Goal: Use online tool/utility: Utilize a website feature to perform a specific function

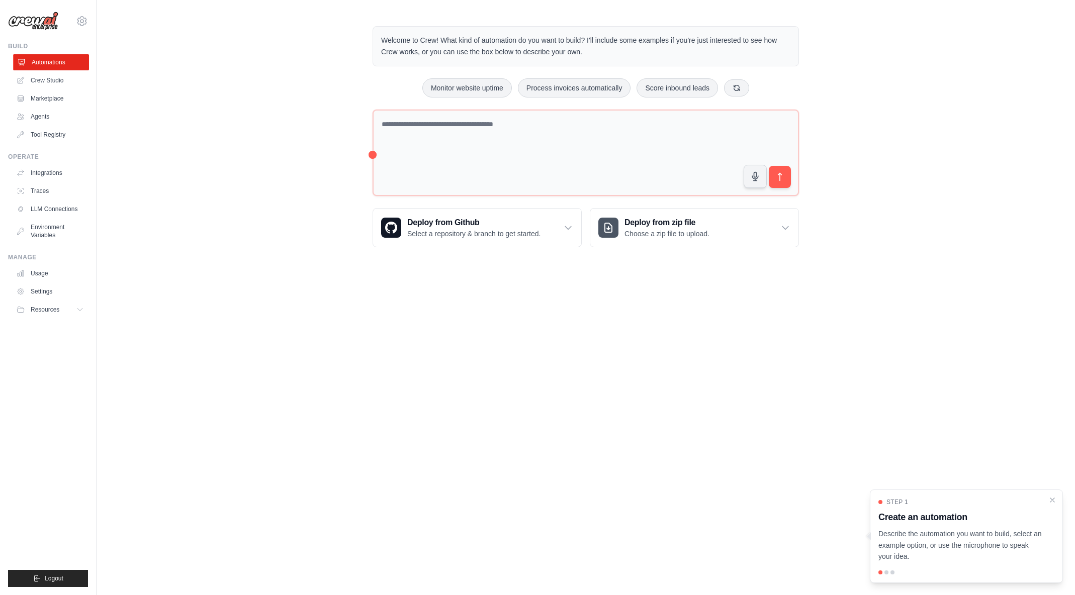
click at [59, 61] on link "Automations" at bounding box center [51, 62] width 76 height 16
click at [54, 66] on link "Automations" at bounding box center [51, 62] width 76 height 16
click at [56, 62] on link "Automations" at bounding box center [51, 62] width 76 height 16
click at [84, 21] on icon at bounding box center [82, 21] width 12 height 12
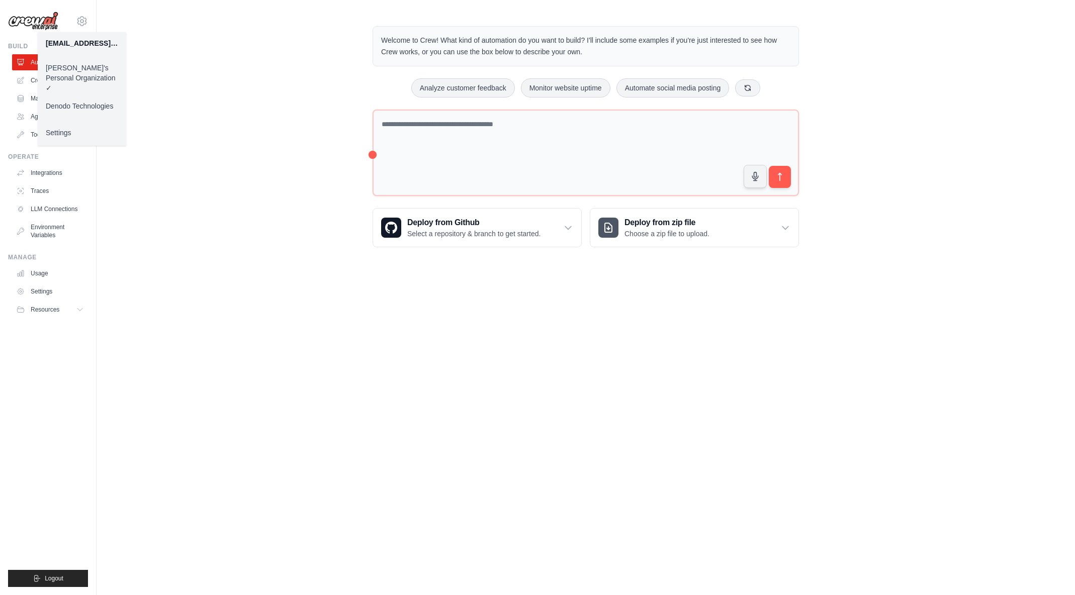
click at [81, 97] on link "Denodo Technologies" at bounding box center [82, 106] width 88 height 18
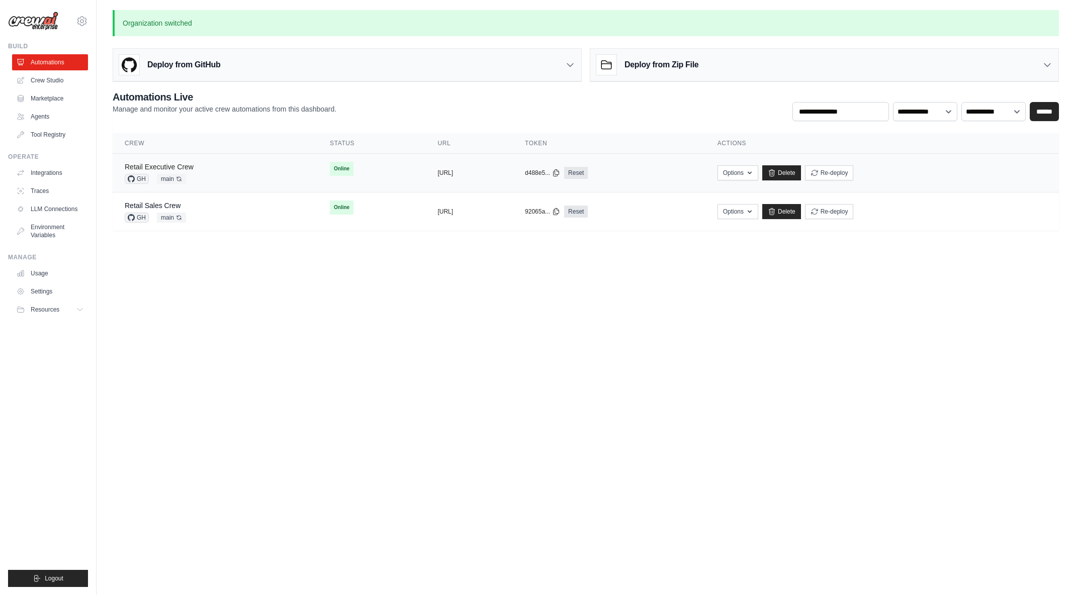
click at [191, 166] on link "Retail Executive Crew" at bounding box center [159, 167] width 69 height 8
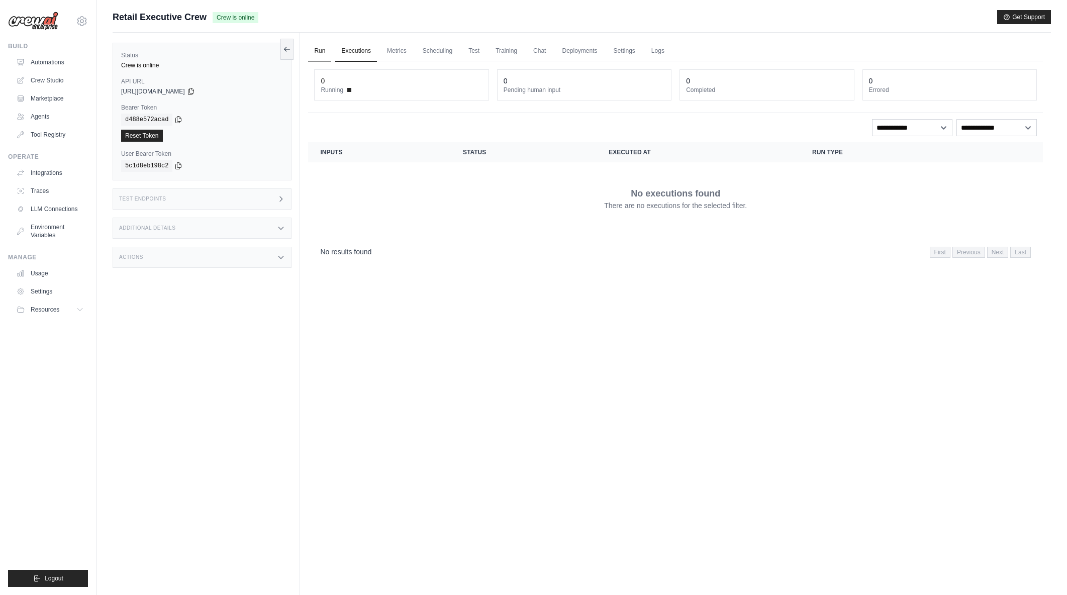
click at [321, 51] on link "Run" at bounding box center [319, 51] width 23 height 21
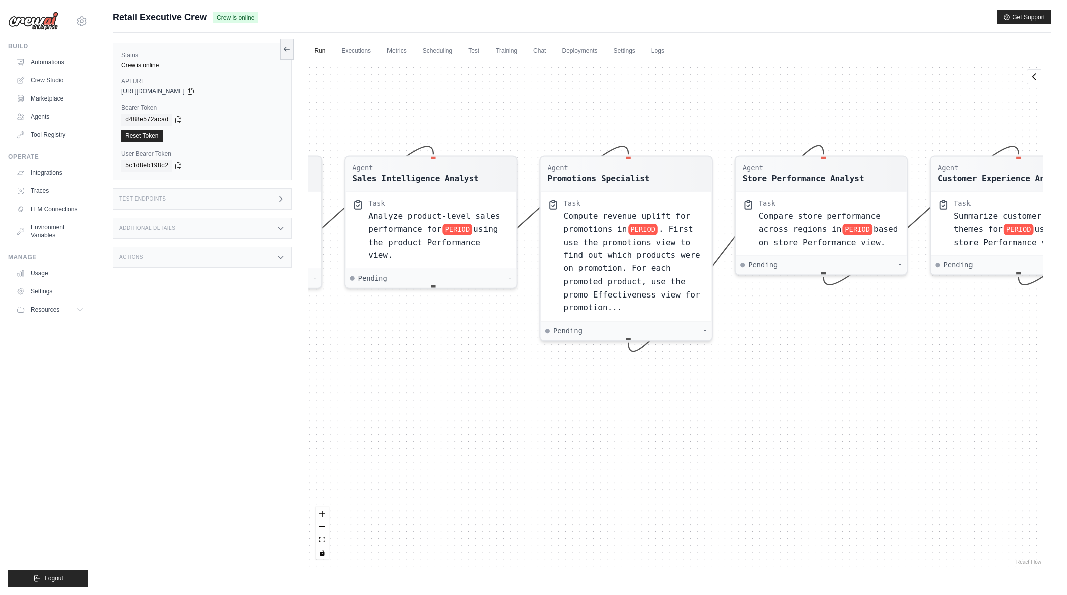
drag, startPoint x: 488, startPoint y: 416, endPoint x: 589, endPoint y: 458, distance: 110.2
click at [589, 458] on div "Agent Sales Intelligence Analyst Task Analyze monthly sales performance for PER…" at bounding box center [675, 314] width 735 height 506
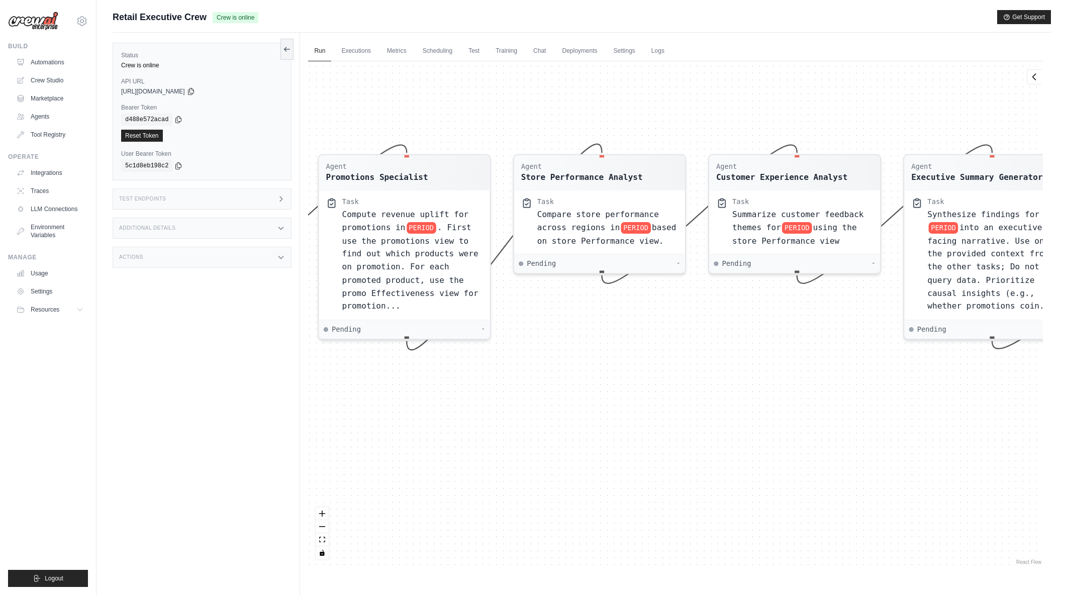
drag, startPoint x: 818, startPoint y: 447, endPoint x: 513, endPoint y: 447, distance: 304.6
click at [513, 447] on div "Agent Sales Intelligence Analyst Task Analyze monthly sales performance for PER…" at bounding box center [675, 314] width 735 height 506
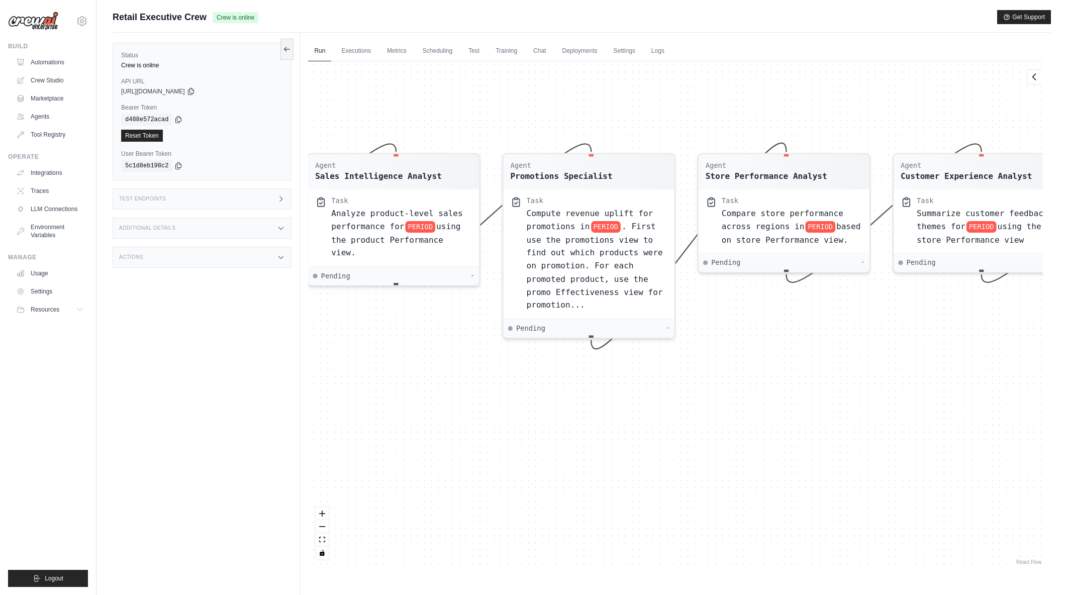
drag, startPoint x: 804, startPoint y: 442, endPoint x: 1132, endPoint y: 440, distance: 328.3
click at [1067, 440] on html "[EMAIL_ADDRESS][DOMAIN_NAME] [PERSON_NAME]'s Personal Organization Denodo Techn…" at bounding box center [533, 319] width 1067 height 638
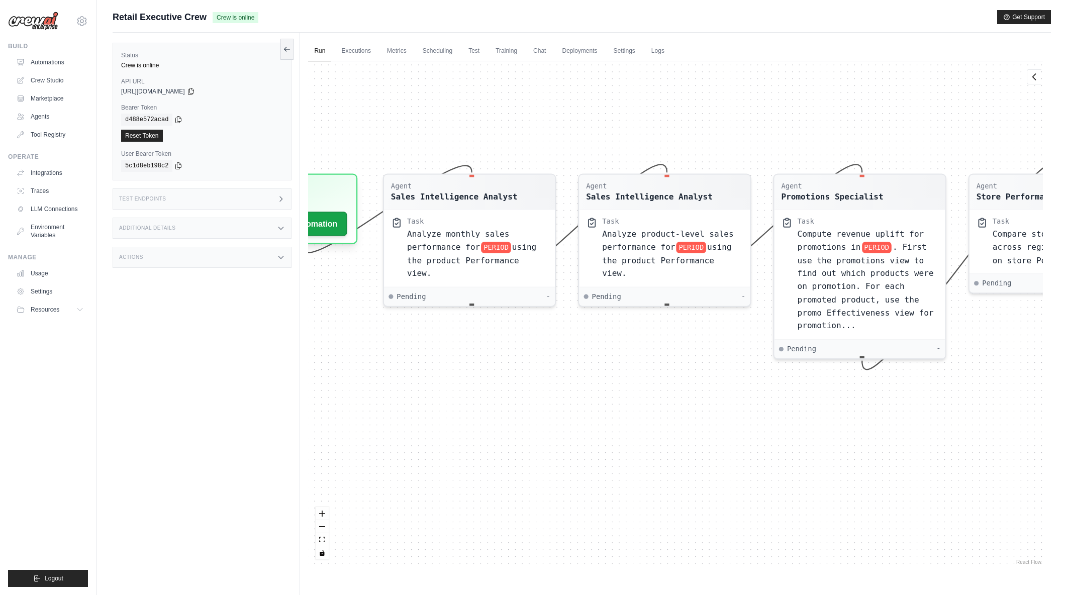
drag, startPoint x: 572, startPoint y: 433, endPoint x: 818, endPoint y: 455, distance: 247.3
click at [818, 455] on div "Agent Sales Intelligence Analyst Task Analyze monthly sales performance for PER…" at bounding box center [675, 314] width 735 height 506
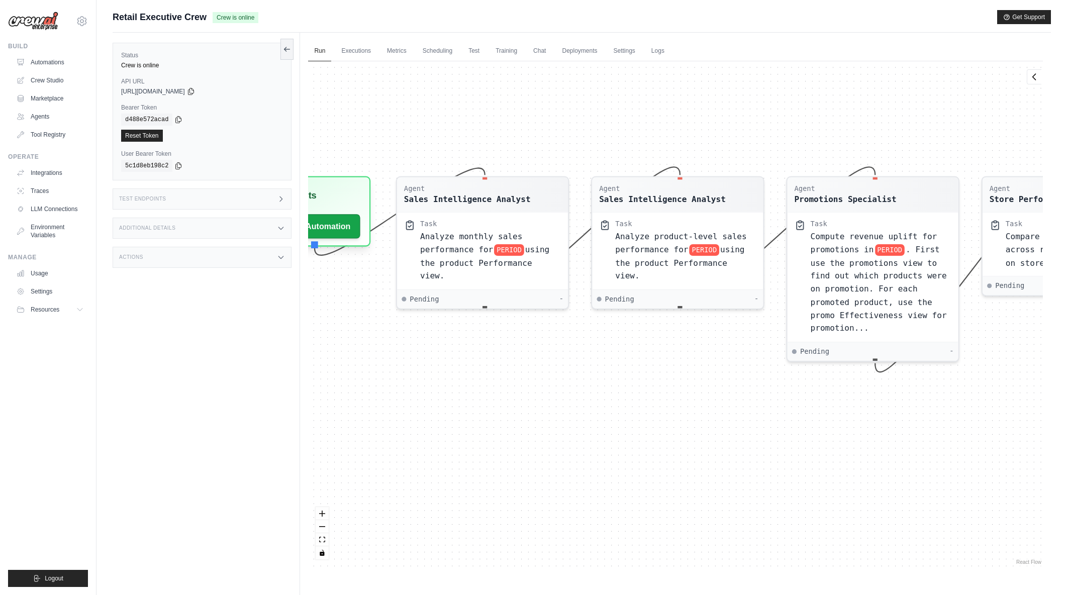
drag, startPoint x: 560, startPoint y: 419, endPoint x: 653, endPoint y: 414, distance: 93.1
click at [653, 415] on div "Agent Sales Intelligence Analyst Task Analyze monthly sales performance for PER…" at bounding box center [675, 314] width 735 height 506
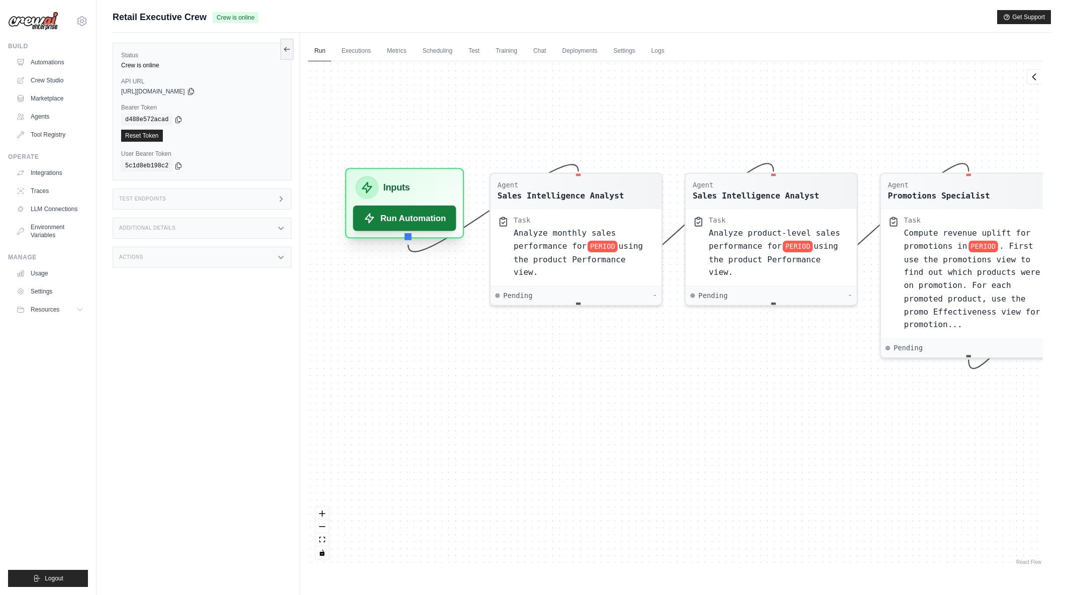
click at [424, 220] on button "Run Automation" at bounding box center [404, 219] width 103 height 26
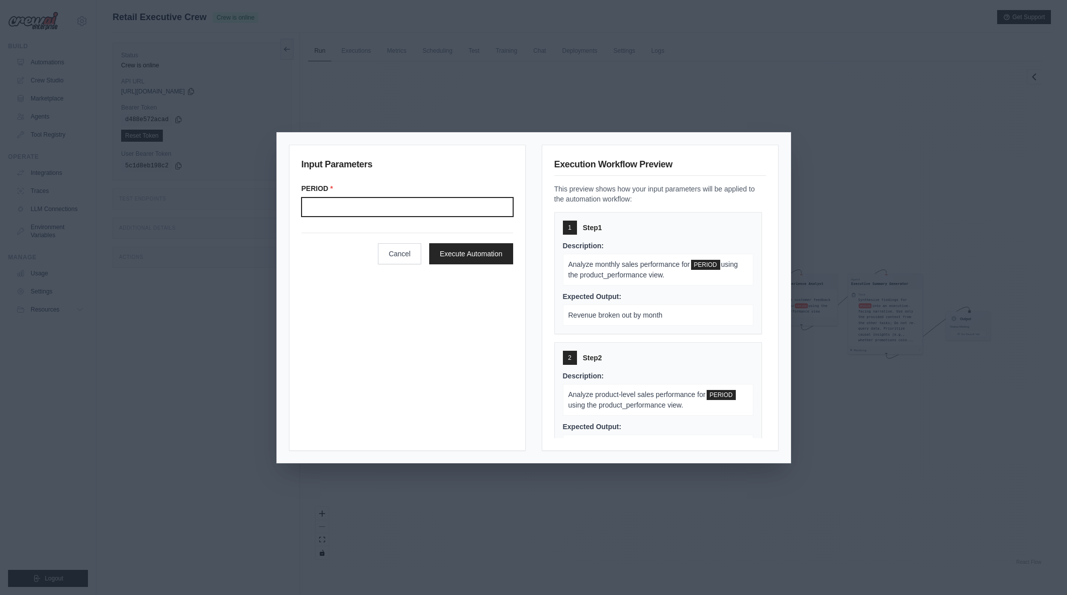
click at [428, 210] on input "Period" at bounding box center [408, 207] width 212 height 19
type input "*******"
drag, startPoint x: 487, startPoint y: 249, endPoint x: 727, endPoint y: 241, distance: 240.9
click at [710, 247] on div "Input Parameters PERIOD * ******* Cancel Execute Automation Execution Workflow …" at bounding box center [534, 298] width 490 height 306
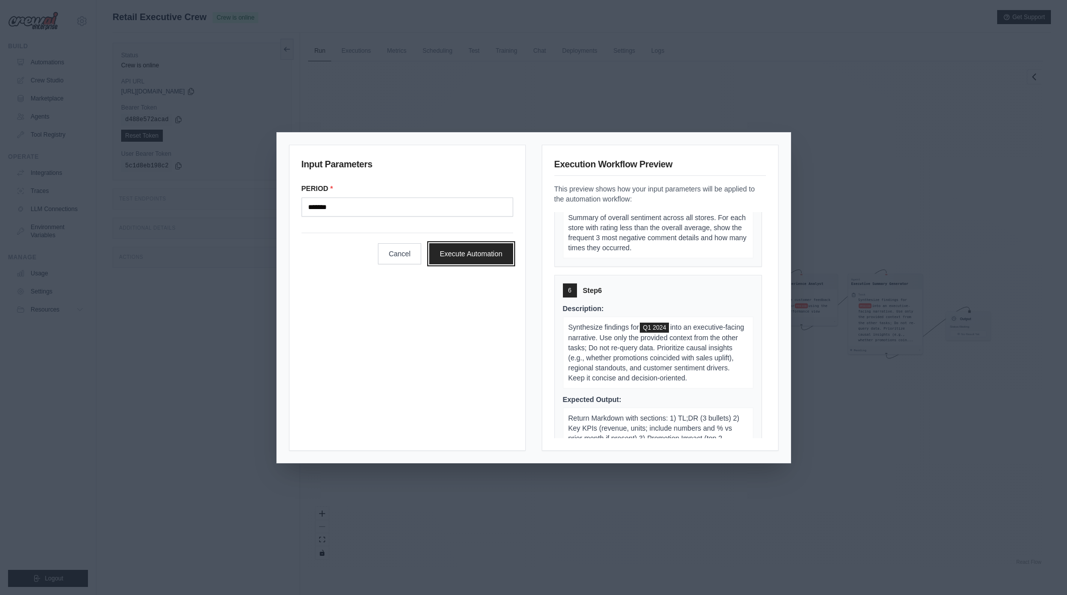
scroll to position [809, 0]
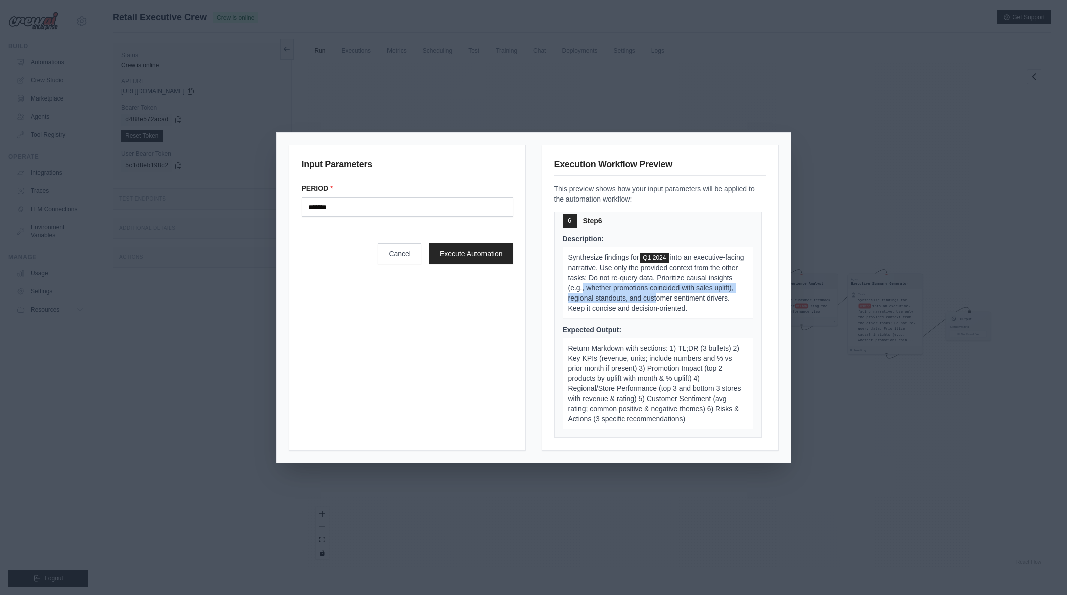
drag, startPoint x: 620, startPoint y: 286, endPoint x: 676, endPoint y: 297, distance: 57.3
click at [676, 297] on span "into an executive-facing narrative. Use only the provided context from the othe…" at bounding box center [657, 282] width 176 height 59
click at [499, 259] on button "Execute Automation" at bounding box center [471, 253] width 84 height 21
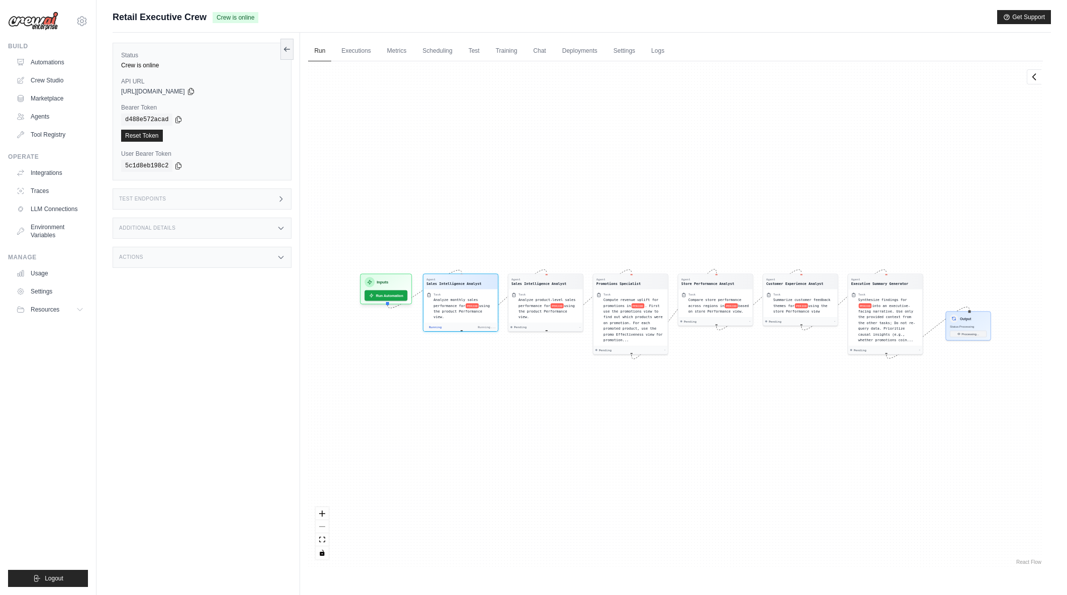
click at [578, 443] on div "Agent Sales Intelligence Analyst Task Analyze monthly sales performance for PER…" at bounding box center [675, 314] width 735 height 506
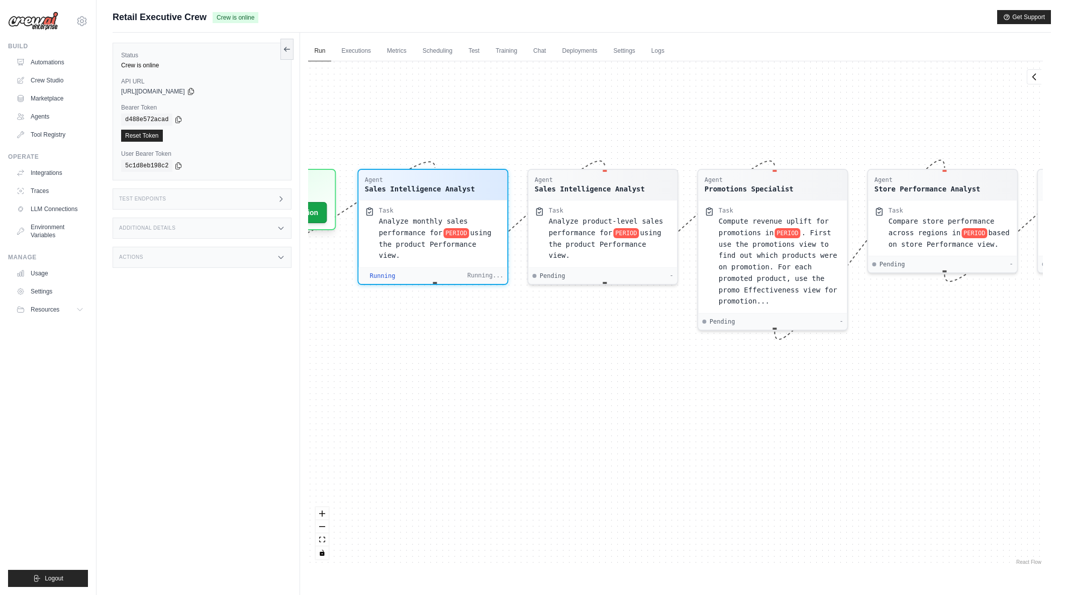
drag, startPoint x: 538, startPoint y: 378, endPoint x: 628, endPoint y: 443, distance: 110.5
click at [628, 443] on div "Agent Sales Intelligence Analyst Task Analyze monthly sales performance for PER…" at bounding box center [675, 314] width 735 height 506
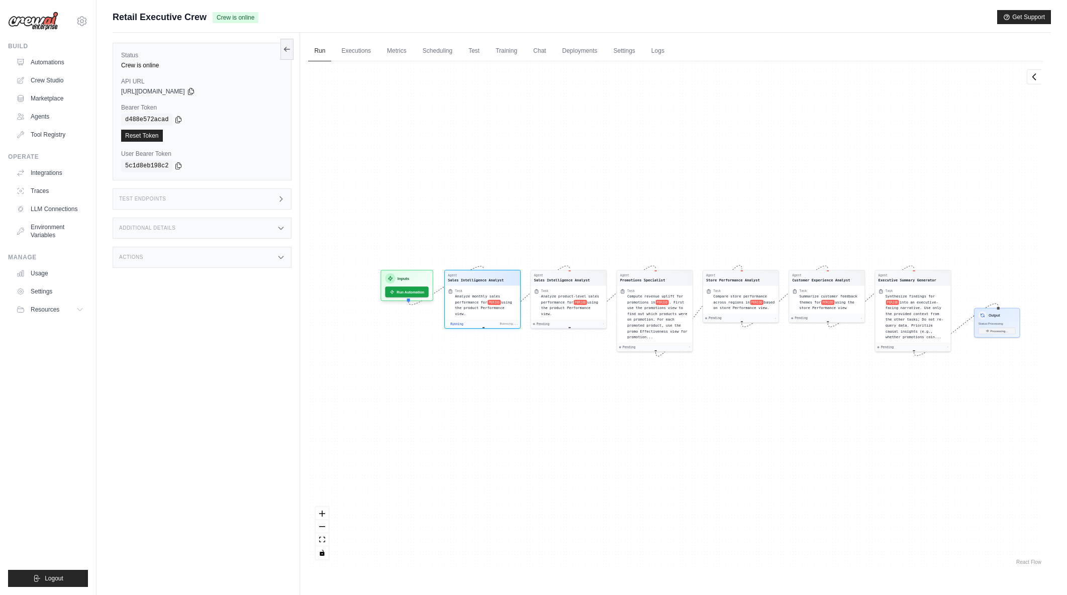
drag, startPoint x: 580, startPoint y: 433, endPoint x: 587, endPoint y: 432, distance: 6.6
click at [587, 432] on div "Agent Sales Intelligence Analyst Task Analyze monthly sales performance for PER…" at bounding box center [675, 314] width 735 height 506
click at [585, 432] on div "Agent Sales Intelligence Analyst Task Analyze monthly sales performance for PER…" at bounding box center [675, 314] width 735 height 506
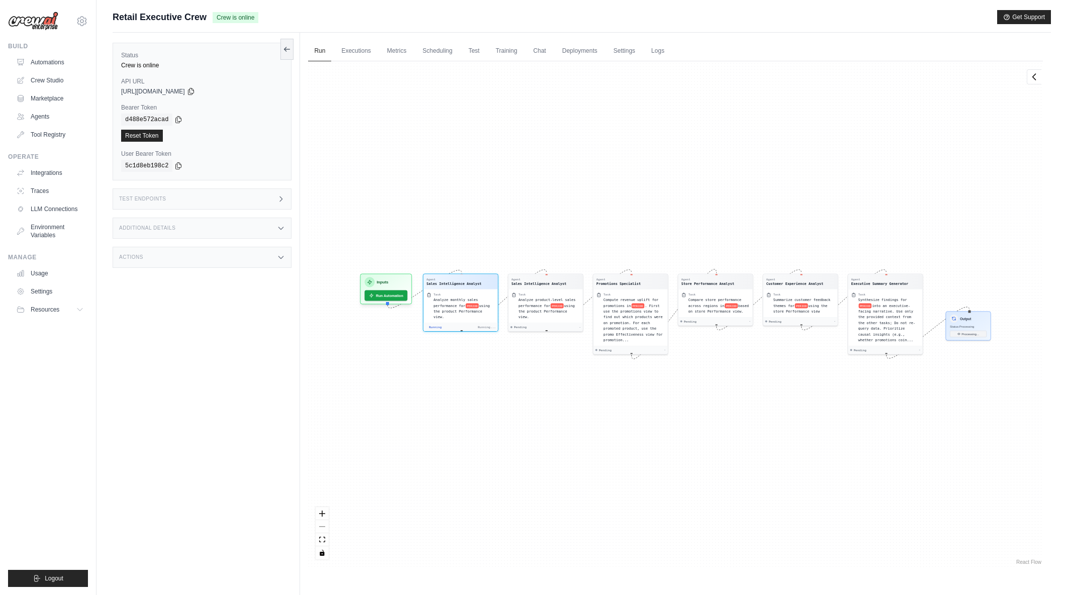
click at [554, 388] on div "Agent Sales Intelligence Analyst Task Analyze monthly sales performance for PER…" at bounding box center [675, 314] width 735 height 506
click at [552, 410] on div "Agent Sales Intelligence Analyst Task Analyze monthly sales performance for PER…" at bounding box center [675, 314] width 735 height 506
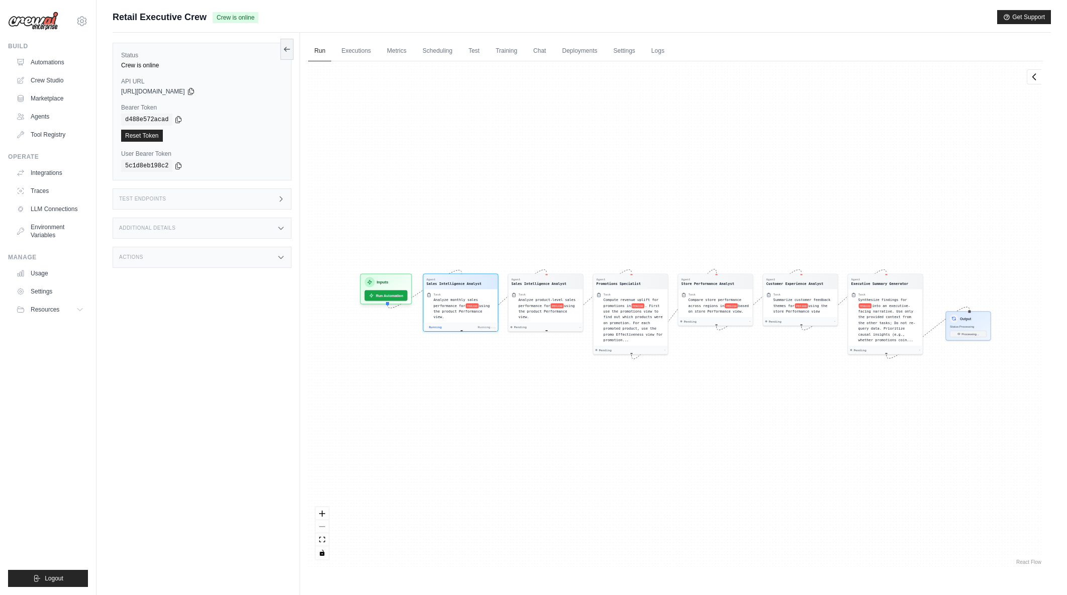
click at [552, 410] on div "Agent Sales Intelligence Analyst Task Analyze monthly sales performance for PER…" at bounding box center [675, 314] width 735 height 506
click at [326, 512] on button "zoom in" at bounding box center [322, 513] width 13 height 13
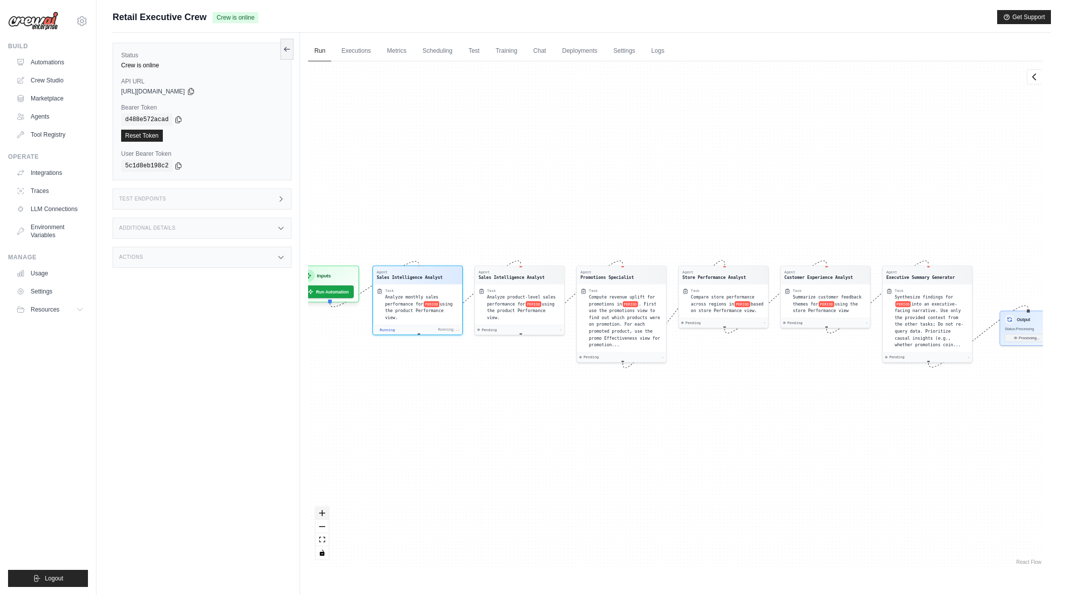
click at [326, 512] on button "zoom in" at bounding box center [322, 513] width 13 height 13
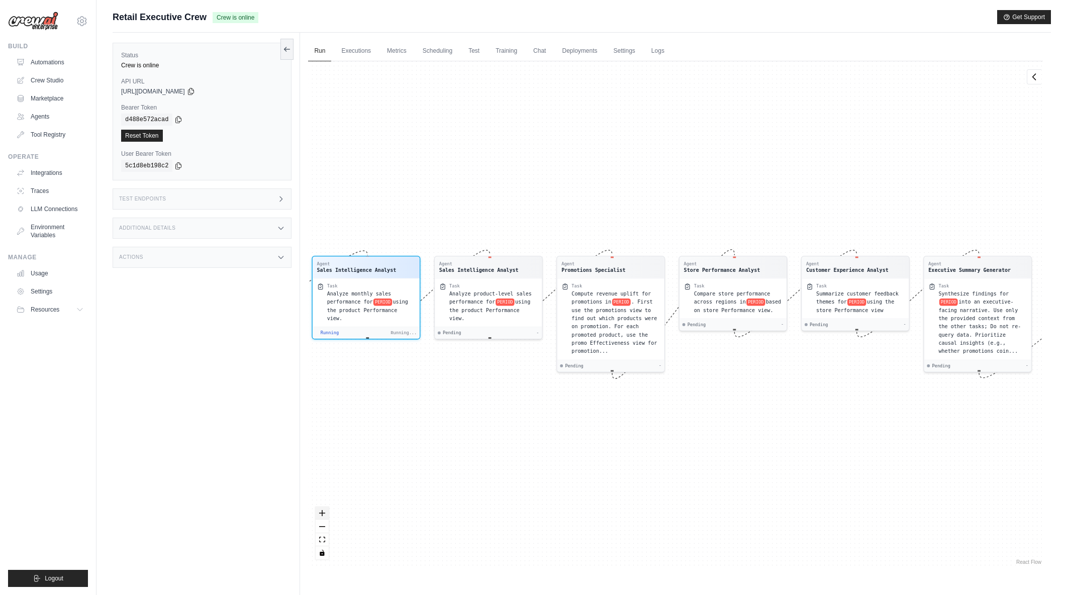
click at [326, 512] on button "zoom in" at bounding box center [322, 513] width 13 height 13
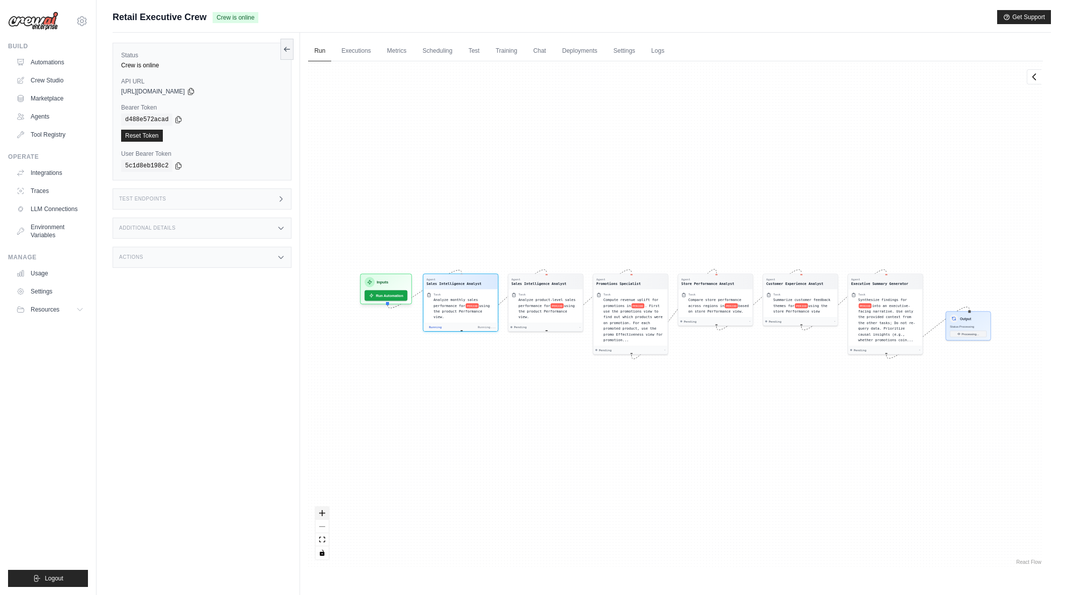
click at [322, 514] on icon "zoom in" at bounding box center [322, 513] width 6 height 6
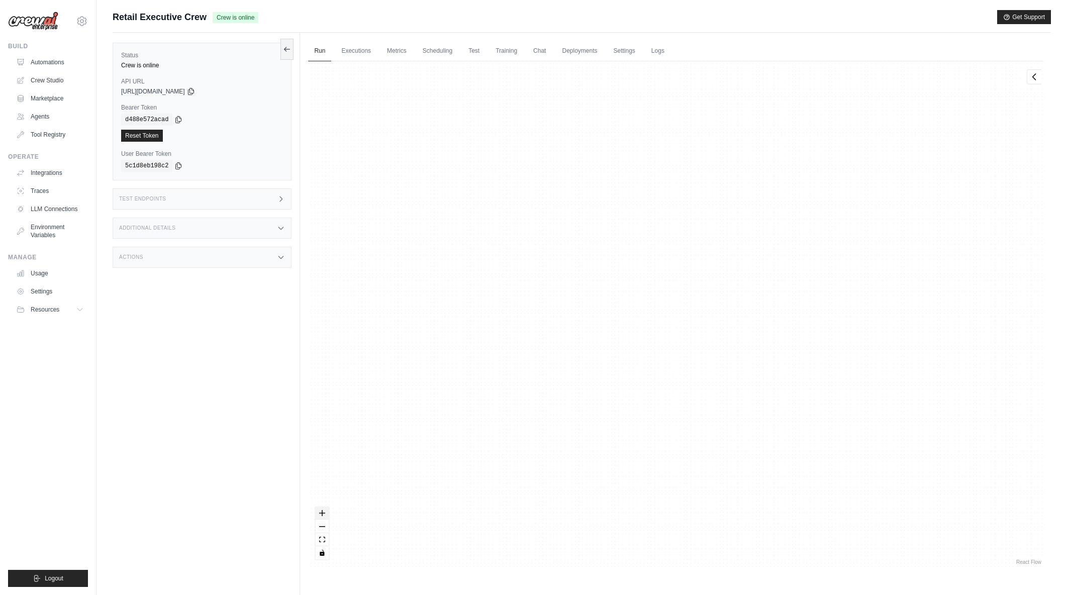
click at [323, 511] on icon "zoom in" at bounding box center [322, 513] width 6 height 6
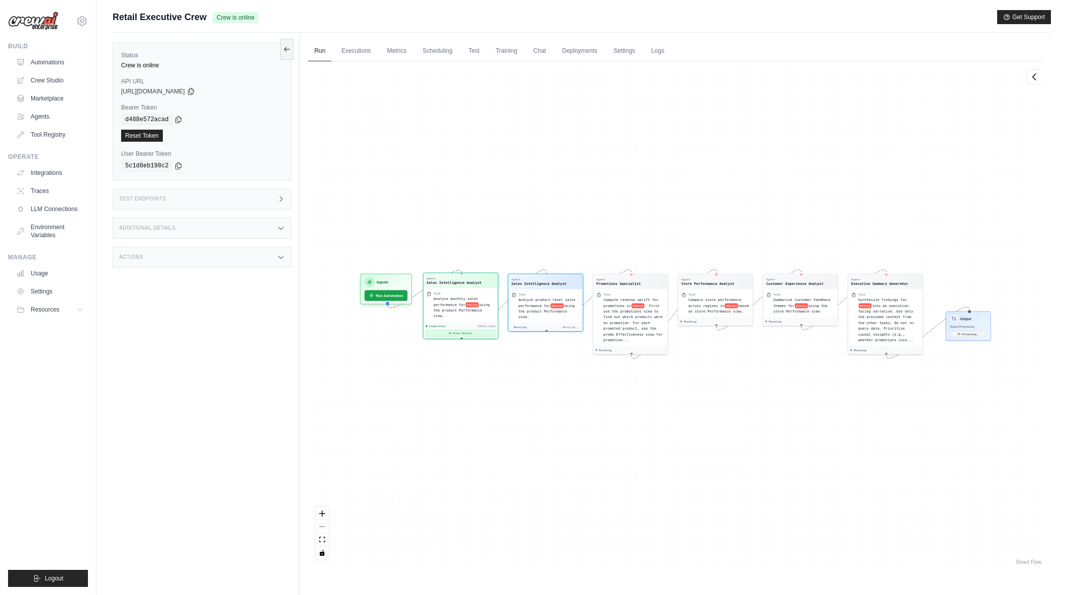
click at [462, 330] on button "View Output" at bounding box center [461, 333] width 70 height 7
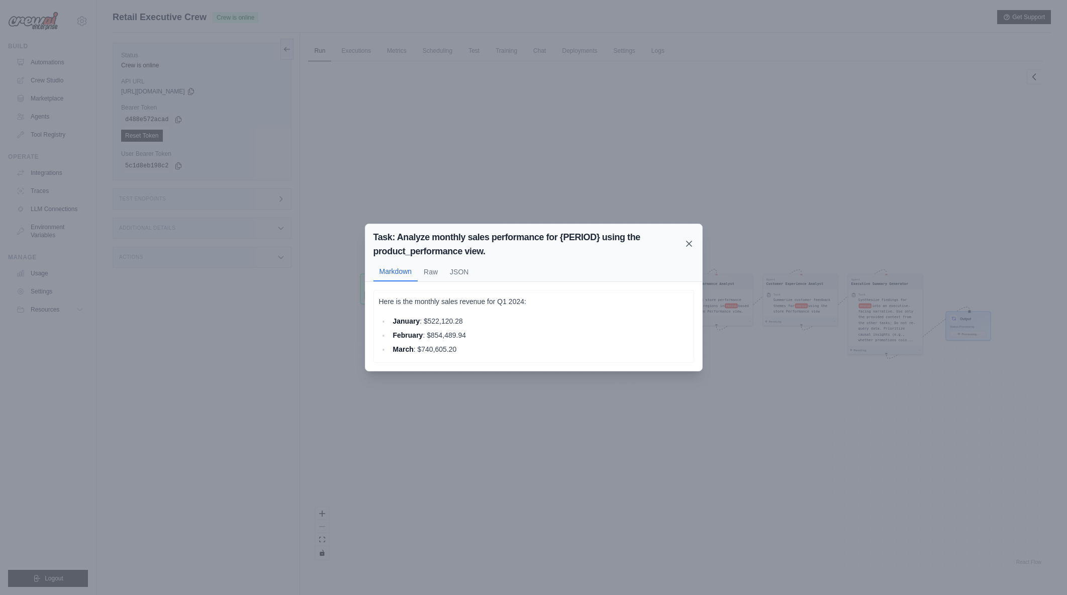
click at [689, 244] on icon at bounding box center [689, 243] width 5 height 5
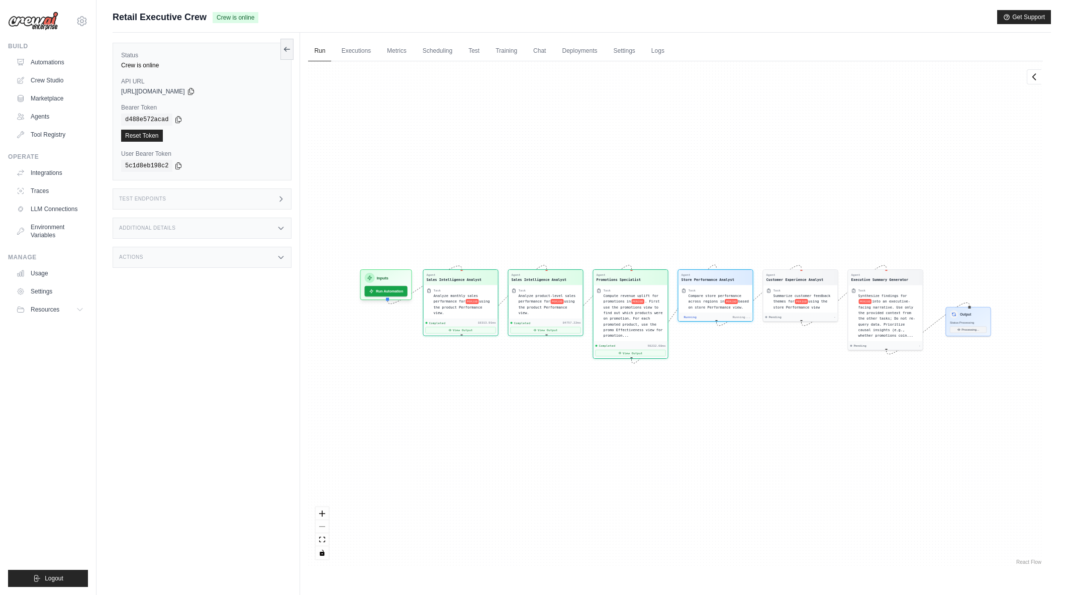
scroll to position [402, 0]
click at [577, 127] on div "Agent Sales Intelligence Analyst Task Analyze monthly sales performance for PER…" at bounding box center [675, 314] width 735 height 506
click at [611, 349] on button "View Output" at bounding box center [631, 352] width 70 height 7
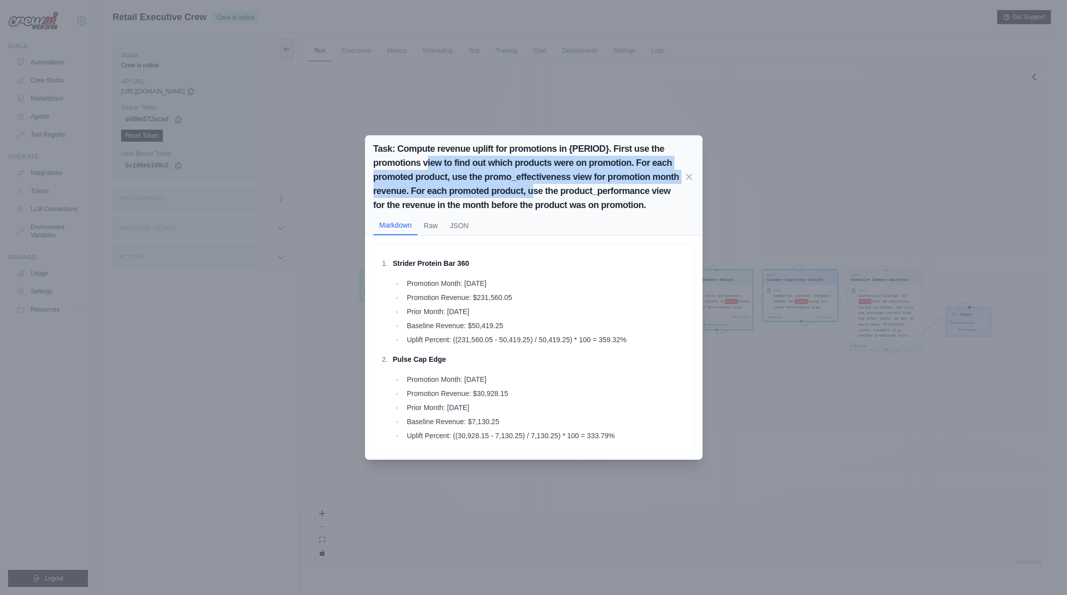
drag, startPoint x: 435, startPoint y: 155, endPoint x: 532, endPoint y: 186, distance: 102.1
click at [532, 186] on h2 "Task: Compute revenue uplift for promotions in {PERIOD}. First use the promotio…" at bounding box center [528, 177] width 311 height 70
click at [512, 169] on h2 "Task: Compute revenue uplift for promotions in {PERIOD}. First use the promotio…" at bounding box center [528, 177] width 311 height 70
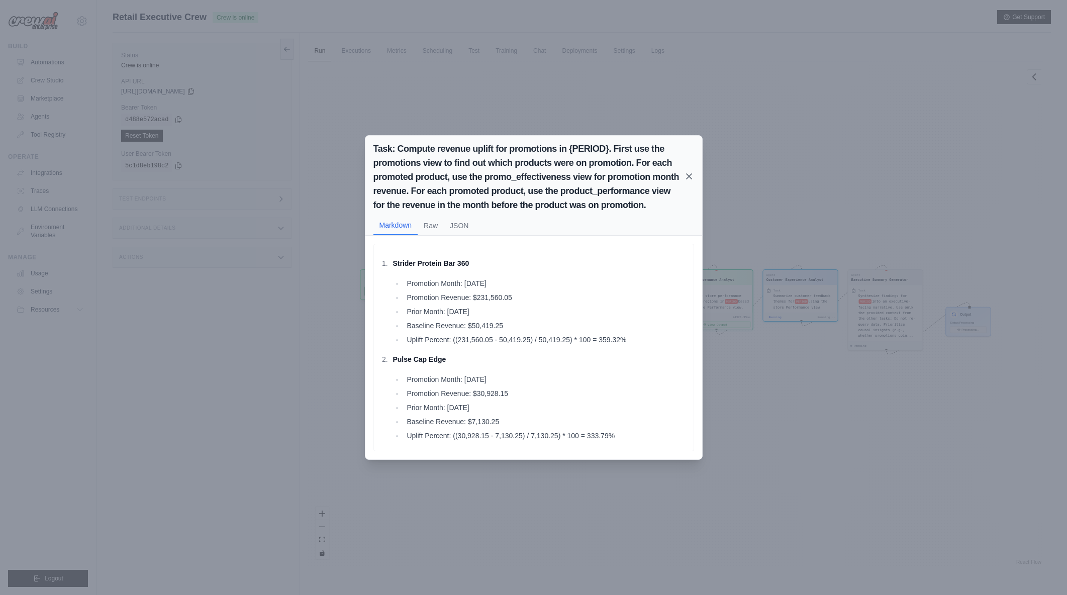
click at [691, 176] on icon at bounding box center [689, 176] width 10 height 10
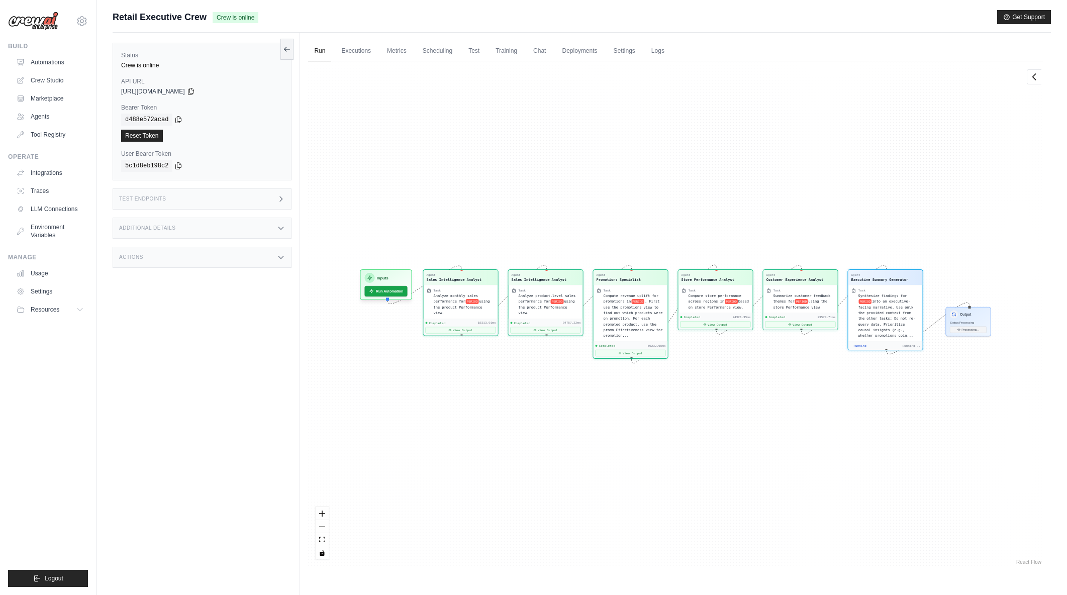
scroll to position [3967, 0]
click at [873, 351] on button "View Output" at bounding box center [886, 352] width 70 height 7
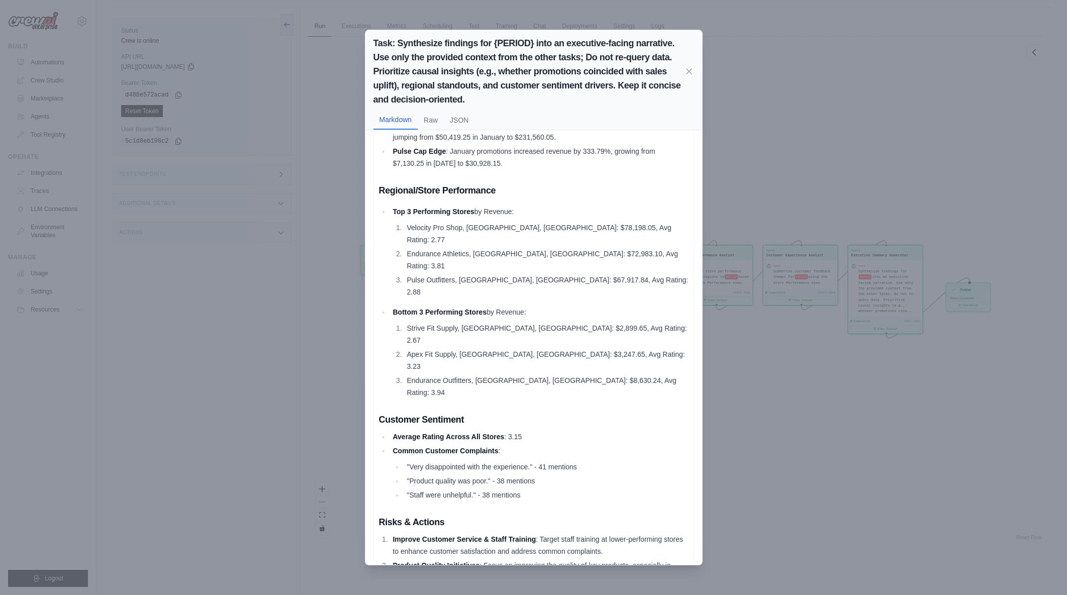
scroll to position [43, 0]
drag, startPoint x: 532, startPoint y: 493, endPoint x: 588, endPoint y: 505, distance: 56.6
click at [588, 559] on li "Product Quality Initiatives : Focus on improving the quality of key products, e…" at bounding box center [539, 571] width 299 height 24
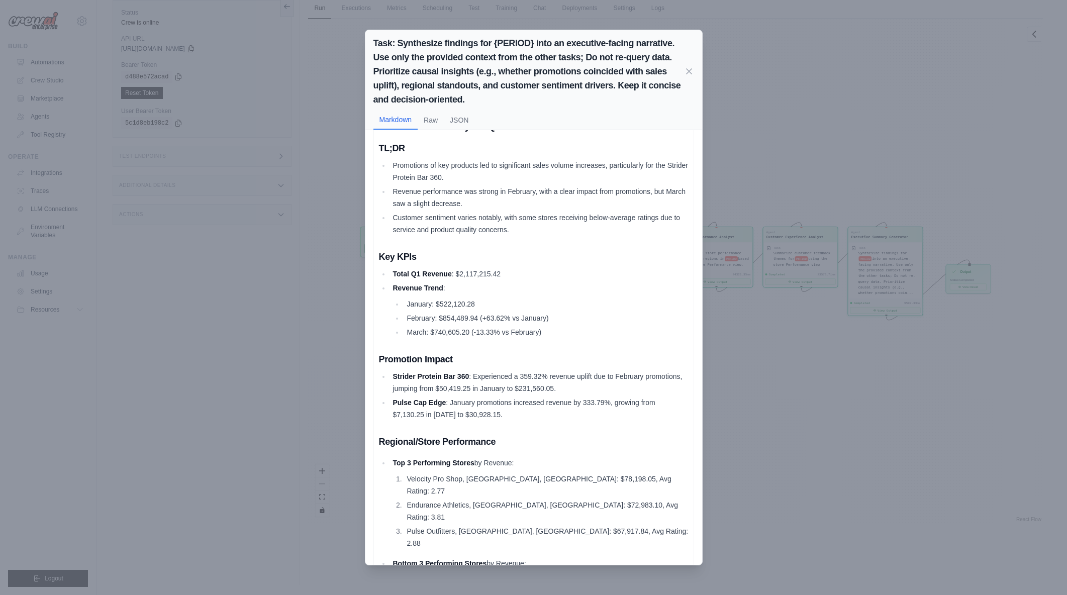
scroll to position [0, 0]
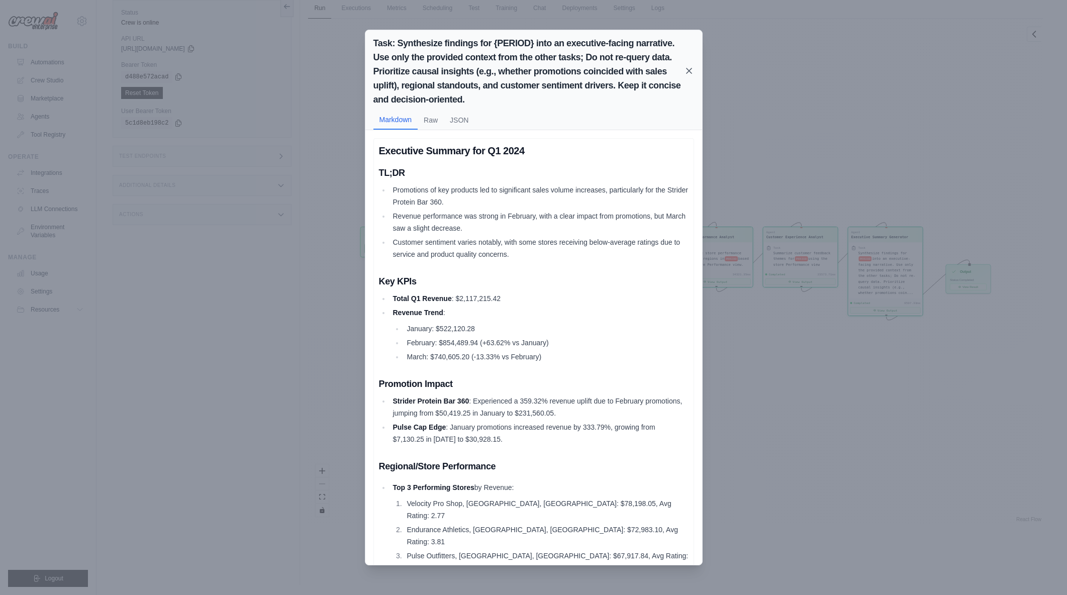
click at [688, 72] on icon at bounding box center [689, 70] width 5 height 5
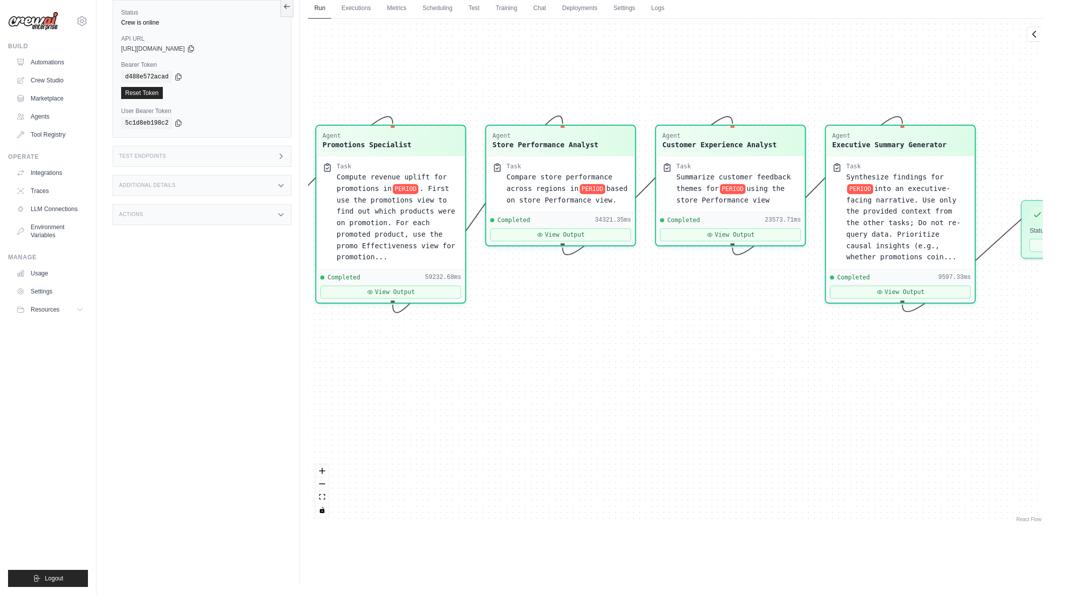
drag, startPoint x: 806, startPoint y: 308, endPoint x: 684, endPoint y: 340, distance: 126.3
click at [684, 340] on div "Agent Sales Intelligence Analyst Task Analyze monthly sales performance for PER…" at bounding box center [675, 272] width 735 height 506
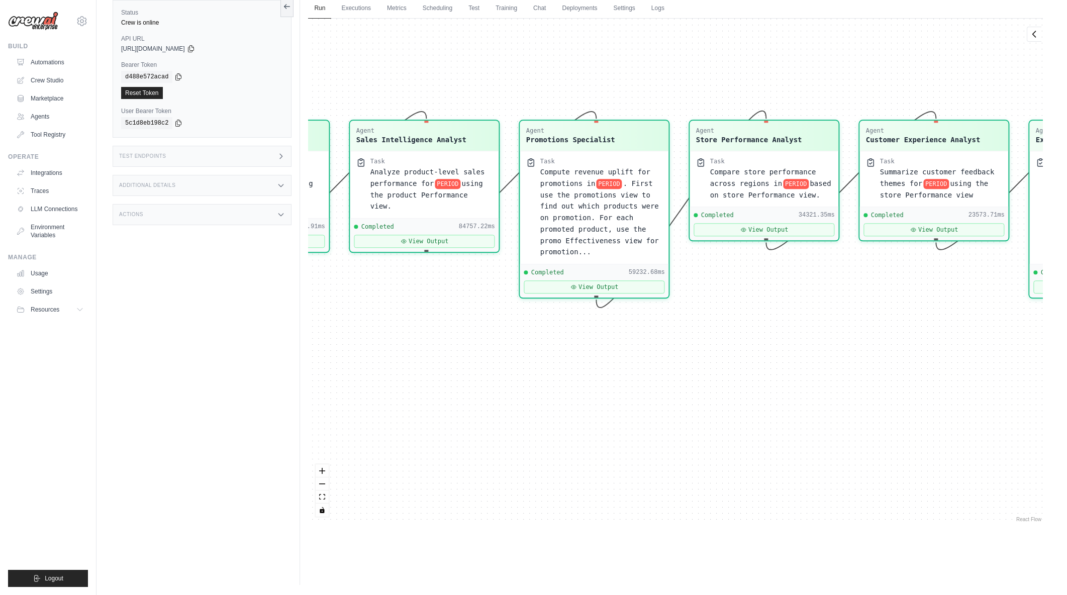
drag, startPoint x: 566, startPoint y: 383, endPoint x: 772, endPoint y: 378, distance: 205.7
click at [772, 378] on div "Agent Sales Intelligence Analyst Task Analyze monthly sales performance for PER…" at bounding box center [675, 272] width 735 height 506
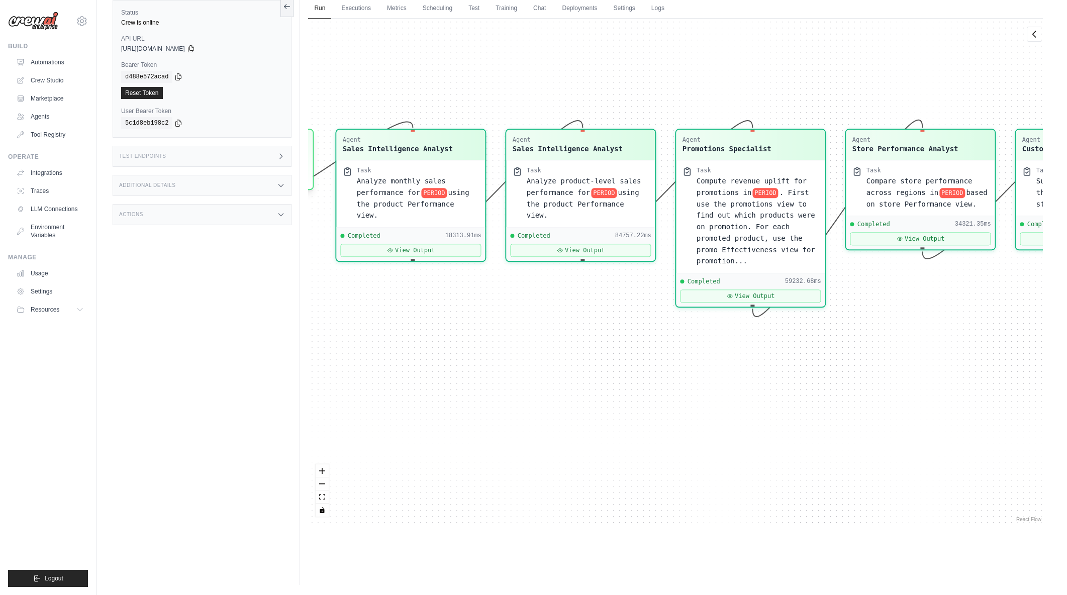
drag, startPoint x: 513, startPoint y: 414, endPoint x: 671, endPoint y: 427, distance: 158.4
click at [671, 427] on div "Agent Sales Intelligence Analyst Task Analyze monthly sales performance for PER…" at bounding box center [675, 272] width 735 height 506
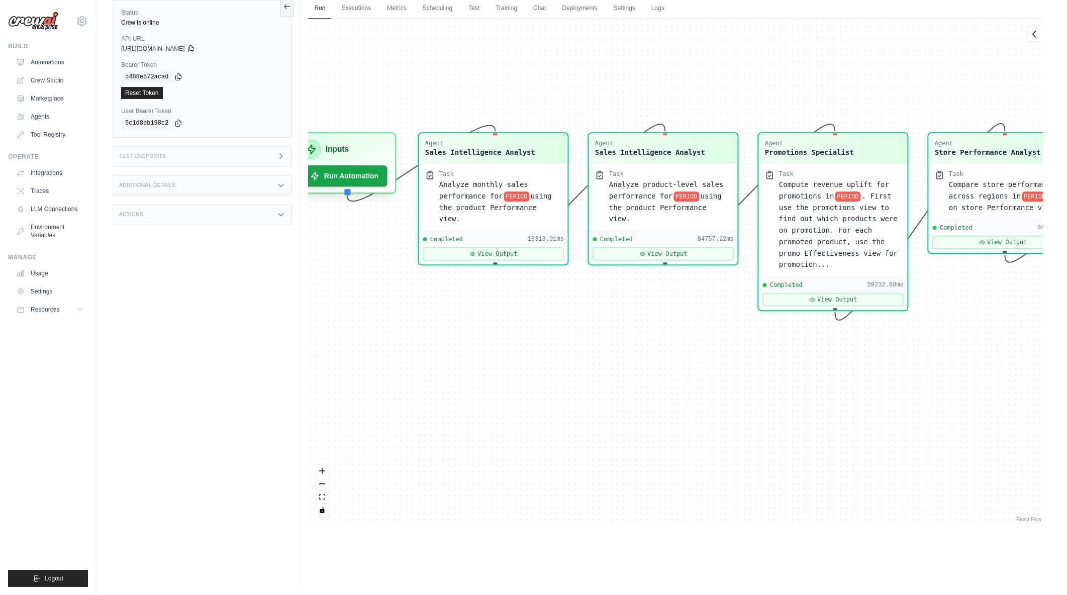
drag, startPoint x: 620, startPoint y: 440, endPoint x: 650, endPoint y: 439, distance: 29.7
click at [650, 439] on div "Agent Sales Intelligence Analyst Task Analyze monthly sales performance for PER…" at bounding box center [675, 272] width 735 height 506
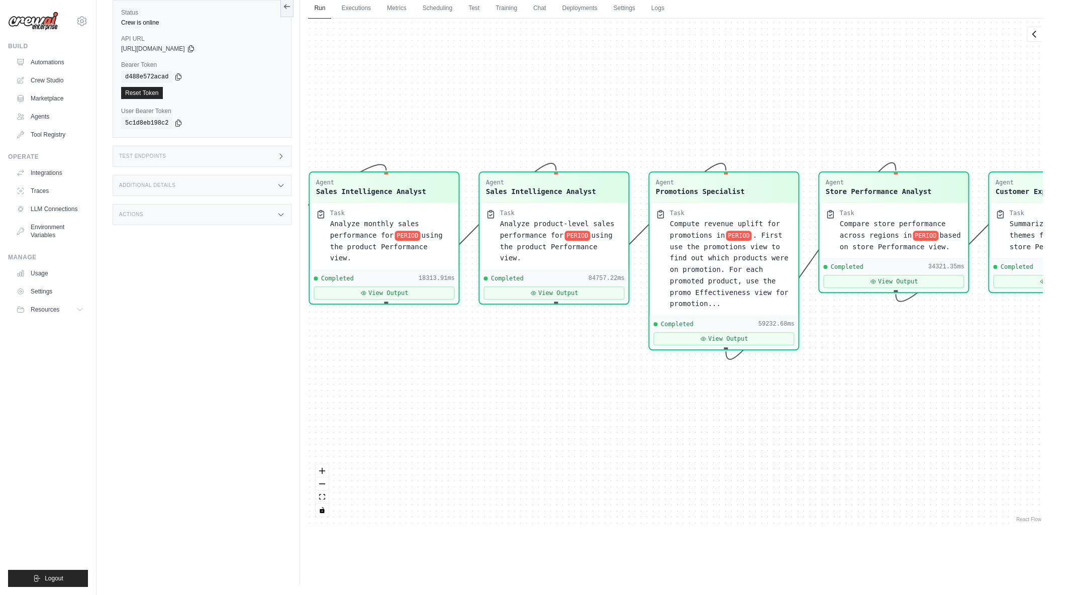
drag, startPoint x: 813, startPoint y: 399, endPoint x: 691, endPoint y: 448, distance: 132.0
click at [691, 448] on div "Agent Sales Intelligence Analyst Task Analyze monthly sales performance for PER…" at bounding box center [675, 272] width 735 height 506
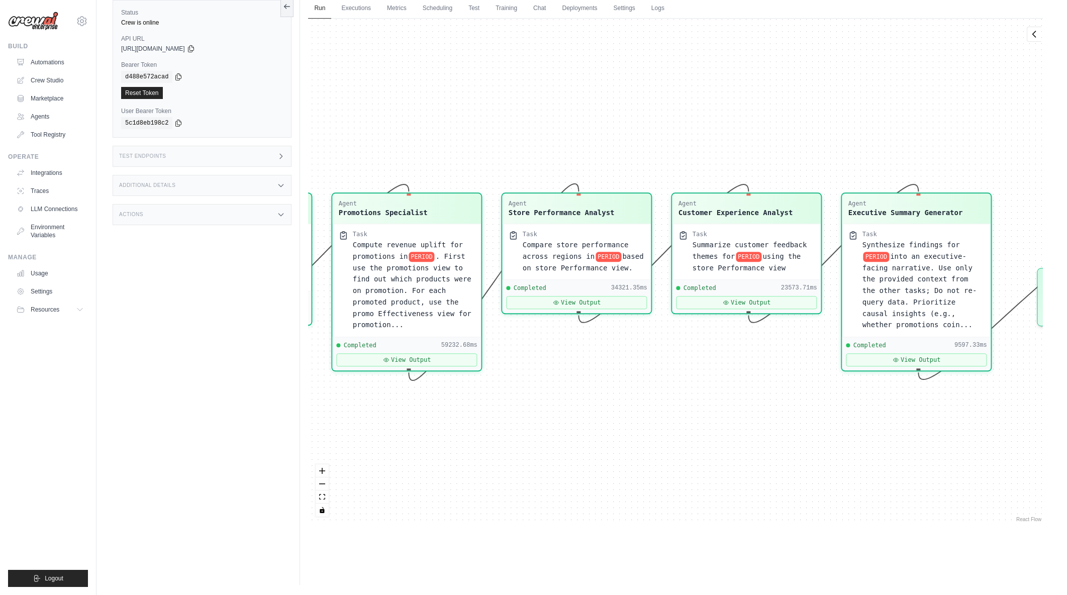
drag, startPoint x: 826, startPoint y: 439, endPoint x: 573, endPoint y: 448, distance: 253.5
click at [530, 448] on div "Agent Sales Intelligence Analyst Task Analyze monthly sales performance for PER…" at bounding box center [675, 272] width 735 height 506
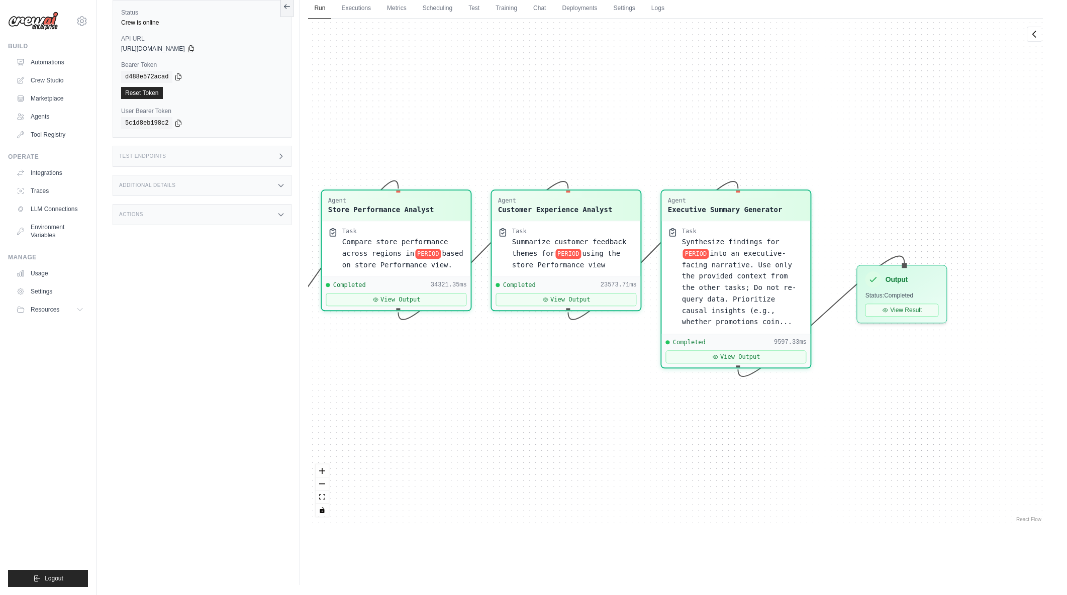
drag, startPoint x: 777, startPoint y: 456, endPoint x: 599, endPoint y: 453, distance: 177.5
click at [599, 453] on div "Agent Sales Intelligence Analyst Task Analyze monthly sales performance for PER…" at bounding box center [675, 272] width 735 height 506
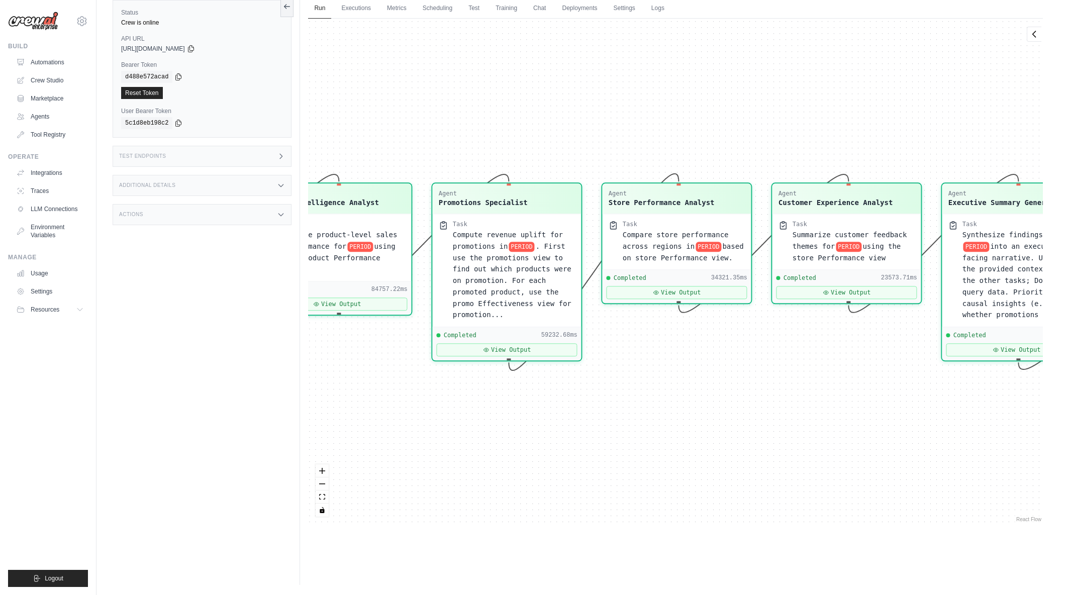
drag, startPoint x: 725, startPoint y: 445, endPoint x: 813, endPoint y: 448, distance: 87.5
click at [813, 448] on div "Agent Sales Intelligence Analyst Task Analyze monthly sales performance for PER…" at bounding box center [675, 272] width 735 height 506
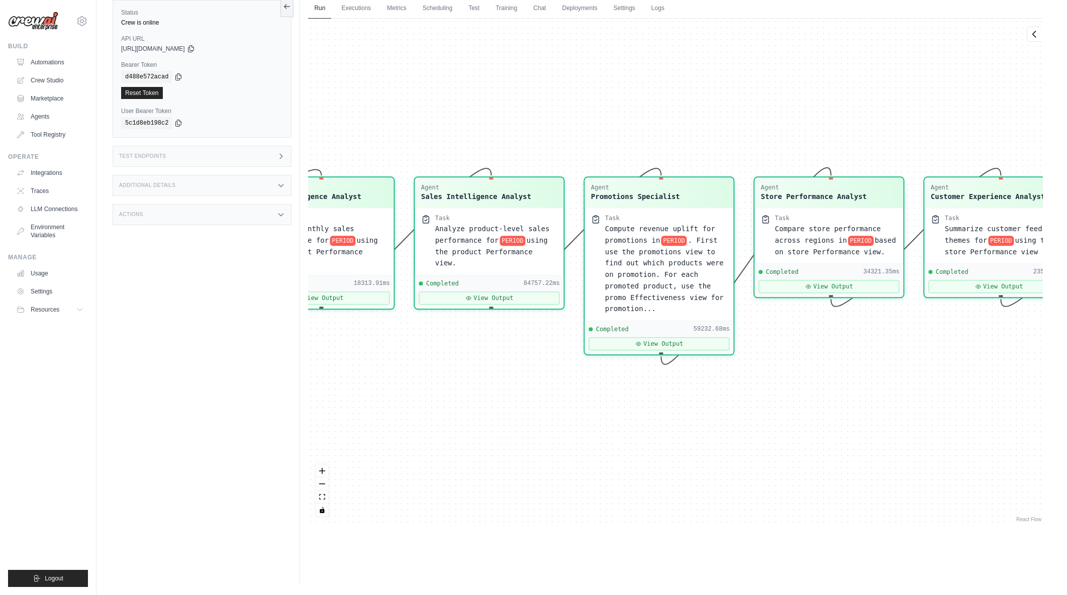
drag, startPoint x: 741, startPoint y: 448, endPoint x: 829, endPoint y: 448, distance: 88.0
click at [829, 448] on div "Agent Sales Intelligence Analyst Task Analyze monthly sales performance for PER…" at bounding box center [675, 272] width 735 height 506
click at [636, 271] on span ". First use the promotions view to find out which products were on promotion. F…" at bounding box center [664, 272] width 119 height 77
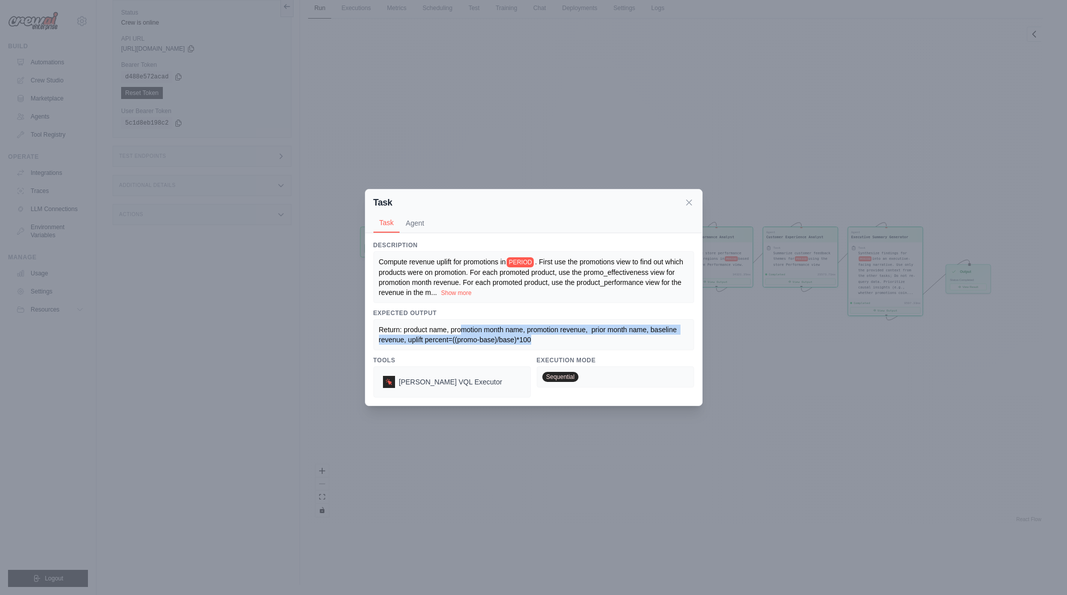
drag, startPoint x: 460, startPoint y: 331, endPoint x: 540, endPoint y: 337, distance: 79.7
click at [540, 337] on div "Return: product name, promotion month name, promotion revenue, prior month name…" at bounding box center [534, 335] width 310 height 20
click at [420, 223] on button "Agent" at bounding box center [415, 222] width 31 height 19
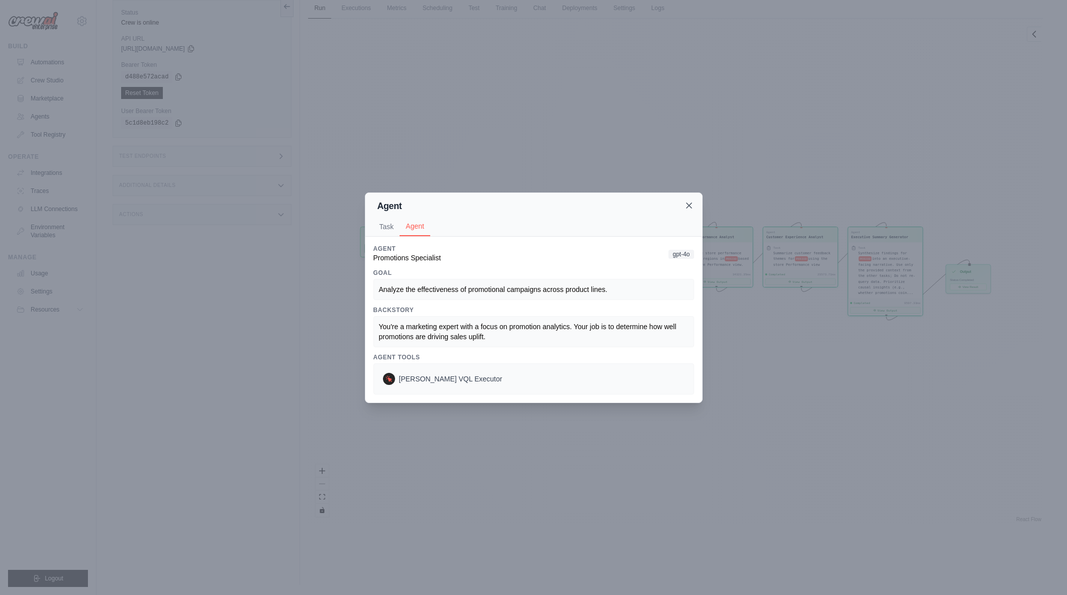
click at [693, 207] on icon at bounding box center [689, 206] width 10 height 10
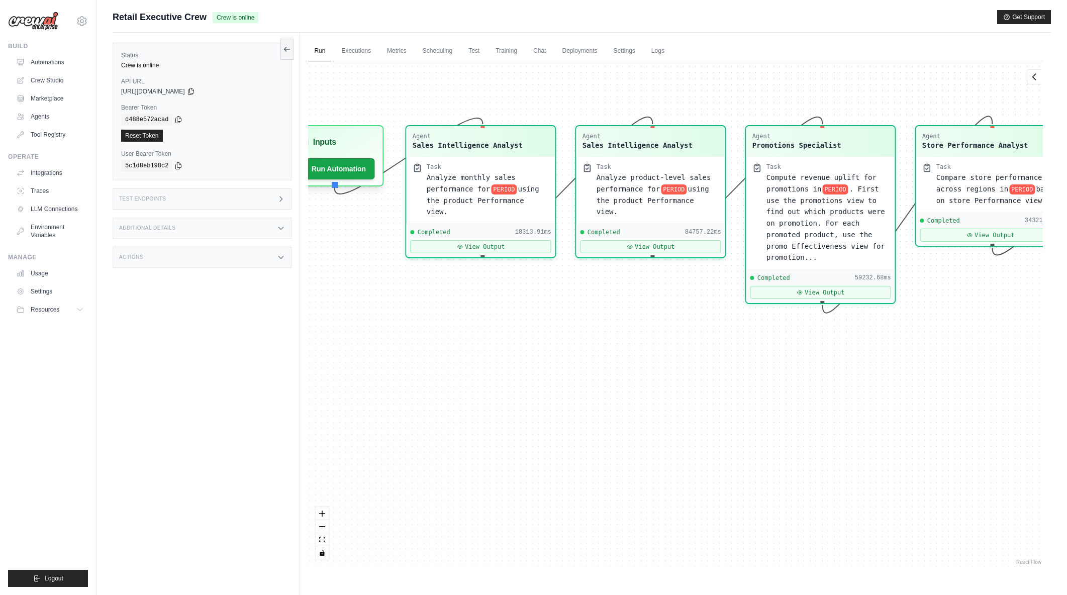
drag, startPoint x: 568, startPoint y: 360, endPoint x: 866, endPoint y: 461, distance: 314.3
click at [866, 461] on div "Agent Sales Intelligence Analyst Task Analyze monthly sales performance for PER…" at bounding box center [675, 314] width 735 height 506
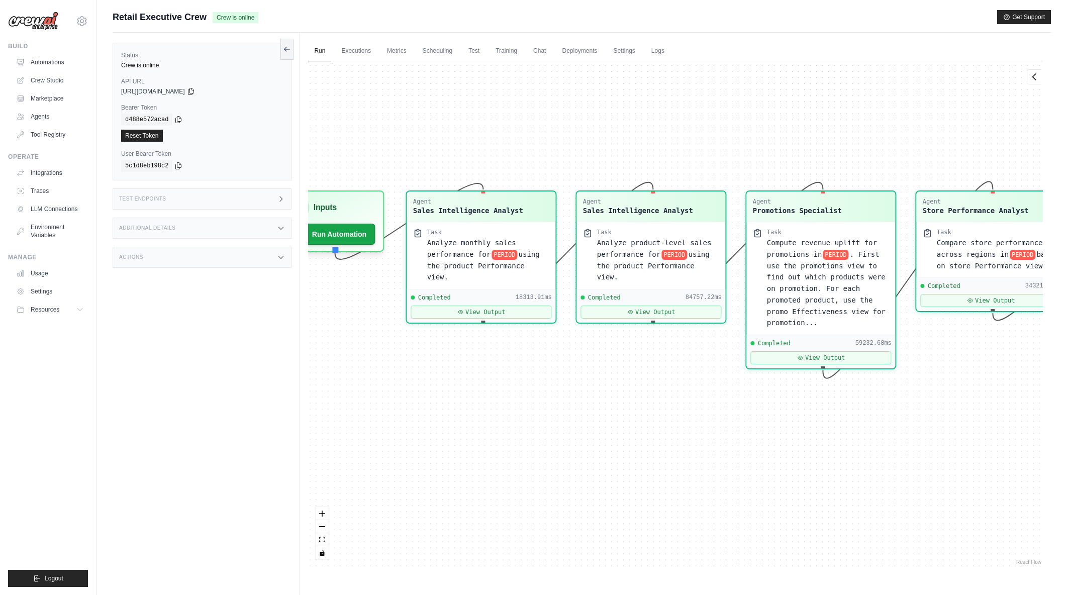
drag, startPoint x: 486, startPoint y: 404, endPoint x: 487, endPoint y: 469, distance: 65.3
click at [487, 469] on div "Agent Sales Intelligence Analyst Task Analyze monthly sales performance for PER…" at bounding box center [675, 314] width 735 height 506
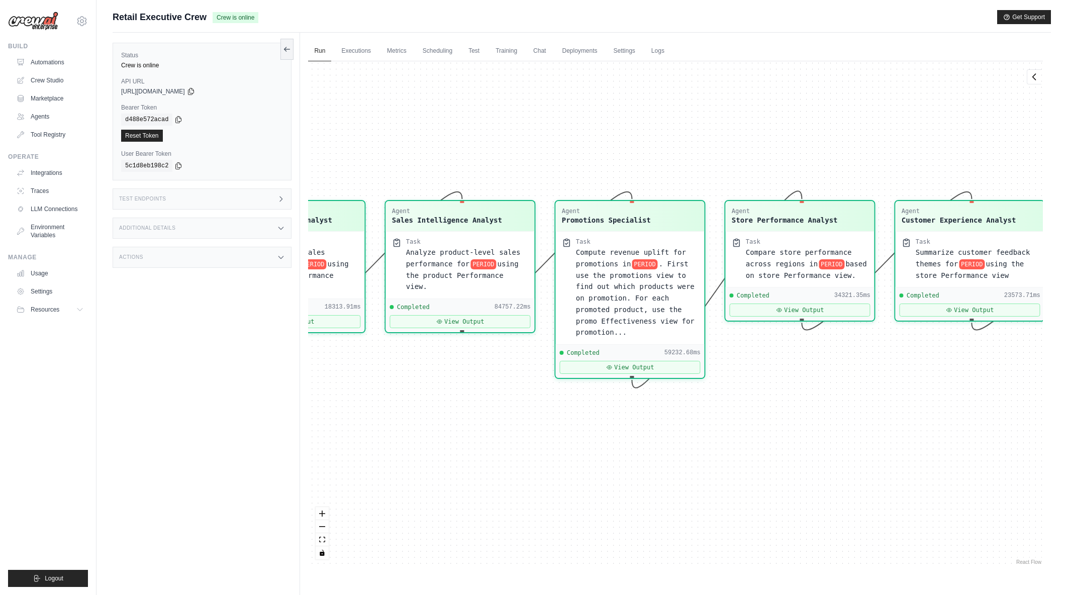
drag, startPoint x: 804, startPoint y: 448, endPoint x: 620, endPoint y: 456, distance: 184.2
click at [620, 456] on div "Agent Sales Intelligence Analyst Task Analyze monthly sales performance for PER…" at bounding box center [675, 314] width 735 height 506
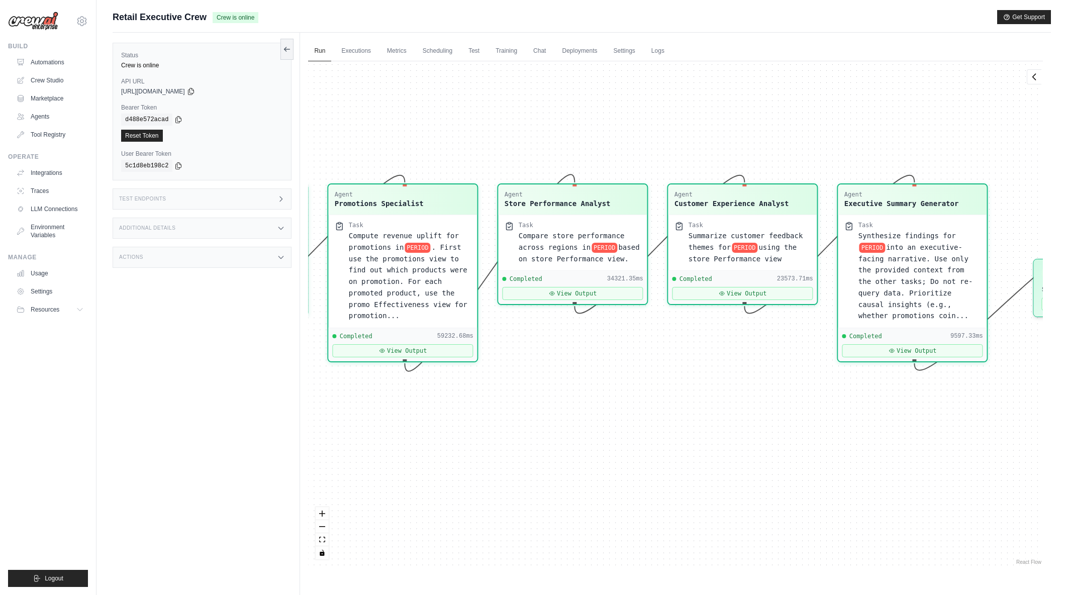
drag, startPoint x: 757, startPoint y: 472, endPoint x: 646, endPoint y: 460, distance: 111.2
click at [646, 460] on div "Agent Sales Intelligence Analyst Task Analyze monthly sales performance for PER…" at bounding box center [675, 314] width 735 height 506
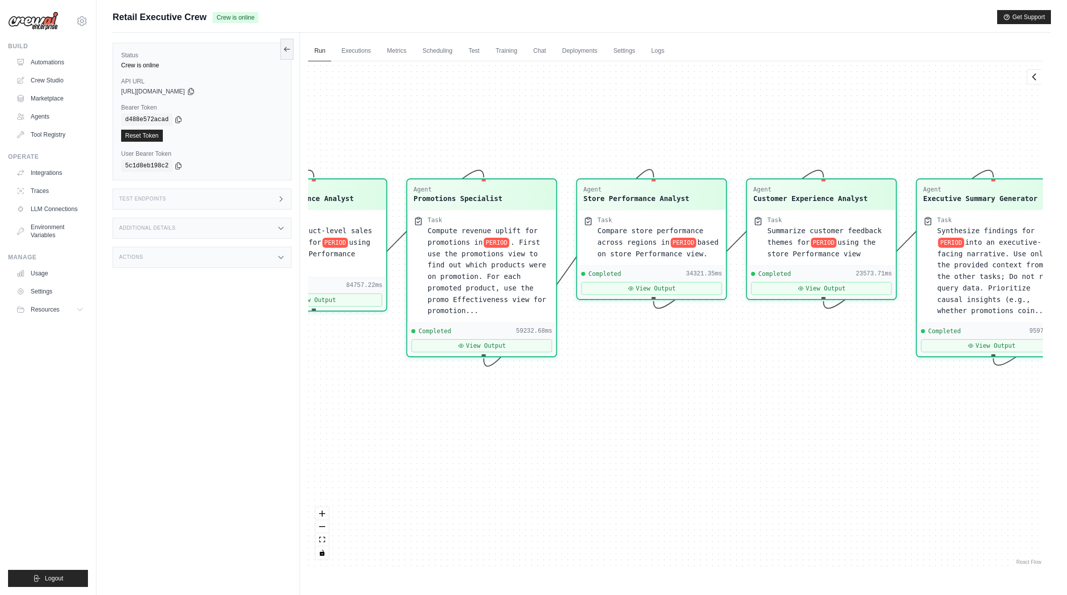
drag, startPoint x: 865, startPoint y: 469, endPoint x: 923, endPoint y: 467, distance: 58.3
click at [943, 464] on div "Agent Sales Intelligence Analyst Task Analyze monthly sales performance for PER…" at bounding box center [675, 314] width 735 height 506
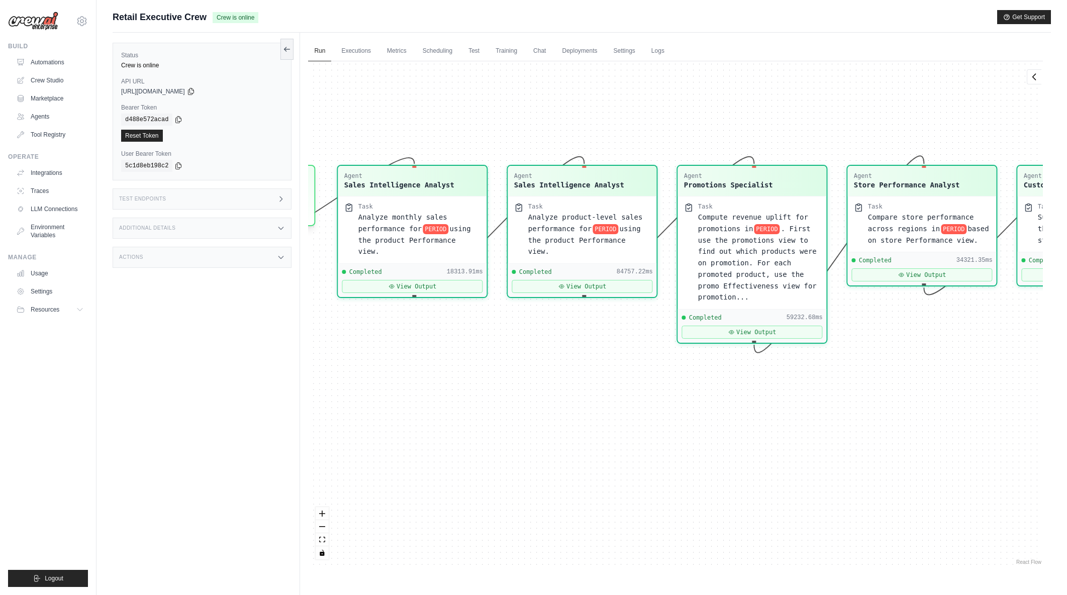
drag, startPoint x: 591, startPoint y: 500, endPoint x: 825, endPoint y: 494, distance: 233.8
click at [825, 494] on div "Agent Sales Intelligence Analyst Task Analyze monthly sales performance for PER…" at bounding box center [675, 314] width 735 height 506
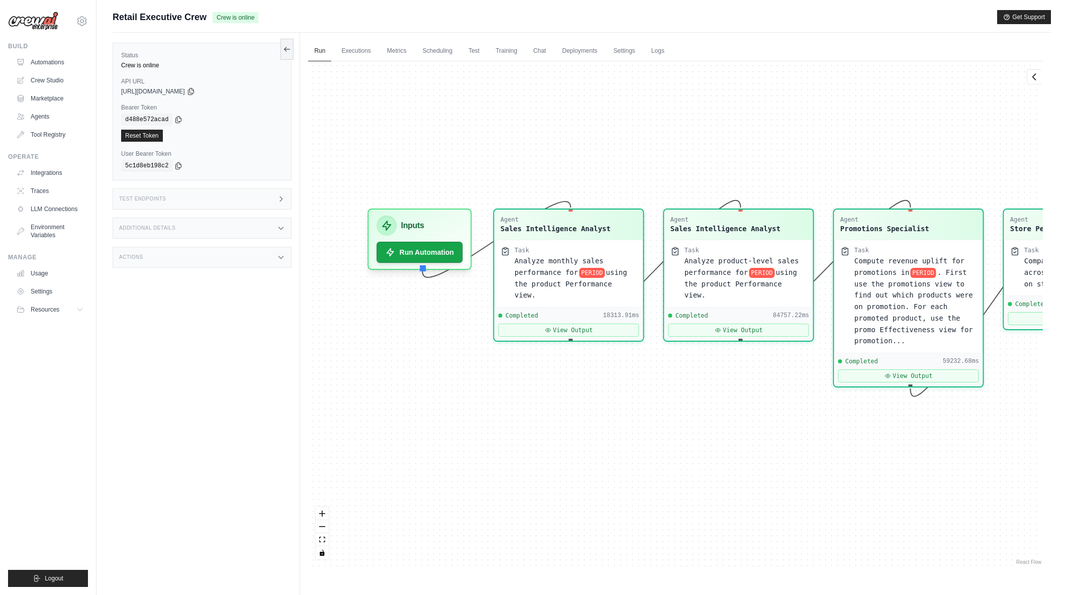
drag, startPoint x: 583, startPoint y: 481, endPoint x: 739, endPoint y: 523, distance: 162.4
click at [739, 523] on div "Agent Sales Intelligence Analyst Task Analyze monthly sales performance for PER…" at bounding box center [675, 314] width 735 height 506
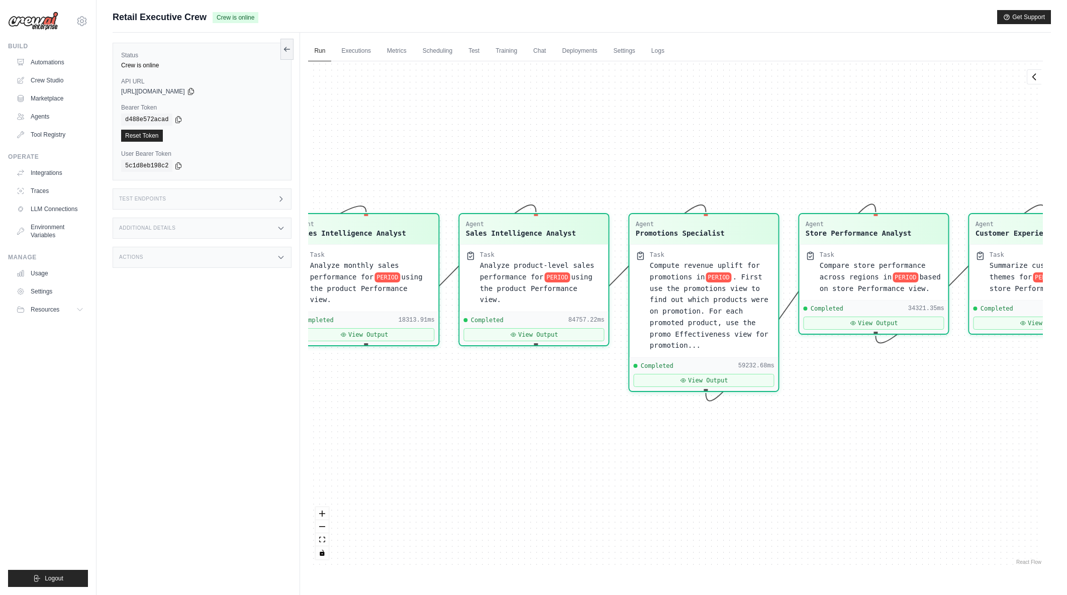
drag, startPoint x: 822, startPoint y: 472, endPoint x: 617, endPoint y: 478, distance: 205.2
click at [617, 478] on div "Agent Sales Intelligence Analyst Task Analyze monthly sales performance for PER…" at bounding box center [675, 314] width 735 height 506
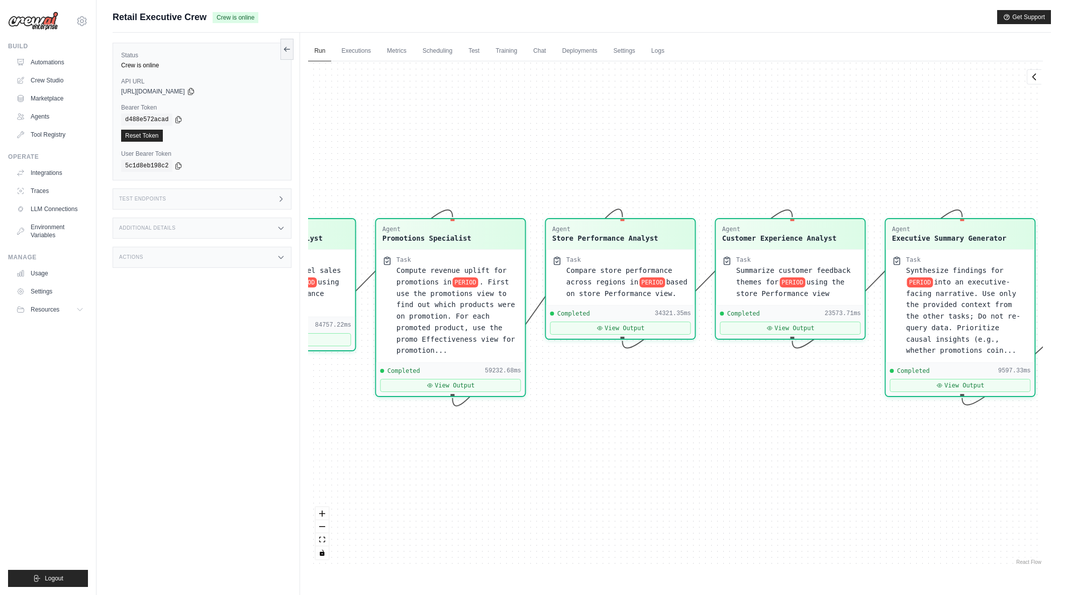
drag, startPoint x: 820, startPoint y: 477, endPoint x: 567, endPoint y: 482, distance: 253.4
click at [567, 482] on div "Agent Sales Intelligence Analyst Task Analyze monthly sales performance for PER…" at bounding box center [675, 314] width 735 height 506
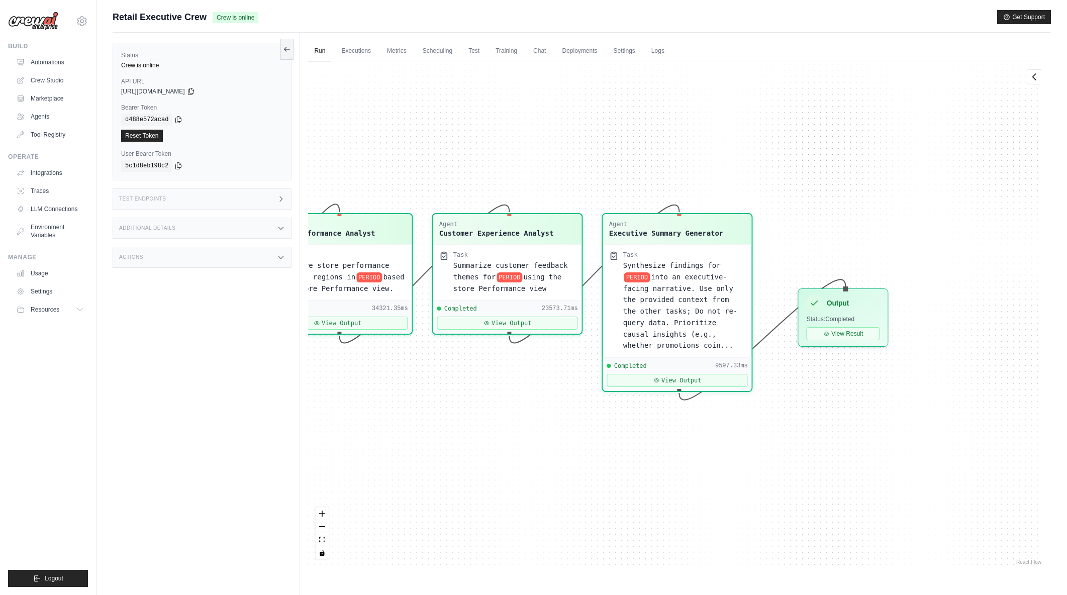
drag, startPoint x: 807, startPoint y: 492, endPoint x: 524, endPoint y: 487, distance: 283.0
click at [524, 487] on div "Agent Sales Intelligence Analyst Task Analyze monthly sales performance for PER…" at bounding box center [675, 314] width 735 height 506
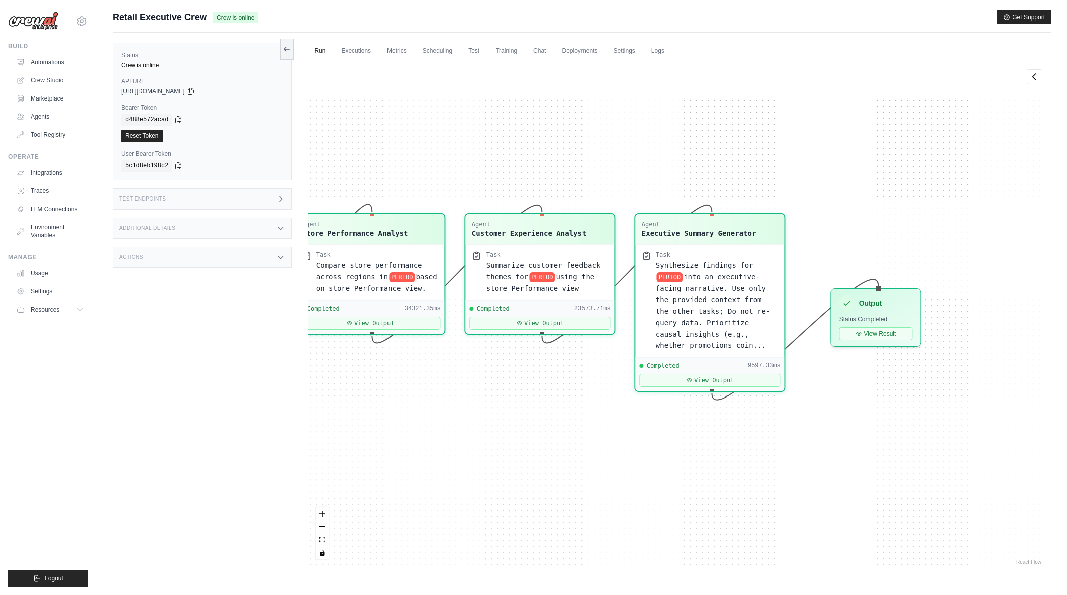
drag, startPoint x: 429, startPoint y: 502, endPoint x: 576, endPoint y: 506, distance: 146.8
click at [576, 506] on div "Agent Sales Intelligence Analyst Task Analyze monthly sales performance for PER…" at bounding box center [675, 314] width 735 height 506
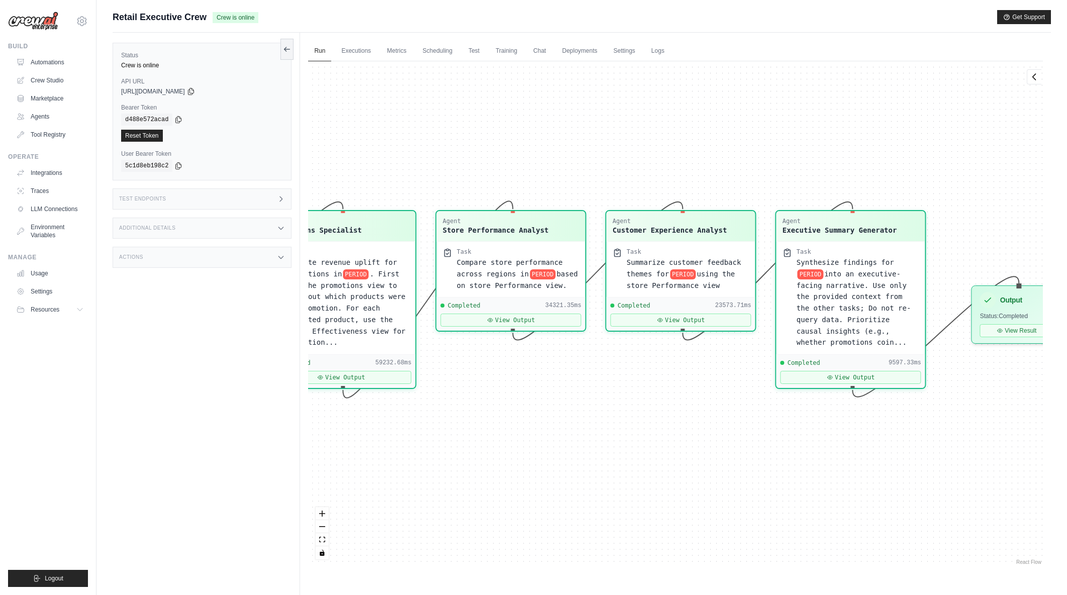
drag, startPoint x: 501, startPoint y: 499, endPoint x: 577, endPoint y: 503, distance: 76.0
click at [577, 503] on div "Agent Sales Intelligence Analyst Task Analyze monthly sales performance for PER…" at bounding box center [675, 314] width 735 height 506
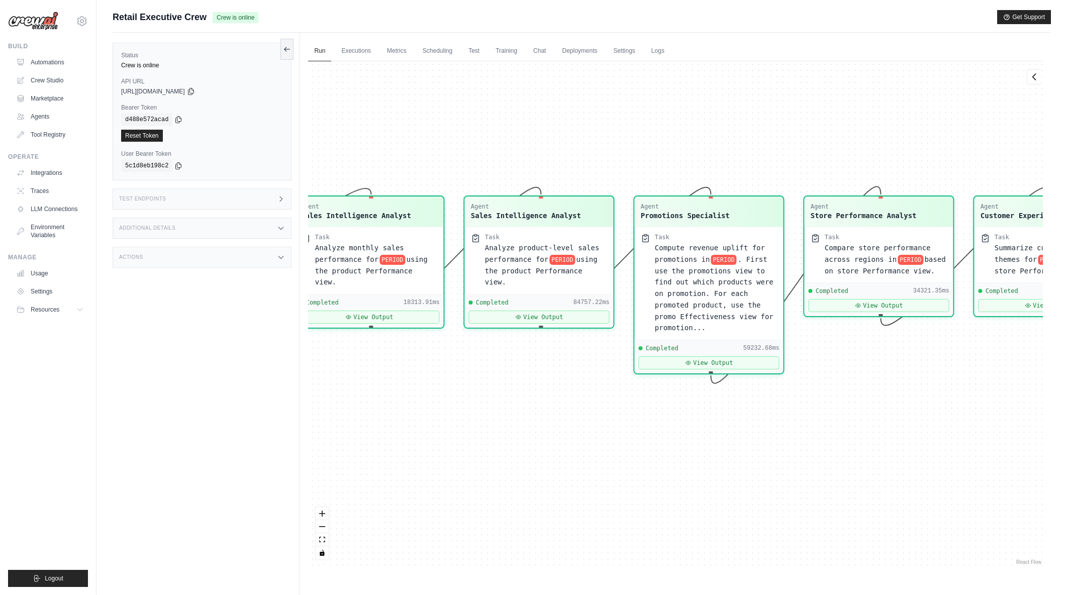
drag, startPoint x: 702, startPoint y: 487, endPoint x: 765, endPoint y: 498, distance: 64.2
click at [765, 498] on div "Agent Sales Intelligence Analyst Task Analyze monthly sales performance for PER…" at bounding box center [675, 314] width 735 height 506
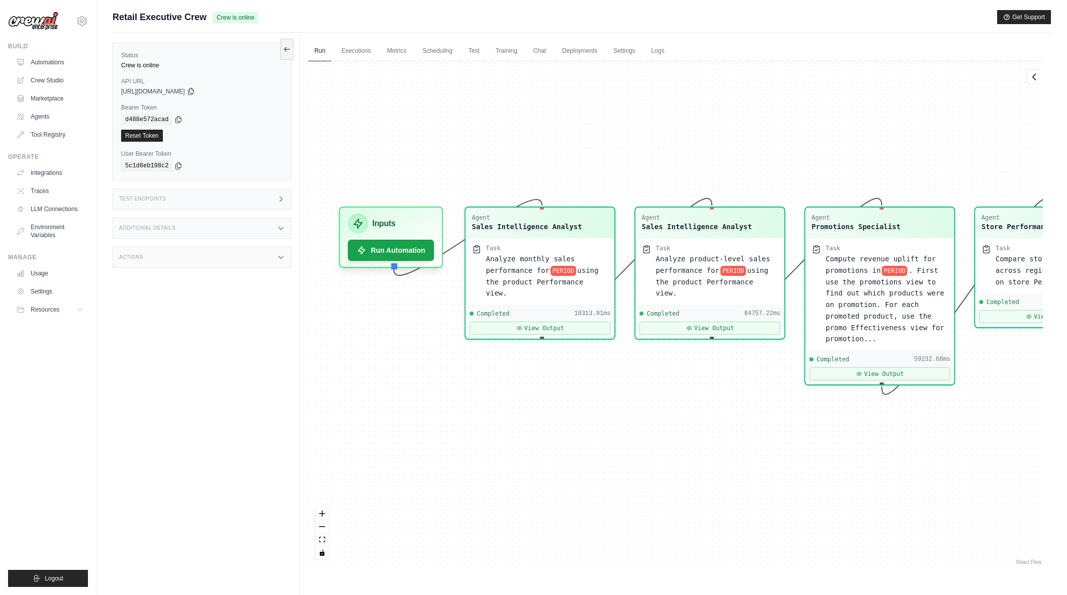
drag, startPoint x: 614, startPoint y: 493, endPoint x: 678, endPoint y: 509, distance: 65.2
click at [678, 509] on div "Agent Sales Intelligence Analyst Task Analyze monthly sales performance for PER…" at bounding box center [675, 314] width 735 height 506
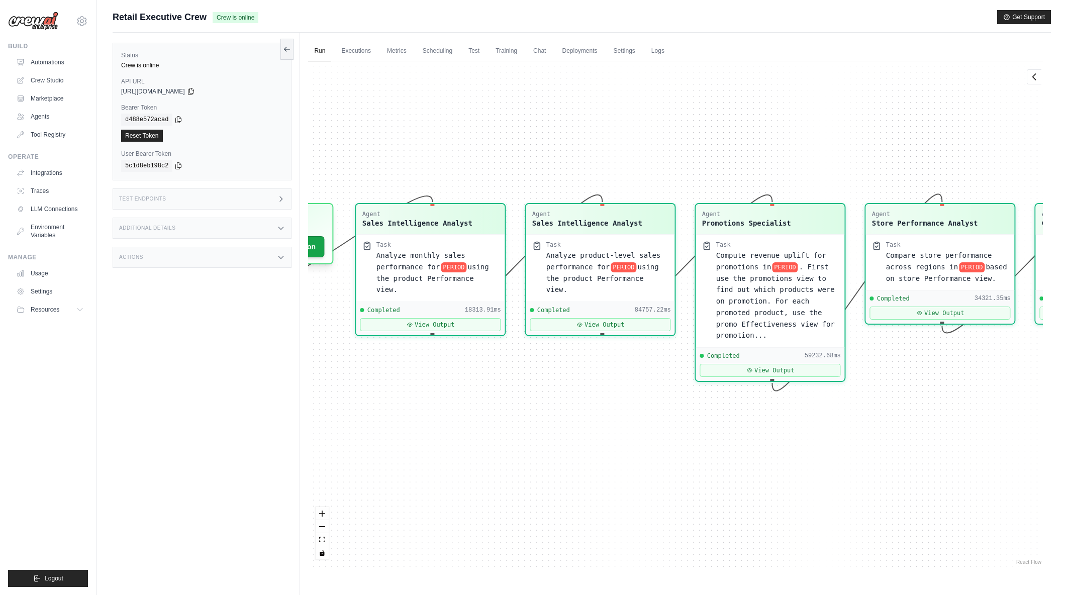
drag, startPoint x: 669, startPoint y: 489, endPoint x: 662, endPoint y: 489, distance: 7.0
click at [662, 489] on div "Agent Sales Intelligence Analyst Task Analyze monthly sales performance for PER…" at bounding box center [675, 314] width 735 height 506
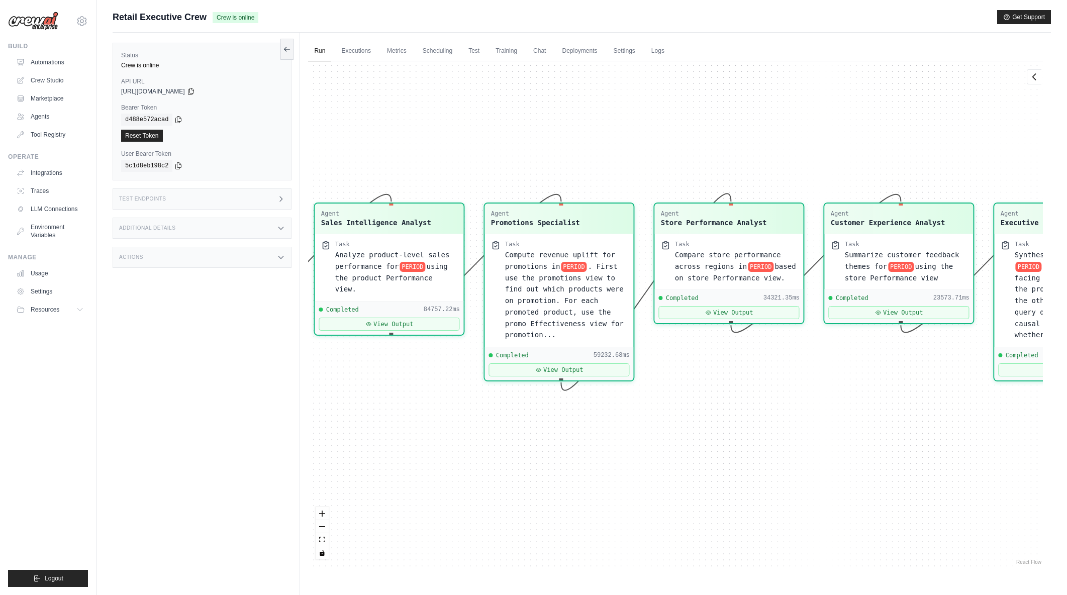
drag, startPoint x: 872, startPoint y: 503, endPoint x: 679, endPoint y: 503, distance: 192.5
click at [679, 503] on div "Agent Sales Intelligence Analyst Task Analyze monthly sales performance for PER…" at bounding box center [675, 314] width 735 height 506
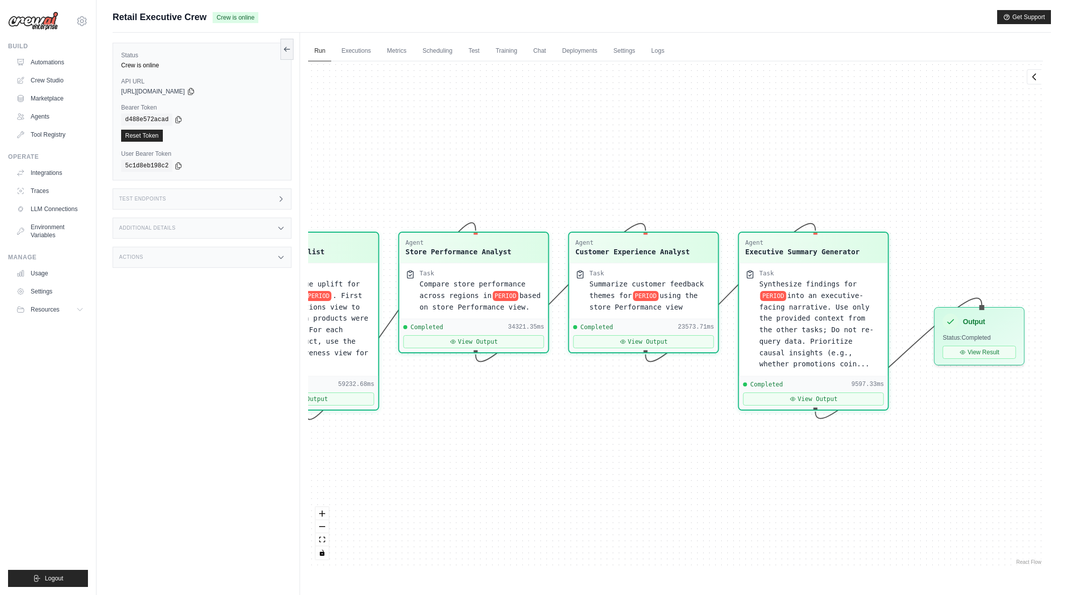
drag, startPoint x: 896, startPoint y: 502, endPoint x: 656, endPoint y: 529, distance: 240.8
click at [656, 529] on div "Agent Sales Intelligence Analyst Task Analyze monthly sales performance for PER…" at bounding box center [675, 314] width 735 height 506
click at [975, 350] on button "View Result" at bounding box center [979, 349] width 73 height 13
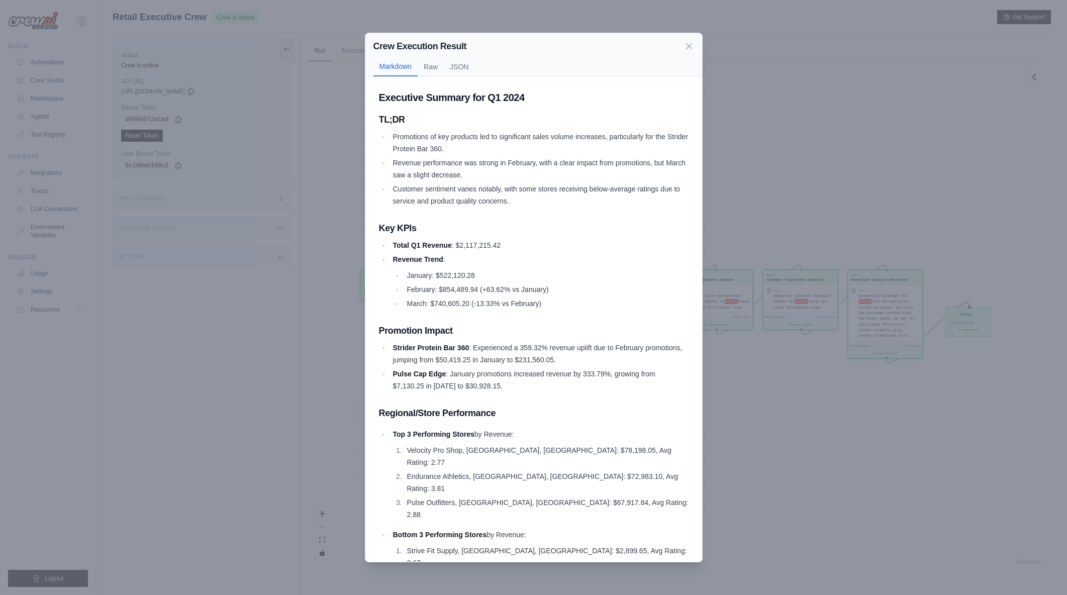
click at [814, 432] on div "Crew Execution Result Markdown Raw JSON Executive Summary for Q1 2024 TL;DR Pro…" at bounding box center [533, 297] width 1067 height 595
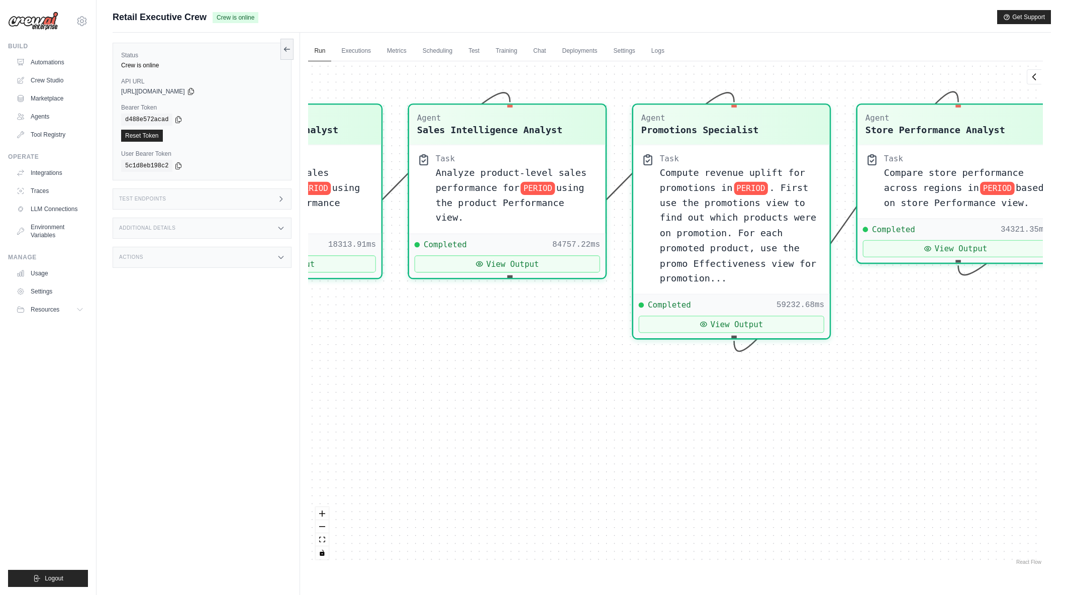
drag, startPoint x: 590, startPoint y: 385, endPoint x: 953, endPoint y: 468, distance: 372.5
click at [953, 468] on div "Agent Sales Intelligence Analyst Task Analyze monthly sales performance for PER…" at bounding box center [675, 314] width 735 height 506
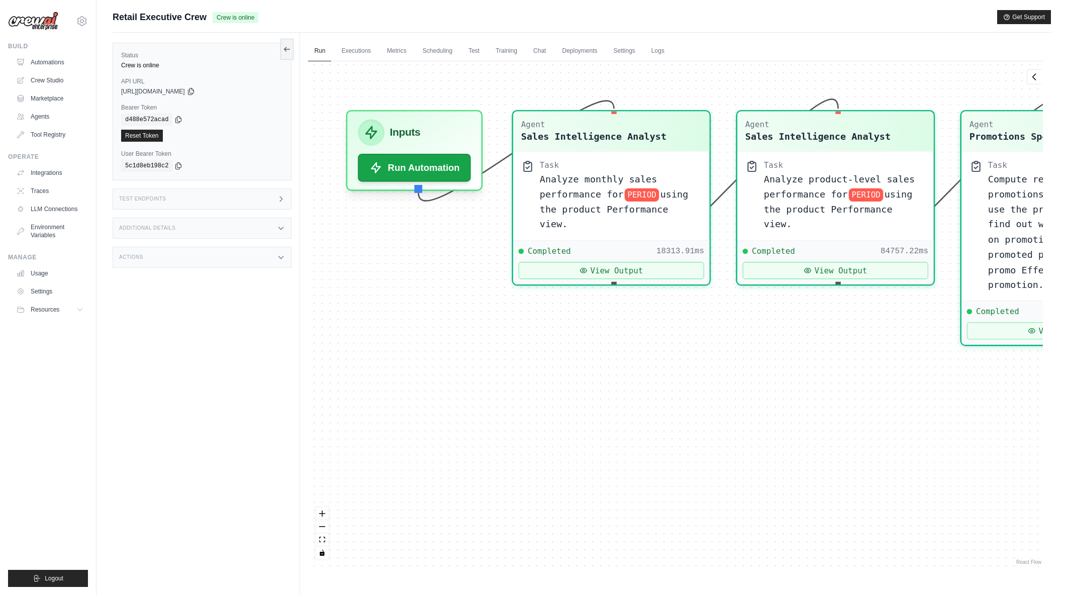
drag, startPoint x: 512, startPoint y: 446, endPoint x: 806, endPoint y: 450, distance: 294.1
click at [806, 450] on div "Agent Sales Intelligence Analyst Task Analyze monthly sales performance for PER…" at bounding box center [675, 314] width 735 height 506
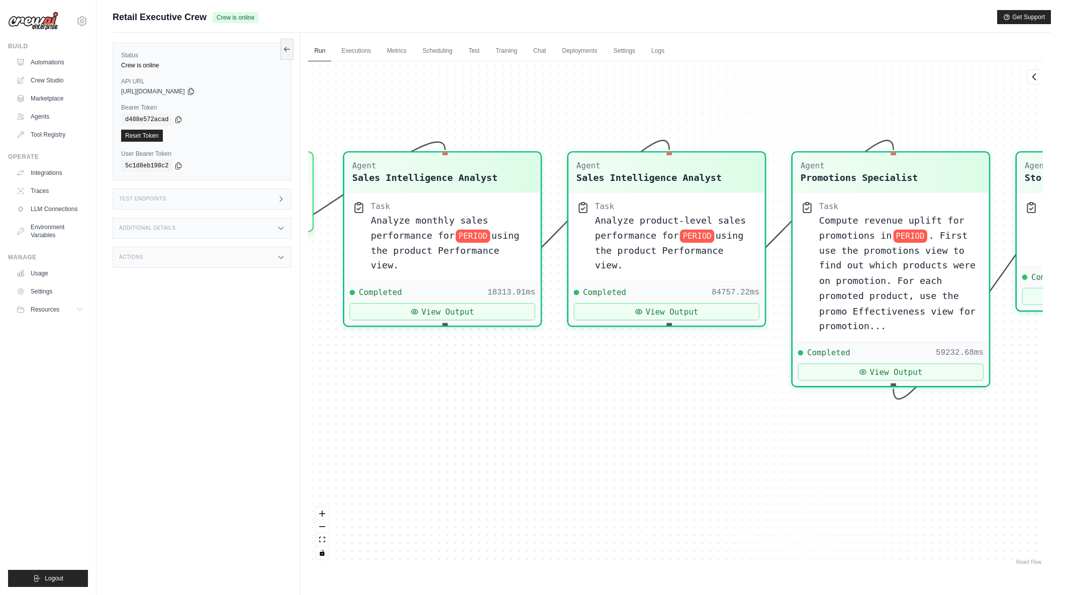
drag, startPoint x: 683, startPoint y: 396, endPoint x: 511, endPoint y: 438, distance: 176.7
click at [511, 438] on div "Agent Sales Intelligence Analyst Task Analyze monthly sales performance for PER…" at bounding box center [675, 314] width 735 height 506
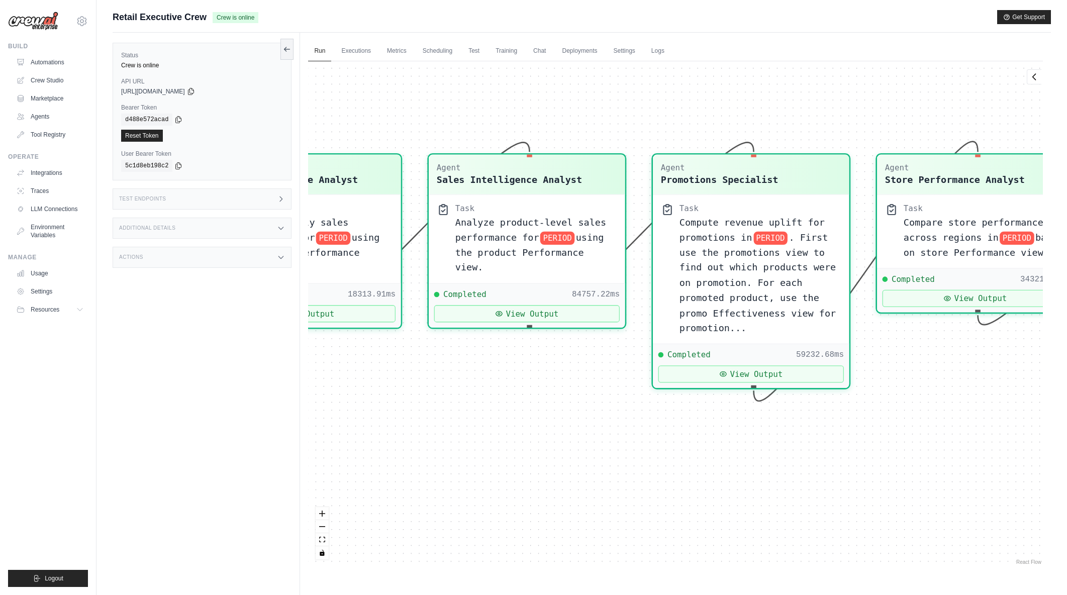
drag, startPoint x: 705, startPoint y: 436, endPoint x: 568, endPoint y: 436, distance: 137.2
click at [568, 436] on div "Agent Sales Intelligence Analyst Task Analyze monthly sales performance for PER…" at bounding box center [675, 314] width 735 height 506
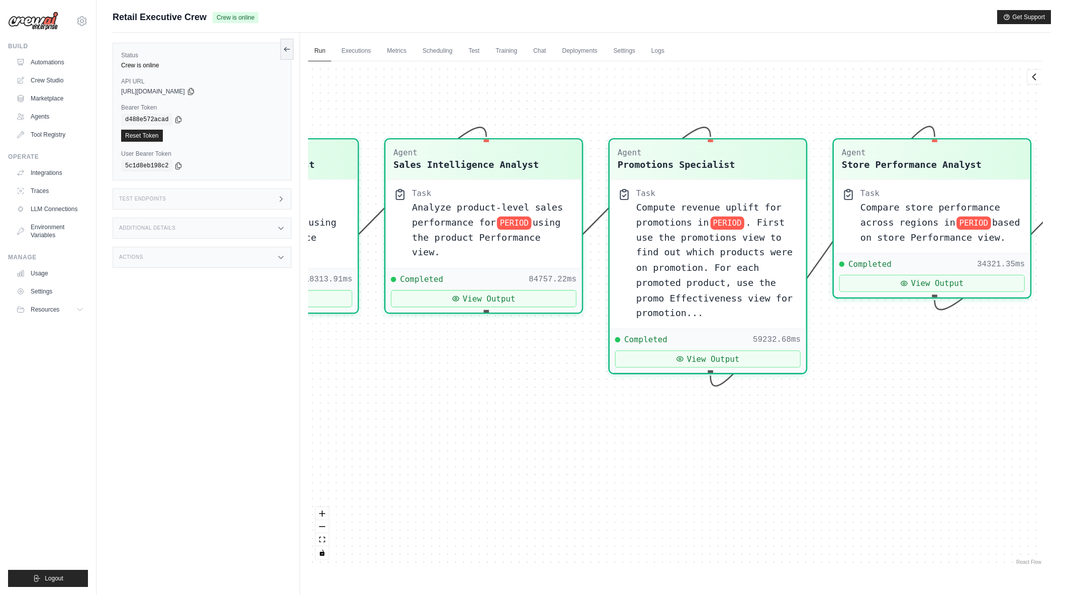
drag, startPoint x: 878, startPoint y: 508, endPoint x: 834, endPoint y: 493, distance: 45.8
click at [834, 493] on div "Agent Sales Intelligence Analyst Task Analyze monthly sales performance for PER…" at bounding box center [675, 314] width 735 height 506
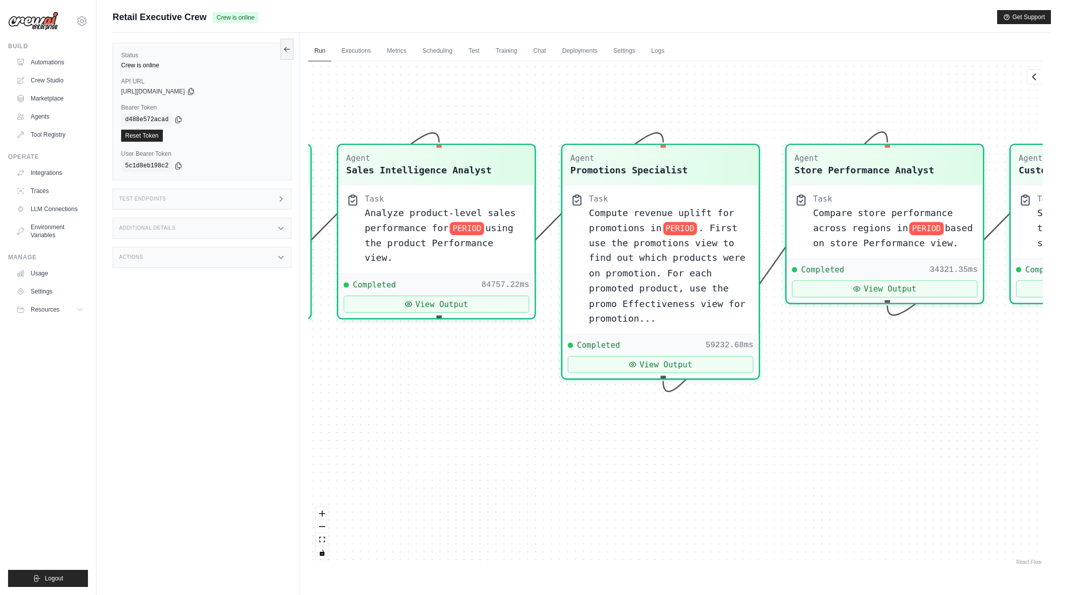
drag, startPoint x: 925, startPoint y: 473, endPoint x: 878, endPoint y: 479, distance: 47.6
click at [878, 479] on div "Agent Sales Intelligence Analyst Task Analyze monthly sales performance for PER…" at bounding box center [675, 314] width 735 height 506
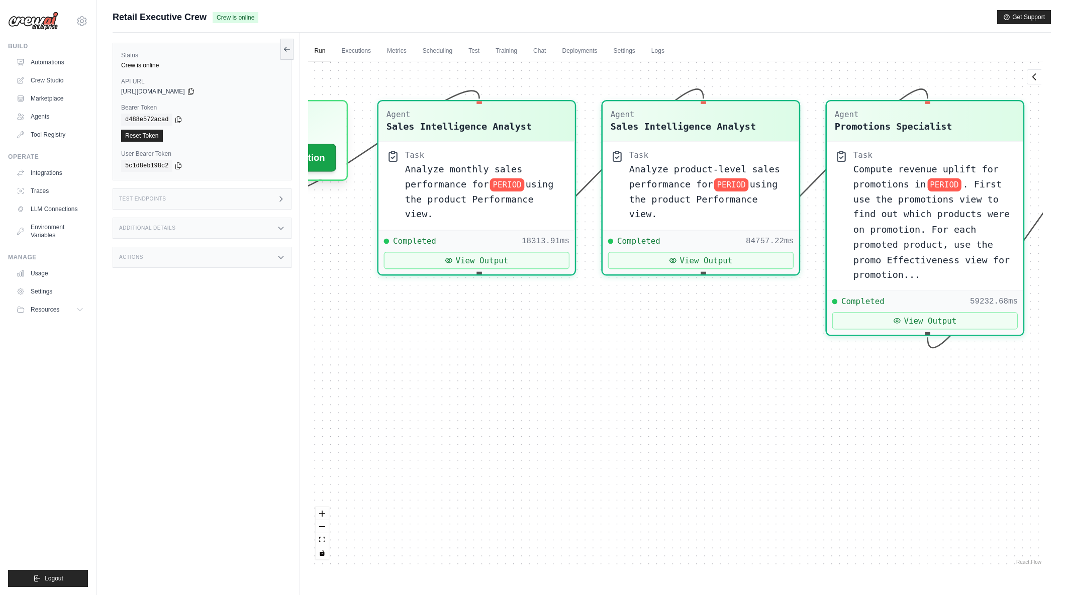
drag, startPoint x: 451, startPoint y: 525, endPoint x: 704, endPoint y: 486, distance: 256.4
click at [704, 486] on div "Agent Sales Intelligence Analyst Task Analyze monthly sales performance for PER…" at bounding box center [675, 314] width 735 height 506
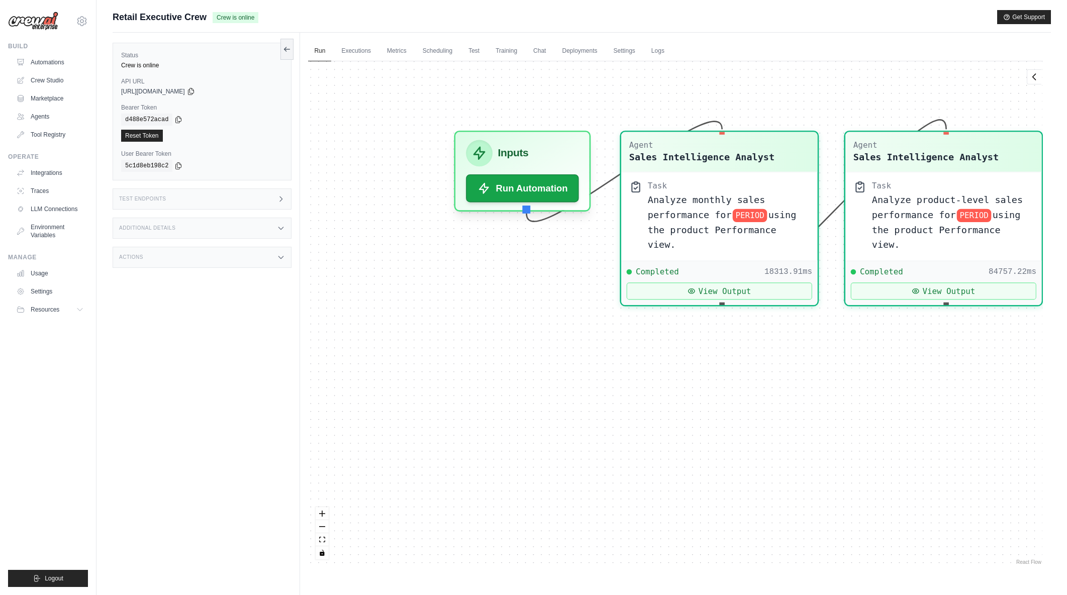
drag, startPoint x: 439, startPoint y: 457, endPoint x: 682, endPoint y: 488, distance: 244.7
click at [682, 488] on div "Agent Sales Intelligence Analyst Task Analyze monthly sales performance for PER…" at bounding box center [675, 314] width 735 height 506
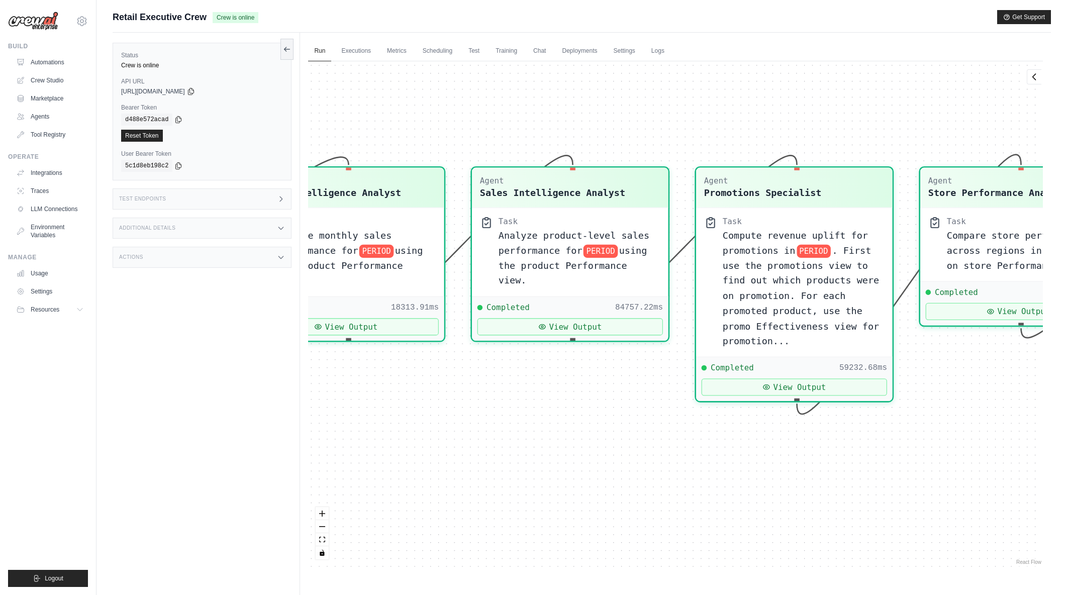
drag, startPoint x: 765, startPoint y: 449, endPoint x: 424, endPoint y: 466, distance: 341.2
click at [424, 466] on div "Agent Sales Intelligence Analyst Task Analyze monthly sales performance for PER…" at bounding box center [675, 314] width 735 height 506
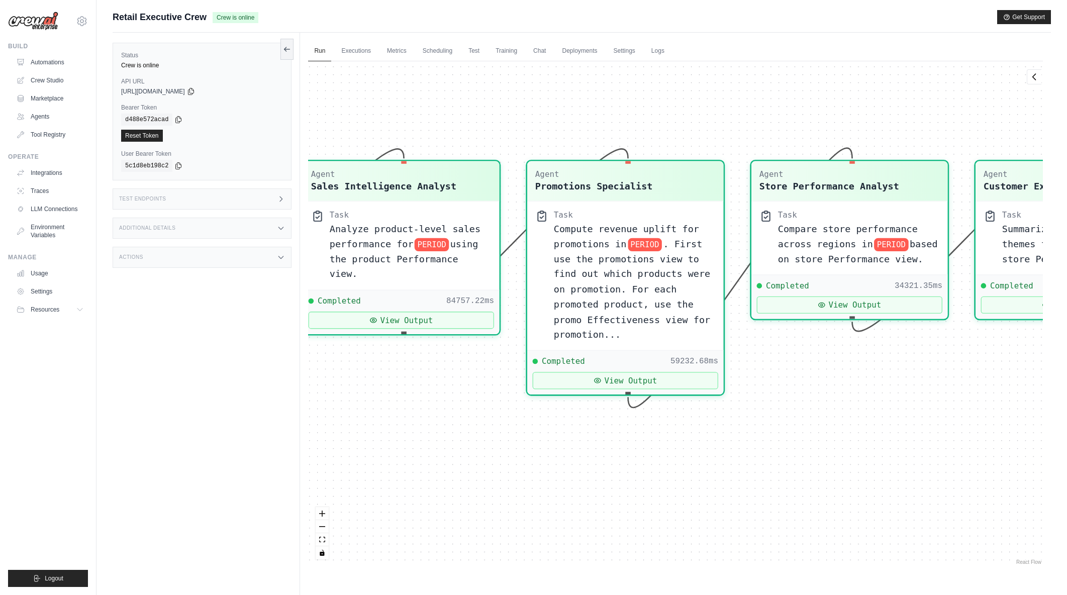
drag, startPoint x: 709, startPoint y: 520, endPoint x: 541, endPoint y: 516, distance: 167.4
click at [541, 516] on div "Agent Sales Intelligence Analyst Task Analyze monthly sales performance for PER…" at bounding box center [675, 314] width 735 height 506
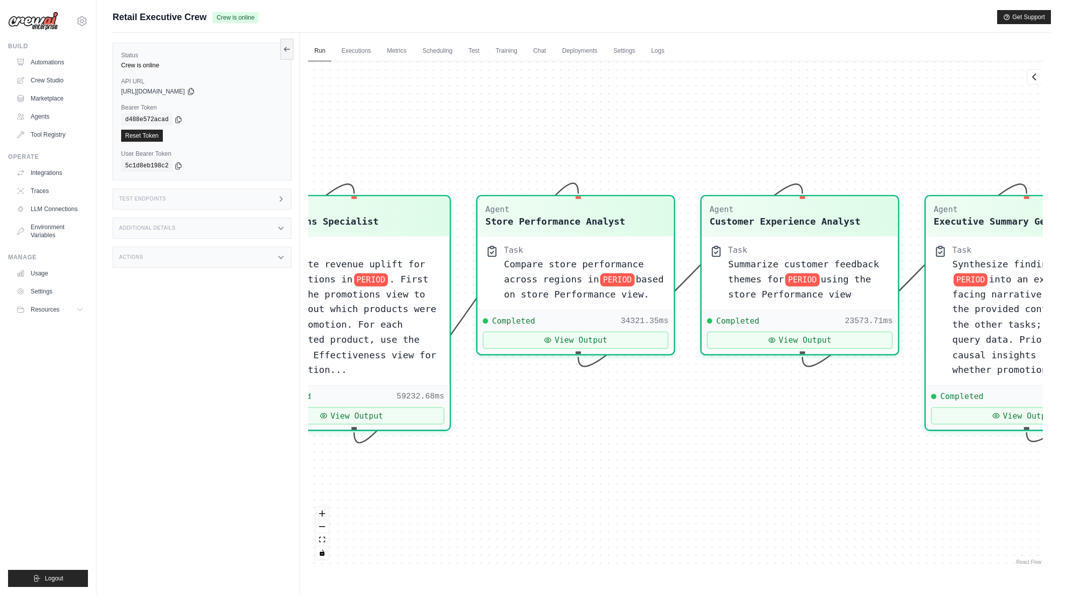
drag, startPoint x: 930, startPoint y: 475, endPoint x: 655, endPoint y: 507, distance: 276.9
click at [655, 507] on div "Agent Sales Intelligence Analyst Task Analyze monthly sales performance for PER…" at bounding box center [675, 314] width 735 height 506
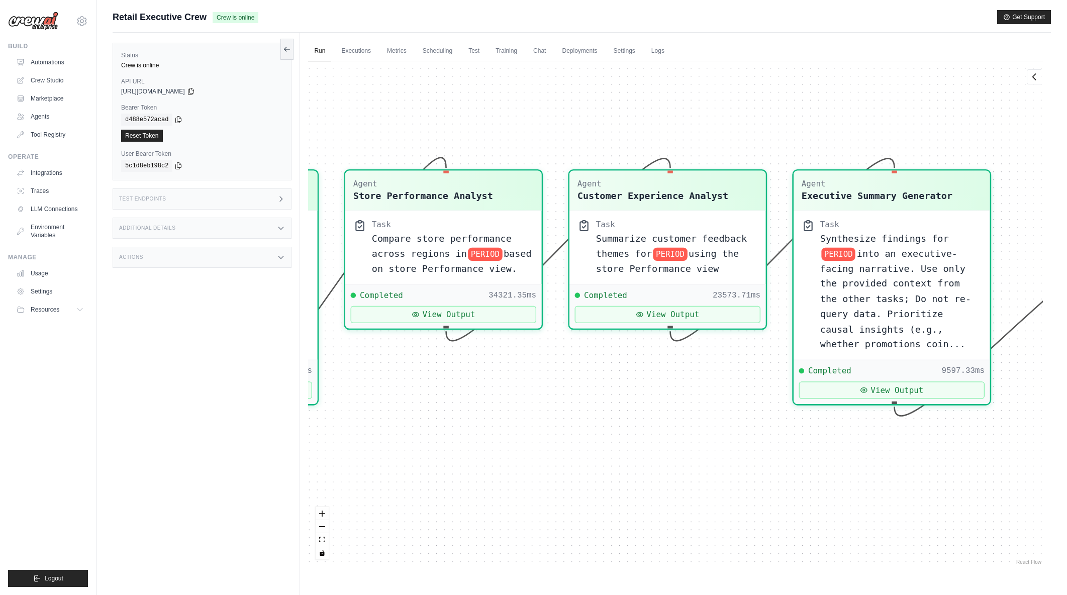
drag, startPoint x: 826, startPoint y: 517, endPoint x: 694, endPoint y: 491, distance: 134.7
click at [694, 491] on div "Agent Sales Intelligence Analyst Task Analyze monthly sales performance for PER…" at bounding box center [675, 314] width 735 height 506
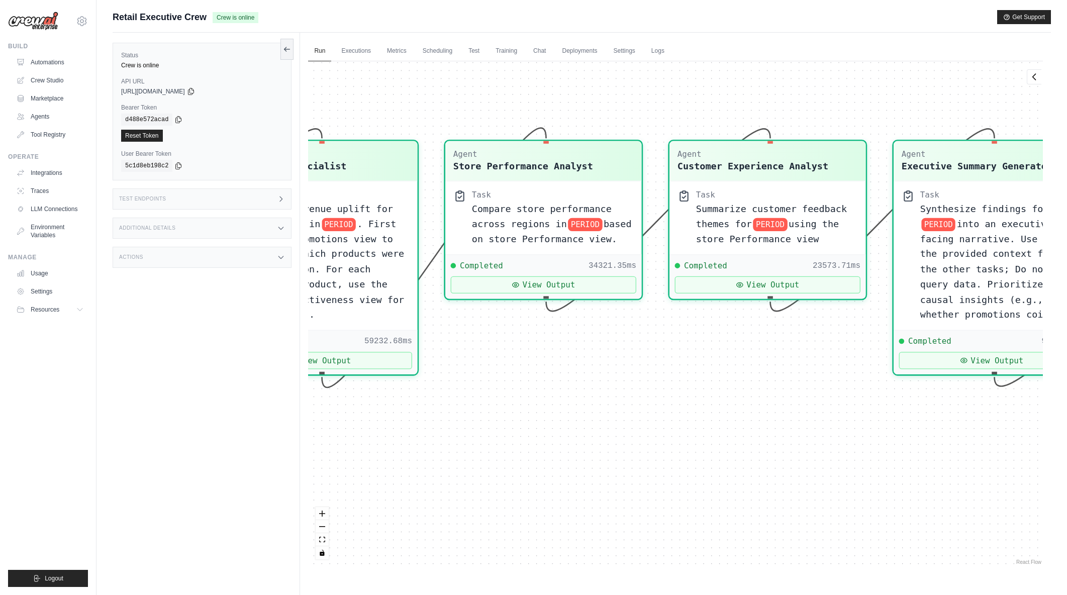
drag, startPoint x: 801, startPoint y: 504, endPoint x: 901, endPoint y: 474, distance: 104.3
click at [901, 474] on div "Agent Sales Intelligence Analyst Task Analyze monthly sales performance for PER…" at bounding box center [675, 314] width 735 height 506
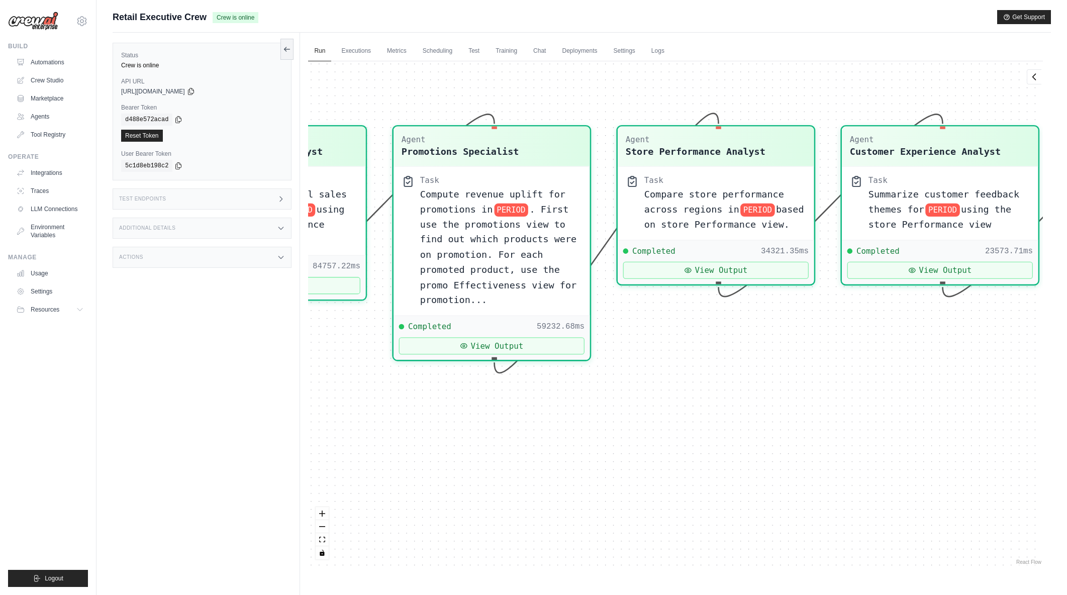
drag, startPoint x: 790, startPoint y: 492, endPoint x: 841, endPoint y: 491, distance: 50.8
click at [841, 491] on div "Agent Sales Intelligence Analyst Task Analyze monthly sales performance for PER…" at bounding box center [675, 314] width 735 height 506
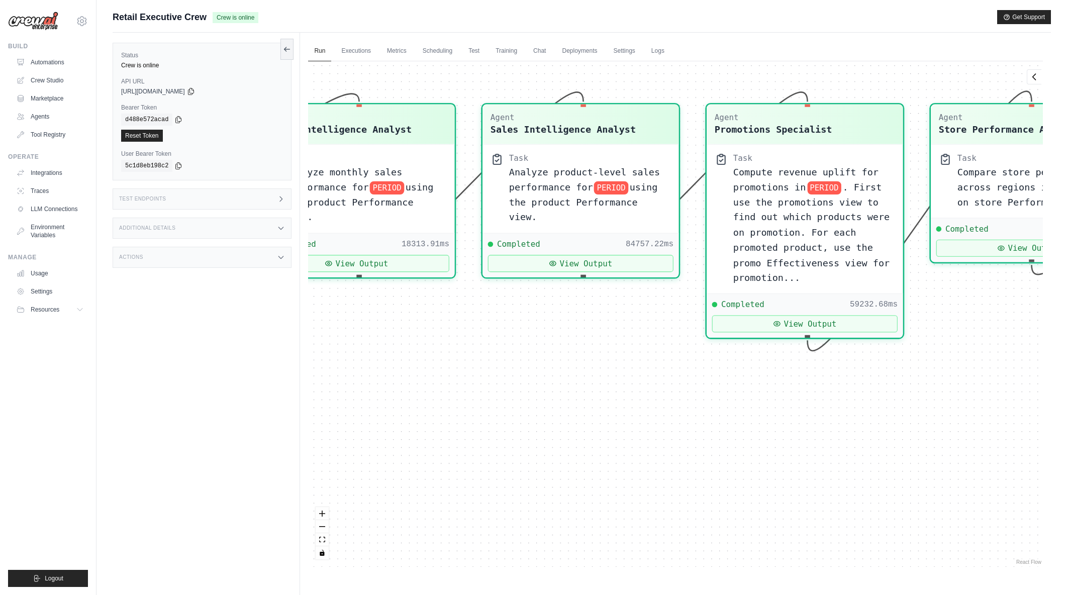
drag, startPoint x: 543, startPoint y: 515, endPoint x: 789, endPoint y: 498, distance: 246.4
click at [789, 498] on div "Agent Sales Intelligence Analyst Task Analyze monthly sales performance for PER…" at bounding box center [675, 314] width 735 height 506
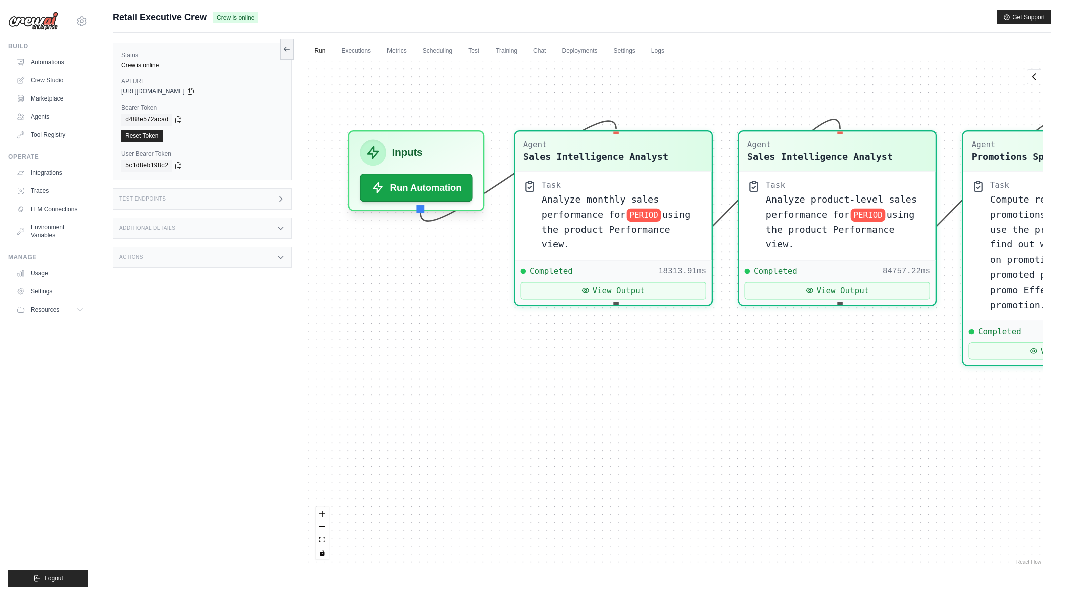
drag, startPoint x: 665, startPoint y: 506, endPoint x: 718, endPoint y: 513, distance: 53.8
click at [718, 513] on div "Agent Sales Intelligence Analyst Task Analyze monthly sales performance for PER…" at bounding box center [675, 314] width 735 height 506
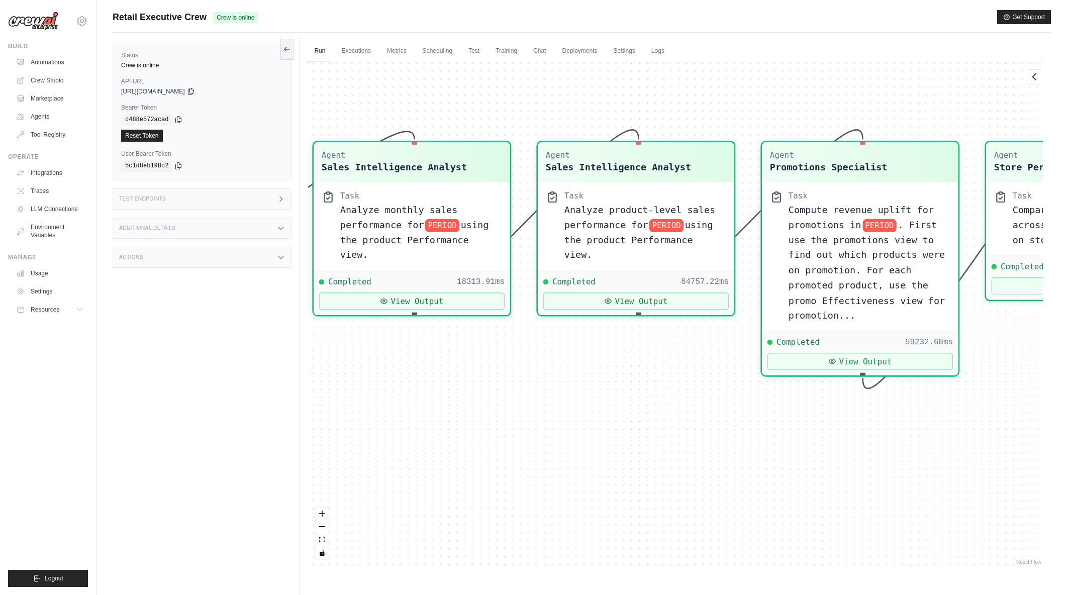
drag, startPoint x: 778, startPoint y: 441, endPoint x: 576, endPoint y: 452, distance: 202.9
click at [576, 452] on div "Agent Sales Intelligence Analyst Task Analyze monthly sales performance for PER…" at bounding box center [675, 314] width 735 height 506
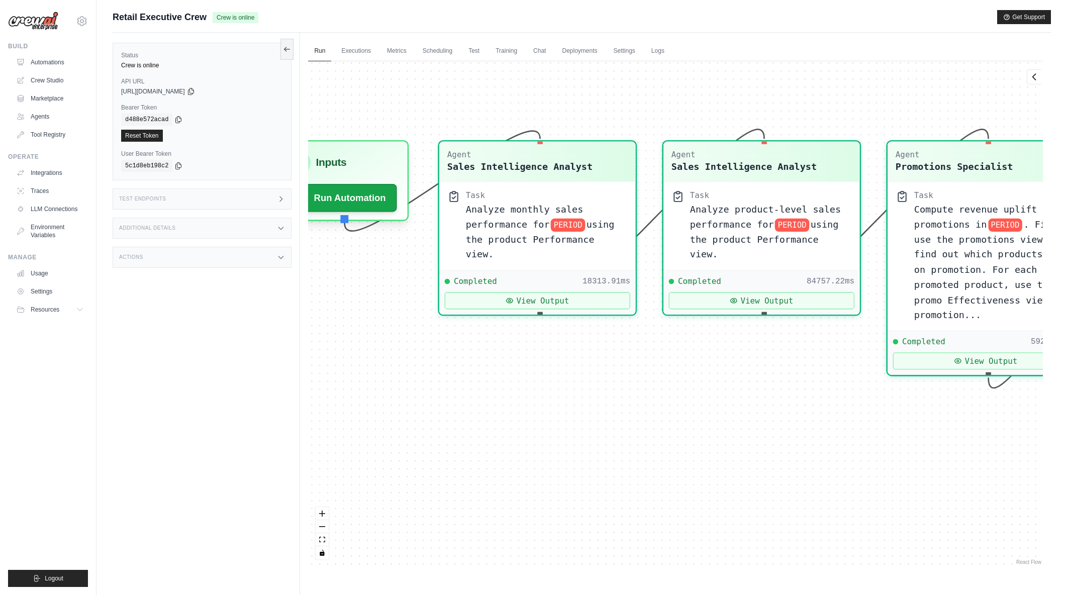
drag, startPoint x: 779, startPoint y: 452, endPoint x: 998, endPoint y: 450, distance: 218.7
click at [998, 450] on div "Agent Sales Intelligence Analyst Task Analyze monthly sales performance for PER…" at bounding box center [675, 314] width 735 height 506
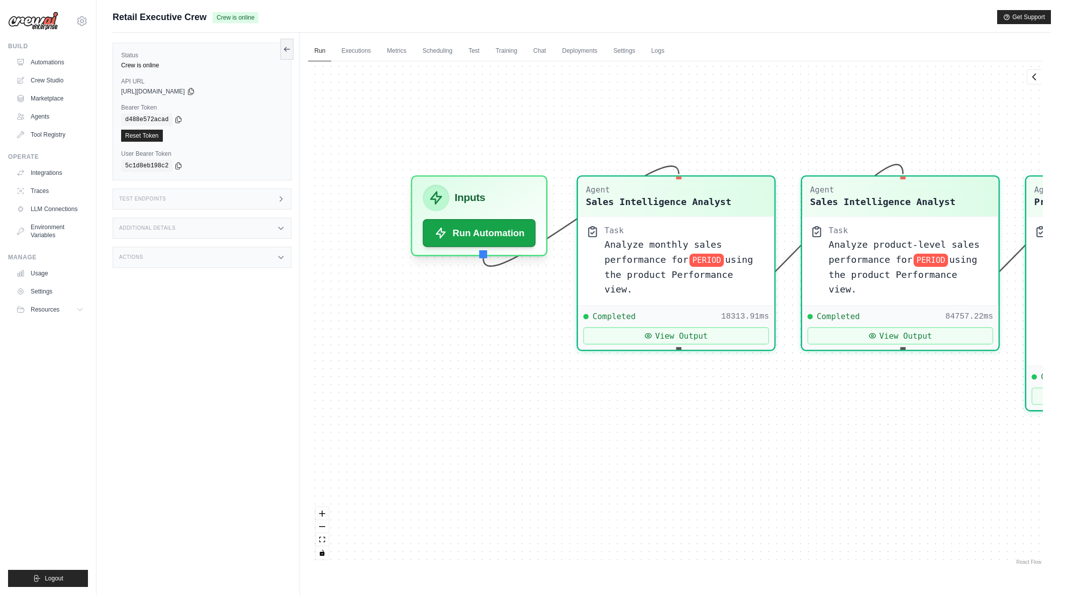
drag, startPoint x: 643, startPoint y: 431, endPoint x: 784, endPoint y: 465, distance: 144.5
click at [784, 465] on div "Agent Sales Intelligence Analyst Task Analyze monthly sales performance for PER…" at bounding box center [675, 314] width 735 height 506
click at [651, 330] on icon at bounding box center [648, 332] width 7 height 5
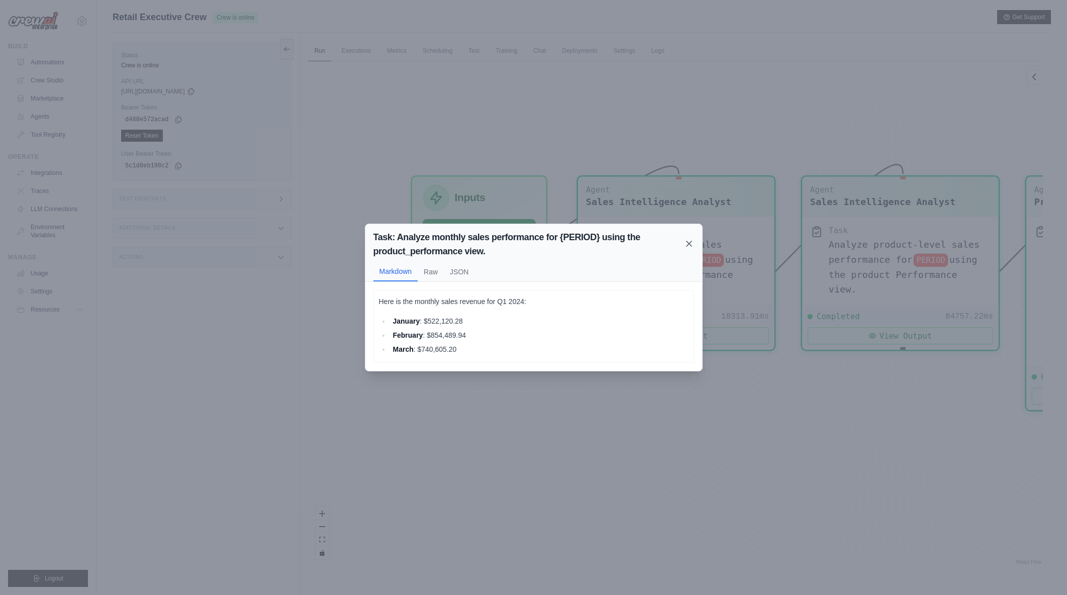
click at [692, 240] on icon at bounding box center [689, 244] width 10 height 10
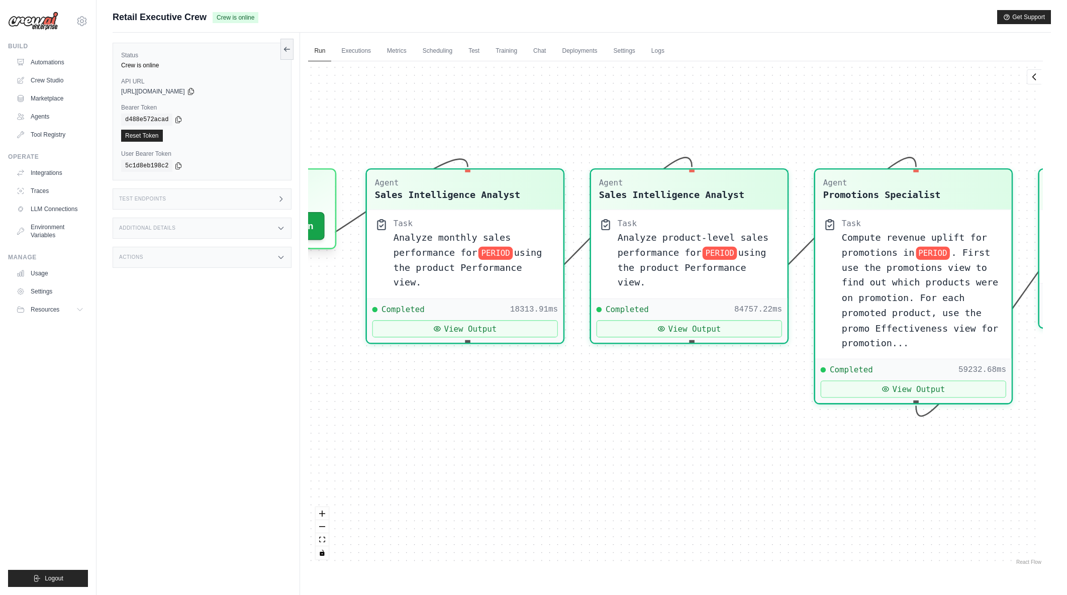
drag, startPoint x: 824, startPoint y: 403, endPoint x: 613, endPoint y: 396, distance: 211.2
click at [613, 396] on div "Agent Sales Intelligence Analyst Task Analyze monthly sales performance for PER…" at bounding box center [675, 314] width 735 height 506
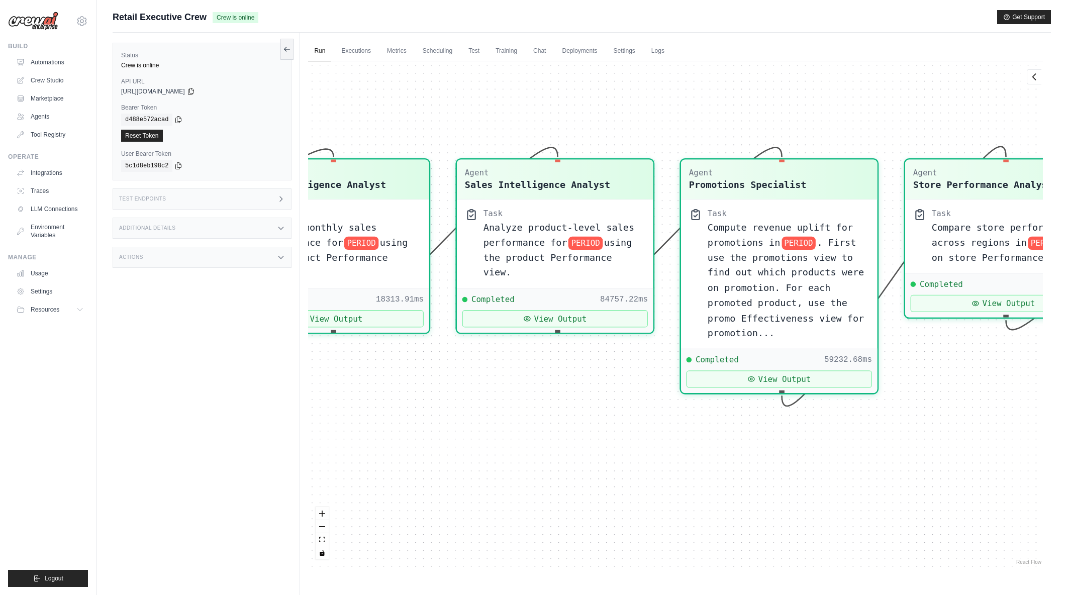
drag, startPoint x: 771, startPoint y: 409, endPoint x: 636, endPoint y: 399, distance: 134.6
click at [636, 399] on div "Agent Sales Intelligence Analyst Task Analyze monthly sales performance for PER…" at bounding box center [675, 314] width 735 height 506
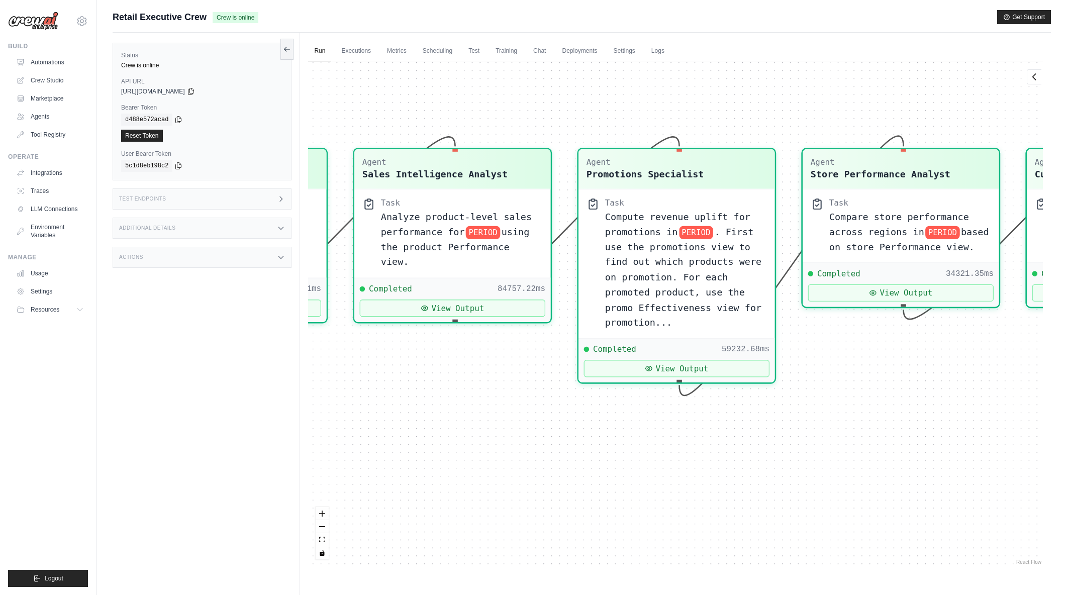
drag, startPoint x: 819, startPoint y: 454, endPoint x: 784, endPoint y: 451, distance: 35.9
click at [784, 451] on div "Agent Sales Intelligence Analyst Task Analyze monthly sales performance for PER…" at bounding box center [675, 314] width 735 height 506
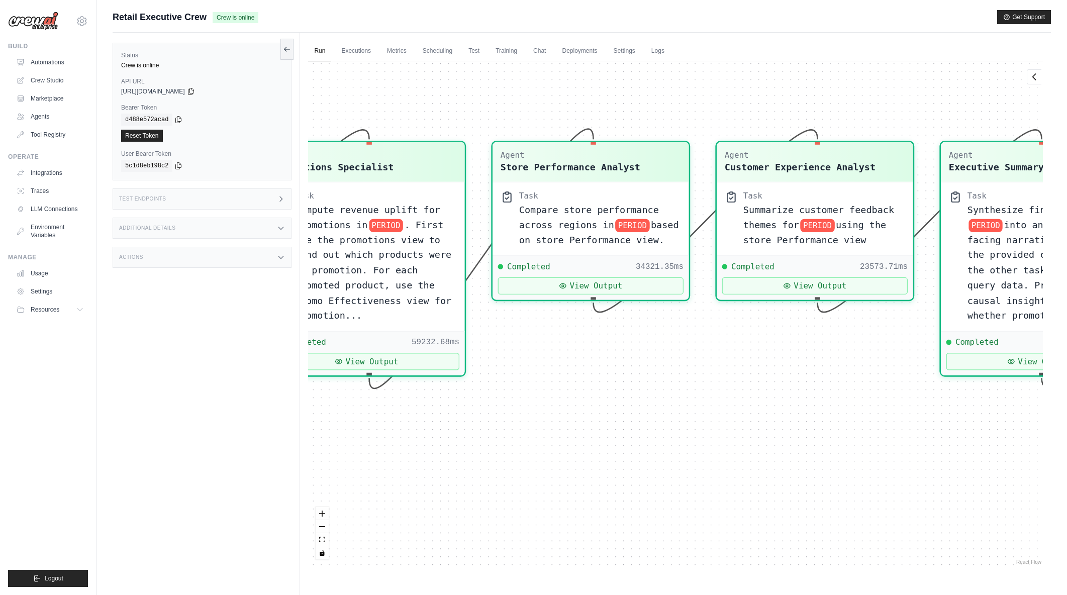
drag, startPoint x: 901, startPoint y: 463, endPoint x: 573, endPoint y: 458, distance: 328.3
click at [573, 458] on div "Agent Sales Intelligence Analyst Task Analyze monthly sales performance for PER…" at bounding box center [675, 314] width 735 height 506
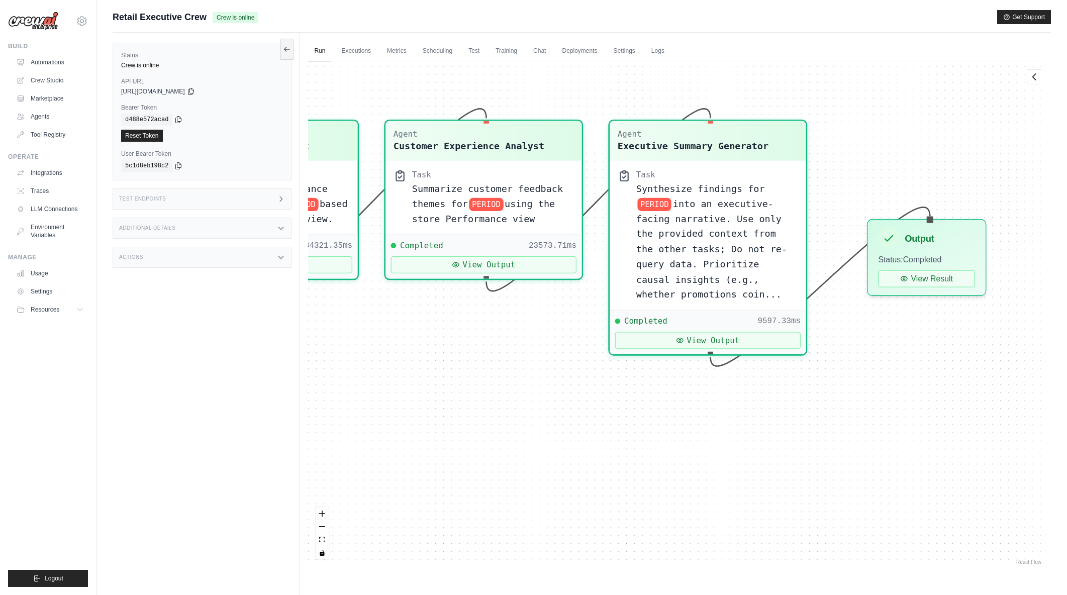
click at [530, 441] on div "Agent Sales Intelligence Analyst Task Analyze monthly sales performance for PER…" at bounding box center [675, 314] width 735 height 506
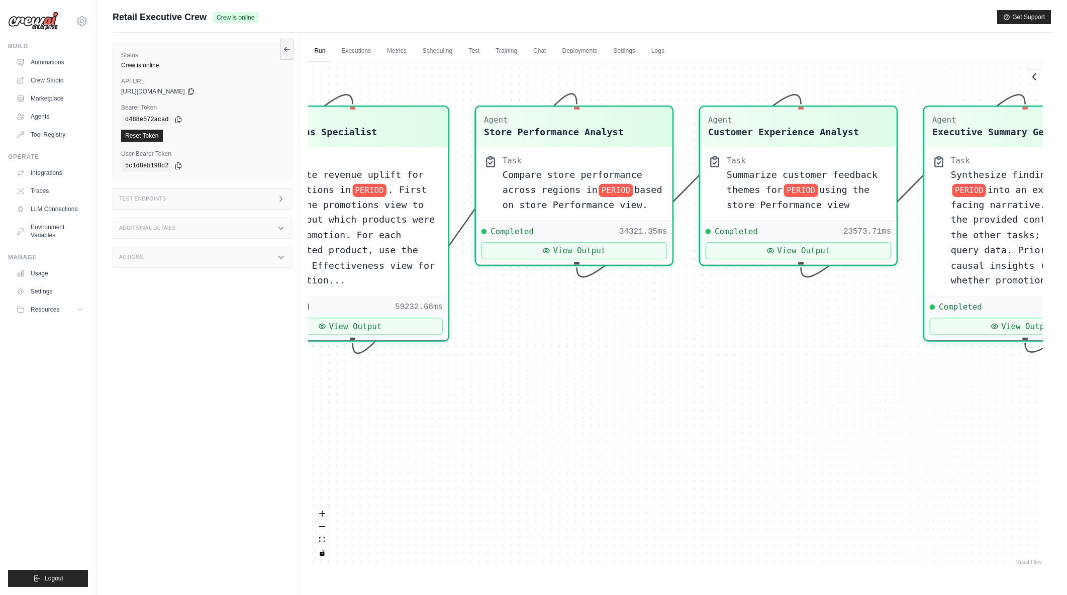
drag, startPoint x: 626, startPoint y: 453, endPoint x: 729, endPoint y: 452, distance: 102.5
click at [828, 450] on div "Agent Sales Intelligence Analyst Task Analyze monthly sales performance for PER…" at bounding box center [675, 314] width 735 height 506
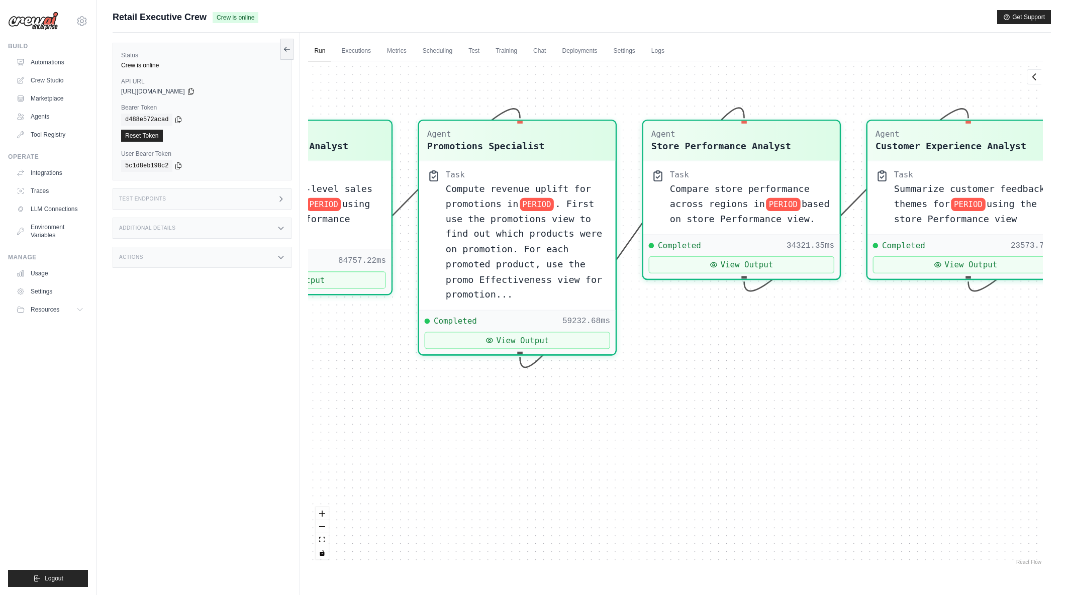
click at [734, 460] on div "Agent Sales Intelligence Analyst Task Analyze monthly sales performance for PER…" at bounding box center [675, 314] width 735 height 506
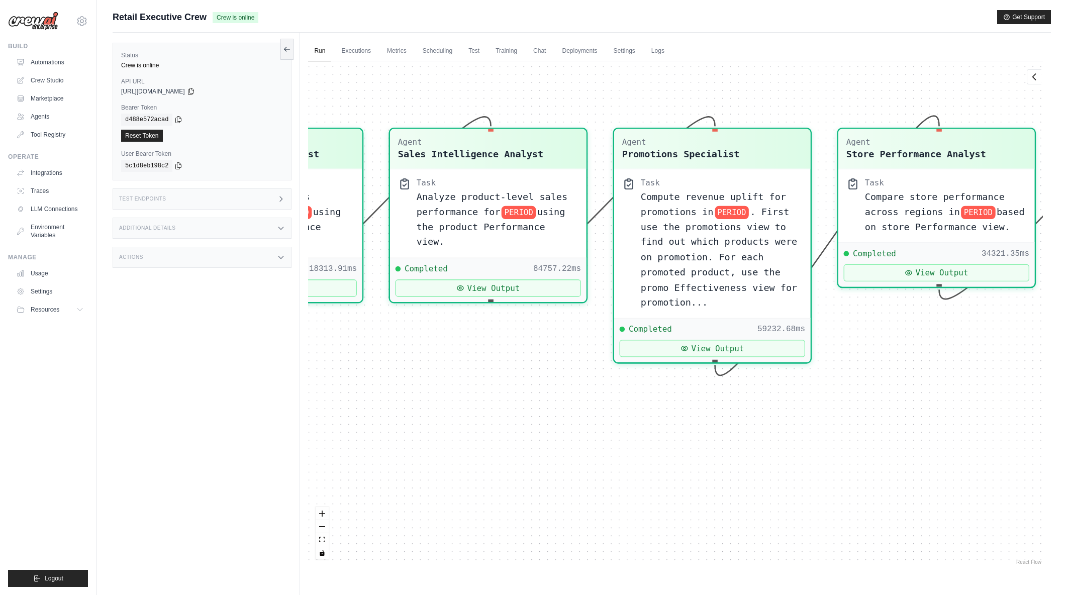
drag, startPoint x: 544, startPoint y: 470, endPoint x: 739, endPoint y: 478, distance: 195.2
click at [739, 478] on div "Agent Sales Intelligence Analyst Task Analyze monthly sales performance for PER…" at bounding box center [675, 314] width 735 height 506
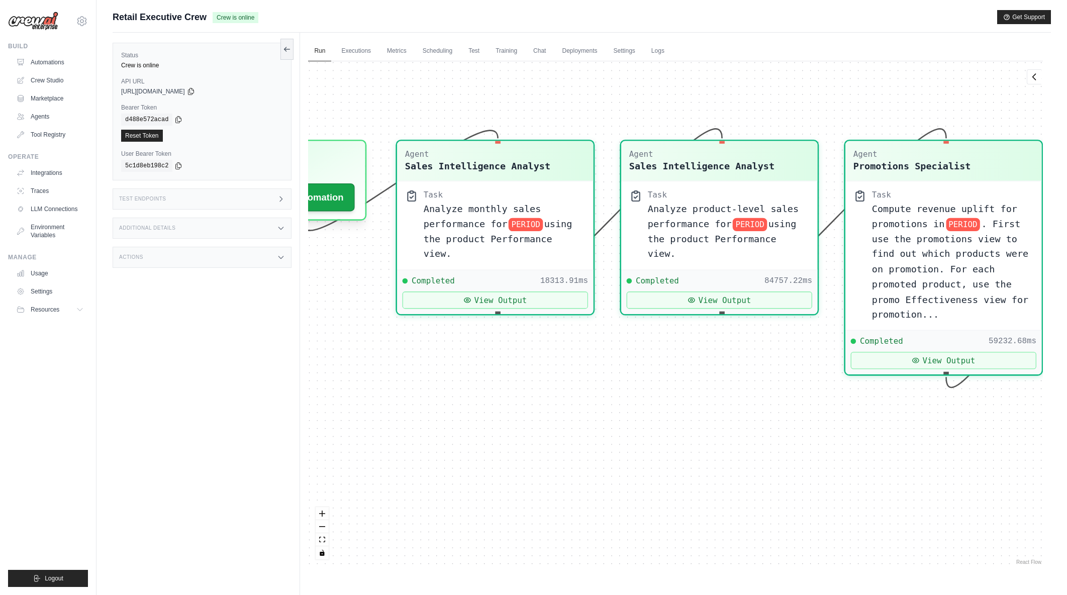
drag, startPoint x: 562, startPoint y: 476, endPoint x: 718, endPoint y: 490, distance: 155.9
click at [718, 490] on div "Agent Sales Intelligence Analyst Task Analyze monthly sales performance for PER…" at bounding box center [675, 314] width 735 height 506
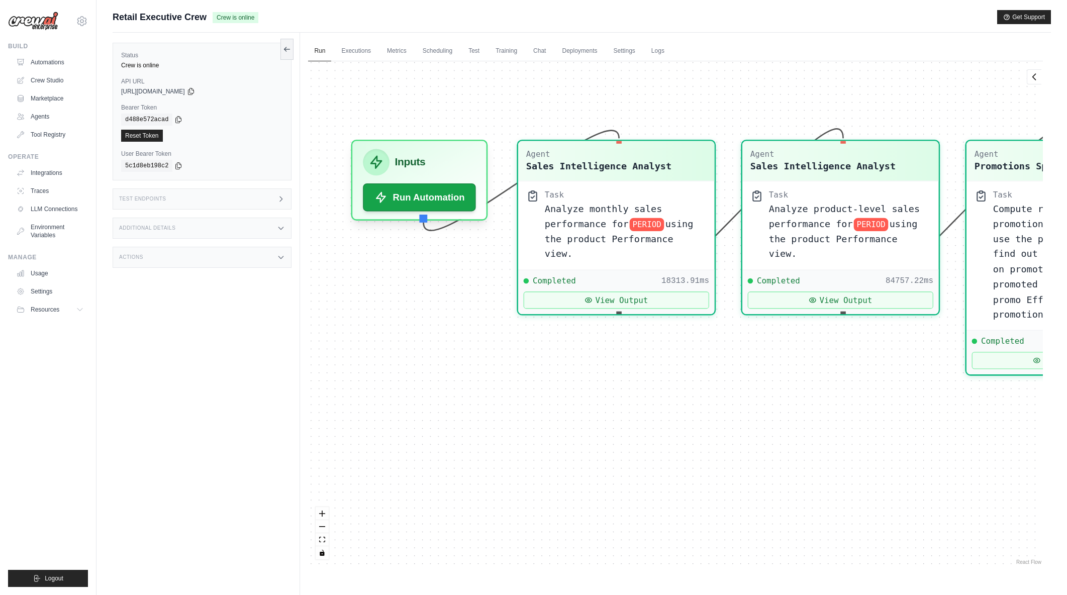
click at [623, 471] on div "Agent Sales Intelligence Analyst Task Analyze monthly sales performance for PER…" at bounding box center [675, 314] width 735 height 506
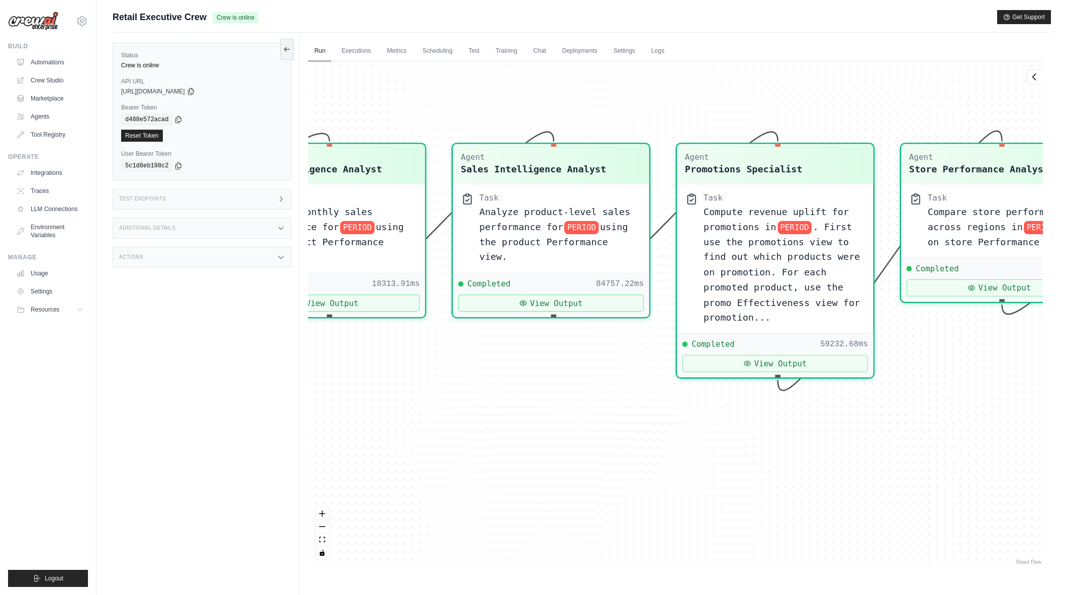
drag, startPoint x: 850, startPoint y: 423, endPoint x: 536, endPoint y: 428, distance: 313.2
click at [536, 428] on div "Agent Sales Intelligence Analyst Task Analyze monthly sales performance for PER…" at bounding box center [675, 314] width 735 height 506
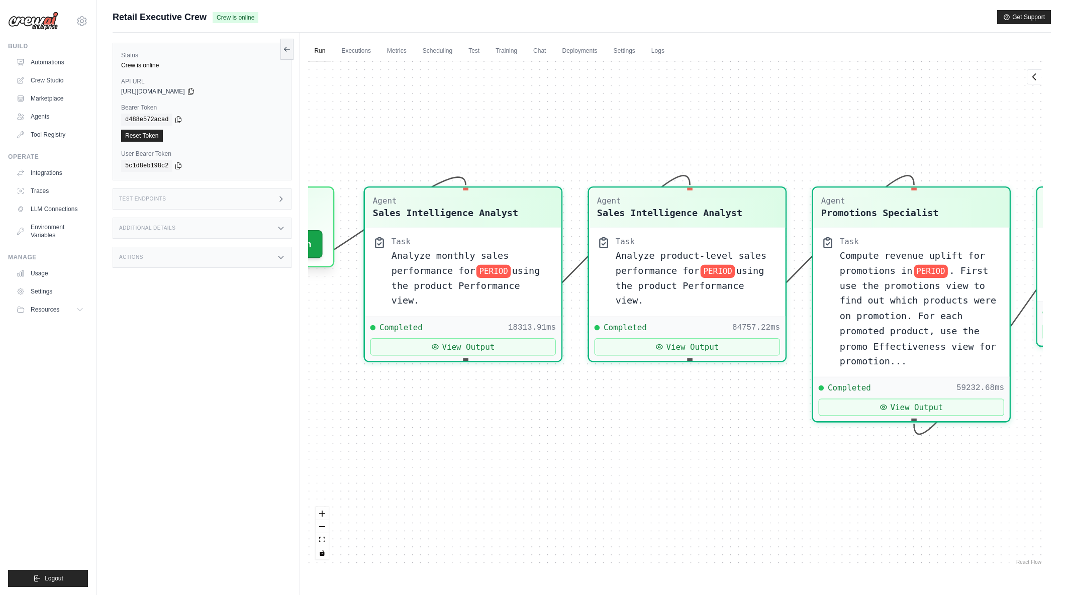
drag, startPoint x: 408, startPoint y: 387, endPoint x: 567, endPoint y: 427, distance: 164.2
click at [568, 429] on div "Agent Sales Intelligence Analyst Task Analyze monthly sales performance for PER…" at bounding box center [675, 314] width 735 height 506
click at [514, 336] on button "View Output" at bounding box center [462, 344] width 185 height 17
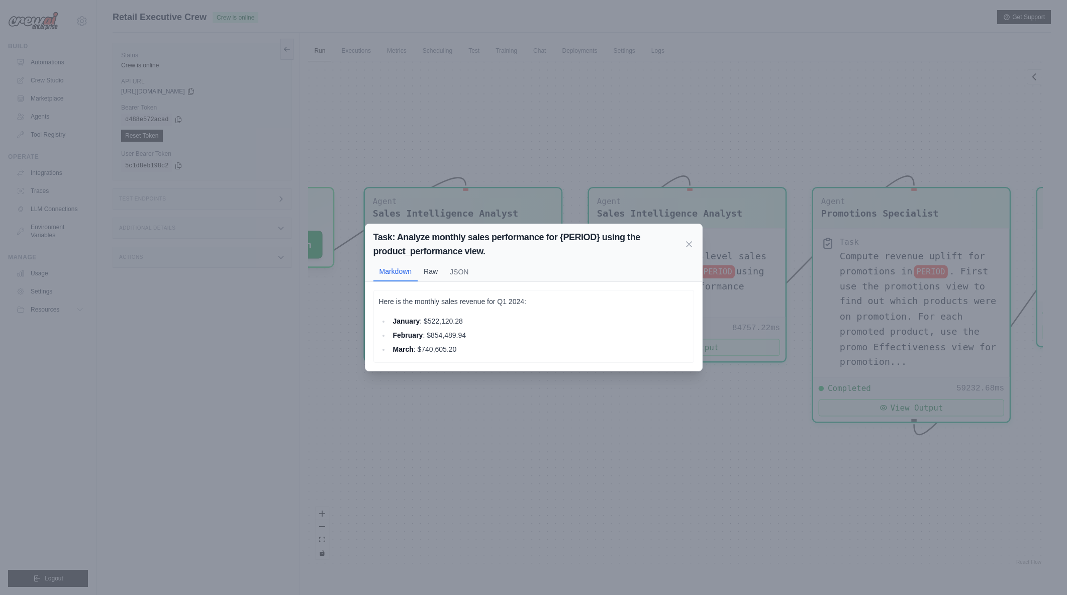
click at [431, 270] on button "Raw" at bounding box center [431, 271] width 26 height 19
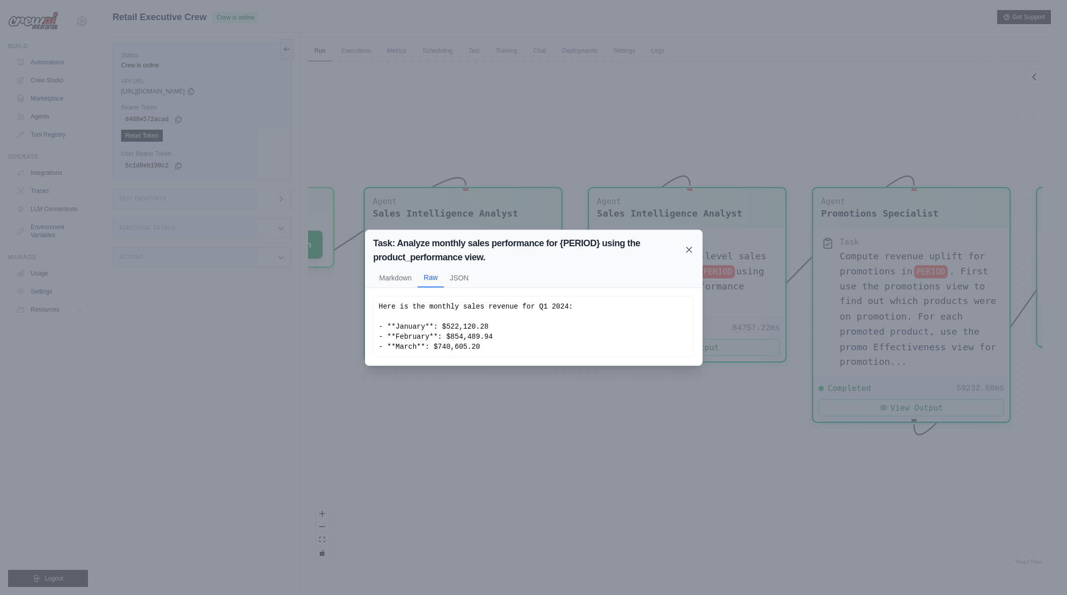
click at [690, 249] on icon at bounding box center [689, 250] width 10 height 10
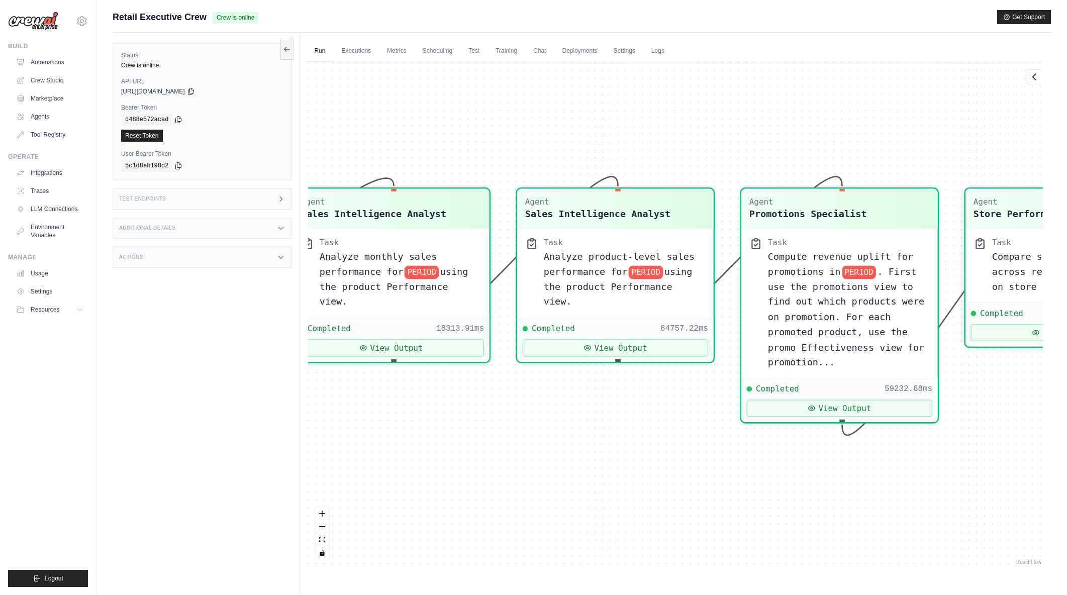
drag, startPoint x: 745, startPoint y: 436, endPoint x: 674, endPoint y: 436, distance: 71.9
click at [674, 436] on div "Agent Sales Intelligence Analyst Task Analyze monthly sales performance for PER…" at bounding box center [675, 314] width 735 height 506
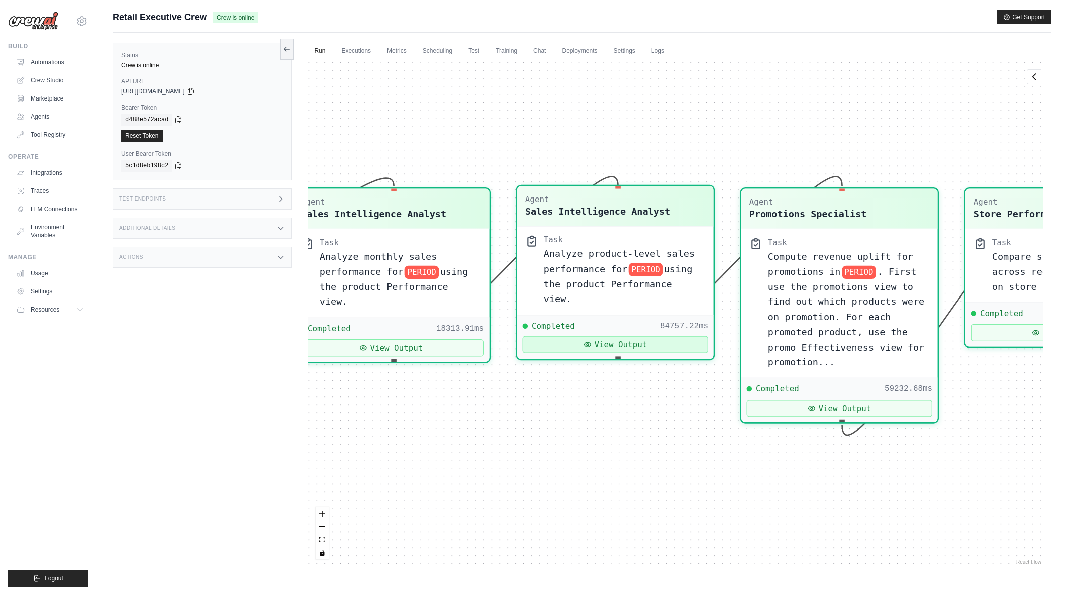
click at [635, 336] on button "View Output" at bounding box center [615, 344] width 185 height 17
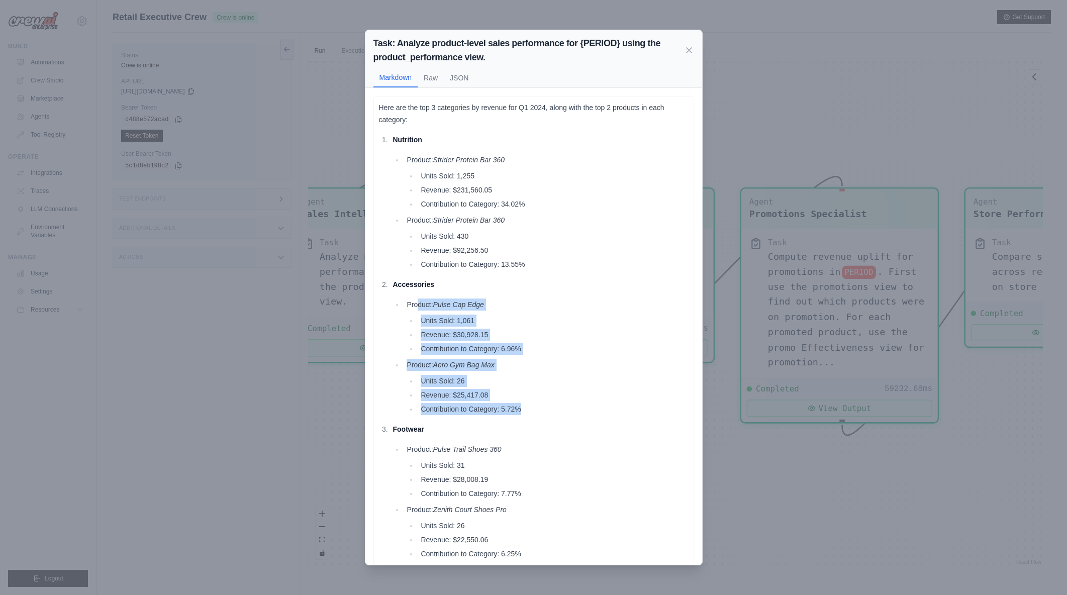
drag, startPoint x: 417, startPoint y: 303, endPoint x: 526, endPoint y: 409, distance: 152.5
click at [526, 409] on ul "Product: Pulse Cap Edge Units Sold: 1,061 Revenue: $30,928.15 Contribution to C…" at bounding box center [541, 357] width 296 height 117
click at [526, 409] on li "Contribution to Category: 5.72%" at bounding box center [553, 409] width 270 height 12
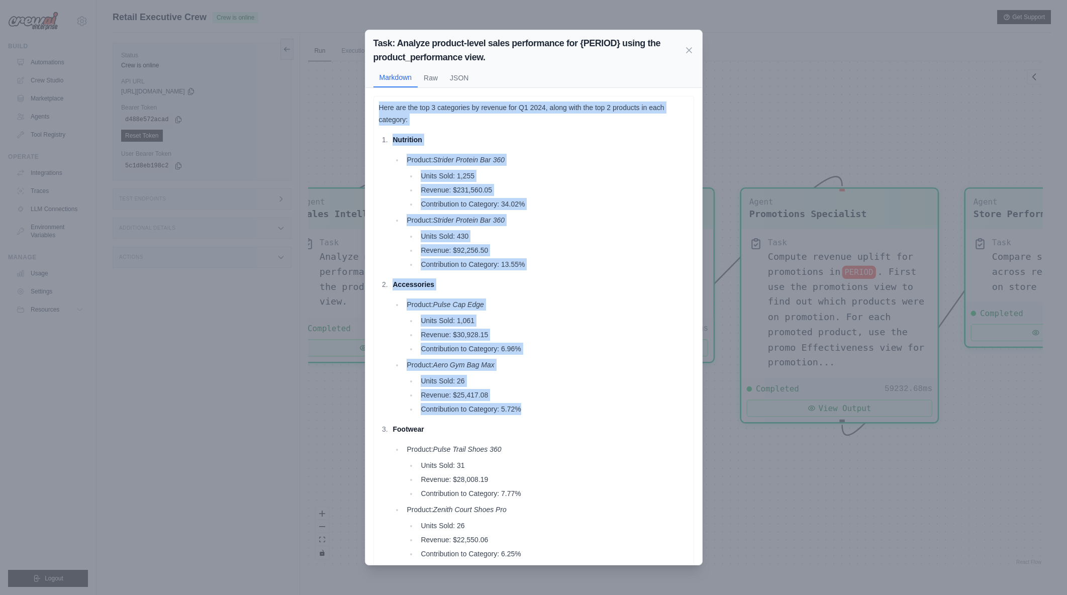
drag, startPoint x: 526, startPoint y: 409, endPoint x: 380, endPoint y: 111, distance: 332.3
click at [380, 111] on div "Here are the top 3 categories by revenue for Q1 2024, along with the top 2 prod…" at bounding box center [534, 331] width 310 height 458
click at [380, 111] on p "Here are the top 3 categories by revenue for Q1 2024, along with the top 2 prod…" at bounding box center [534, 114] width 310 height 24
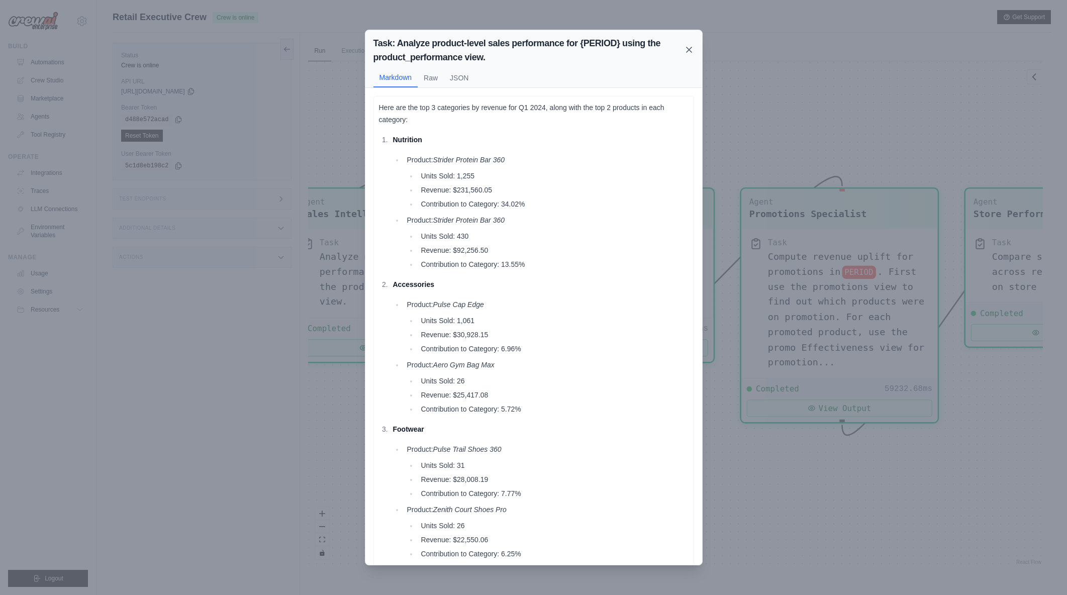
click at [688, 50] on icon at bounding box center [689, 50] width 10 height 10
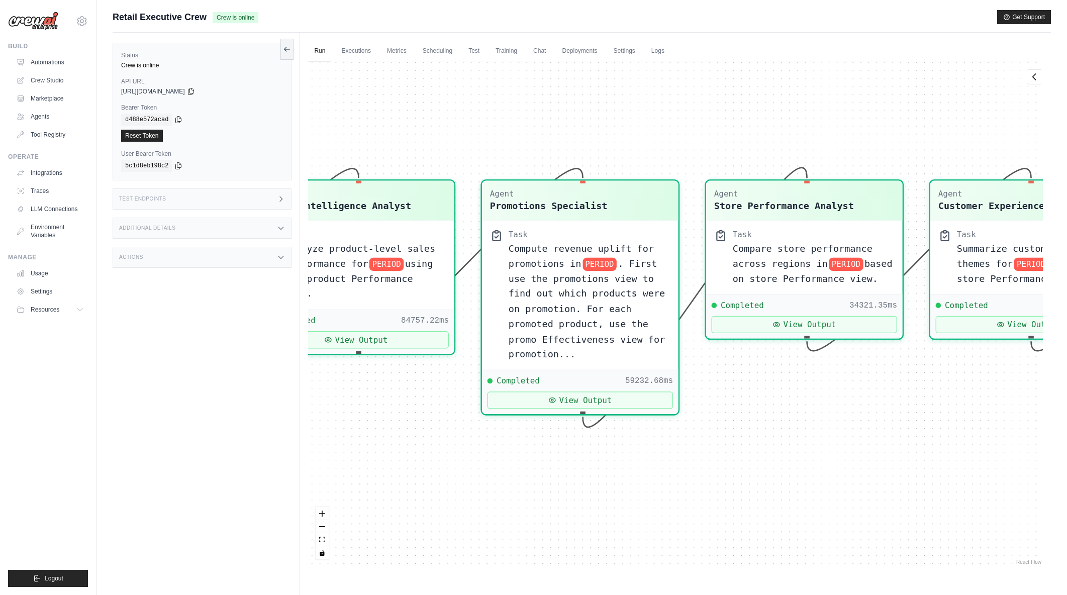
drag, startPoint x: 771, startPoint y: 136, endPoint x: 511, endPoint y: 128, distance: 259.5
click at [511, 128] on div "Agent Sales Intelligence Analyst Task Analyze monthly sales performance for PER…" at bounding box center [675, 314] width 735 height 506
click at [596, 396] on button "View Output" at bounding box center [580, 397] width 185 height 17
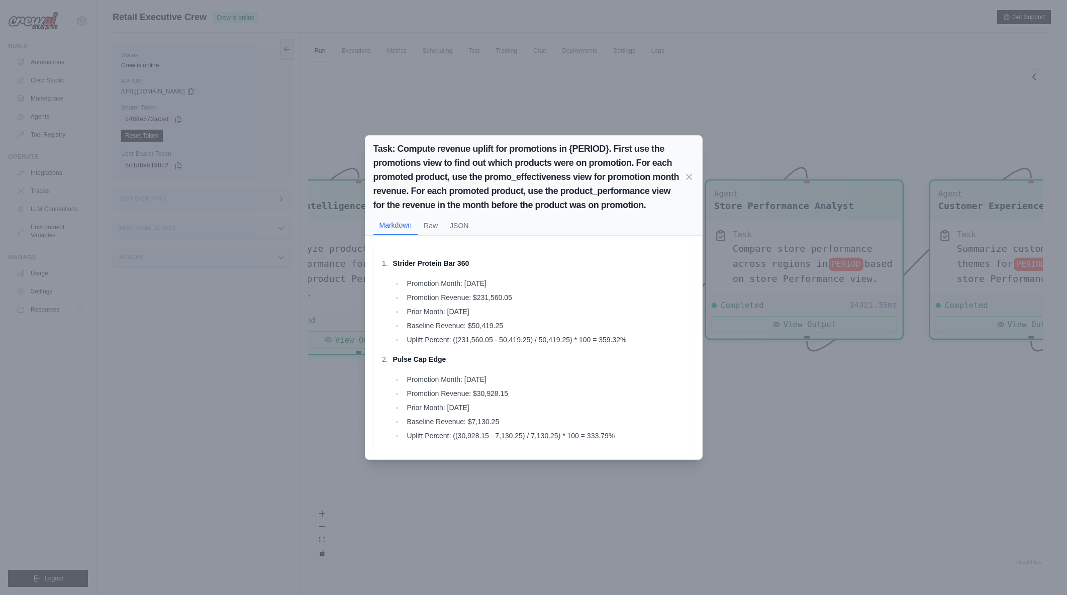
click at [799, 449] on div "Task: Compute revenue uplift for promotions in {PERIOD}. First use the promotio…" at bounding box center [533, 297] width 1067 height 595
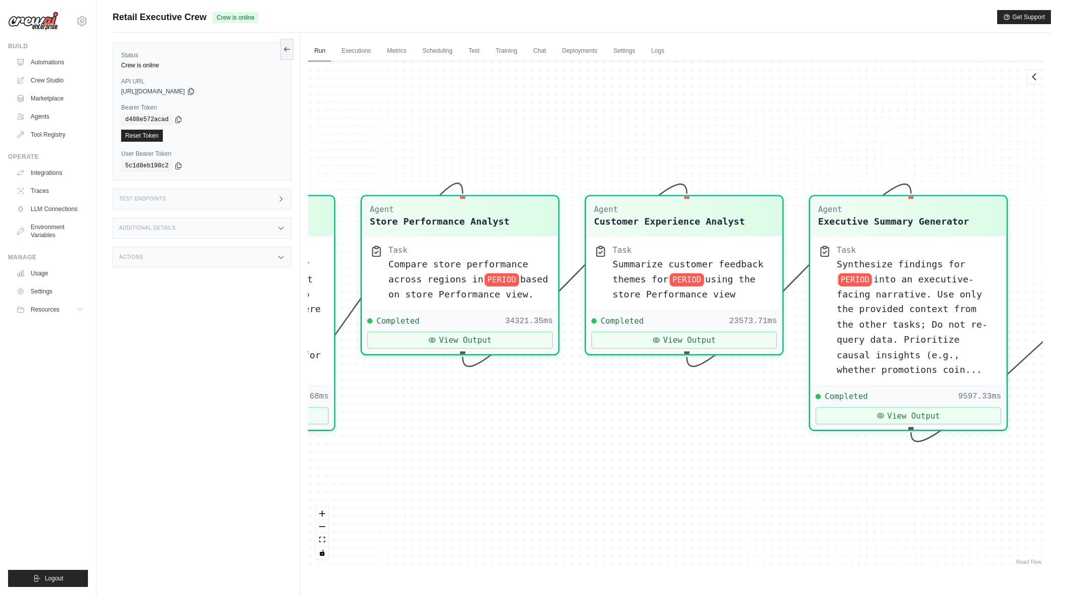
drag, startPoint x: 881, startPoint y: 450, endPoint x: 502, endPoint y: 472, distance: 380.1
click at [502, 472] on div "Agent Sales Intelligence Analyst Task Analyze monthly sales performance for PER…" at bounding box center [675, 314] width 735 height 506
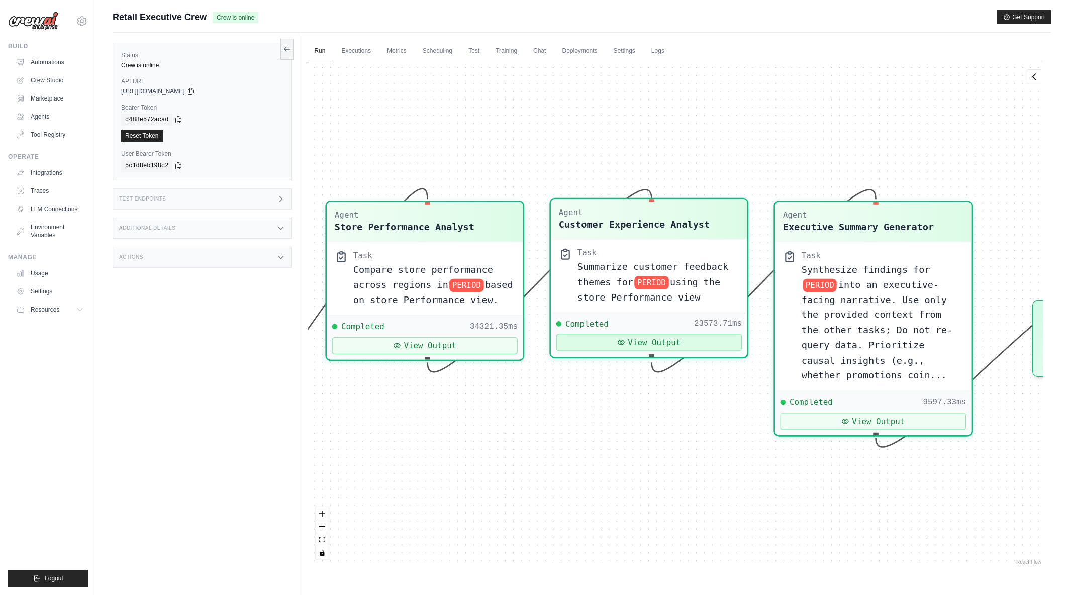
click at [642, 345] on button "View Output" at bounding box center [648, 342] width 185 height 17
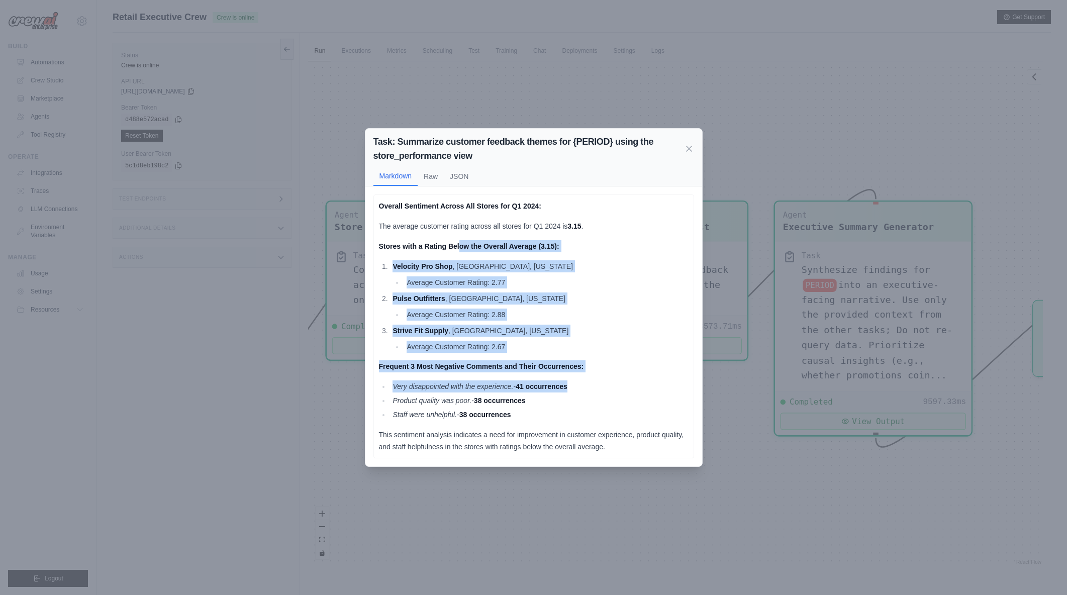
drag, startPoint x: 459, startPoint y: 240, endPoint x: 590, endPoint y: 373, distance: 185.9
click at [590, 373] on div "Overall Sentiment Across All Stores for Q1 2024: The average customer rating ac…" at bounding box center [534, 326] width 310 height 253
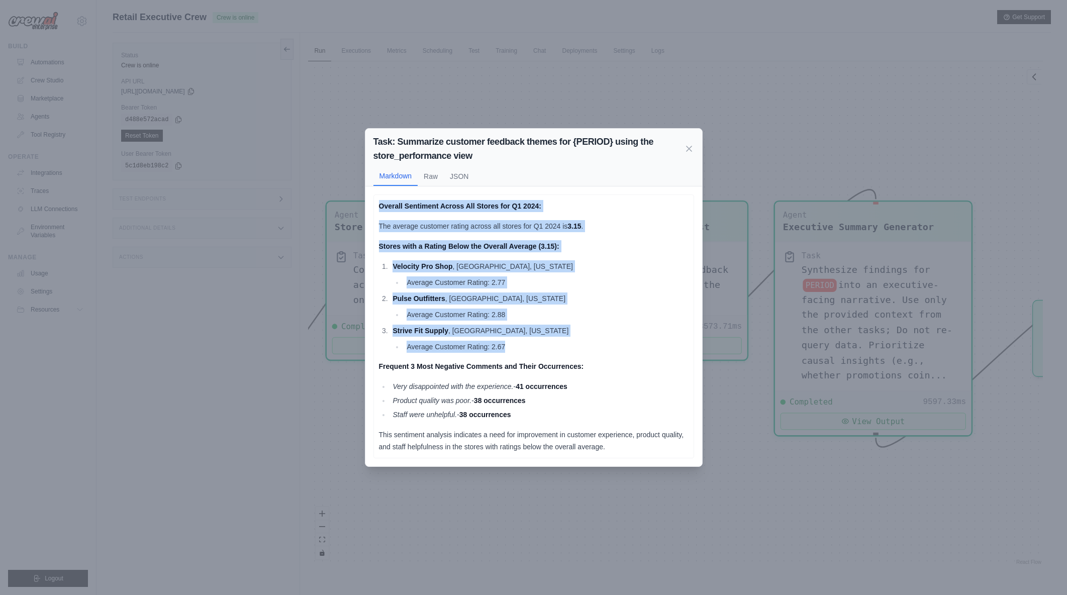
drag, startPoint x: 544, startPoint y: 345, endPoint x: 380, endPoint y: 207, distance: 214.4
click at [380, 207] on div "Overall Sentiment Across All Stores for Q1 2024: The average customer rating ac…" at bounding box center [534, 326] width 310 height 253
click at [380, 207] on strong "Overall Sentiment Across All Stores for Q1 2024:" at bounding box center [460, 206] width 162 height 8
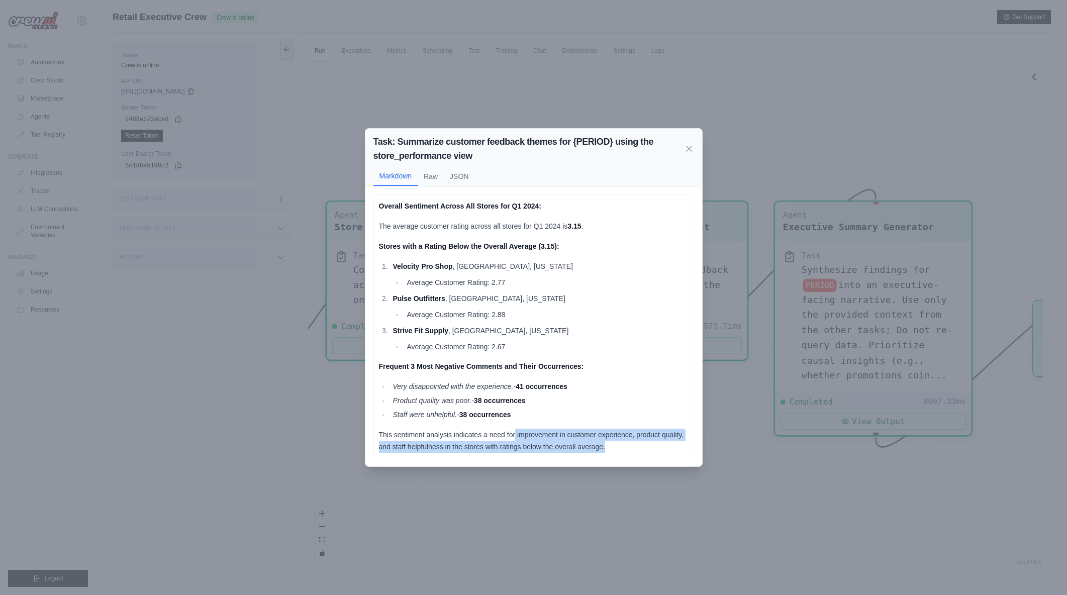
drag, startPoint x: 531, startPoint y: 437, endPoint x: 608, endPoint y: 447, distance: 78.1
click at [608, 447] on p "This sentiment analysis indicates a need for improvement in customer experience…" at bounding box center [534, 441] width 310 height 24
drag, startPoint x: 621, startPoint y: 446, endPoint x: 492, endPoint y: 404, distance: 136.4
click at [492, 404] on div "Overall Sentiment Across All Stores for Q1 2024: The average customer rating ac…" at bounding box center [534, 326] width 310 height 253
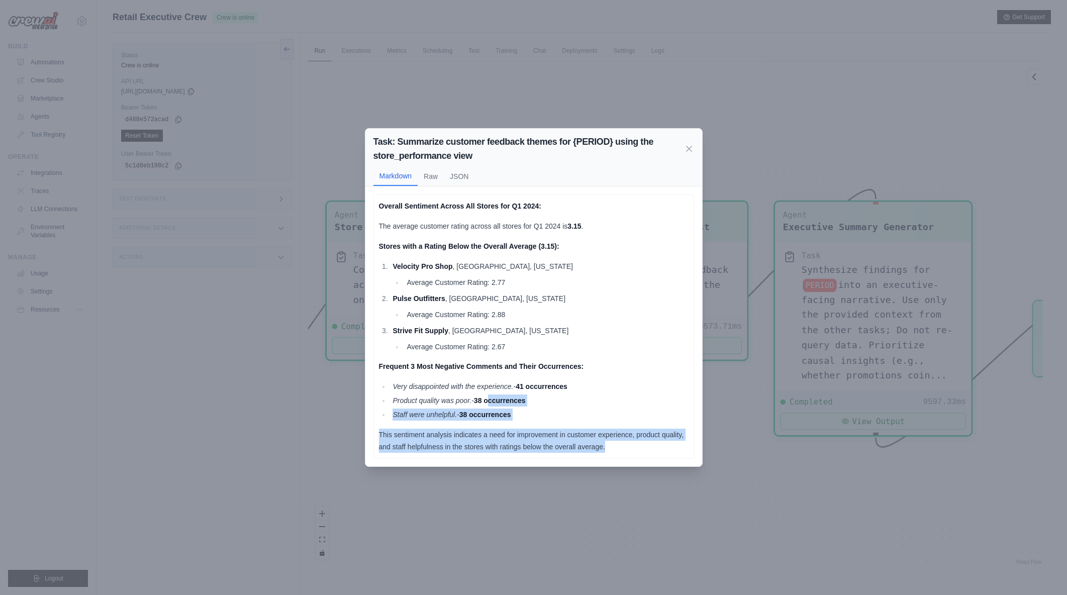
click at [492, 404] on strong "38 occurrences" at bounding box center [500, 401] width 52 height 8
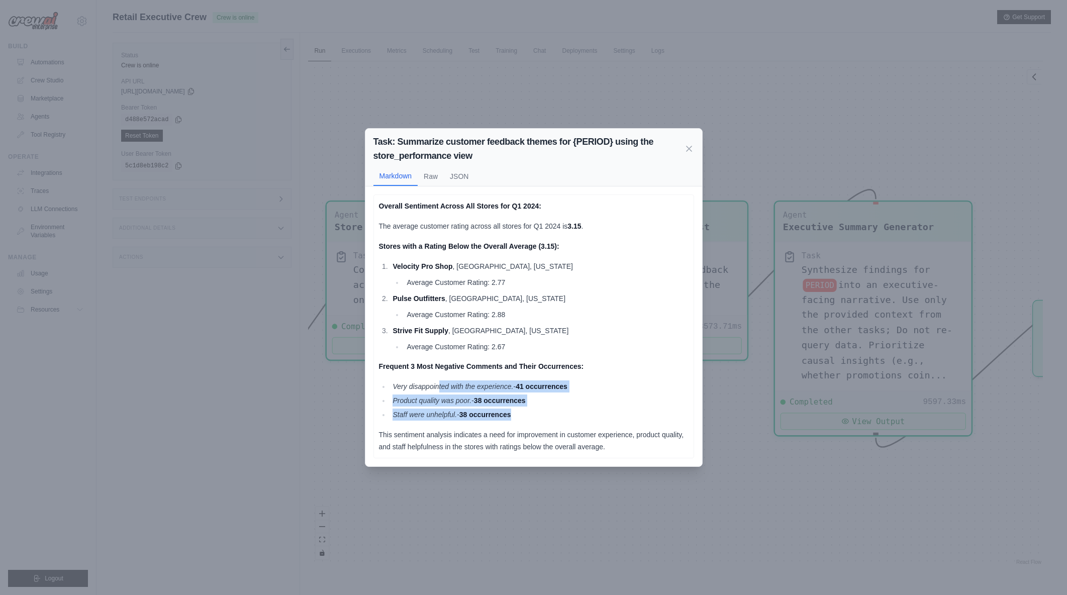
drag, startPoint x: 439, startPoint y: 389, endPoint x: 528, endPoint y: 413, distance: 92.3
click at [528, 413] on ul "Very disappointed with the experience. - 41 occurrences Product quality was poo…" at bounding box center [534, 401] width 310 height 40
click at [528, 413] on li "Staff were unhelpful. - 38 occurrences" at bounding box center [539, 415] width 299 height 12
drag, startPoint x: 528, startPoint y: 413, endPoint x: 386, endPoint y: 385, distance: 144.5
click at [386, 385] on ul "Very disappointed with the experience. - 41 occurrences Product quality was poo…" at bounding box center [534, 401] width 310 height 40
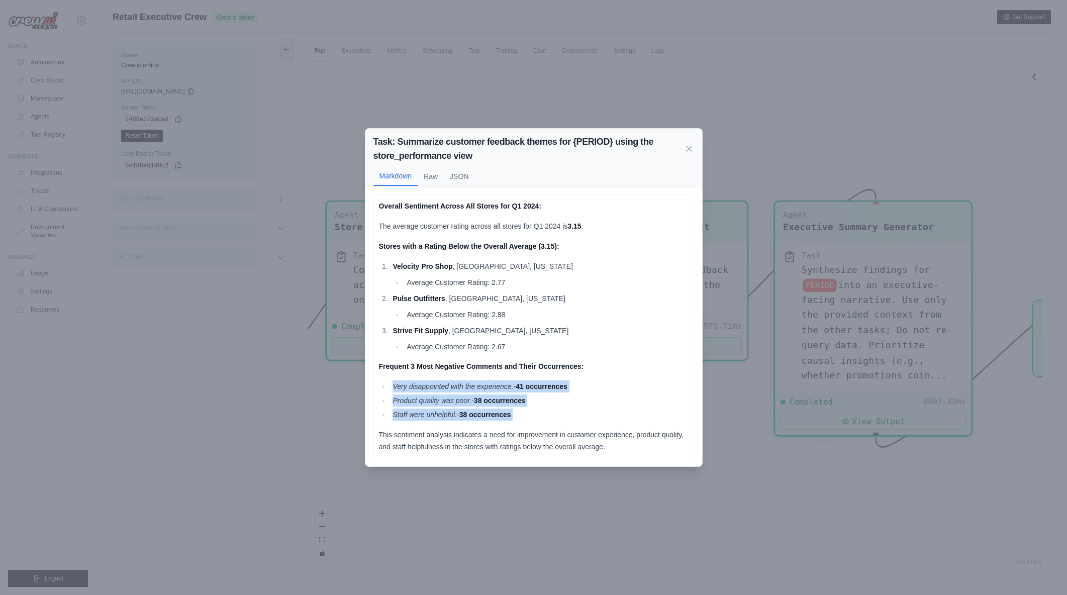
click at [386, 385] on ul "Very disappointed with the experience. - 41 occurrences Product quality was poo…" at bounding box center [534, 401] width 310 height 40
drag, startPoint x: 380, startPoint y: 363, endPoint x: 520, endPoint y: 407, distance: 147.5
click at [520, 407] on div "Overall Sentiment Across All Stores for Q1 2024: The average customer rating ac…" at bounding box center [534, 326] width 310 height 253
click at [520, 407] on ul "Very disappointed with the experience. - 41 occurrences Product quality was poo…" at bounding box center [534, 401] width 310 height 40
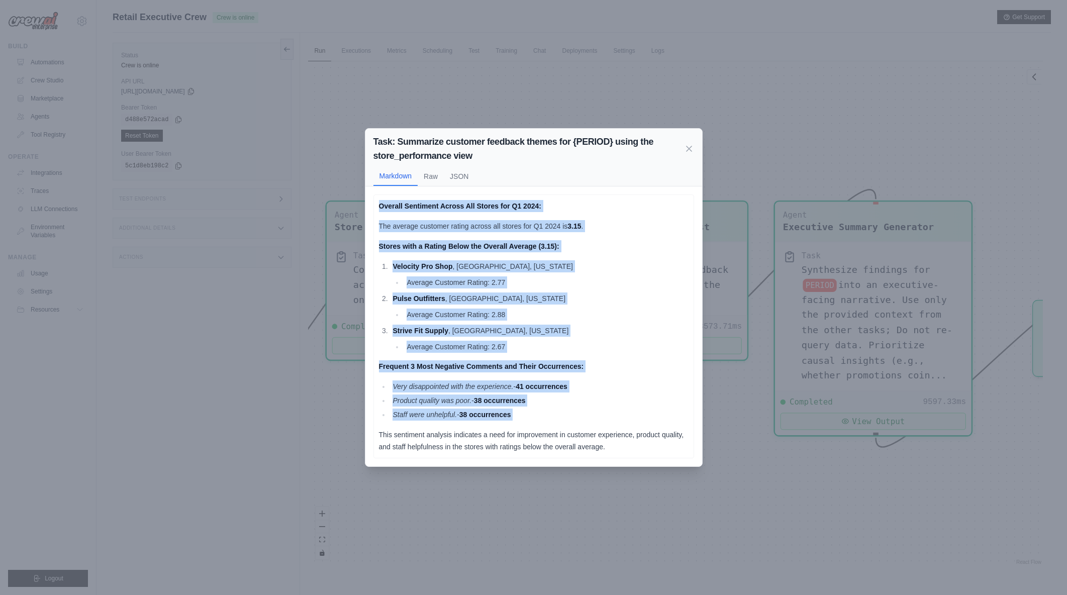
drag, startPoint x: 520, startPoint y: 407, endPoint x: 379, endPoint y: 206, distance: 246.4
click at [379, 206] on div "Overall Sentiment Across All Stores for Q1 2024: The average customer rating ac…" at bounding box center [534, 326] width 310 height 253
click at [379, 206] on strong "Overall Sentiment Across All Stores for Q1 2024:" at bounding box center [460, 206] width 162 height 8
drag, startPoint x: 385, startPoint y: 207, endPoint x: 592, endPoint y: 410, distance: 290.0
click at [592, 410] on div "Overall Sentiment Across All Stores for Q1 2024: The average customer rating ac…" at bounding box center [534, 326] width 310 height 253
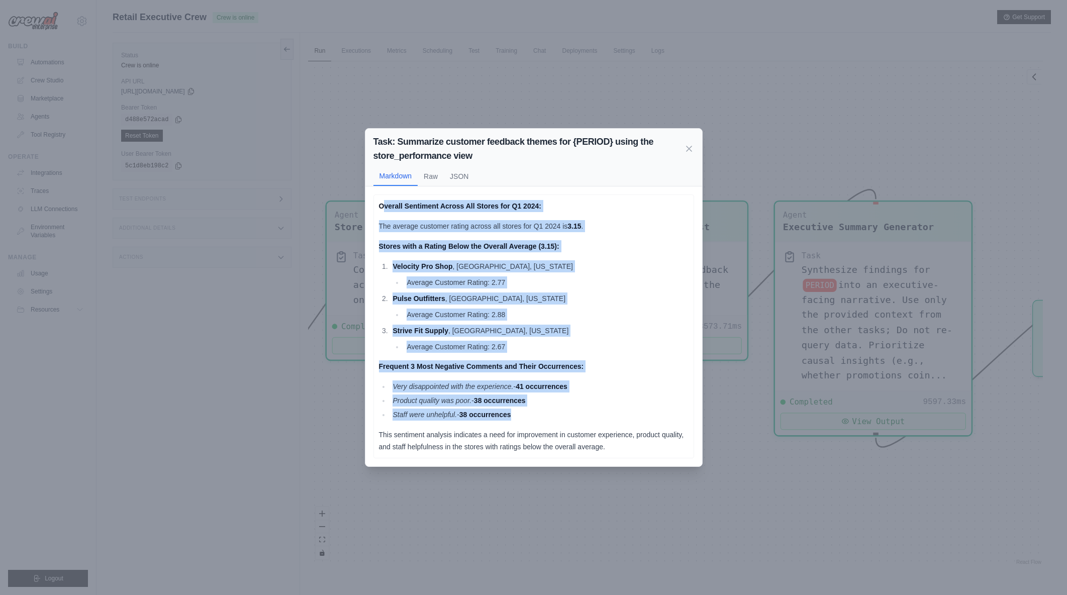
click at [592, 410] on li "Staff were unhelpful. - 38 occurrences" at bounding box center [539, 415] width 299 height 12
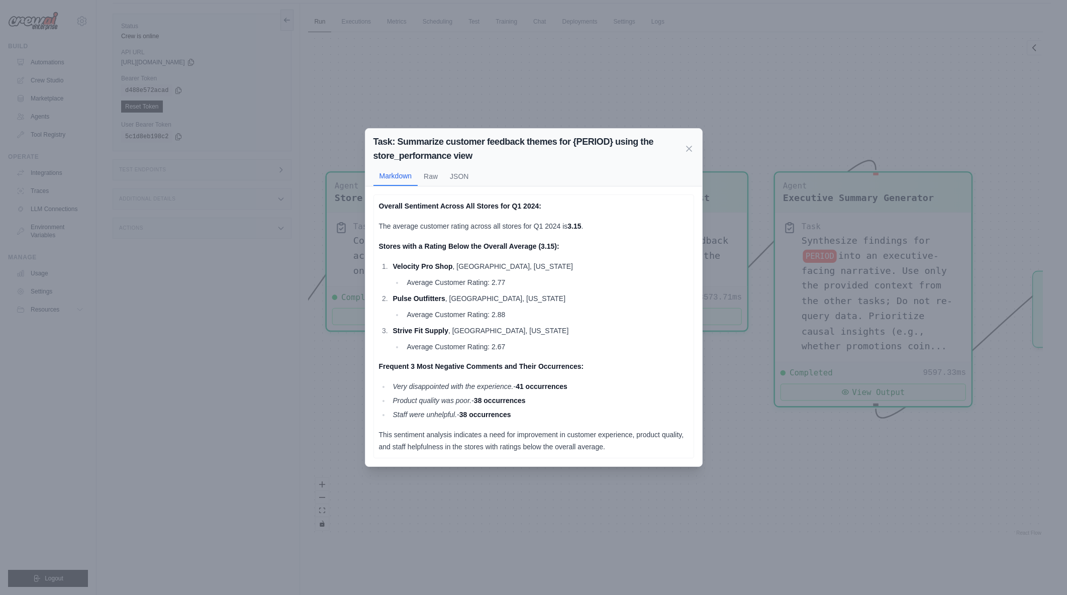
scroll to position [43, 0]
click at [719, 509] on div "Task: Summarize customer feedback themes for {PERIOD} using the store_performan…" at bounding box center [533, 297] width 1067 height 595
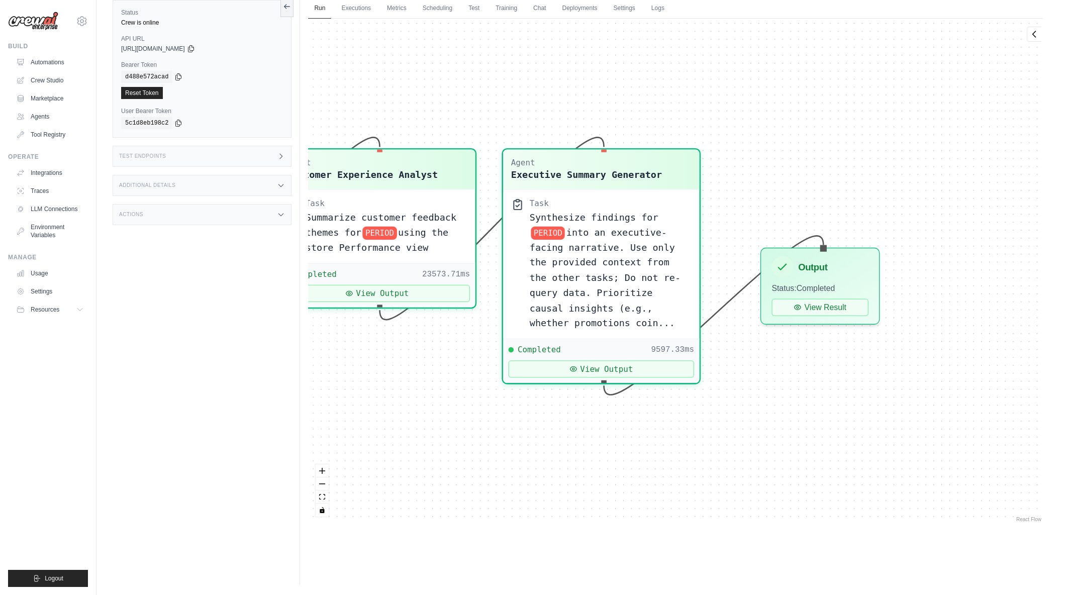
drag, startPoint x: 824, startPoint y: 506, endPoint x: 552, endPoint y: 497, distance: 272.1
click at [552, 497] on div "Agent Sales Intelligence Analyst Task Analyze monthly sales performance for PER…" at bounding box center [675, 272] width 735 height 506
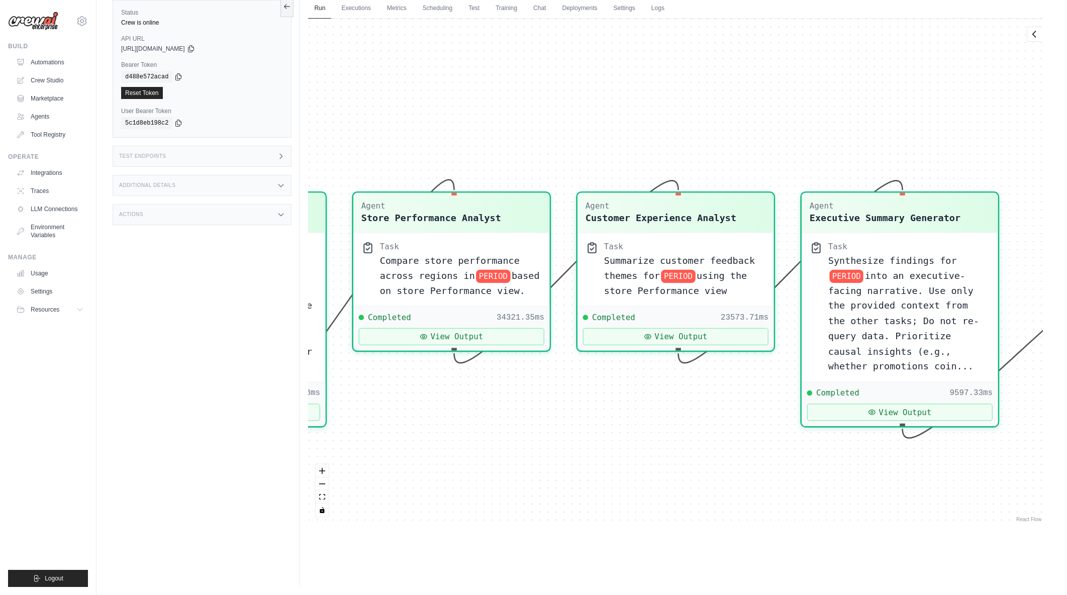
drag, startPoint x: 486, startPoint y: 469, endPoint x: 785, endPoint y: 512, distance: 301.7
click at [785, 512] on div "Agent Sales Intelligence Analyst Task Analyze monthly sales performance for PER…" at bounding box center [675, 272] width 735 height 506
click at [710, 334] on button "View Output" at bounding box center [675, 333] width 185 height 17
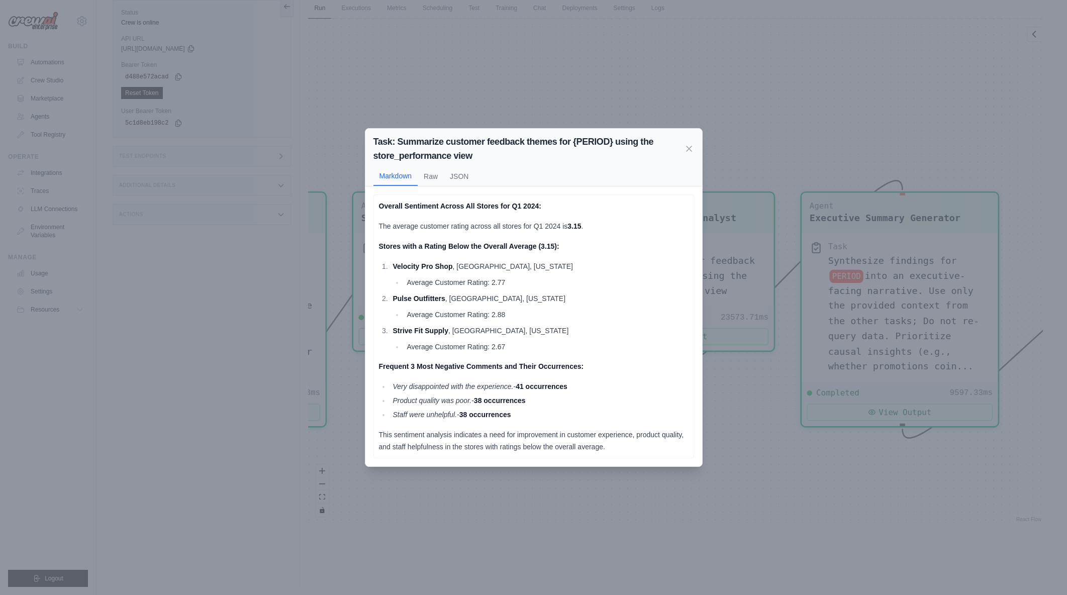
click at [737, 524] on div "Task: Summarize customer feedback themes for {PERIOD} using the store_performan…" at bounding box center [533, 297] width 1067 height 595
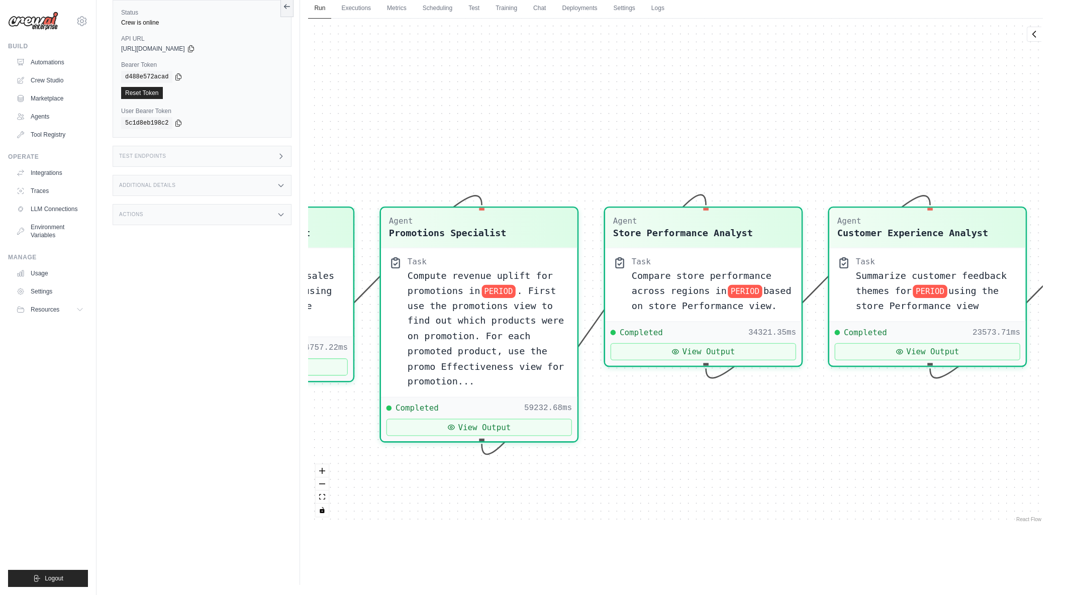
drag, startPoint x: 553, startPoint y: 514, endPoint x: 803, endPoint y: 529, distance: 250.8
click at [803, 529] on div "Run Executions Metrics Scheduling Test Training Chat Deployments Settings Logs …" at bounding box center [675, 287] width 751 height 595
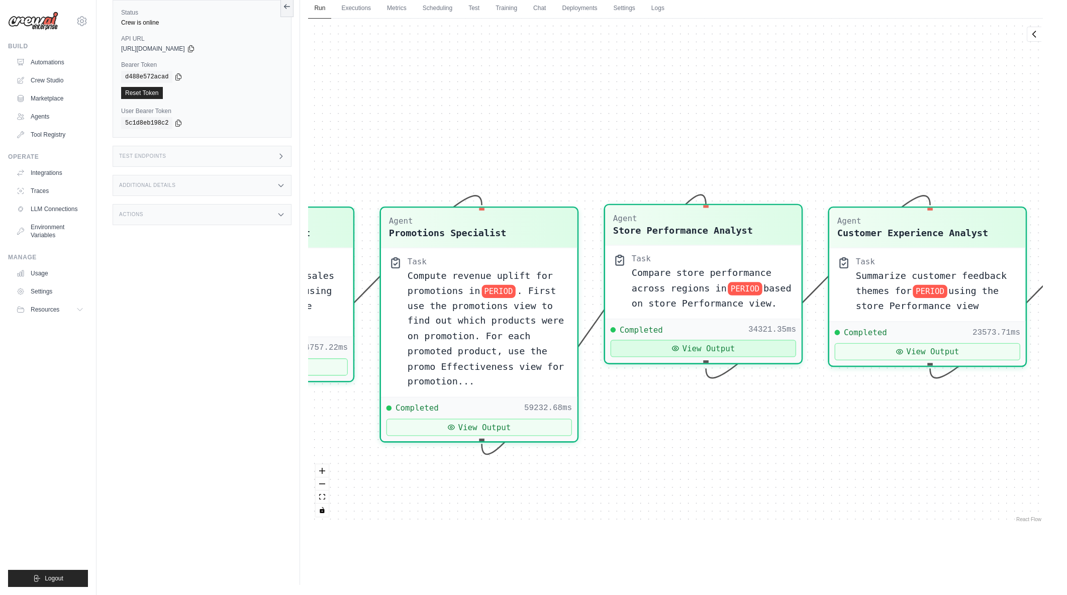
click at [737, 351] on button "View Output" at bounding box center [703, 348] width 185 height 17
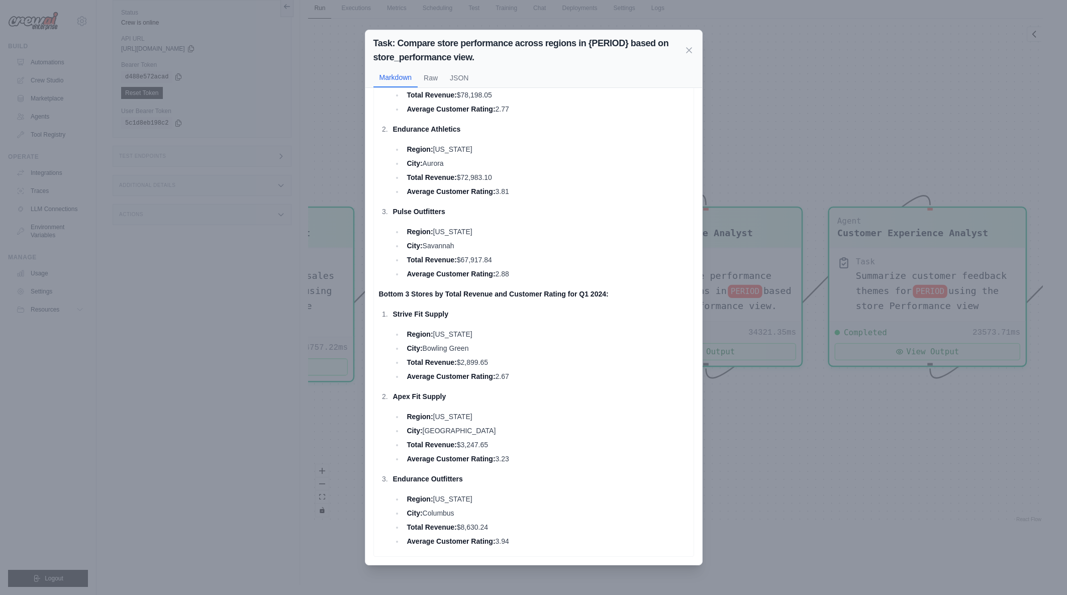
scroll to position [0, 0]
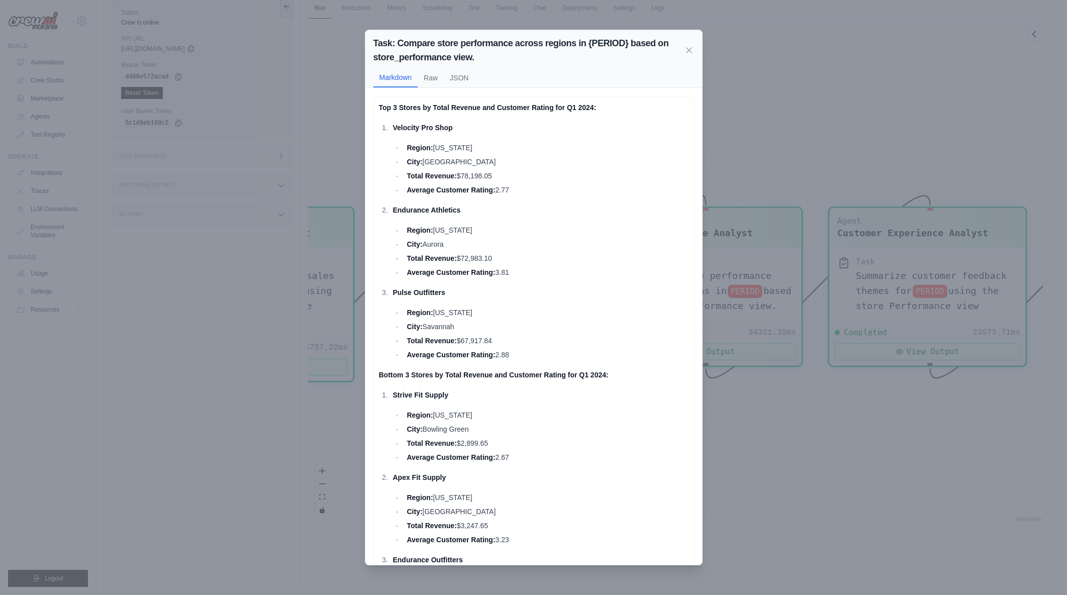
click at [789, 464] on div "Task: Compare store performance across regions in {PERIOD} based on store_perfo…" at bounding box center [533, 297] width 1067 height 595
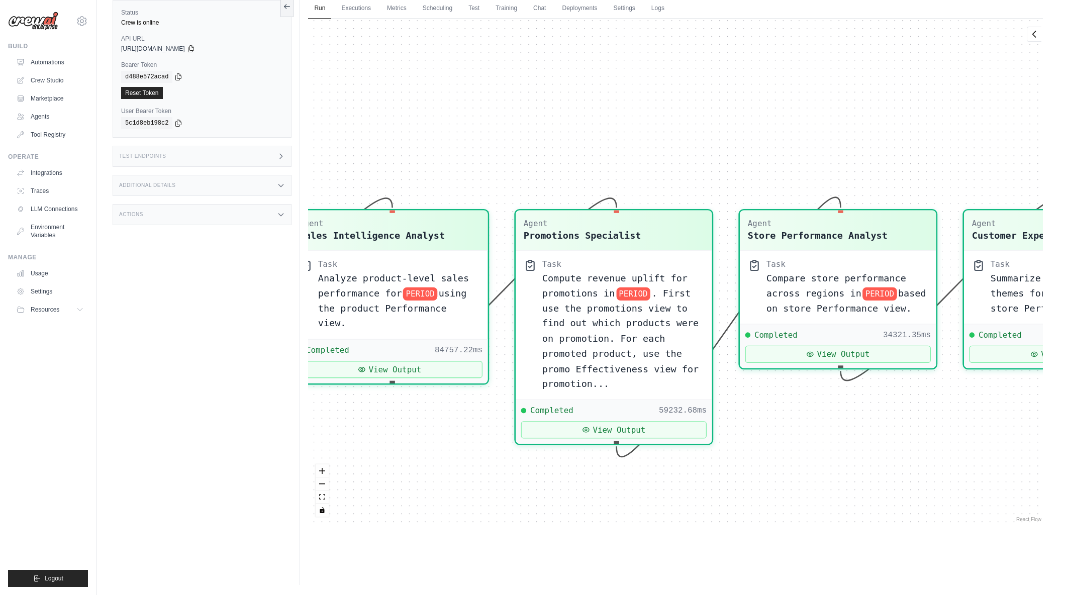
drag, startPoint x: 667, startPoint y: 472, endPoint x: 801, endPoint y: 474, distance: 134.2
click at [801, 474] on div "Agent Sales Intelligence Analyst Task Analyze monthly sales performance for PER…" at bounding box center [675, 272] width 735 height 506
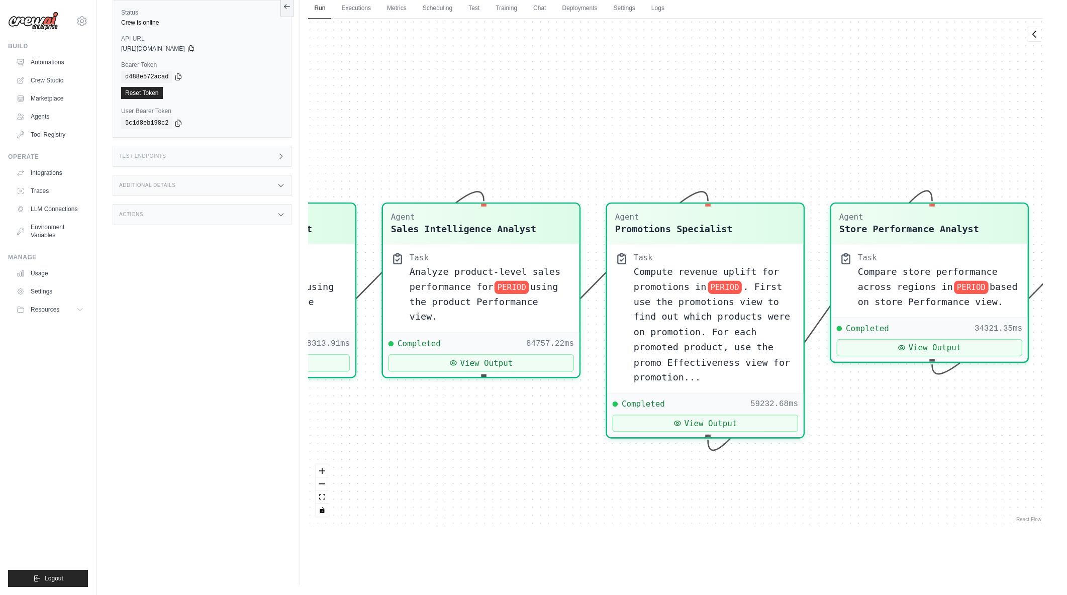
drag, startPoint x: 638, startPoint y: 511, endPoint x: 729, endPoint y: 504, distance: 91.7
click at [729, 504] on div "Agent Sales Intelligence Analyst Task Analyze monthly sales performance for PER…" at bounding box center [675, 272] width 735 height 506
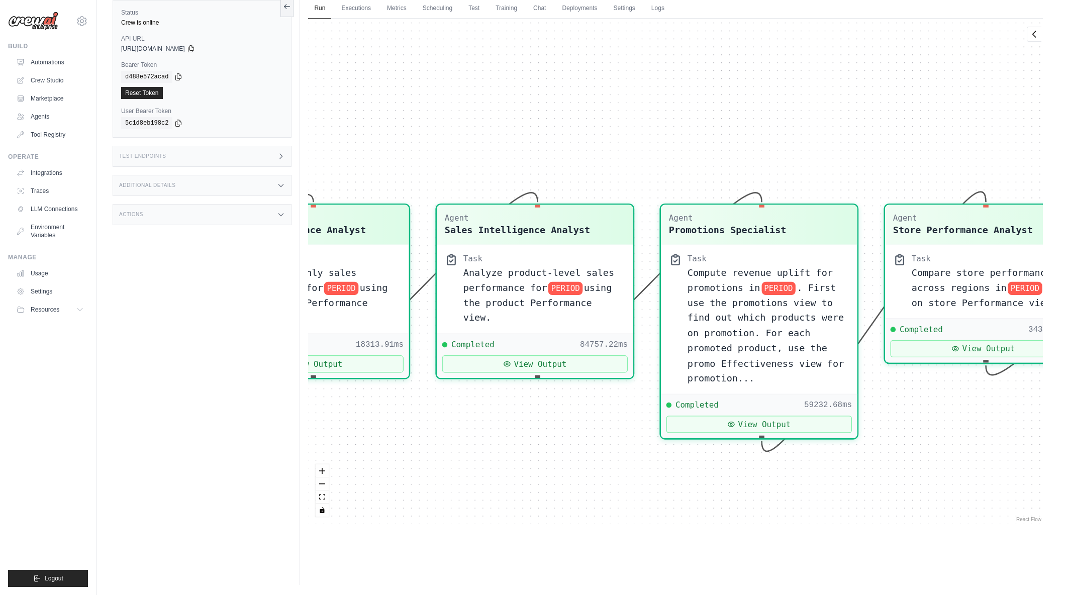
click at [672, 508] on div "Agent Sales Intelligence Analyst Task Analyze monthly sales performance for PER…" at bounding box center [675, 272] width 735 height 506
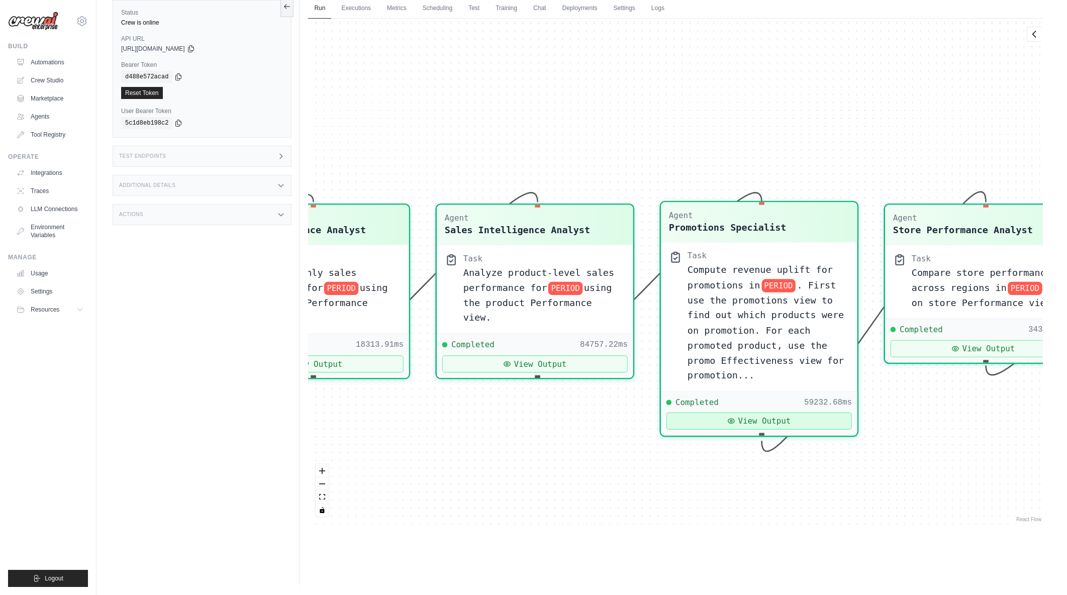
click at [715, 421] on button "View Output" at bounding box center [759, 421] width 185 height 17
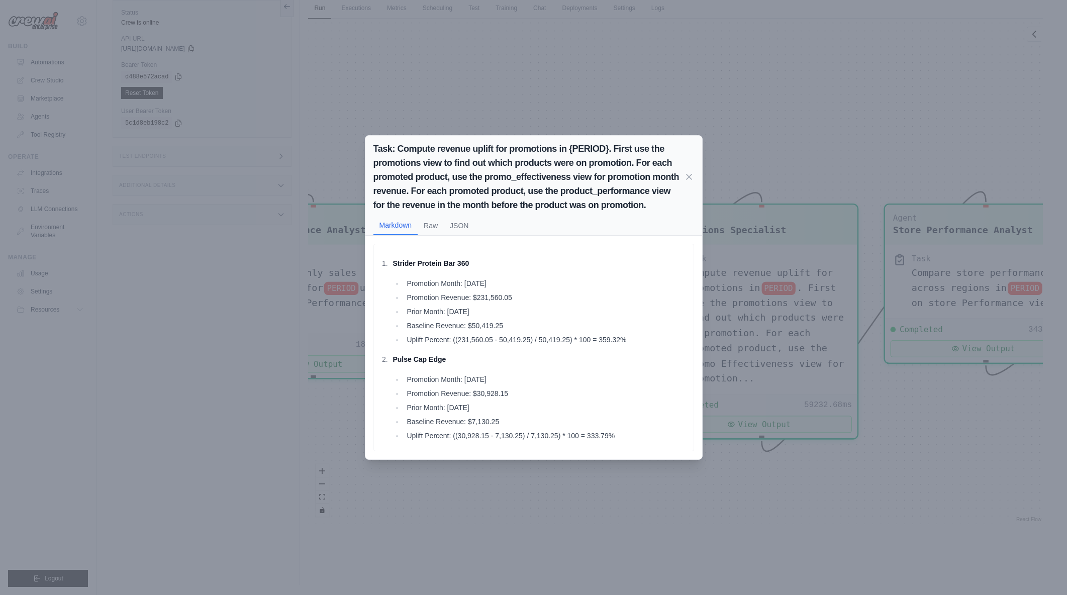
click at [561, 504] on div "Task: Compute revenue uplift for promotions in {PERIOD}. First use the promotio…" at bounding box center [533, 297] width 1067 height 595
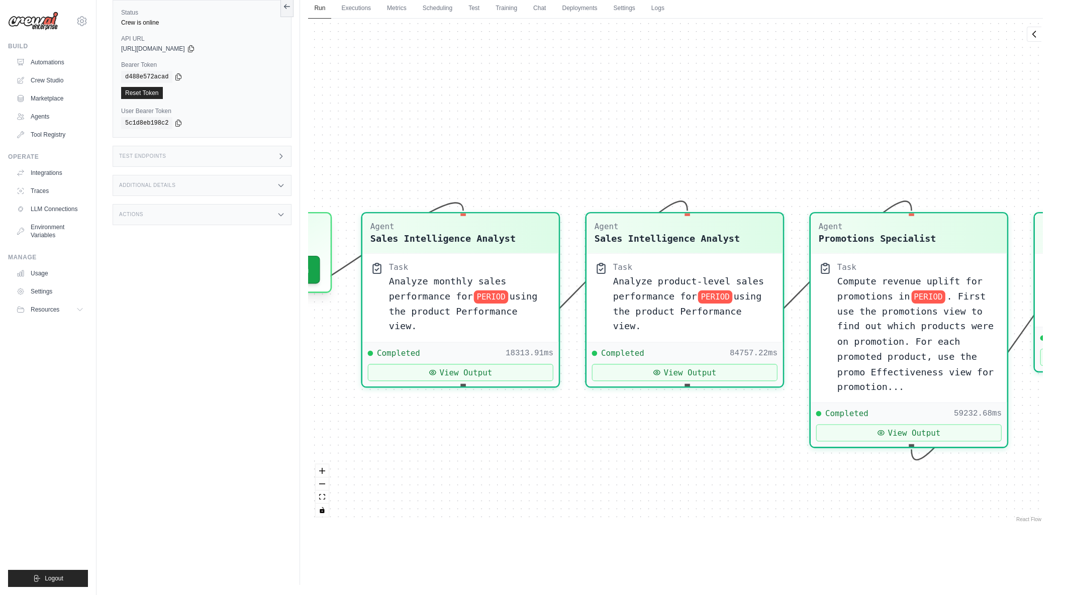
drag, startPoint x: 524, startPoint y: 492, endPoint x: 674, endPoint y: 500, distance: 150.0
click at [674, 500] on div "Agent Sales Intelligence Analyst Task Analyze monthly sales performance for PER…" at bounding box center [675, 272] width 735 height 506
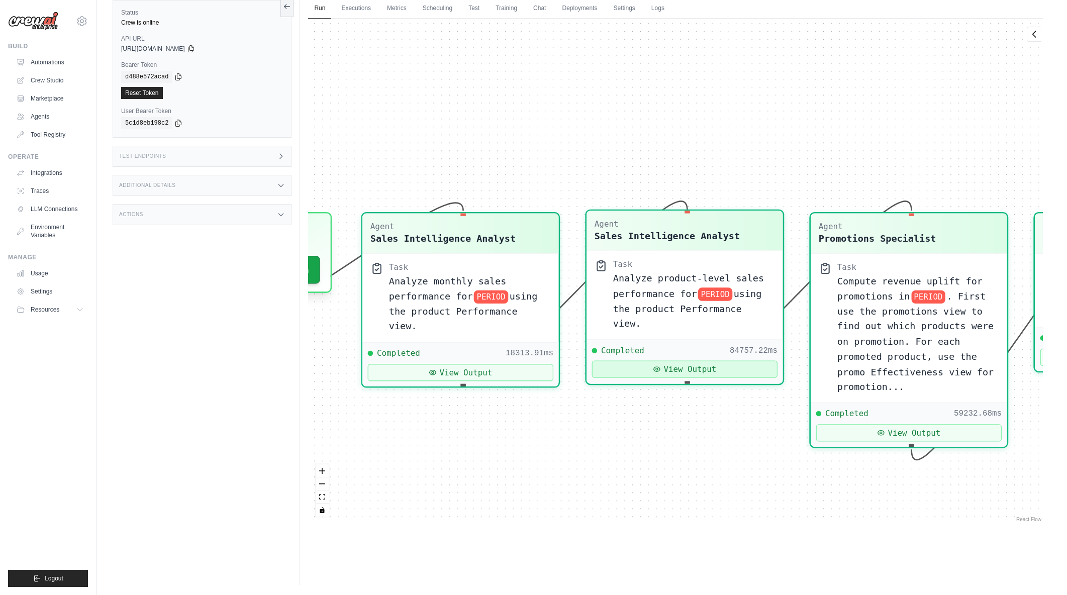
click at [671, 361] on button "View Output" at bounding box center [684, 369] width 185 height 17
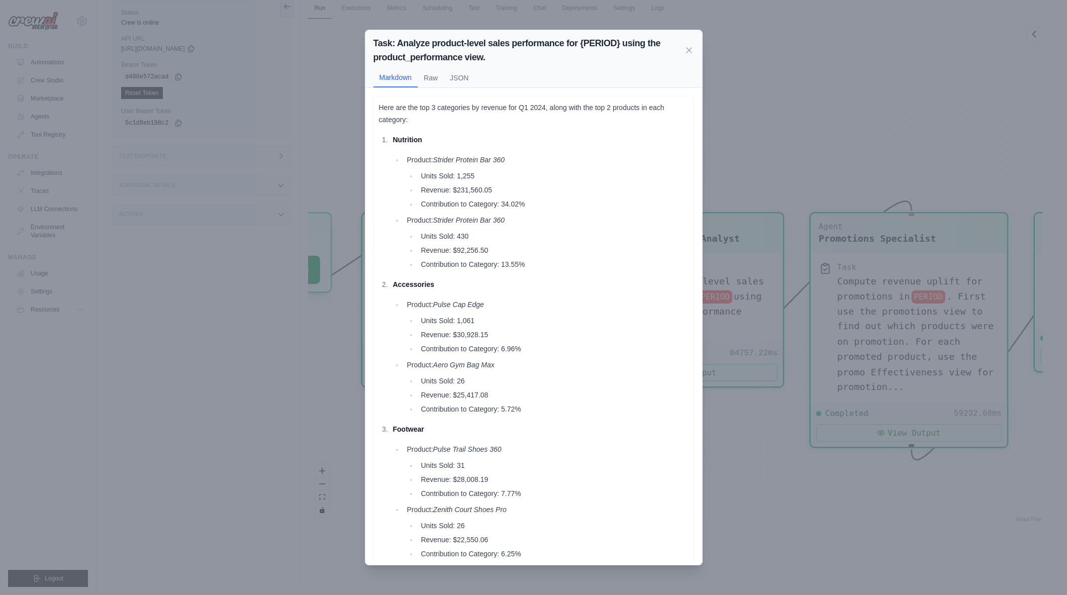
click at [774, 425] on div "Task: Analyze product-level sales performance for {PERIOD} using the product_pe…" at bounding box center [533, 297] width 1067 height 595
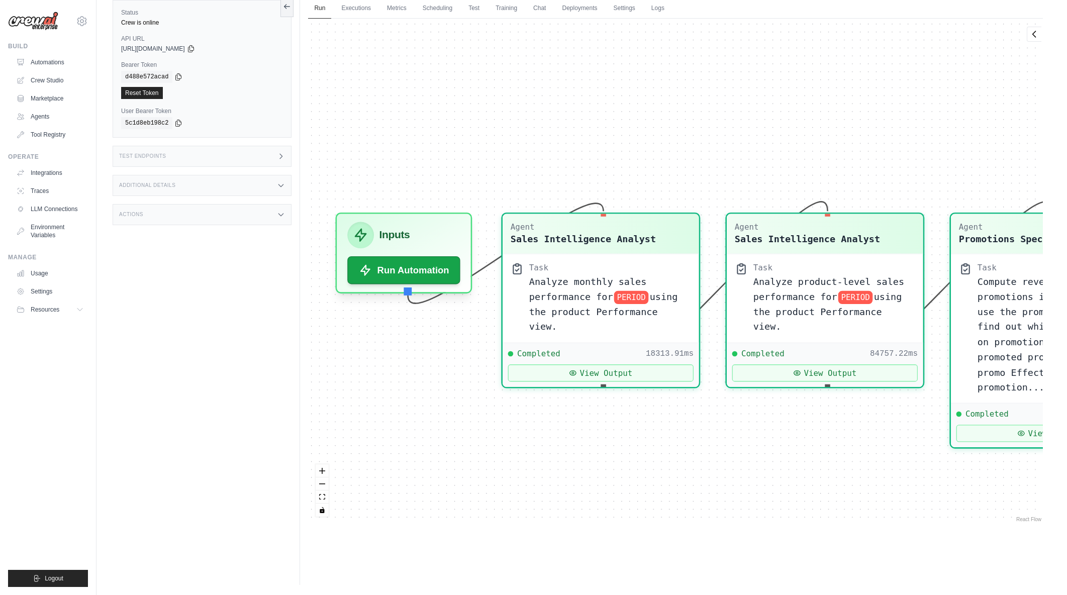
drag, startPoint x: 672, startPoint y: 432, endPoint x: 812, endPoint y: 433, distance: 140.7
click at [812, 433] on div "Agent Sales Intelligence Analyst Task Analyze monthly sales performance for PER…" at bounding box center [675, 272] width 735 height 506
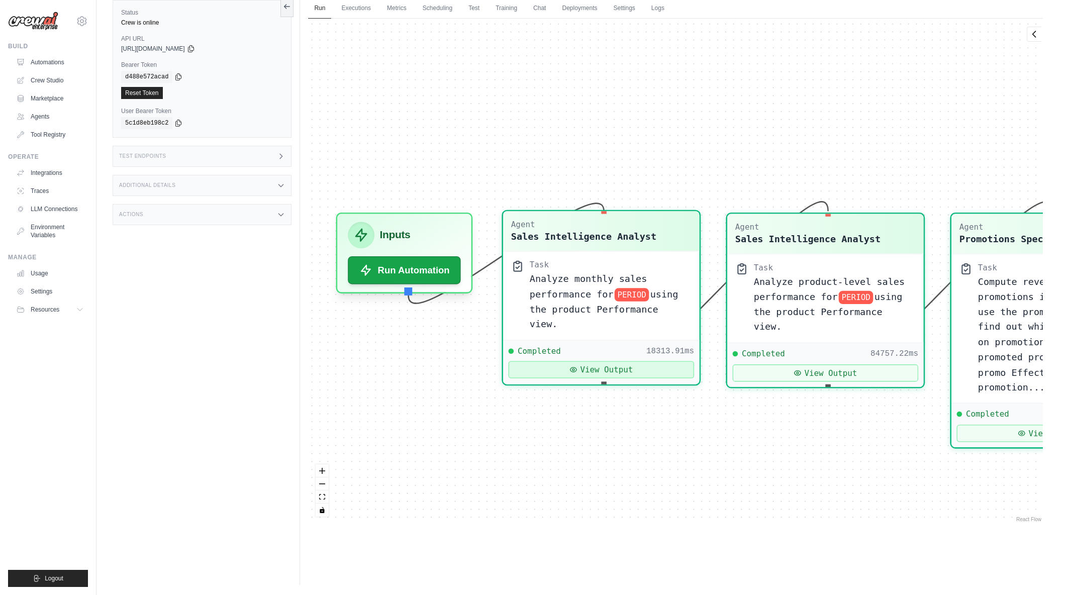
click at [641, 361] on button "View Output" at bounding box center [601, 369] width 185 height 17
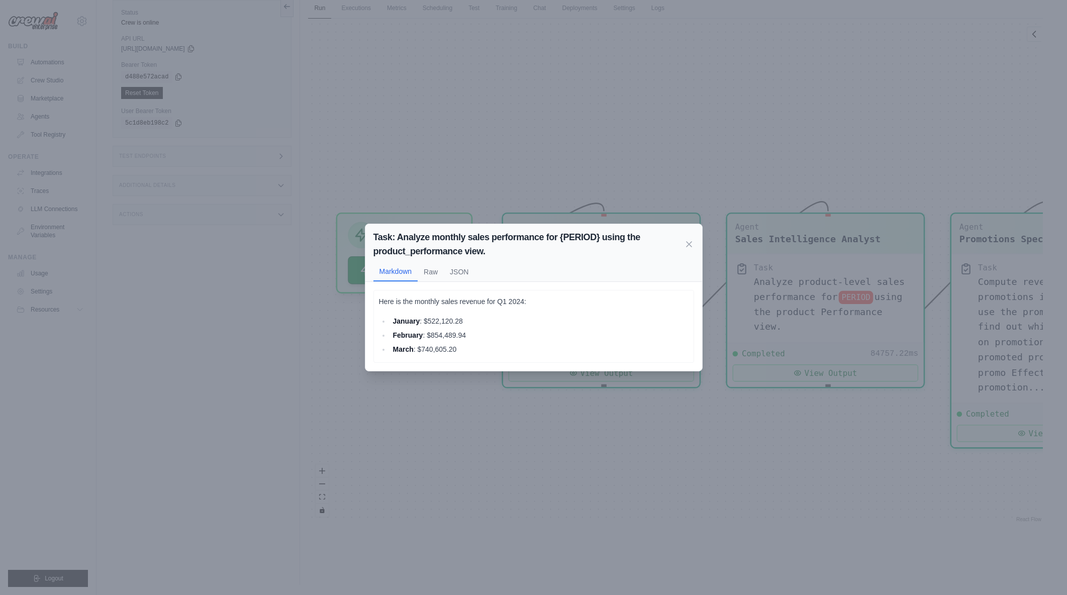
click at [677, 427] on div "Task: Analyze monthly sales performance for {PERIOD} using the product_performa…" at bounding box center [533, 297] width 1067 height 595
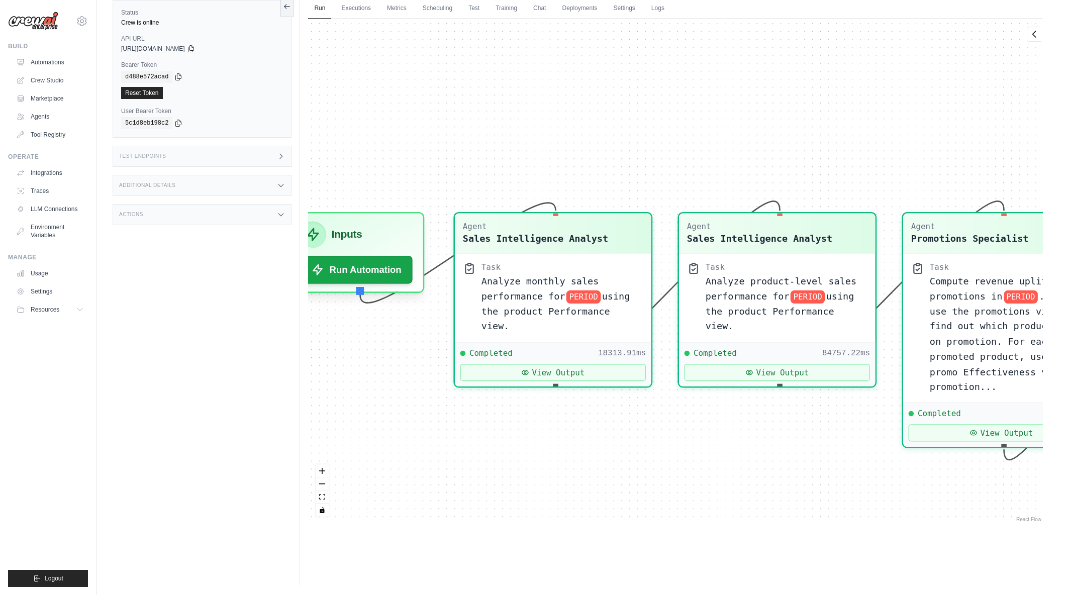
drag, startPoint x: 757, startPoint y: 451, endPoint x: 509, endPoint y: 436, distance: 247.8
click at [509, 436] on div "Agent Sales Intelligence Analyst Task Analyze monthly sales performance for PER…" at bounding box center [675, 272] width 735 height 506
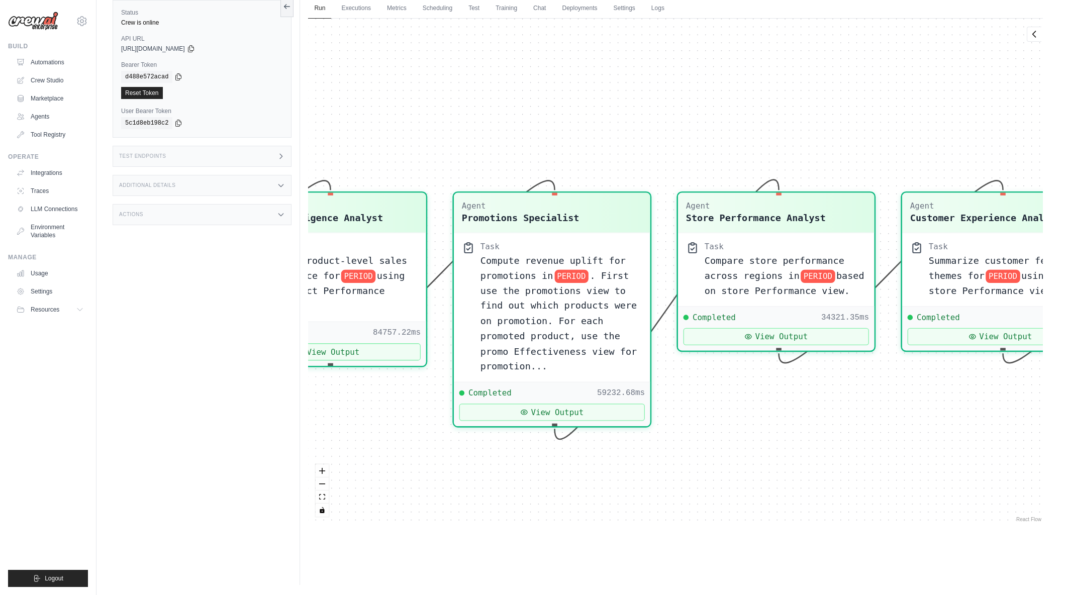
drag, startPoint x: 905, startPoint y: 499, endPoint x: 654, endPoint y: 493, distance: 250.9
click at [654, 493] on div "Agent Sales Intelligence Analyst Task Analyze monthly sales performance for PER…" at bounding box center [675, 272] width 735 height 506
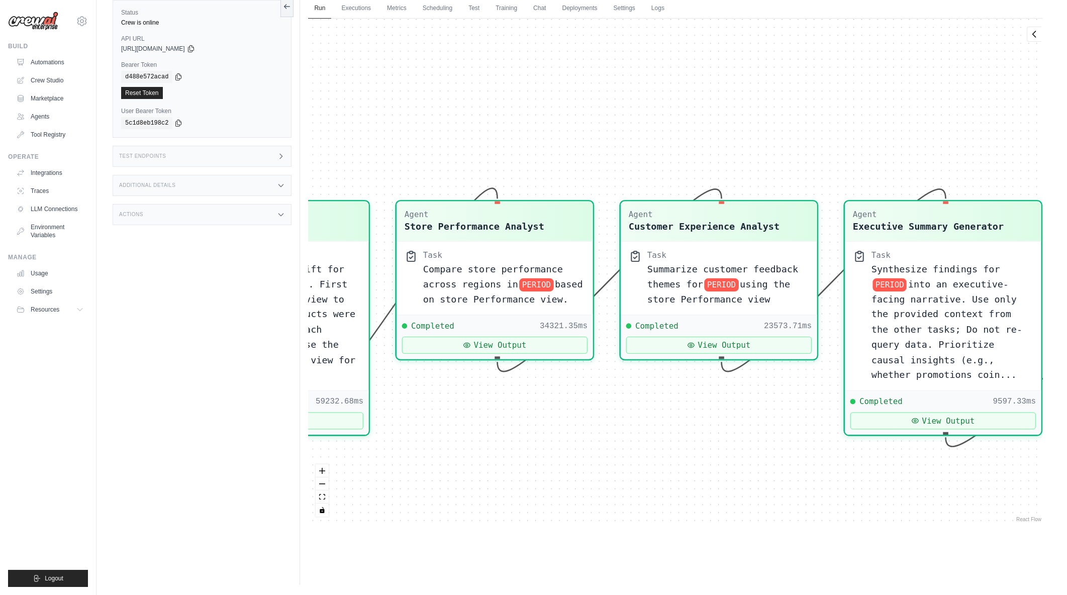
drag, startPoint x: 815, startPoint y: 488, endPoint x: 606, endPoint y: 492, distance: 209.2
click at [606, 492] on div "Agent Sales Intelligence Analyst Task Analyze monthly sales performance for PER…" at bounding box center [675, 272] width 735 height 506
click at [911, 421] on button "View Output" at bounding box center [942, 418] width 185 height 17
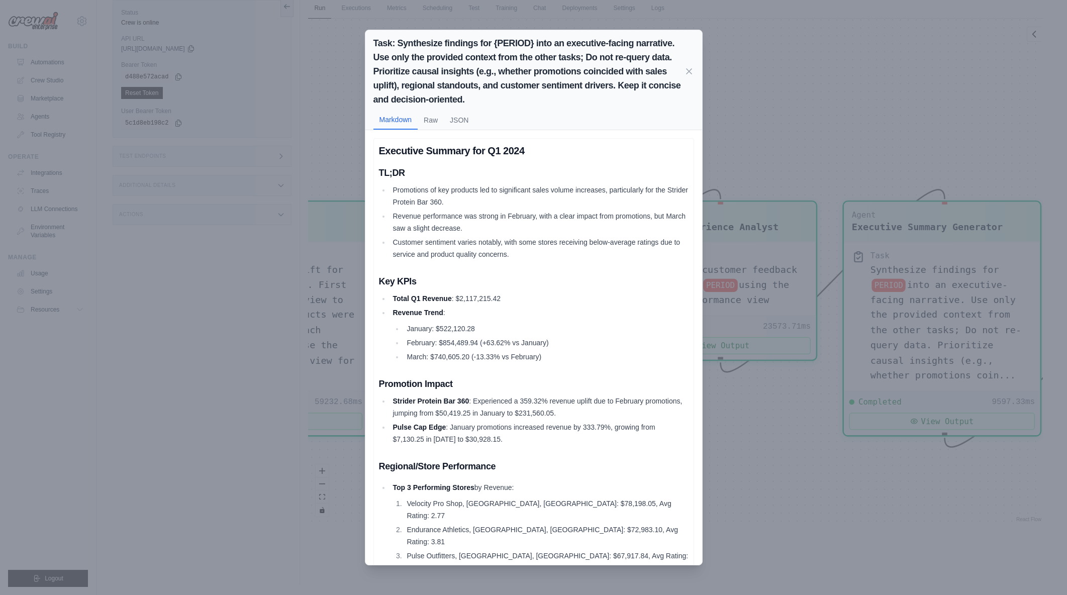
drag, startPoint x: 422, startPoint y: 400, endPoint x: 556, endPoint y: 439, distance: 139.7
click at [556, 439] on ul "Strider Protein Bar 360 : Experienced a 359.32% revenue uplift due to February …" at bounding box center [534, 420] width 310 height 50
click at [556, 439] on li "Pulse Cap Edge : January promotions increased revenue by 333.79%, growing from …" at bounding box center [539, 433] width 299 height 24
drag, startPoint x: 557, startPoint y: 437, endPoint x: 439, endPoint y: 419, distance: 120.0
click at [439, 419] on ul "Strider Protein Bar 360 : Experienced a 359.32% revenue uplift due to February …" at bounding box center [534, 420] width 310 height 50
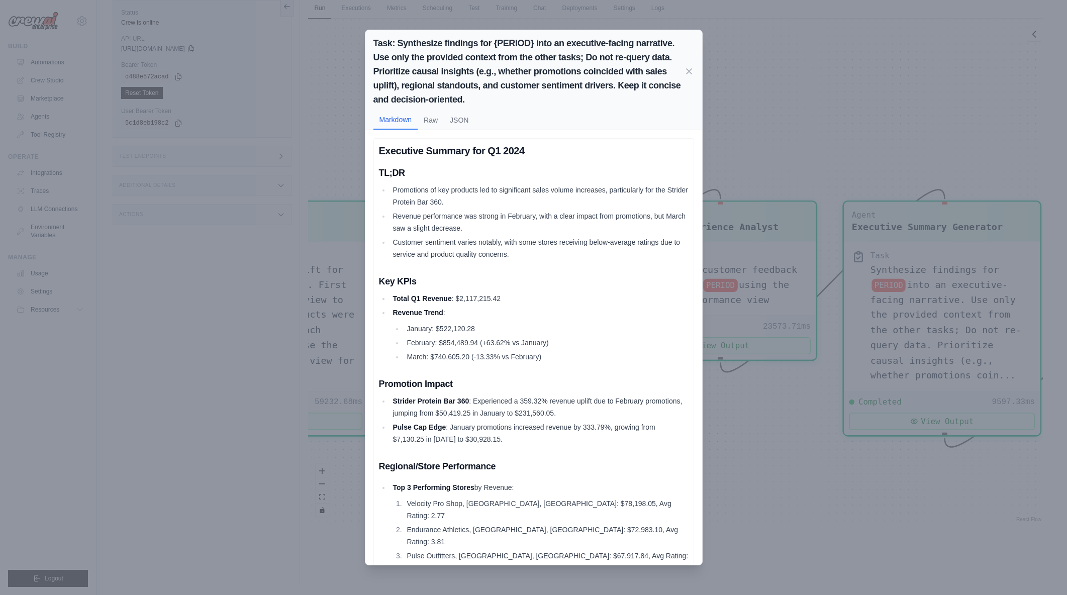
click at [439, 419] on li "Strider Protein Bar 360 : Experienced a 359.32% revenue uplift due to February …" at bounding box center [539, 407] width 299 height 24
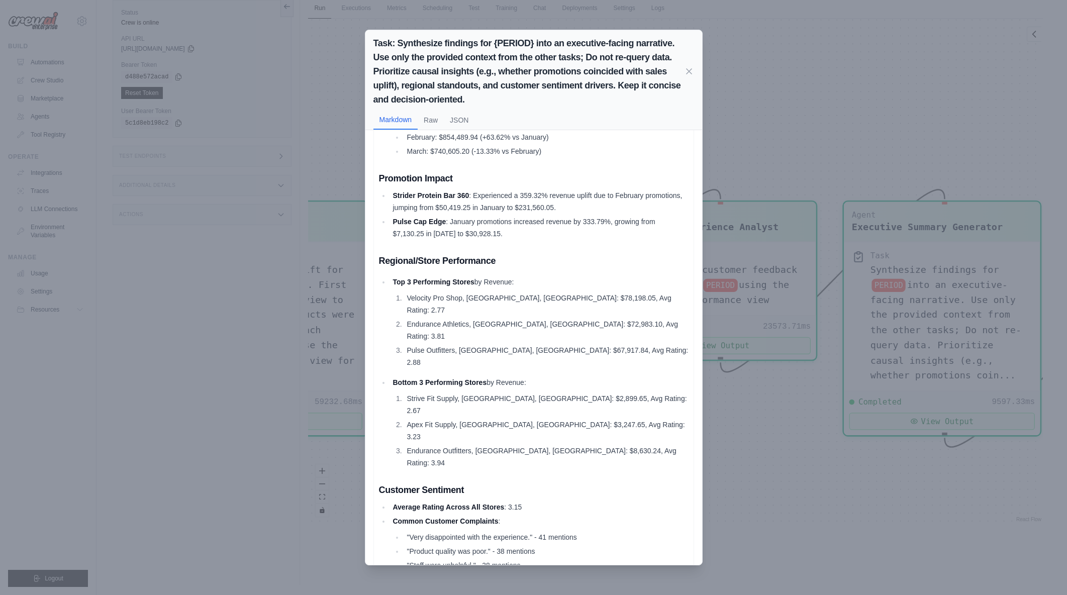
scroll to position [276, 0]
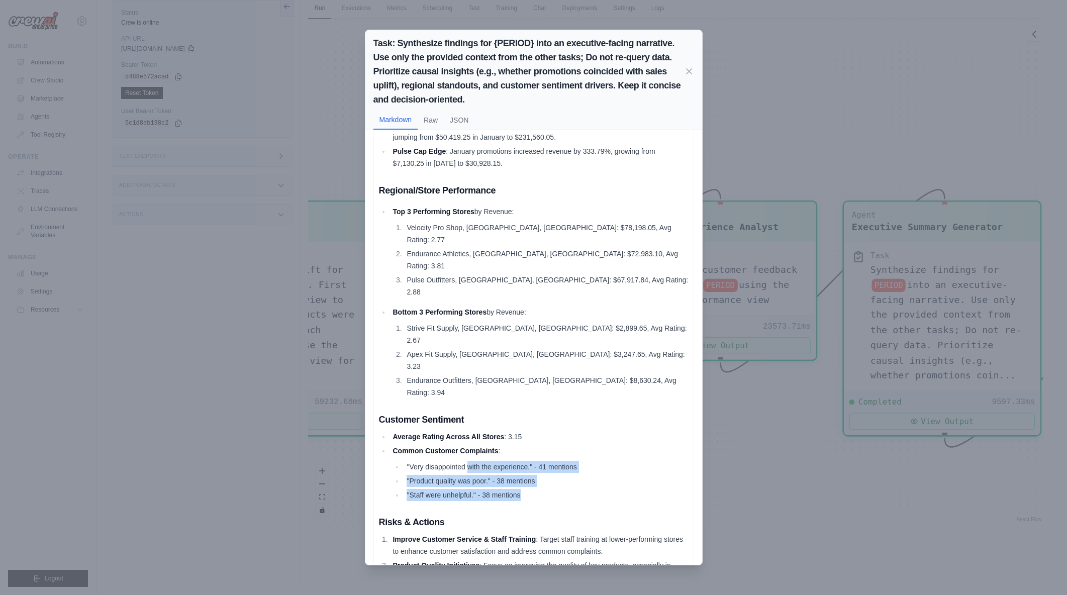
drag, startPoint x: 468, startPoint y: 398, endPoint x: 572, endPoint y: 421, distance: 106.5
click at [572, 461] on ul ""Very disappointed with the experience." - 41 mentions "Product quality was poo…" at bounding box center [541, 481] width 296 height 40
click at [572, 489] on li ""Staff were unhelpful." - 38 mentions" at bounding box center [546, 495] width 285 height 12
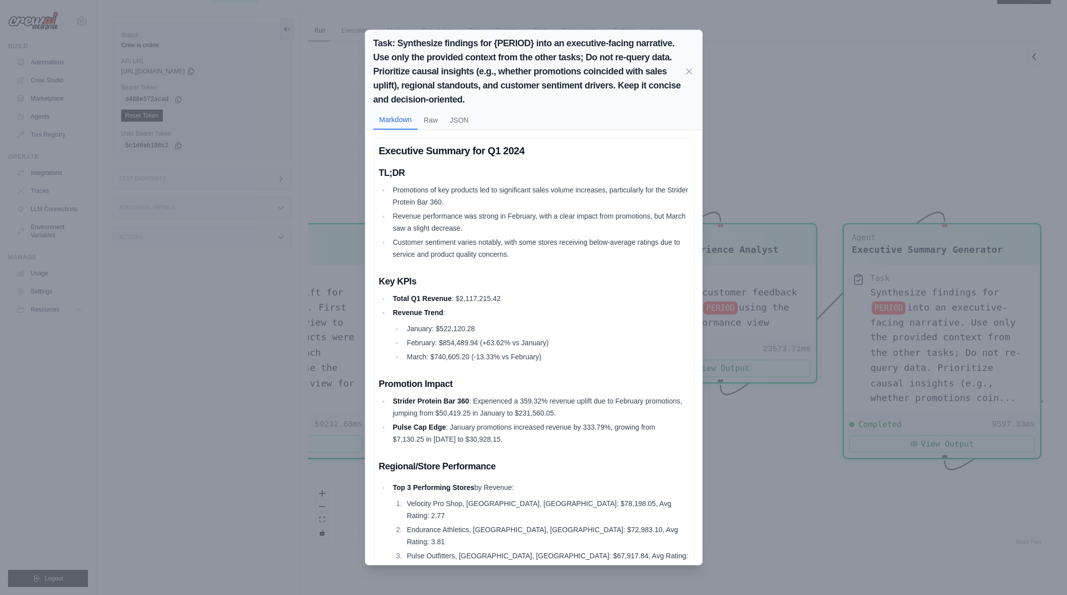
scroll to position [0, 0]
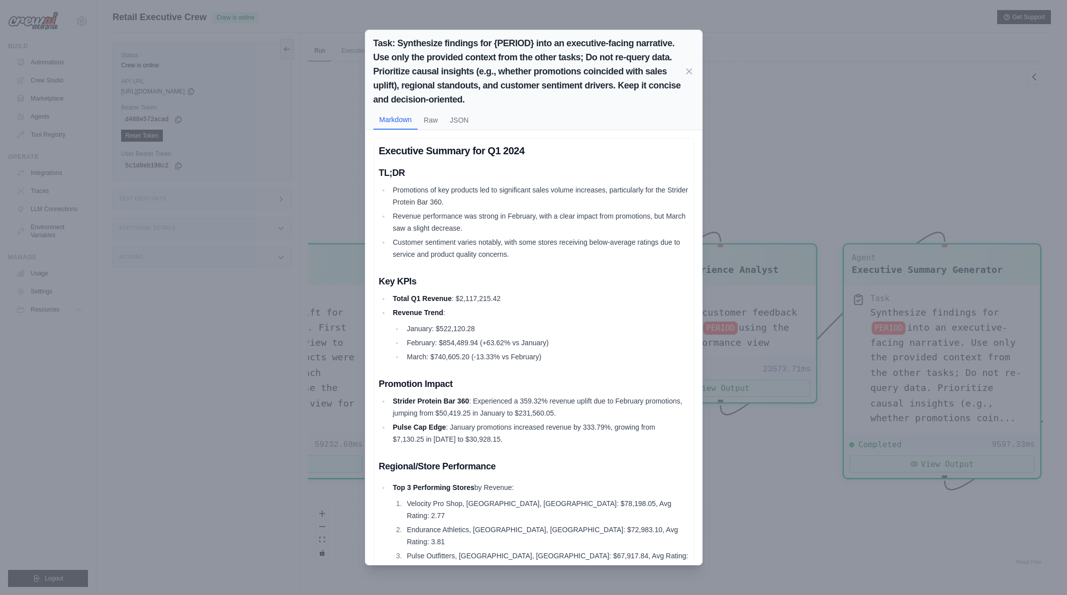
click at [770, 481] on div "Task: Synthesize findings for {PERIOD} into an executive-facing narrative. Use …" at bounding box center [533, 297] width 1067 height 595
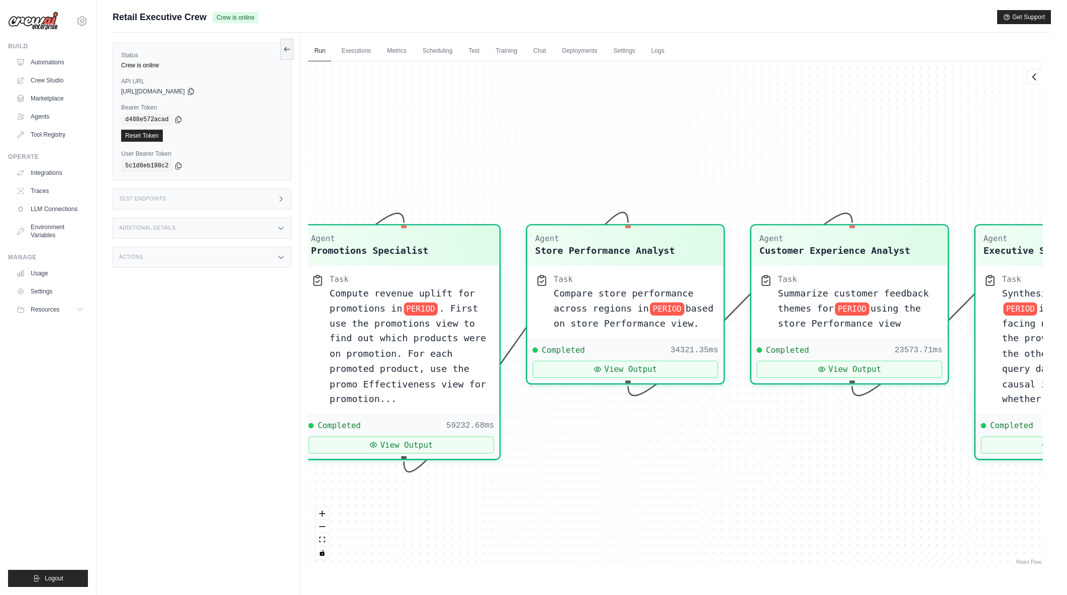
drag, startPoint x: 679, startPoint y: 511, endPoint x: 811, endPoint y: 492, distance: 133.1
click at [811, 492] on div "Agent Sales Intelligence Analyst Task Analyze monthly sales performance for PER…" at bounding box center [675, 314] width 735 height 506
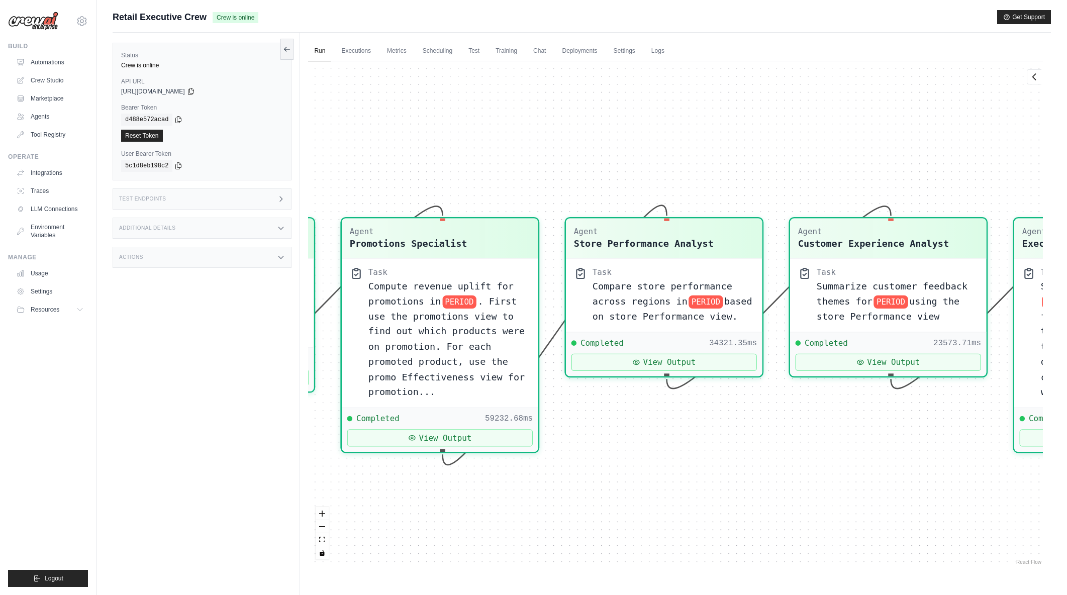
drag, startPoint x: 636, startPoint y: 508, endPoint x: 783, endPoint y: 499, distance: 147.0
click at [783, 499] on div "Agent Sales Intelligence Analyst Task Analyze monthly sales performance for PER…" at bounding box center [675, 314] width 735 height 506
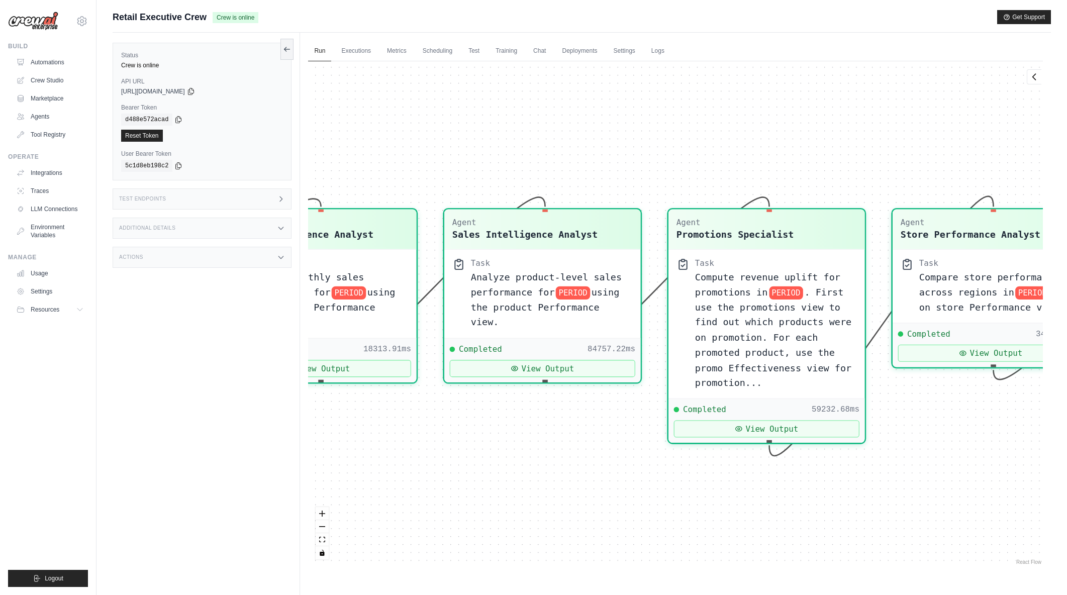
drag, startPoint x: 585, startPoint y: 524, endPoint x: 765, endPoint y: 523, distance: 180.0
click at [765, 523] on div "Agent Sales Intelligence Analyst Task Analyze monthly sales performance for PER…" at bounding box center [675, 314] width 735 height 506
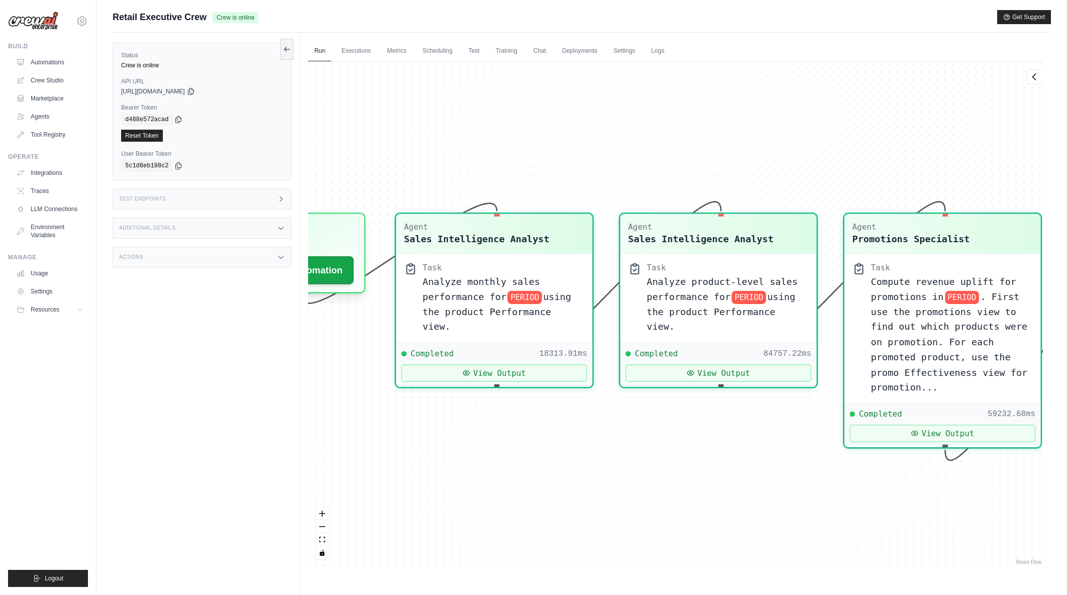
drag, startPoint x: 507, startPoint y: 513, endPoint x: 683, endPoint y: 518, distance: 176.0
click at [683, 518] on div "Agent Sales Intelligence Analyst Task Analyze monthly sales performance for PER…" at bounding box center [675, 314] width 735 height 506
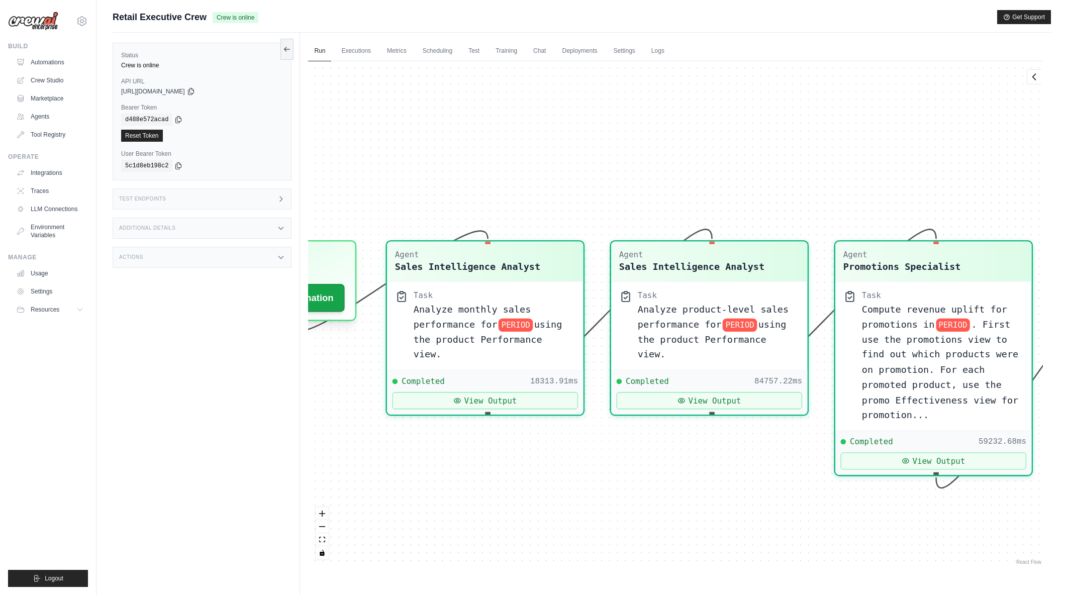
drag, startPoint x: 487, startPoint y: 487, endPoint x: 478, endPoint y: 514, distance: 29.1
click at [478, 514] on div "Agent Sales Intelligence Analyst Task Analyze monthly sales performance for PER…" at bounding box center [675, 314] width 735 height 506
click at [528, 389] on button "View Output" at bounding box center [485, 397] width 185 height 17
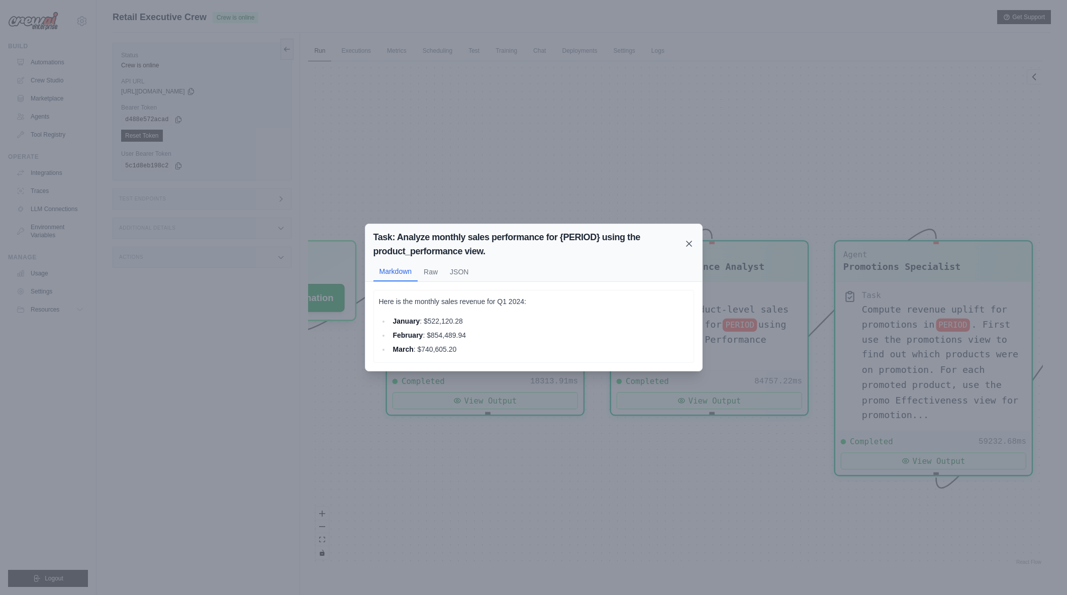
click at [688, 241] on icon at bounding box center [689, 244] width 10 height 10
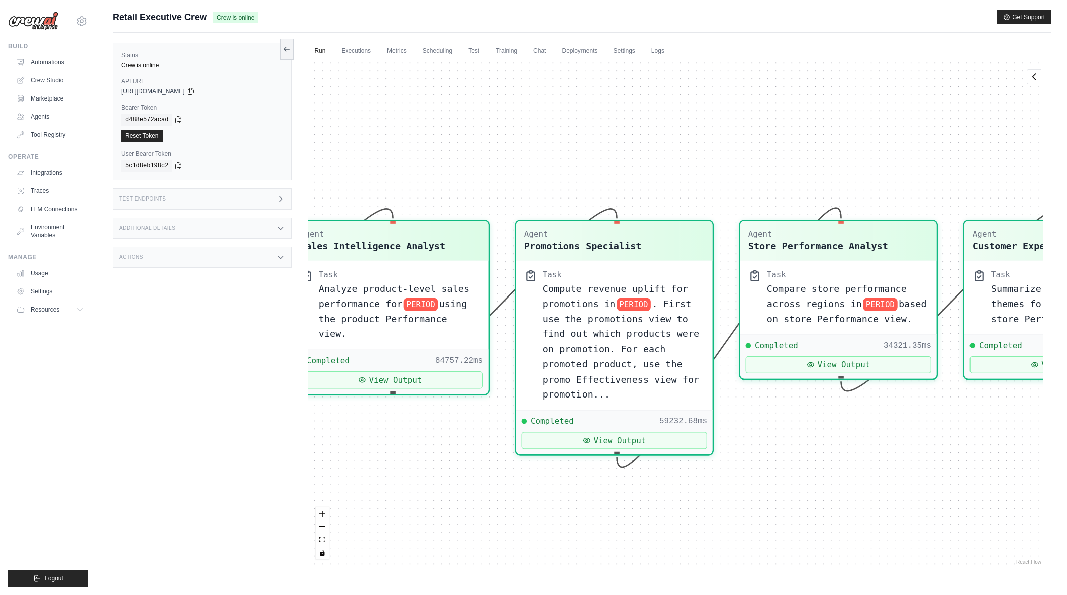
drag, startPoint x: 757, startPoint y: 519, endPoint x: 438, endPoint y: 499, distance: 319.9
click at [438, 499] on div "Agent Sales Intelligence Analyst Task Analyze monthly sales performance for PER…" at bounding box center [675, 314] width 735 height 506
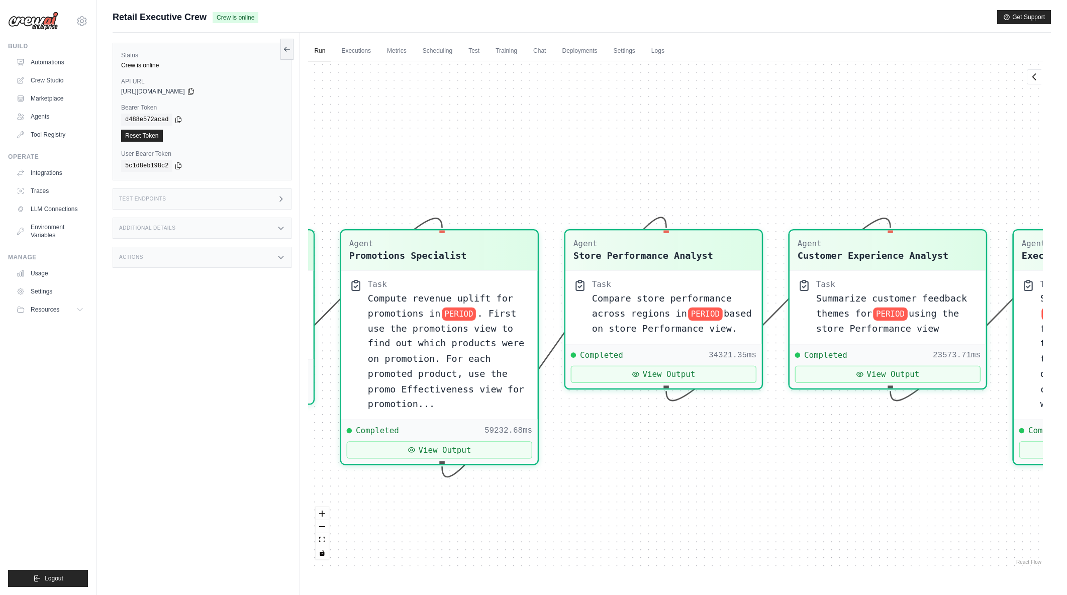
drag, startPoint x: 704, startPoint y: 516, endPoint x: 520, endPoint y: 525, distance: 184.2
click at [520, 525] on div "Agent Sales Intelligence Analyst Task Analyze monthly sales performance for PER…" at bounding box center [675, 314] width 735 height 506
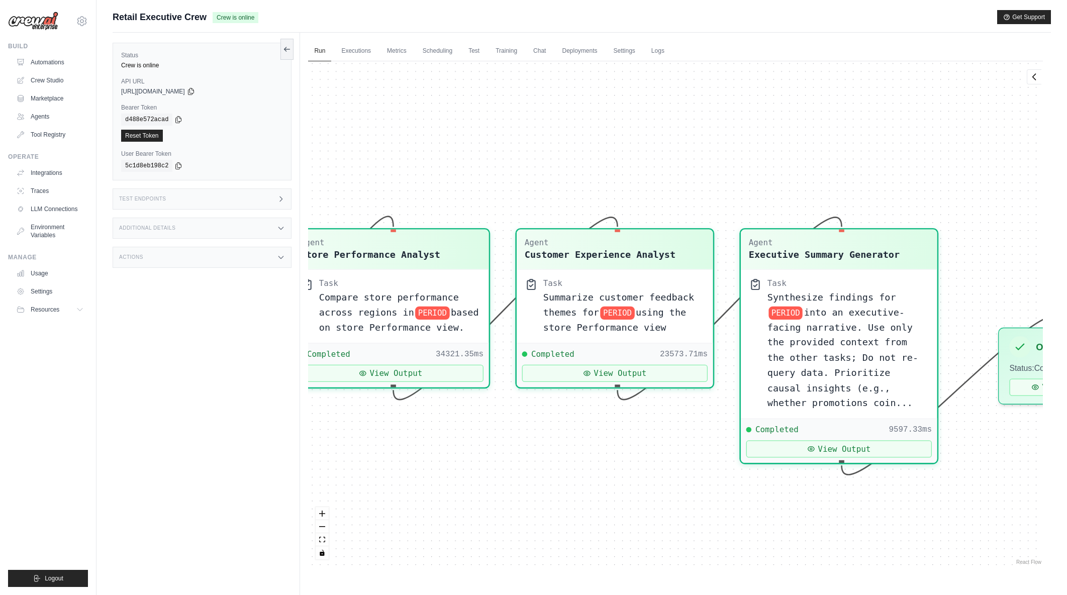
drag, startPoint x: 623, startPoint y: 507, endPoint x: 593, endPoint y: 513, distance: 30.3
click at [584, 515] on div "Agent Sales Intelligence Analyst Task Analyze monthly sales performance for PER…" at bounding box center [675, 314] width 735 height 506
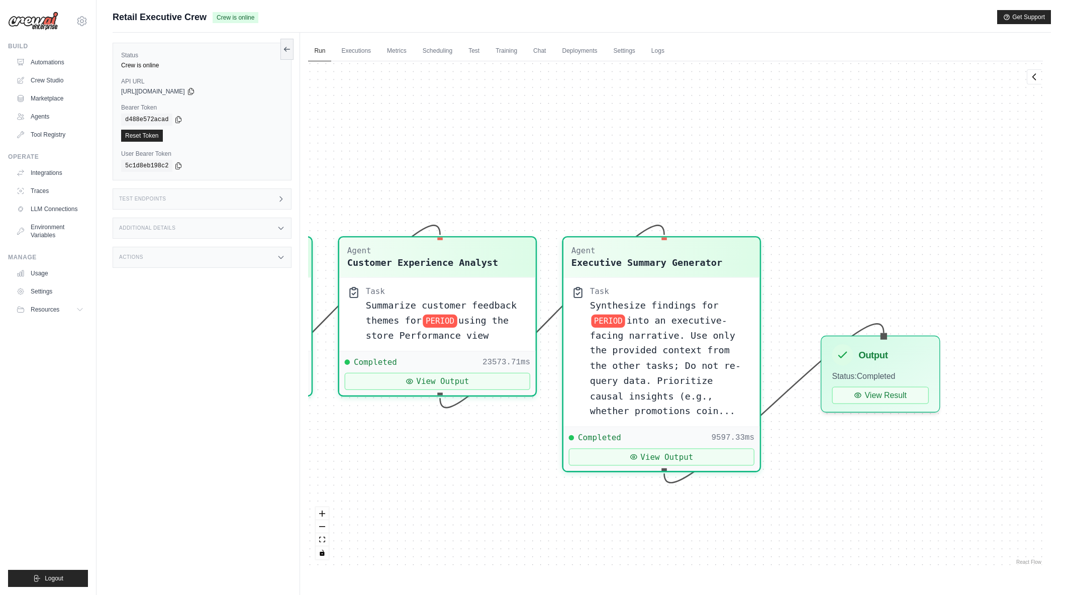
drag, startPoint x: 856, startPoint y: 524, endPoint x: 711, endPoint y: 526, distance: 144.8
click at [711, 526] on div "Agent Sales Intelligence Analyst Task Analyze monthly sales performance for PER…" at bounding box center [675, 314] width 735 height 506
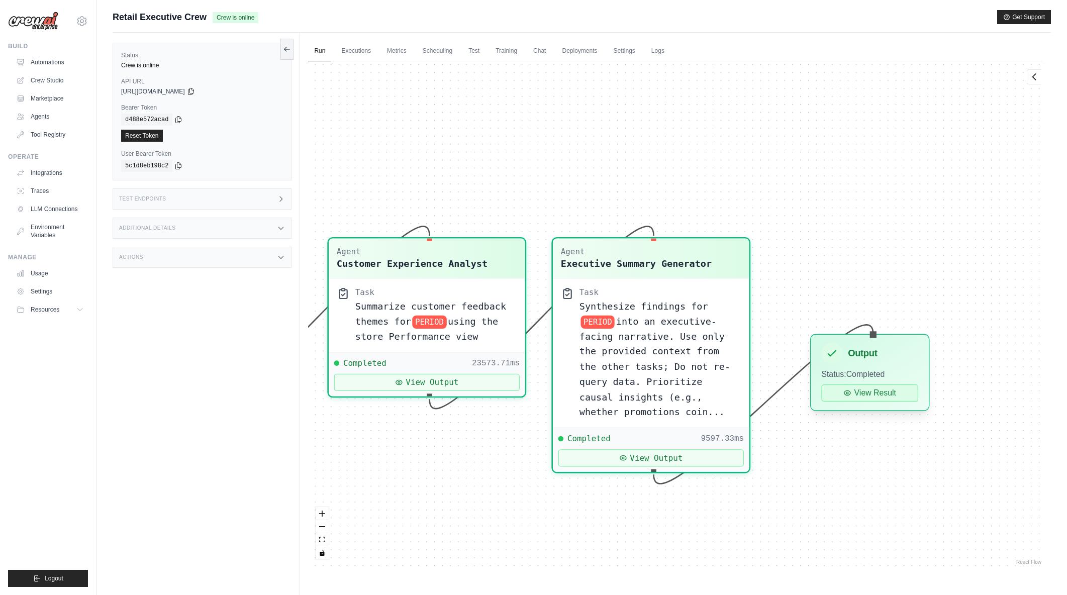
click at [884, 390] on button "View Result" at bounding box center [870, 393] width 97 height 17
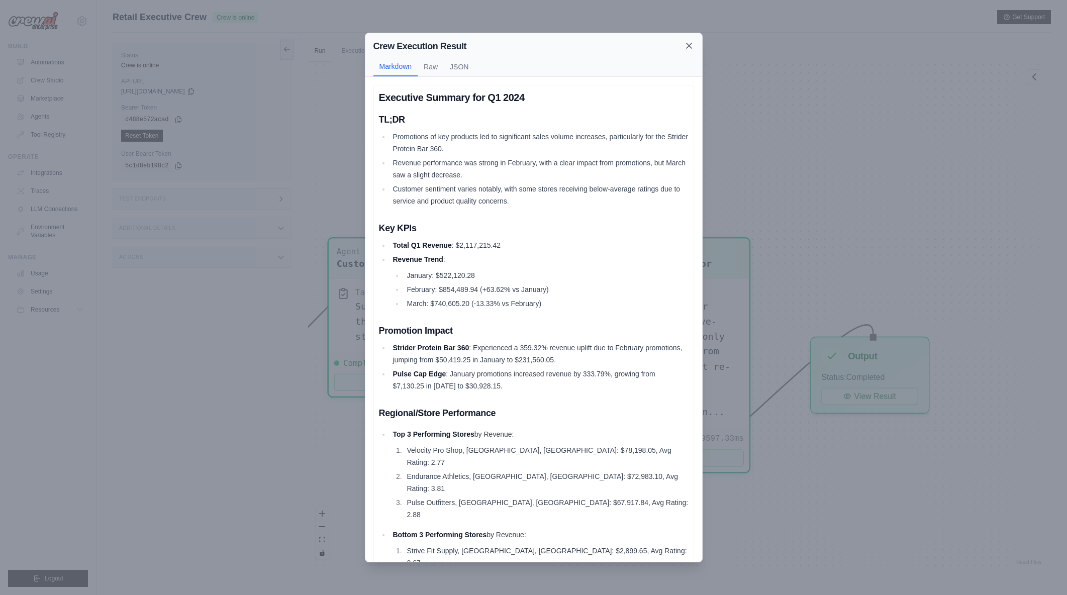
click at [688, 47] on icon at bounding box center [689, 46] width 10 height 10
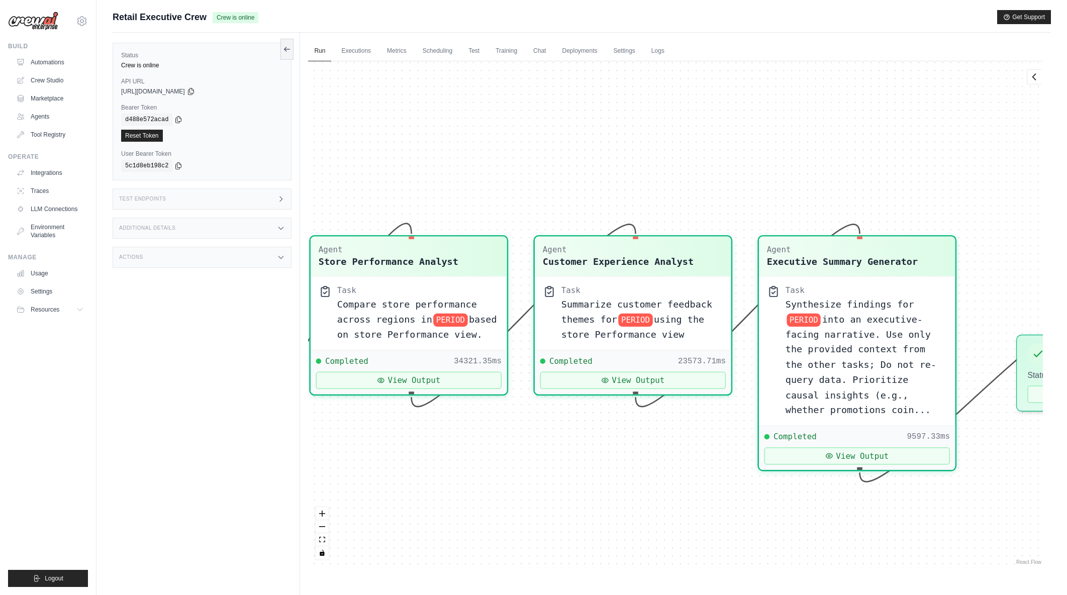
drag, startPoint x: 464, startPoint y: 475, endPoint x: 754, endPoint y: 475, distance: 289.5
click at [755, 475] on div "Agent Sales Intelligence Analyst Task Analyze monthly sales performance for PER…" at bounding box center [675, 314] width 735 height 506
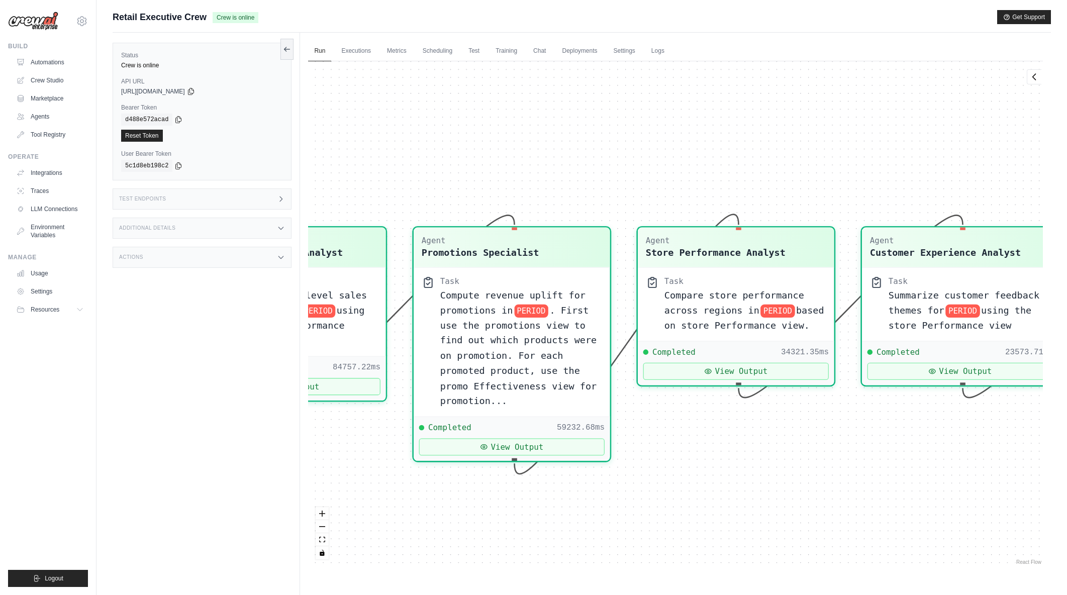
drag, startPoint x: 535, startPoint y: 507, endPoint x: 776, endPoint y: 497, distance: 241.0
click at [776, 497] on div "Agent Sales Intelligence Analyst Task Analyze monthly sales performance for PER…" at bounding box center [675, 314] width 735 height 506
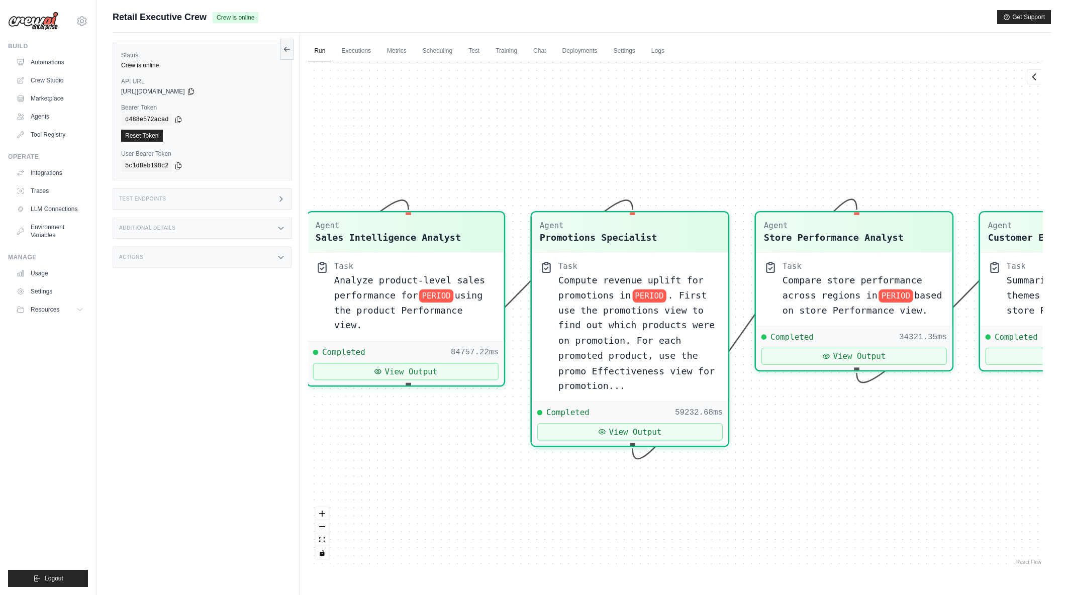
drag, startPoint x: 668, startPoint y: 521, endPoint x: 711, endPoint y: 520, distance: 43.7
click at [711, 520] on div "Agent Sales Intelligence Analyst Task Analyze monthly sales performance for PER…" at bounding box center [675, 314] width 735 height 506
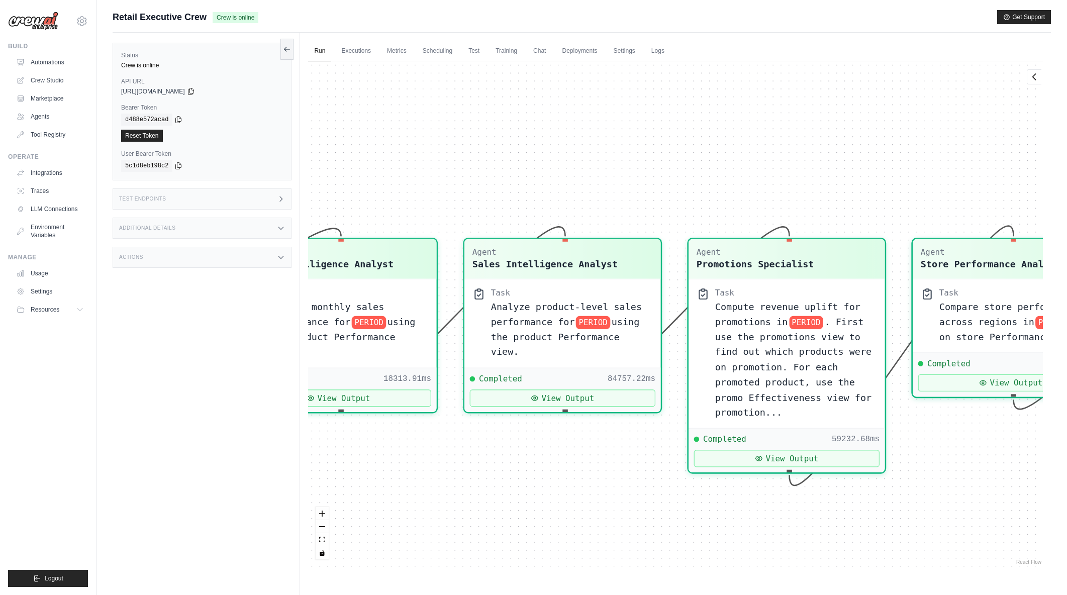
drag, startPoint x: 538, startPoint y: 514, endPoint x: 695, endPoint y: 541, distance: 159.1
click at [695, 541] on div "Agent Sales Intelligence Analyst Task Analyze monthly sales performance for PER…" at bounding box center [675, 314] width 735 height 506
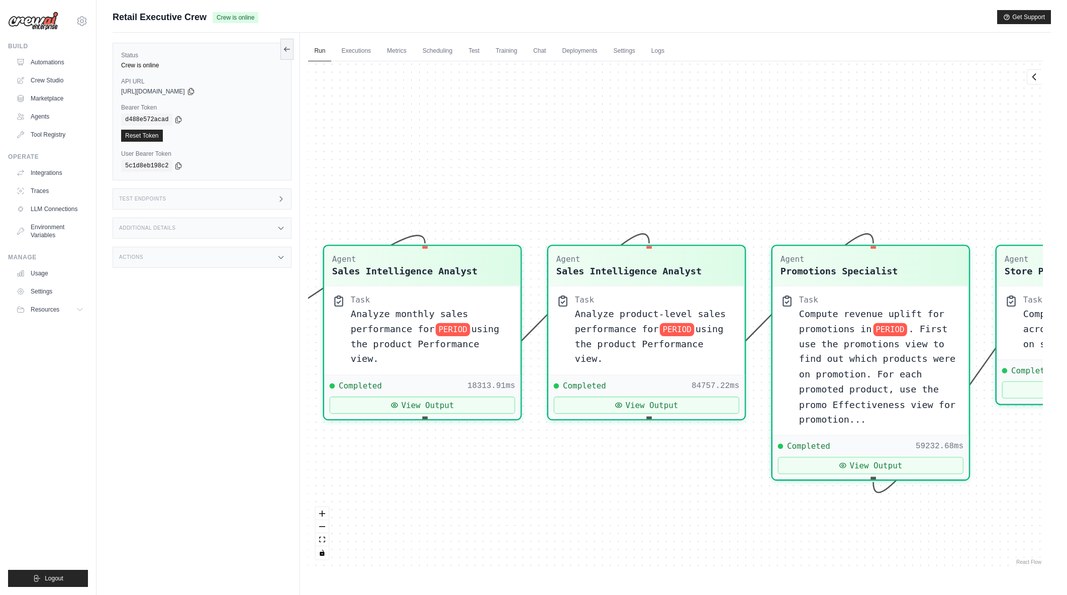
drag, startPoint x: 561, startPoint y: 512, endPoint x: 645, endPoint y: 519, distance: 84.2
click at [645, 519] on div "Agent Sales Intelligence Analyst Task Analyze monthly sales performance for PER…" at bounding box center [675, 314] width 735 height 506
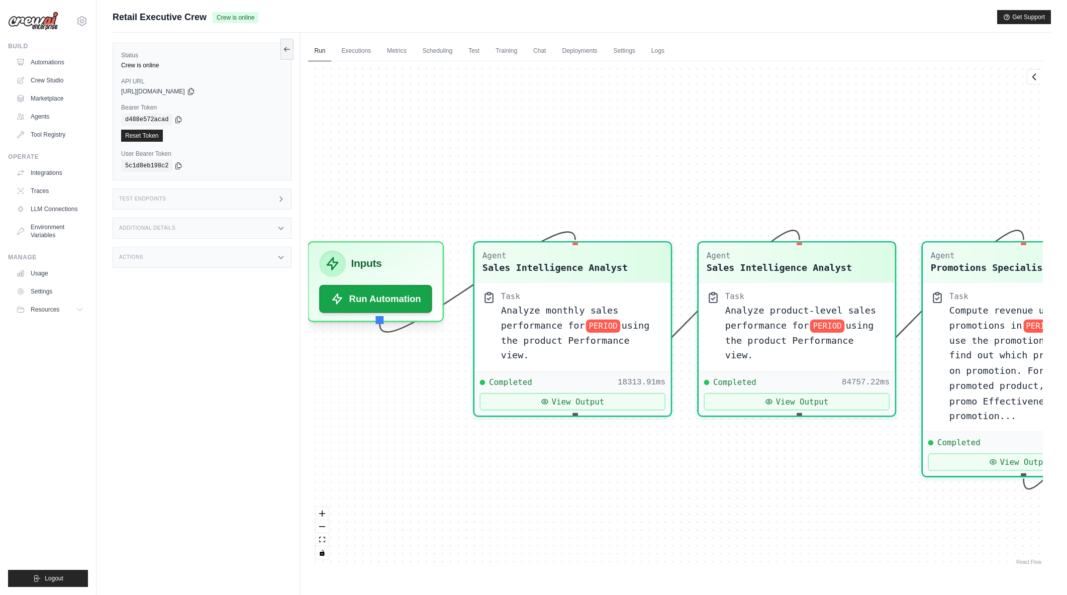
click at [667, 514] on div "Agent Sales Intelligence Analyst Task Analyze monthly sales performance for PER…" at bounding box center [675, 314] width 735 height 506
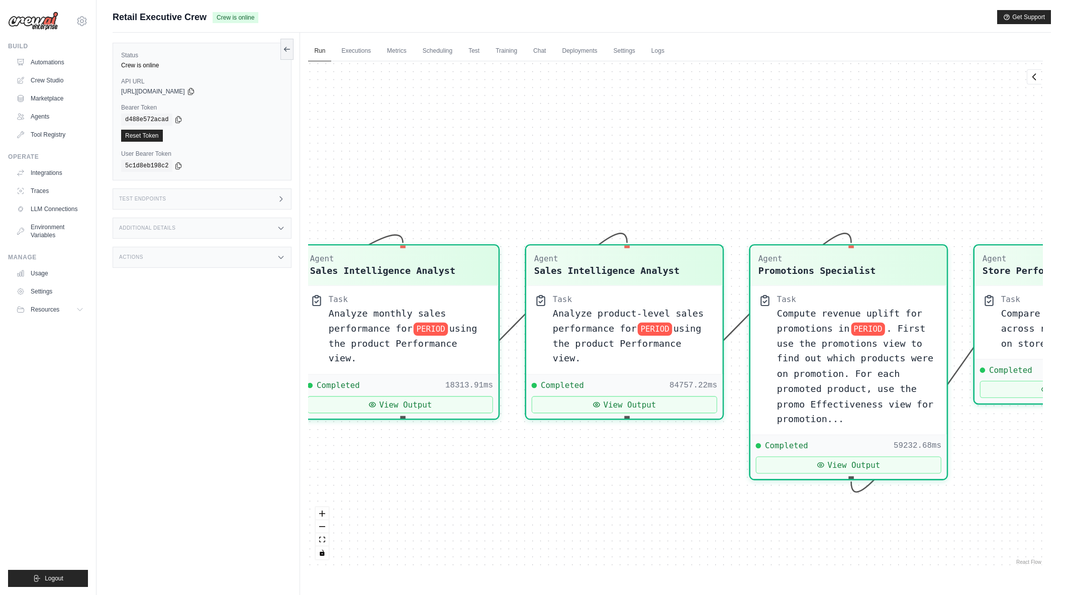
drag, startPoint x: 692, startPoint y: 504, endPoint x: 520, endPoint y: 507, distance: 172.4
click at [520, 507] on div "Agent Sales Intelligence Analyst Task Analyze monthly sales performance for PER…" at bounding box center [675, 314] width 735 height 506
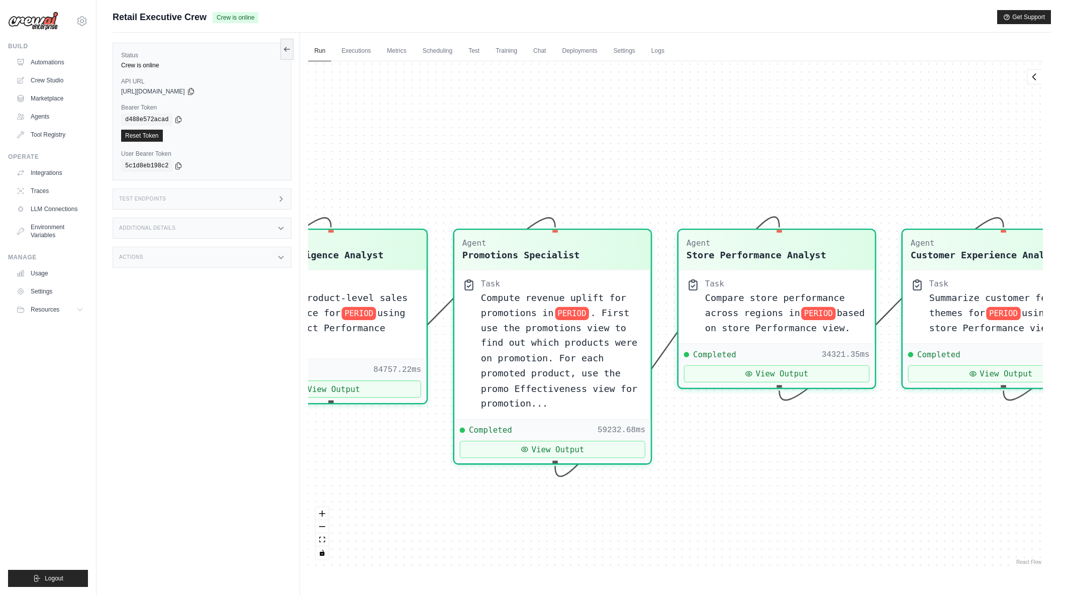
drag, startPoint x: 890, startPoint y: 531, endPoint x: 594, endPoint y: 516, distance: 296.5
click at [594, 516] on div "Agent Sales Intelligence Analyst Task Analyze monthly sales performance for PER…" at bounding box center [675, 314] width 735 height 506
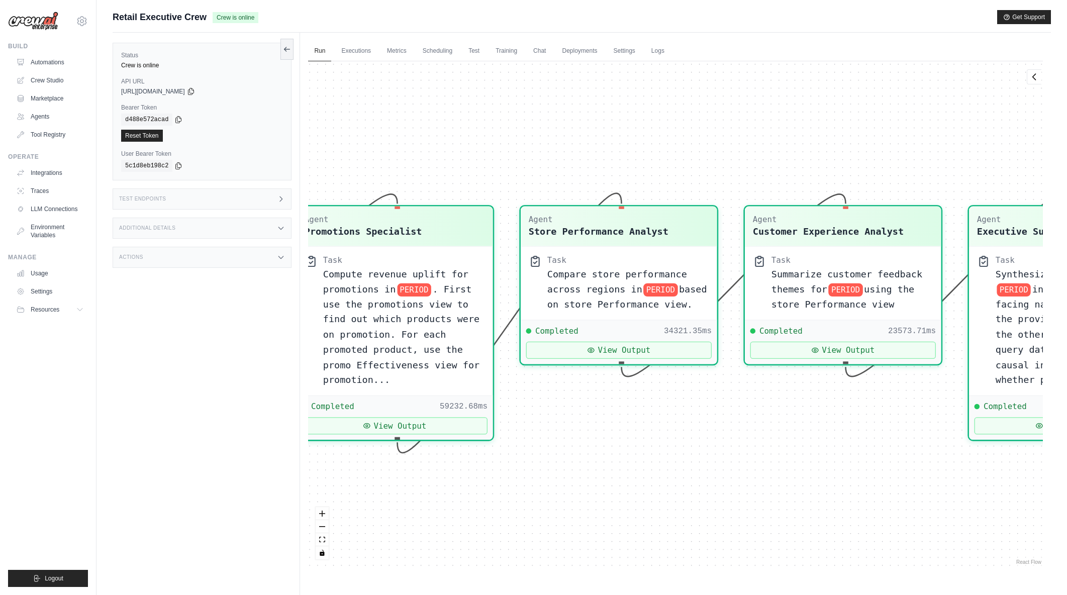
drag, startPoint x: 845, startPoint y: 514, endPoint x: 889, endPoint y: 568, distance: 68.9
click at [687, 490] on div "Agent Sales Intelligence Analyst Task Analyze monthly sales performance for PER…" at bounding box center [675, 314] width 735 height 506
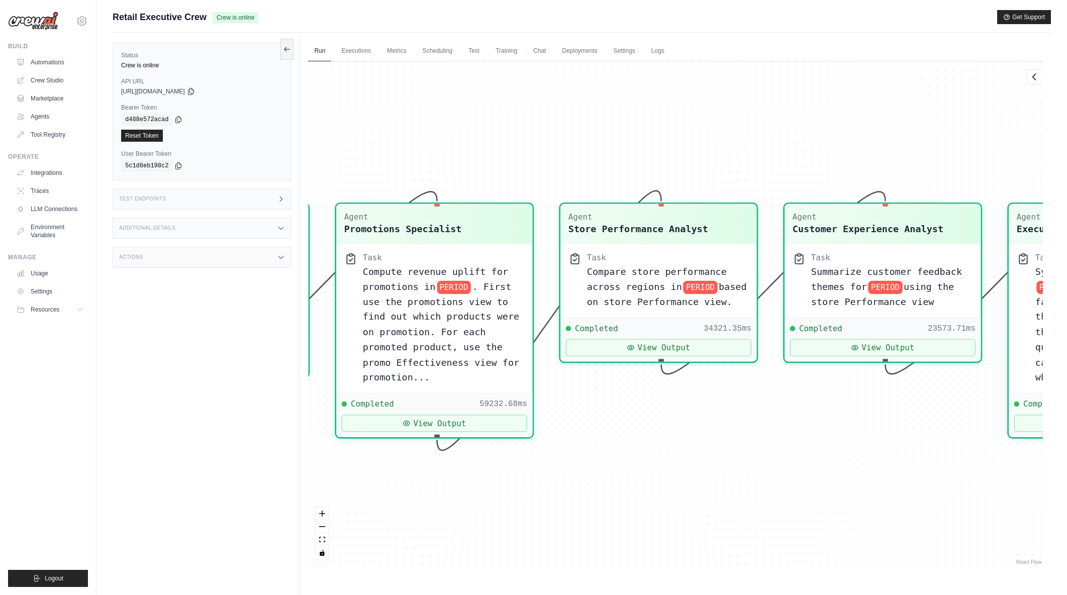
drag, startPoint x: 688, startPoint y: 442, endPoint x: 737, endPoint y: 439, distance: 49.4
click at [737, 439] on div "Agent Sales Intelligence Analyst Task Analyze monthly sales performance for PER…" at bounding box center [675, 314] width 735 height 506
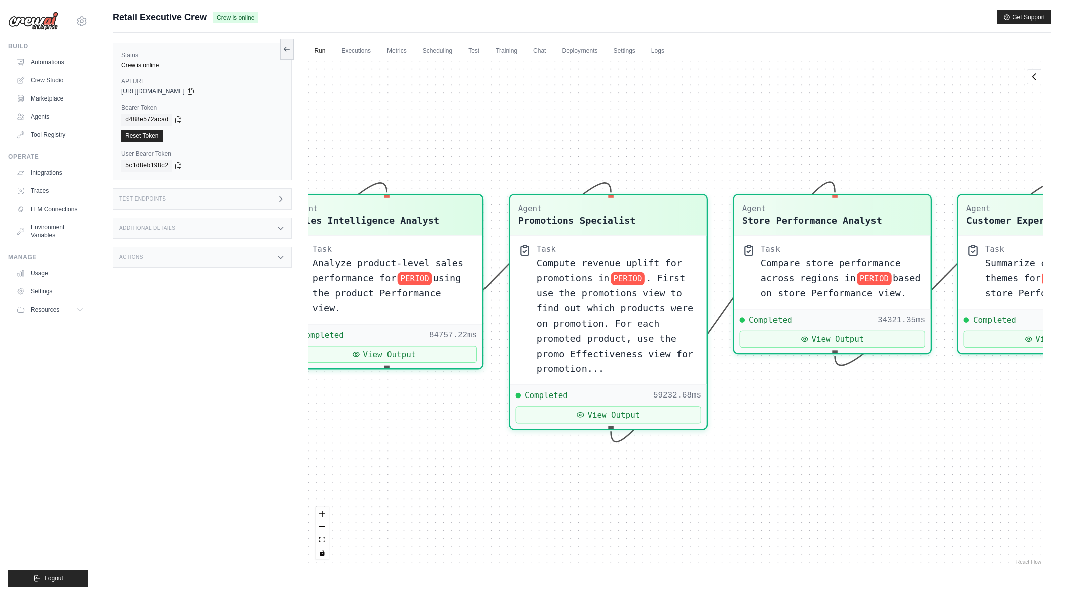
drag, startPoint x: 617, startPoint y: 464, endPoint x: 742, endPoint y: 458, distance: 124.8
click at [742, 458] on div "Agent Sales Intelligence Analyst Task Analyze monthly sales performance for PER…" at bounding box center [675, 314] width 735 height 506
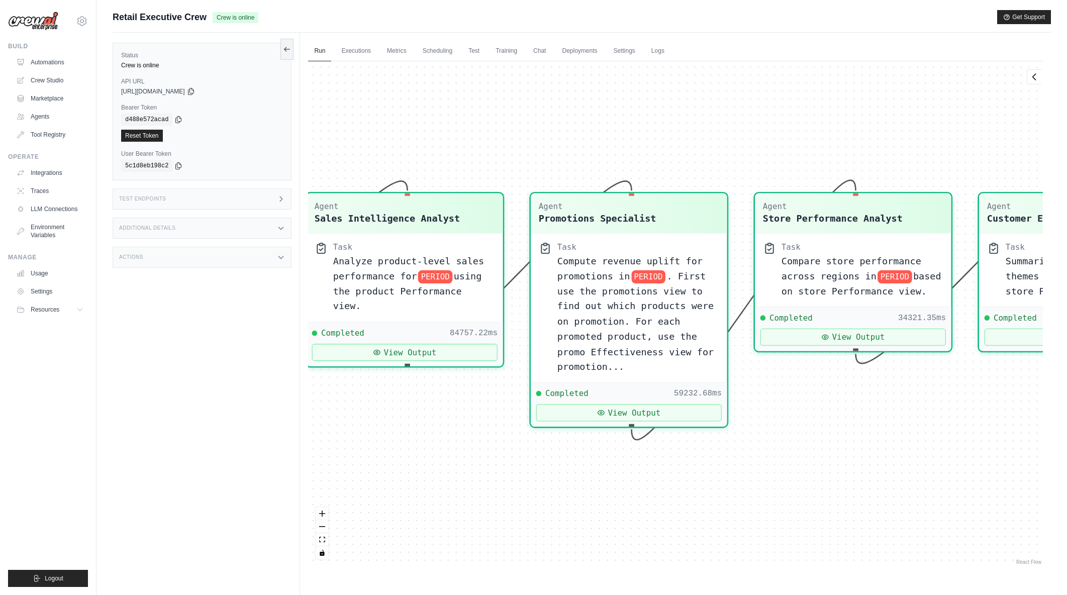
drag, startPoint x: 632, startPoint y: 482, endPoint x: 653, endPoint y: 480, distance: 20.7
click at [653, 480] on div "Agent Sales Intelligence Analyst Task Analyze monthly sales performance for PER…" at bounding box center [675, 314] width 735 height 506
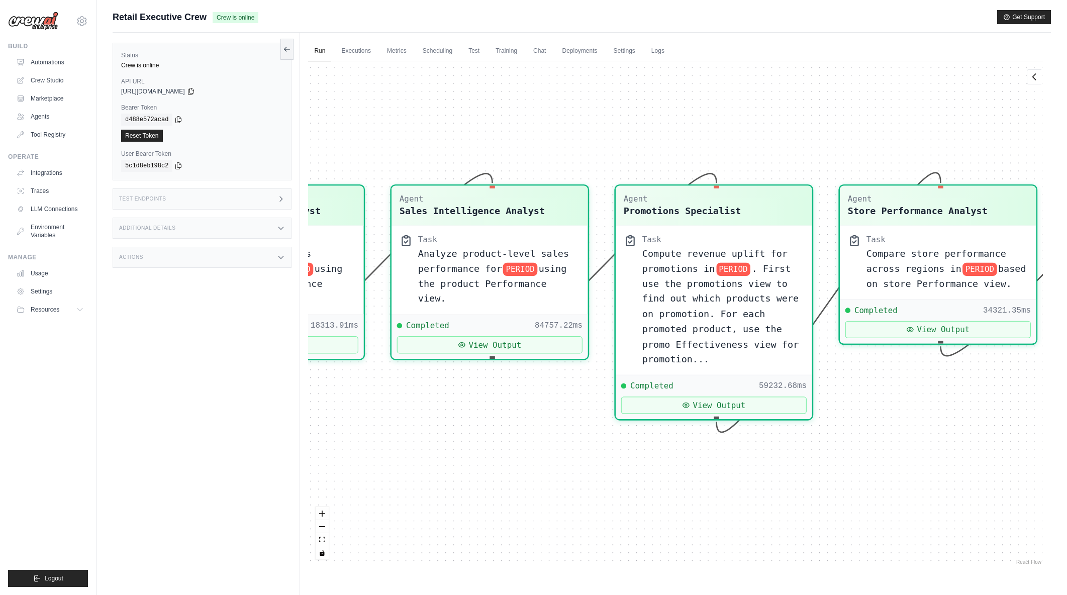
drag, startPoint x: 559, startPoint y: 498, endPoint x: 620, endPoint y: 495, distance: 60.9
click at [620, 495] on div "Agent Sales Intelligence Analyst Task Analyze monthly sales performance for PER…" at bounding box center [675, 314] width 735 height 506
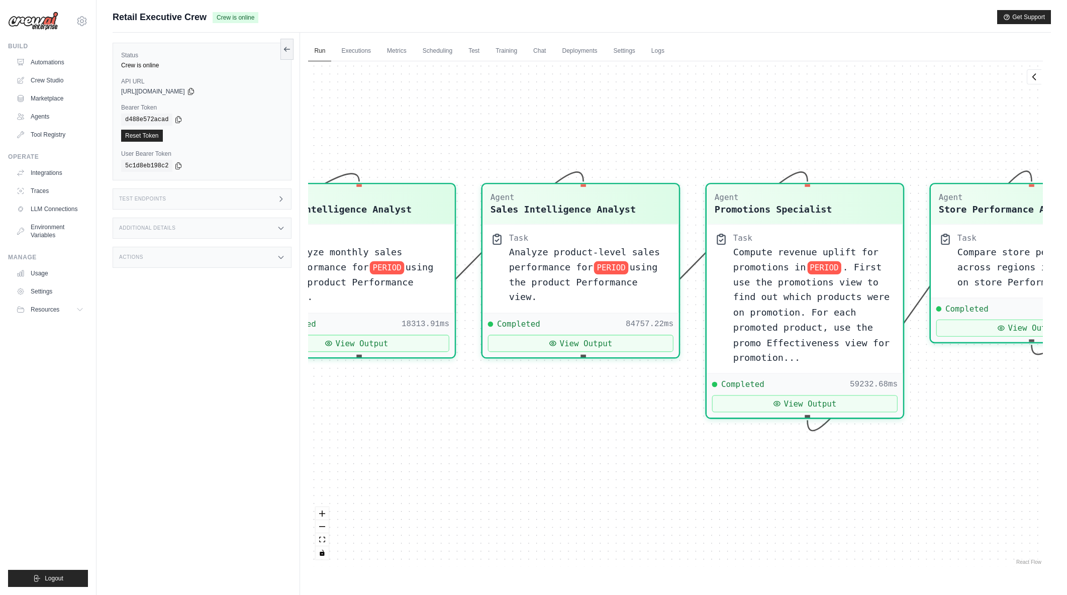
drag, startPoint x: 537, startPoint y: 482, endPoint x: 609, endPoint y: 481, distance: 71.9
click at [609, 481] on div "Agent Sales Intelligence Analyst Task Analyze monthly sales performance for PER…" at bounding box center [675, 314] width 735 height 506
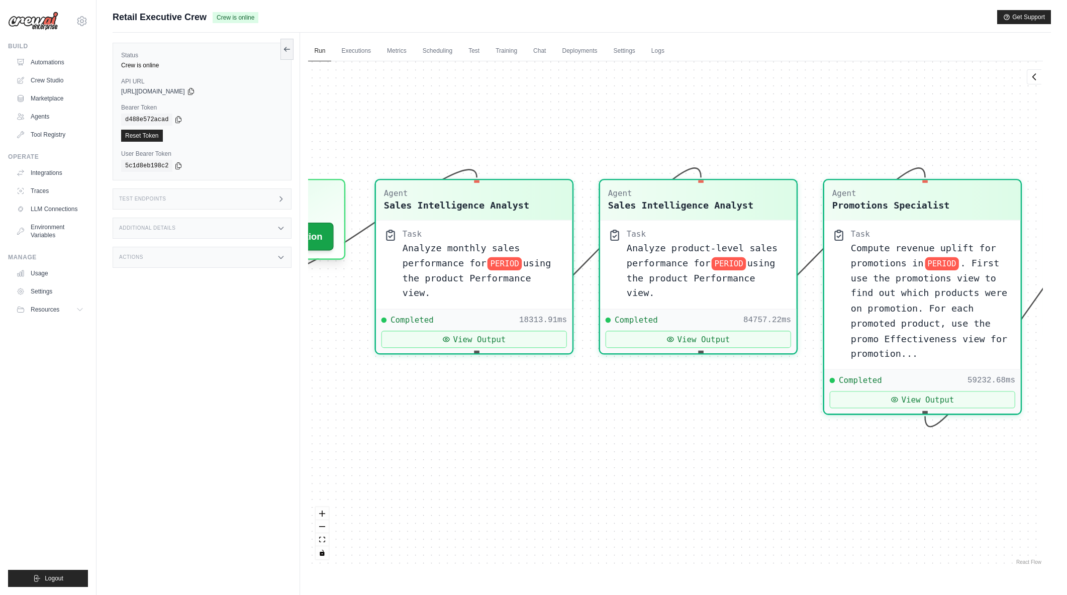
click at [643, 482] on div "Agent Sales Intelligence Analyst Task Analyze monthly sales performance for PER…" at bounding box center [675, 314] width 735 height 506
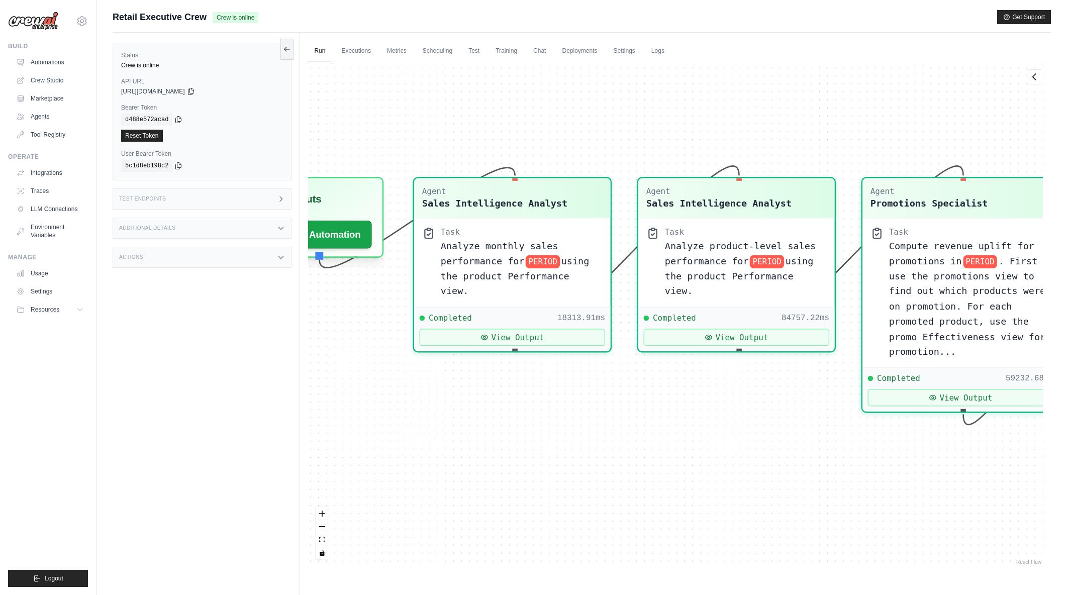
click at [602, 483] on div "Agent Sales Intelligence Analyst Task Analyze monthly sales performance for PER…" at bounding box center [675, 314] width 735 height 506
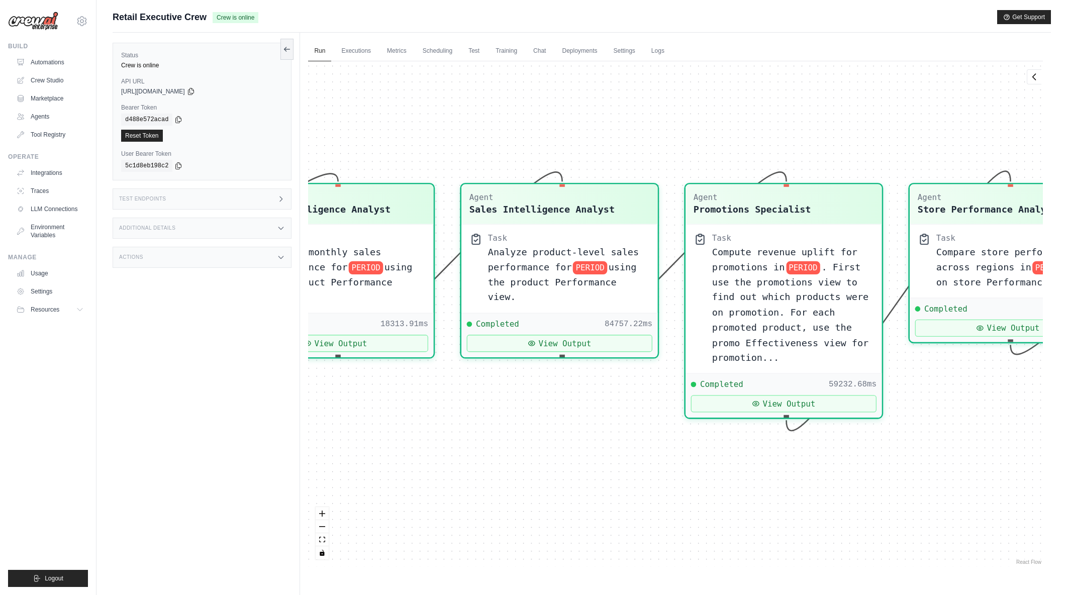
drag, startPoint x: 524, startPoint y: 478, endPoint x: 518, endPoint y: 479, distance: 6.6
click at [518, 479] on div "Agent Sales Intelligence Analyst Task Analyze monthly sales performance for PER…" at bounding box center [675, 314] width 735 height 506
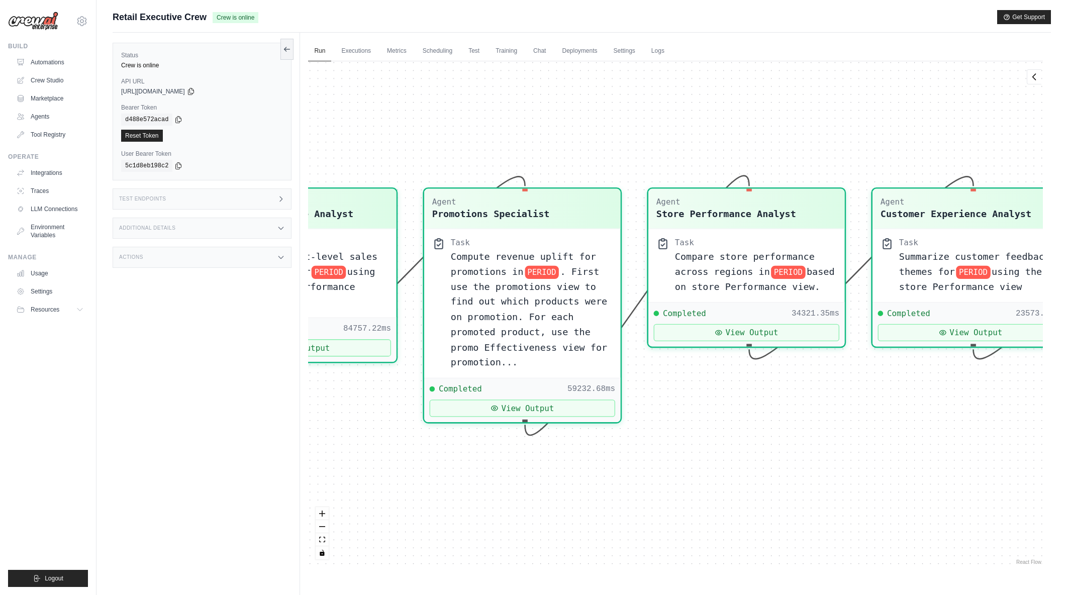
click at [520, 485] on div "Agent Sales Intelligence Analyst Task Analyze monthly sales performance for PER…" at bounding box center [675, 314] width 735 height 506
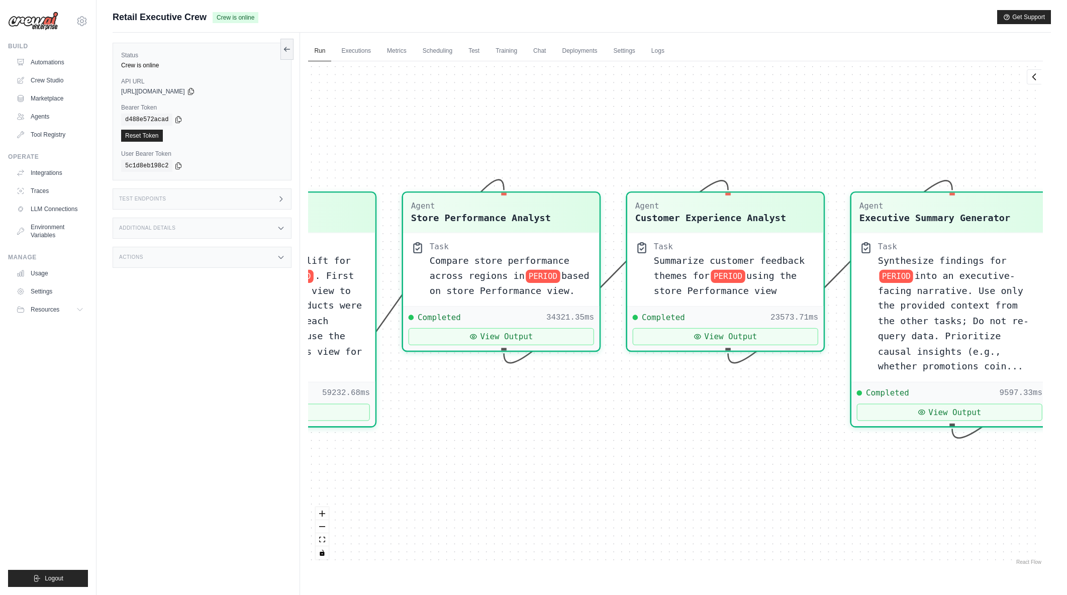
drag, startPoint x: 688, startPoint y: 471, endPoint x: 594, endPoint y: 475, distance: 94.1
click at [594, 475] on div "Agent Sales Intelligence Analyst Task Analyze monthly sales performance for PER…" at bounding box center [675, 314] width 735 height 506
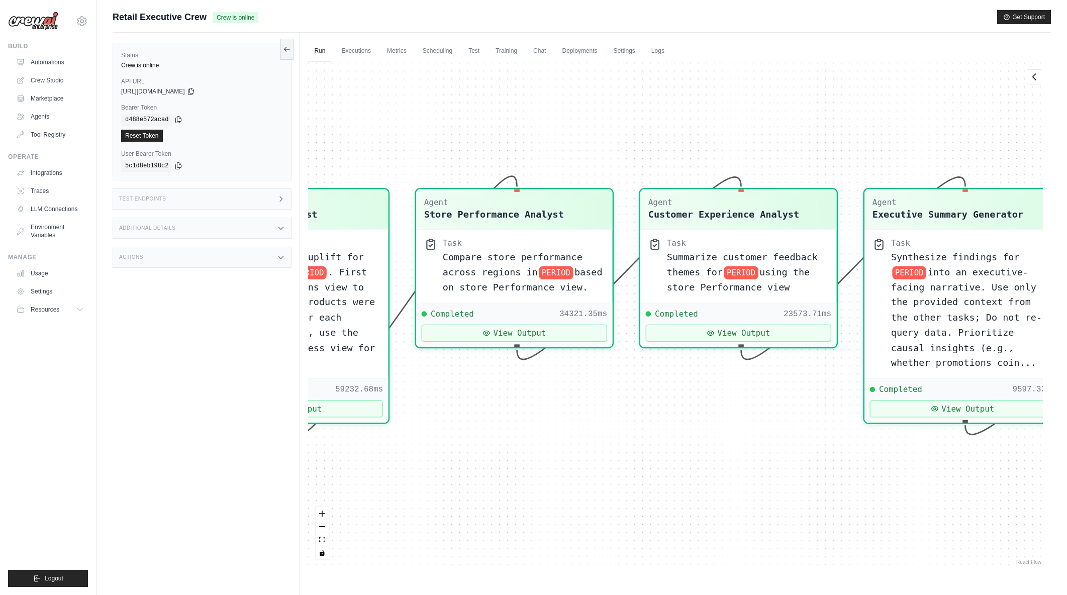
drag, startPoint x: 673, startPoint y: 473, endPoint x: 678, endPoint y: 473, distance: 5.1
click at [678, 473] on div "Agent Sales Intelligence Analyst Task Analyze monthly sales performance for PER…" at bounding box center [675, 314] width 735 height 506
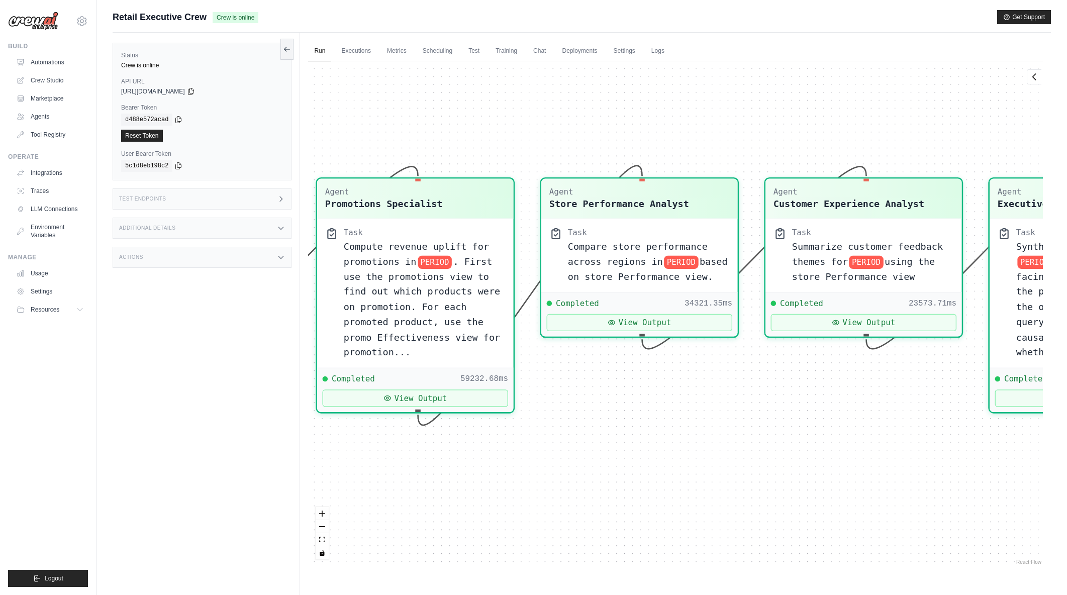
drag, startPoint x: 595, startPoint y: 482, endPoint x: 715, endPoint y: 472, distance: 120.6
click at [715, 472] on div "Agent Sales Intelligence Analyst Task Analyze monthly sales performance for PER…" at bounding box center [675, 314] width 735 height 506
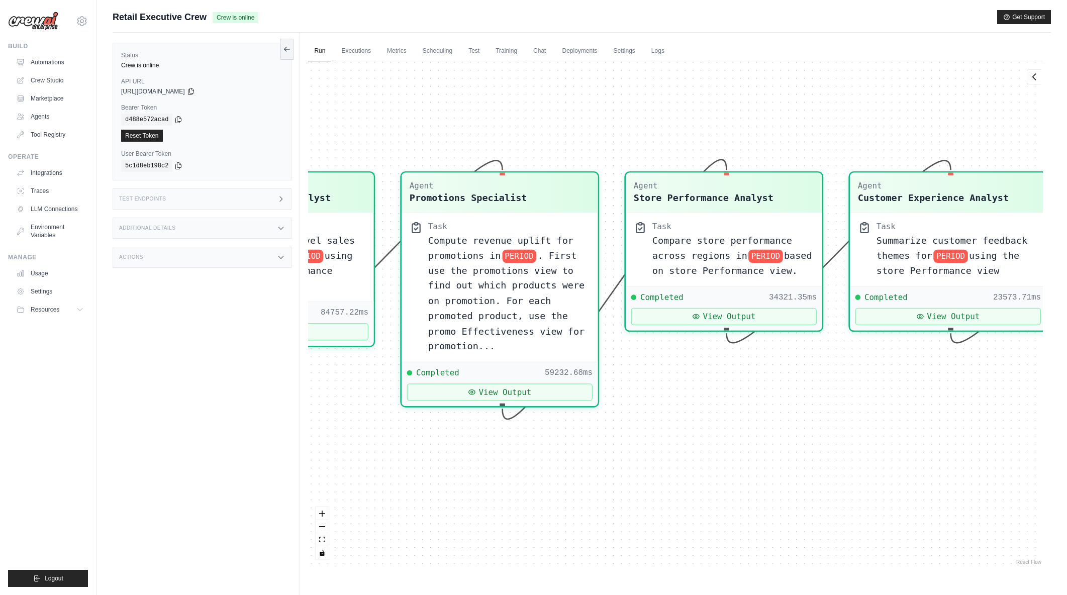
click at [735, 473] on div "Agent Sales Intelligence Analyst Task Analyze monthly sales performance for PER…" at bounding box center [675, 314] width 735 height 506
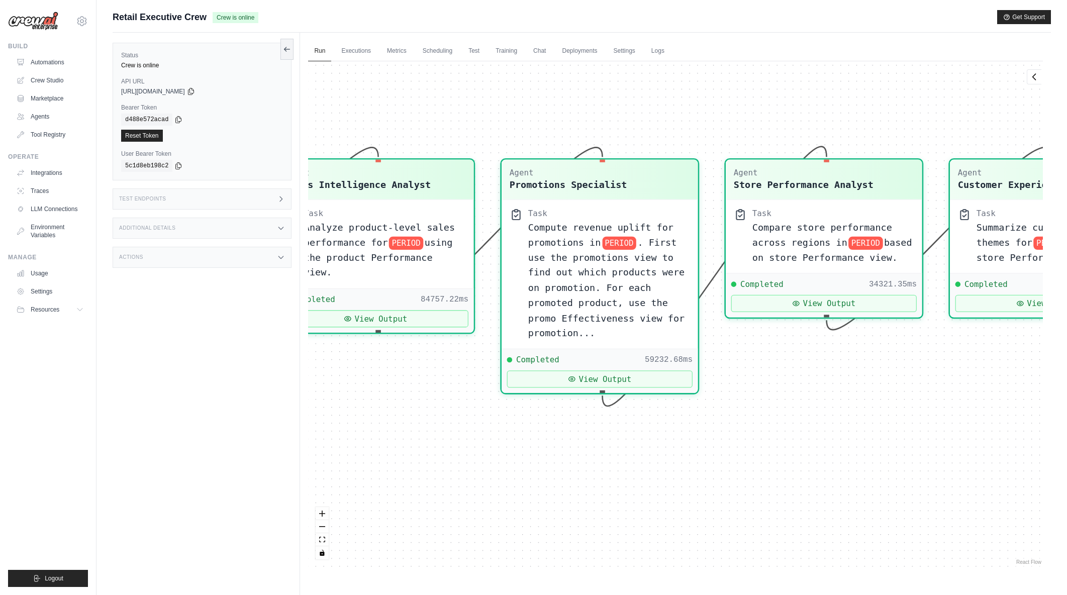
click at [749, 469] on div "Agent Sales Intelligence Analyst Task Analyze monthly sales performance for PER…" at bounding box center [675, 314] width 735 height 506
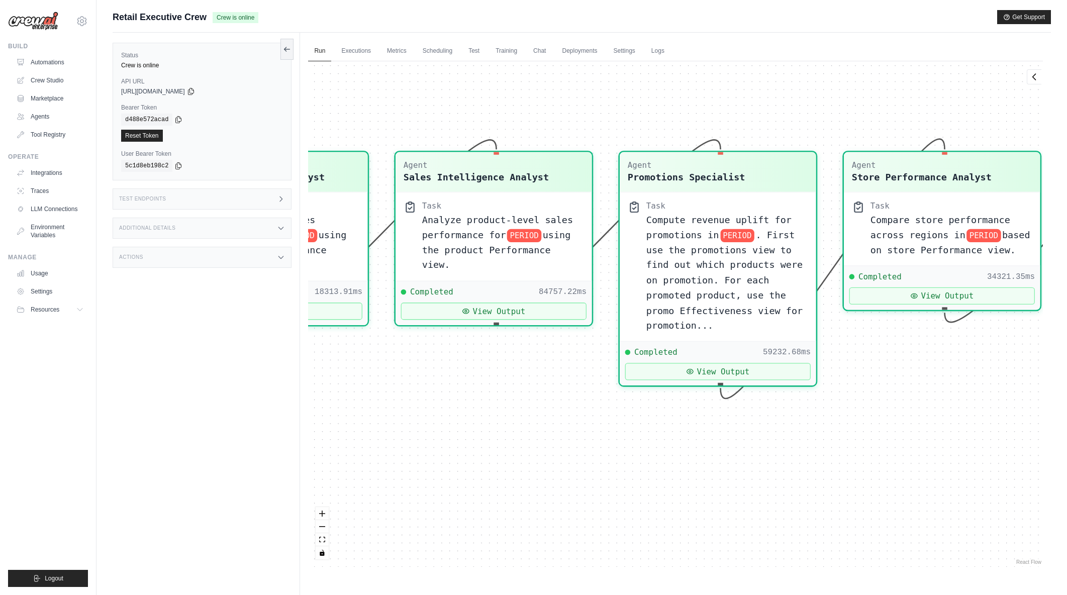
drag, startPoint x: 633, startPoint y: 483, endPoint x: 731, endPoint y: 480, distance: 98.1
click at [731, 480] on div "Agent Sales Intelligence Analyst Task Analyze monthly sales performance for PER…" at bounding box center [675, 314] width 735 height 506
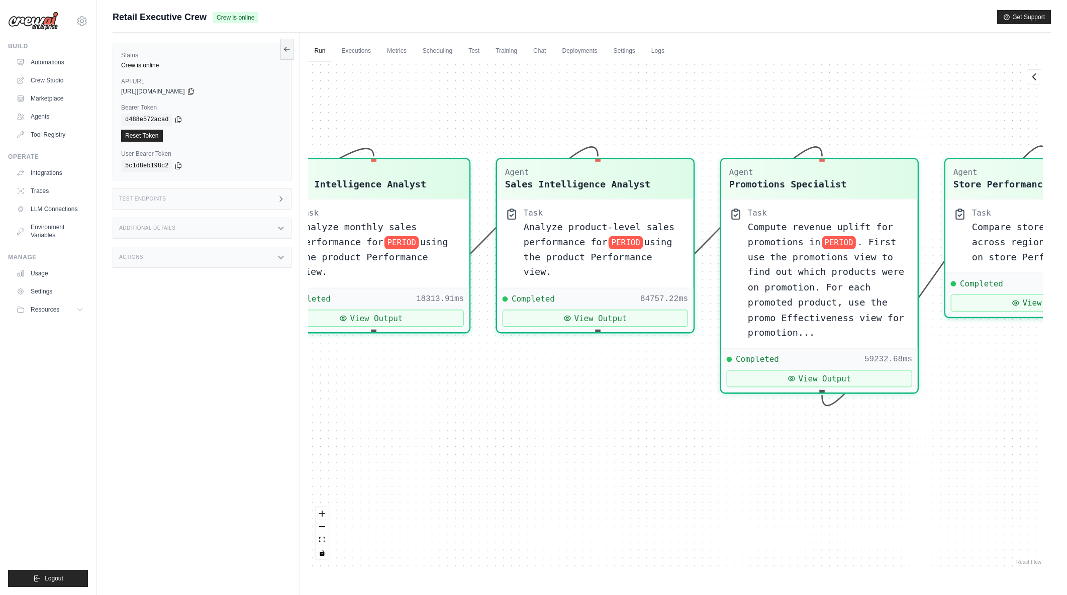
drag, startPoint x: 726, startPoint y: 480, endPoint x: 828, endPoint y: 487, distance: 101.8
click at [828, 487] on div "Agent Sales Intelligence Analyst Task Analyze monthly sales performance for PER…" at bounding box center [675, 314] width 735 height 506
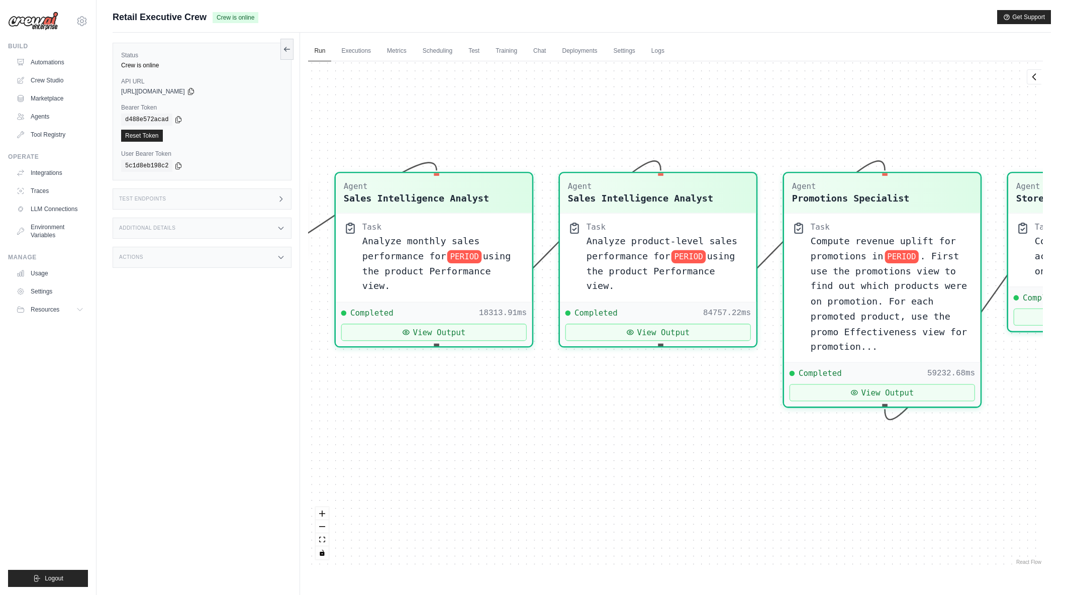
click at [629, 486] on div "Agent Sales Intelligence Analyst Task Analyze monthly sales performance for PER…" at bounding box center [675, 314] width 735 height 506
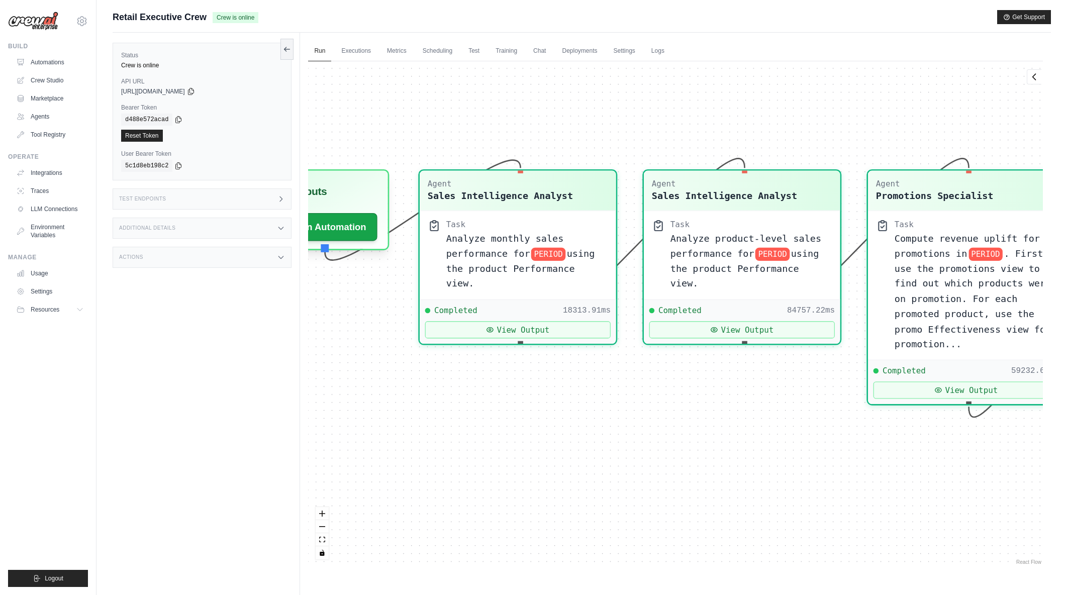
click at [630, 483] on div "Agent Sales Intelligence Analyst Task Analyze monthly sales performance for PER…" at bounding box center [675, 314] width 735 height 506
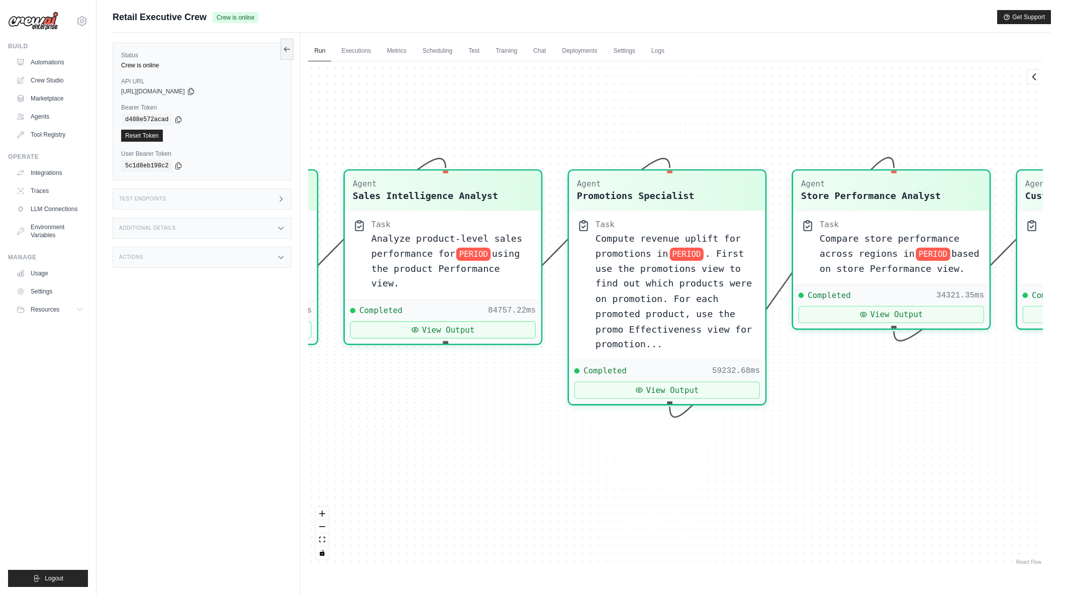
drag, startPoint x: 706, startPoint y: 471, endPoint x: 407, endPoint y: 471, distance: 299.1
click at [407, 471] on div "Agent Sales Intelligence Analyst Task Analyze monthly sales performance for PER…" at bounding box center [675, 314] width 735 height 506
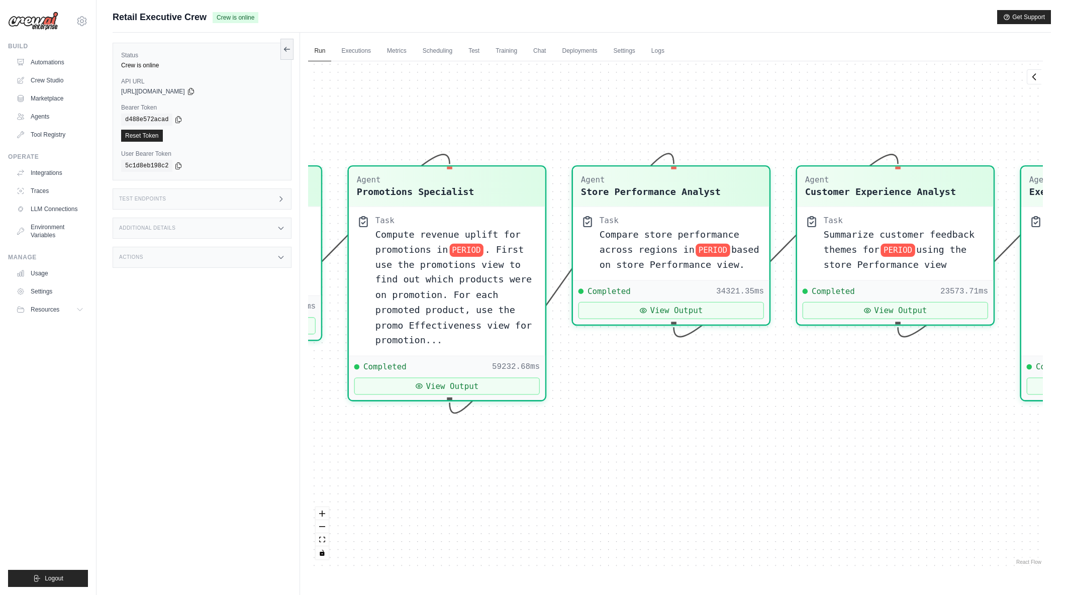
drag, startPoint x: 783, startPoint y: 491, endPoint x: 562, endPoint y: 487, distance: 220.2
click at [562, 487] on div "Agent Sales Intelligence Analyst Task Analyze monthly sales performance for PER…" at bounding box center [675, 314] width 735 height 506
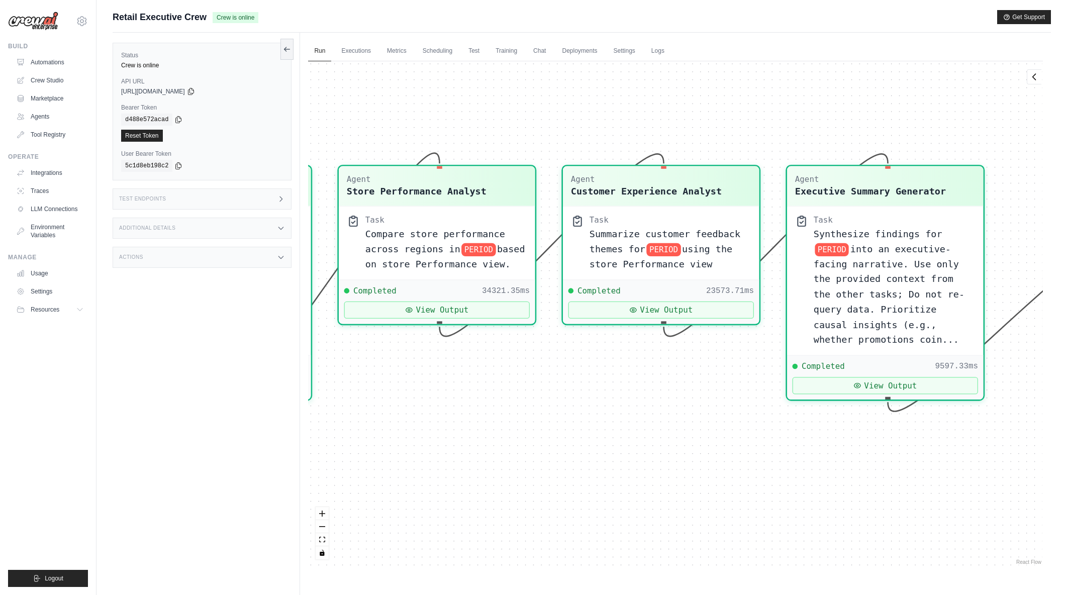
drag, startPoint x: 846, startPoint y: 487, endPoint x: 612, endPoint y: 487, distance: 234.2
click at [612, 487] on div "Agent Sales Intelligence Analyst Task Analyze monthly sales performance for PER…" at bounding box center [675, 314] width 735 height 506
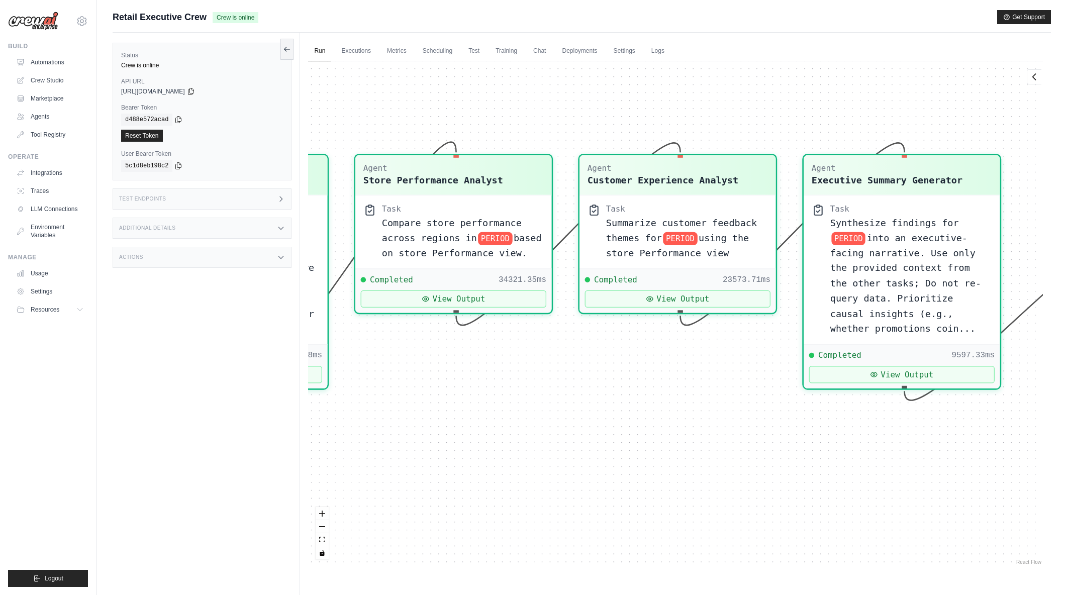
drag, startPoint x: 796, startPoint y: 472, endPoint x: 816, endPoint y: 460, distance: 23.2
click at [816, 460] on div "Agent Sales Intelligence Analyst Task Analyze monthly sales performance for PER…" at bounding box center [675, 314] width 735 height 506
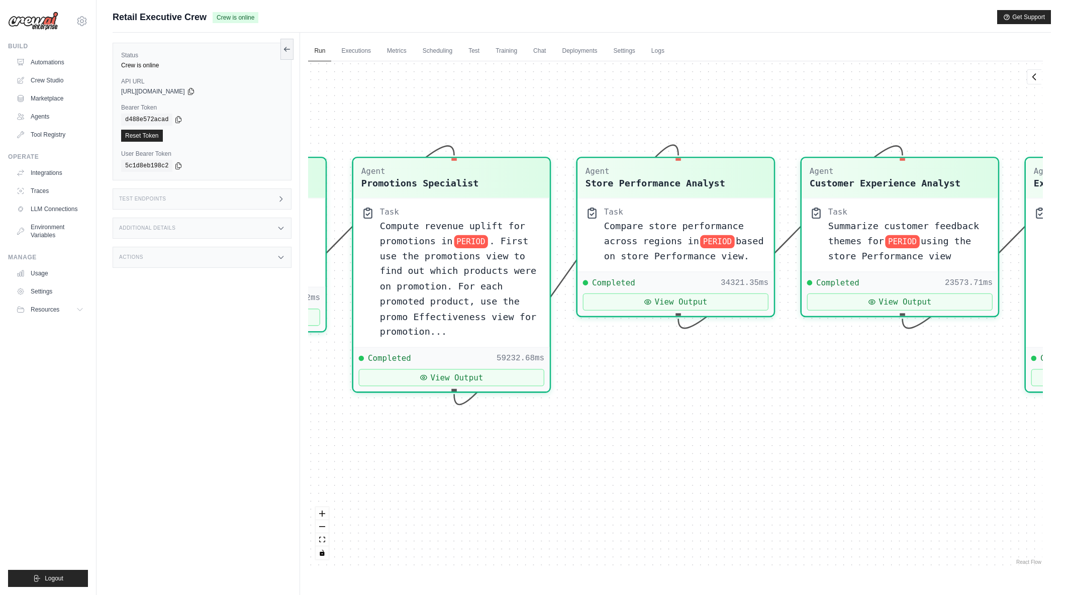
click at [685, 485] on div "Agent Sales Intelligence Analyst Task Analyze monthly sales performance for PER…" at bounding box center [675, 314] width 735 height 506
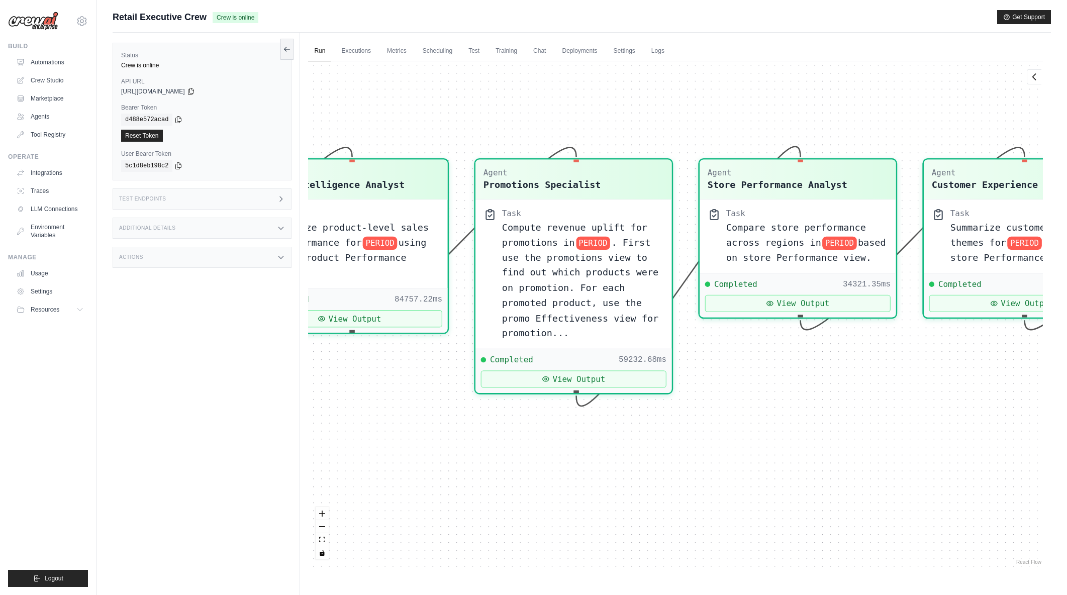
drag, startPoint x: 531, startPoint y: 487, endPoint x: 653, endPoint y: 489, distance: 122.2
click at [653, 489] on div "Agent Sales Intelligence Analyst Task Analyze monthly sales performance for PER…" at bounding box center [675, 314] width 735 height 506
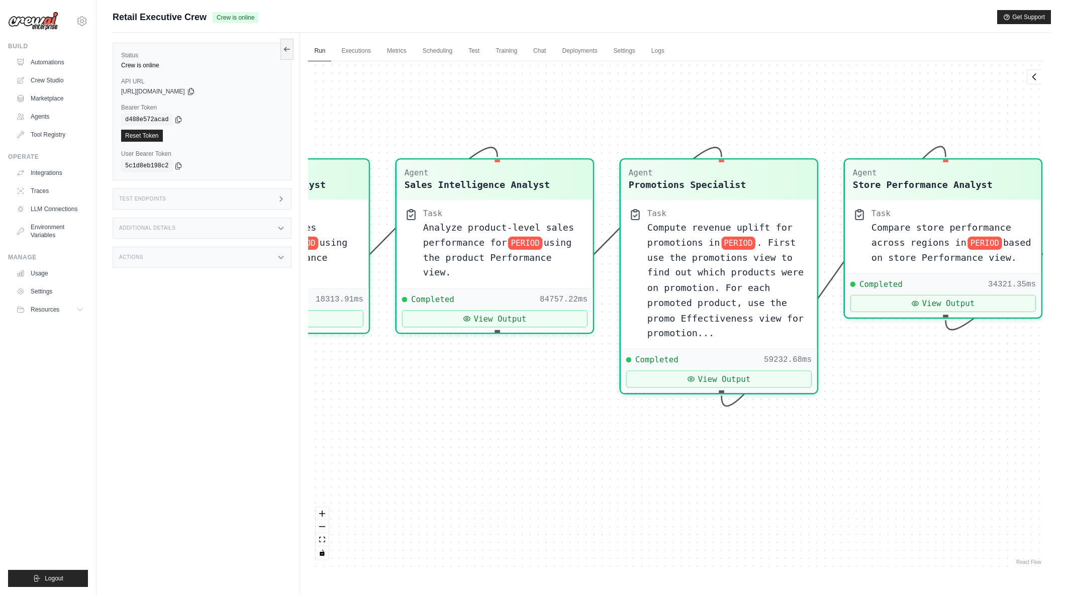
drag, startPoint x: 496, startPoint y: 489, endPoint x: 641, endPoint y: 489, distance: 145.3
click at [641, 489] on div "Agent Sales Intelligence Analyst Task Analyze monthly sales performance for PER…" at bounding box center [675, 314] width 735 height 506
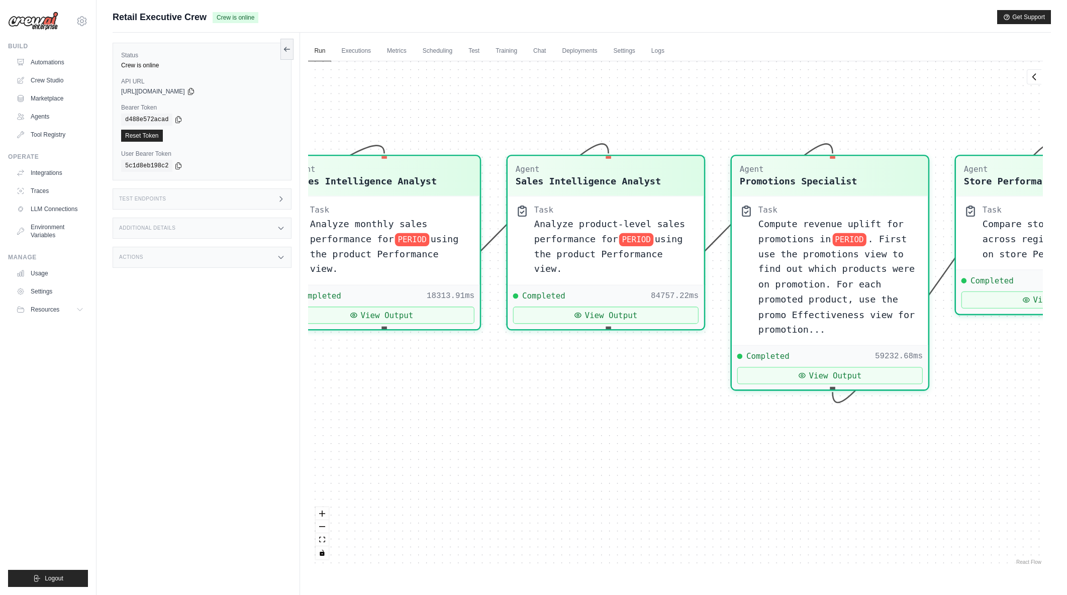
drag, startPoint x: 508, startPoint y: 488, endPoint x: 619, endPoint y: 485, distance: 111.1
click at [619, 485] on div "Agent Sales Intelligence Analyst Task Analyze monthly sales performance for PER…" at bounding box center [675, 314] width 735 height 506
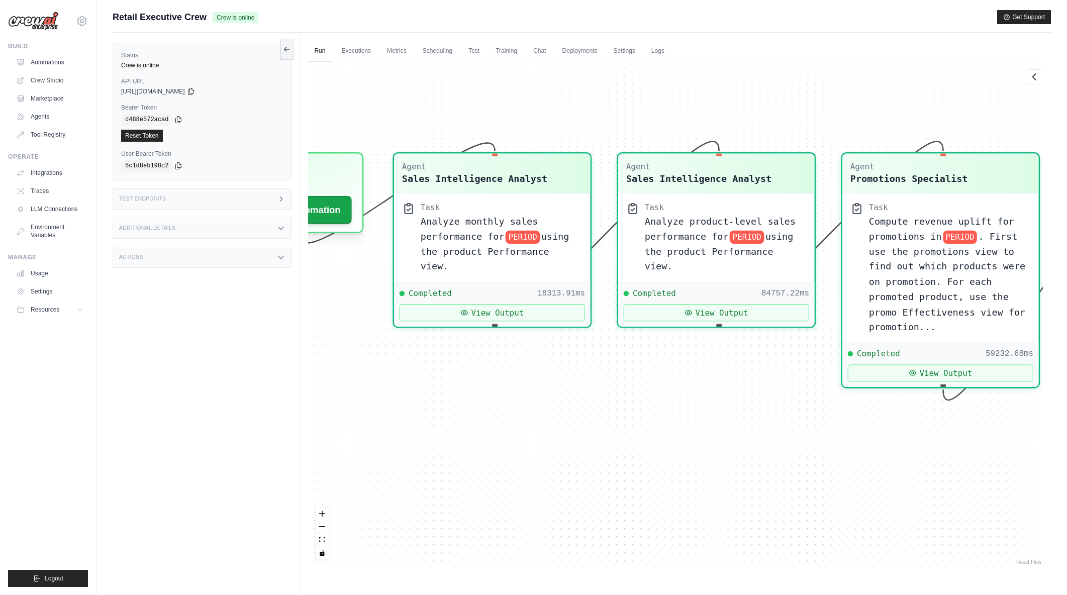
drag, startPoint x: 464, startPoint y: 478, endPoint x: 575, endPoint y: 476, distance: 110.6
click at [575, 476] on div "Agent Sales Intelligence Analyst Task Analyze monthly sales performance for PER…" at bounding box center [675, 314] width 735 height 506
click at [450, 234] on span "Analyze monthly sales performance for" at bounding box center [480, 226] width 118 height 26
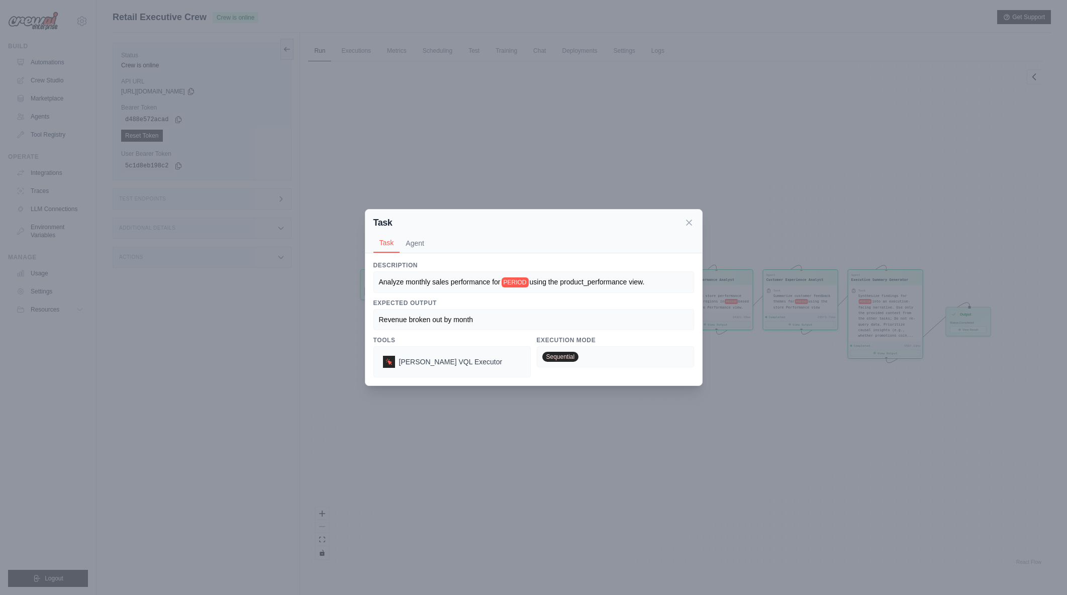
drag, startPoint x: 577, startPoint y: 283, endPoint x: 648, endPoint y: 283, distance: 71.4
click at [645, 283] on span "using the product_performance view." at bounding box center [587, 282] width 115 height 8
drag, startPoint x: 488, startPoint y: 320, endPoint x: 379, endPoint y: 318, distance: 108.6
click at [373, 319] on div "Revenue broken out by month" at bounding box center [533, 319] width 321 height 21
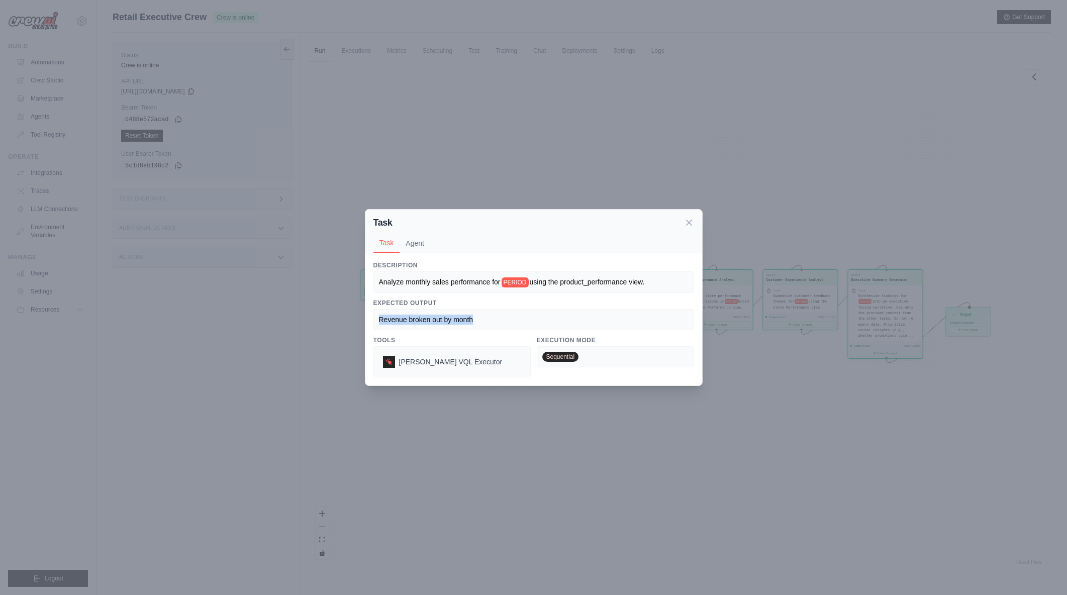
click at [379, 318] on span "Revenue broken out by month" at bounding box center [426, 320] width 95 height 8
drag, startPoint x: 380, startPoint y: 318, endPoint x: 513, endPoint y: 316, distance: 133.7
click at [514, 316] on div "Revenue broken out by month" at bounding box center [534, 320] width 310 height 10
click at [513, 316] on div "Revenue broken out by month" at bounding box center [534, 320] width 310 height 10
click at [685, 222] on icon at bounding box center [689, 222] width 10 height 10
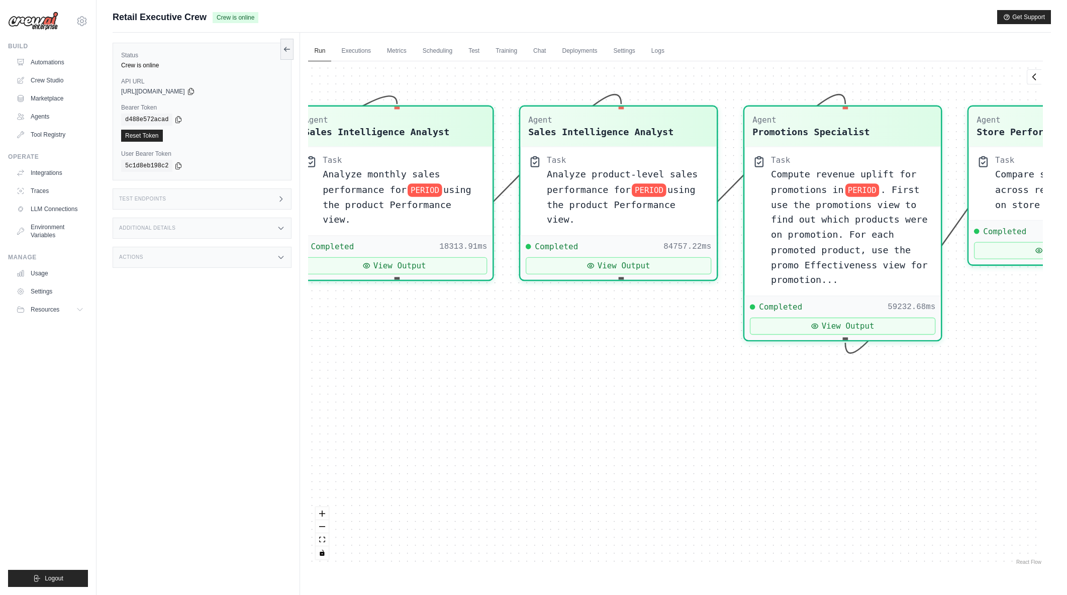
drag, startPoint x: 566, startPoint y: 421, endPoint x: 690, endPoint y: 442, distance: 125.4
click at [721, 444] on div "Agent Sales Intelligence Analyst Task Analyze monthly sales performance for PER…" at bounding box center [675, 314] width 735 height 506
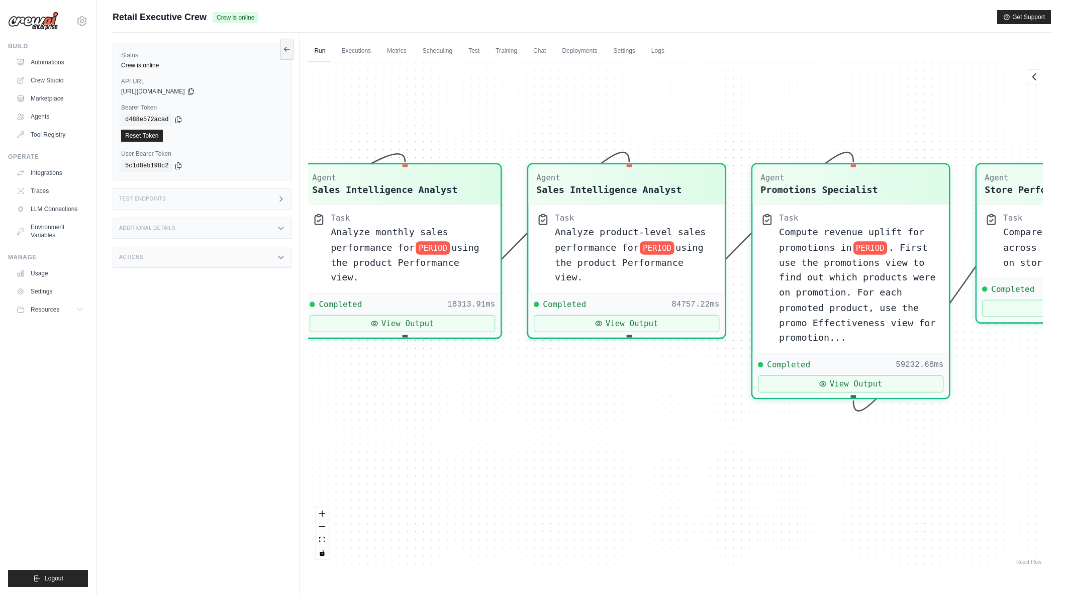
drag, startPoint x: 560, startPoint y: 390, endPoint x: 569, endPoint y: 447, distance: 58.0
click at [569, 447] on div "Agent Sales Intelligence Analyst Task Analyze monthly sales performance for PER…" at bounding box center [675, 314] width 735 height 506
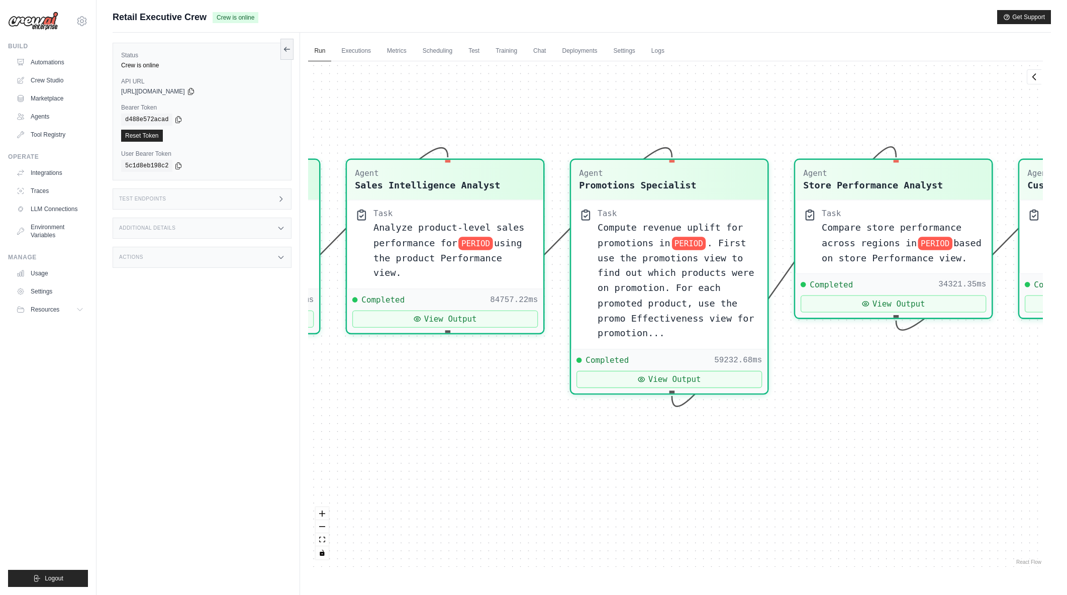
drag, startPoint x: 808, startPoint y: 461, endPoint x: 568, endPoint y: 458, distance: 239.8
click at [568, 458] on div "Agent Sales Intelligence Analyst Task Analyze monthly sales performance for PER…" at bounding box center [675, 314] width 735 height 506
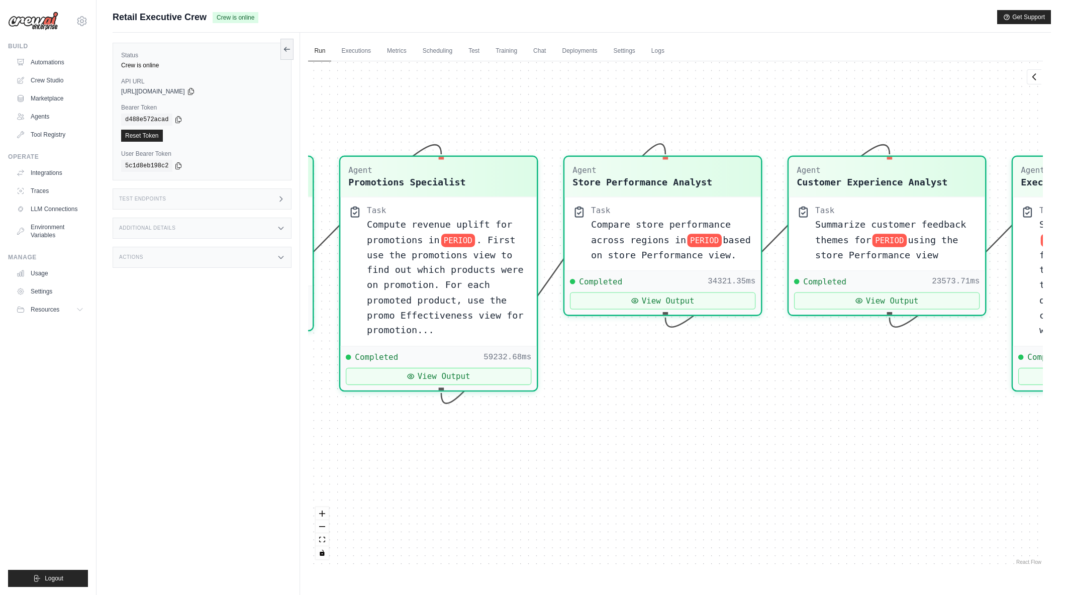
drag, startPoint x: 790, startPoint y: 461, endPoint x: 542, endPoint y: 457, distance: 248.4
click at [542, 457] on div "Agent Sales Intelligence Analyst Task Analyze monthly sales performance for PER…" at bounding box center [675, 314] width 735 height 506
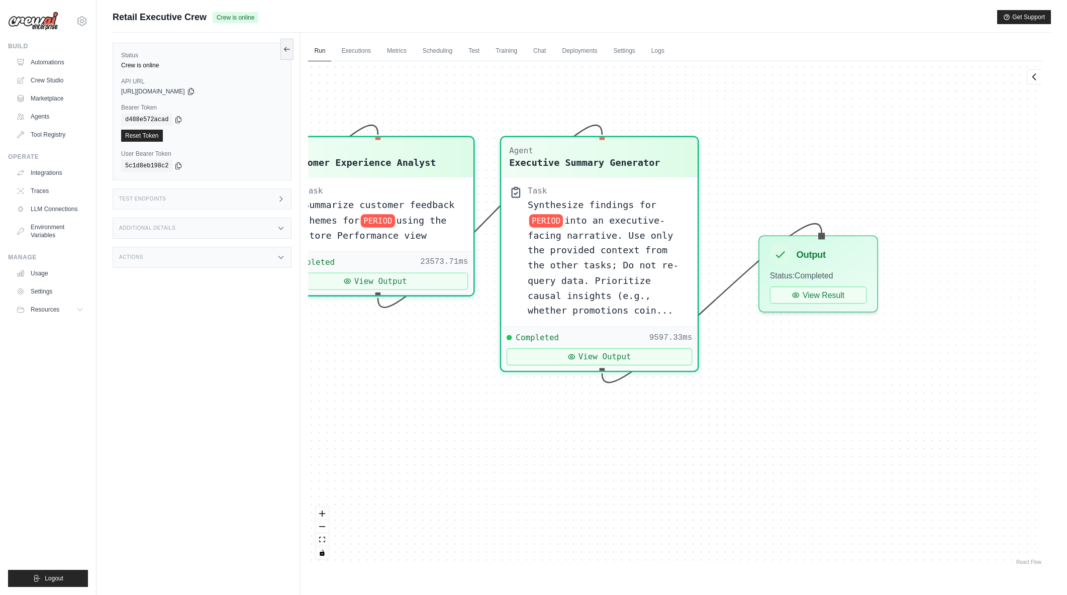
drag, startPoint x: 868, startPoint y: 463, endPoint x: 493, endPoint y: 446, distance: 374.9
click at [493, 446] on div "Agent Sales Intelligence Analyst Task Analyze monthly sales performance for PER…" at bounding box center [675, 314] width 735 height 506
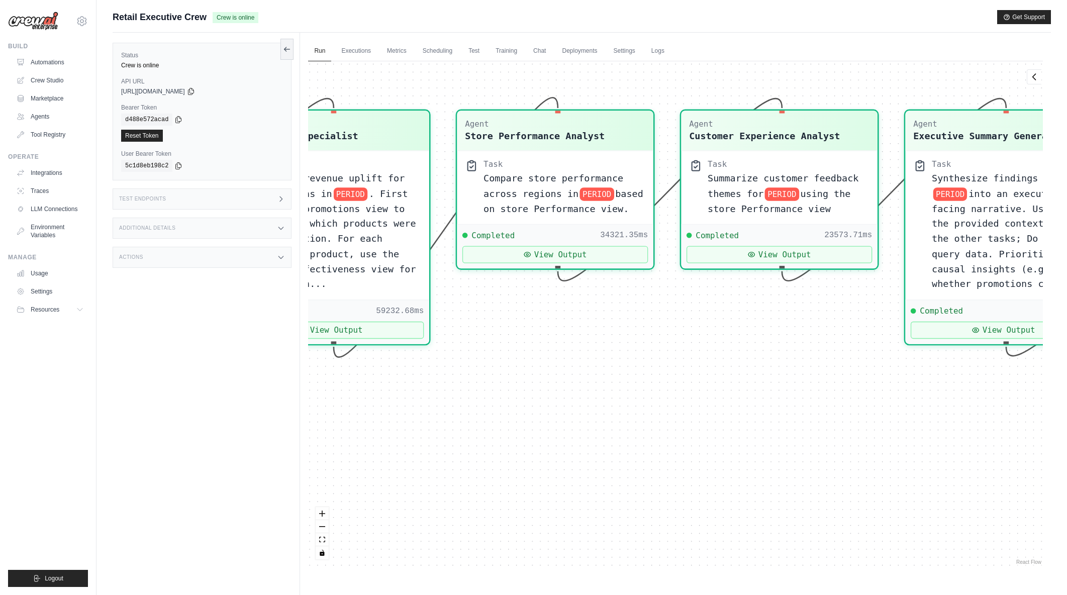
drag, startPoint x: 415, startPoint y: 460, endPoint x: 819, endPoint y: 433, distance: 405.0
click at [819, 433] on div "Agent Sales Intelligence Analyst Task Analyze monthly sales performance for PER…" at bounding box center [675, 314] width 735 height 506
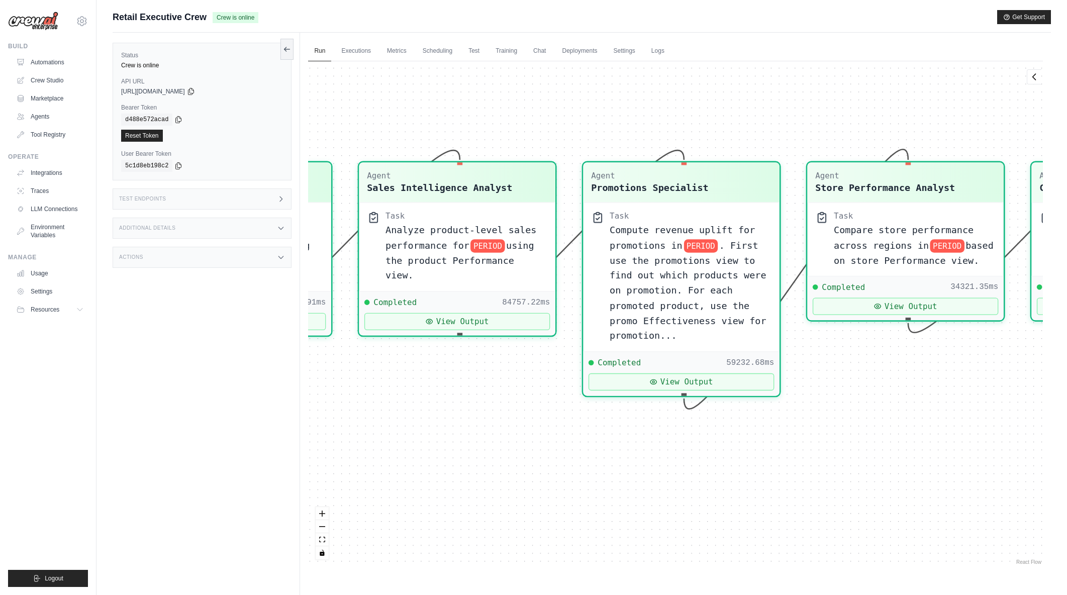
drag, startPoint x: 514, startPoint y: 408, endPoint x: 864, endPoint y: 460, distance: 353.7
click at [864, 460] on div "Agent Sales Intelligence Analyst Task Analyze monthly sales performance for PER…" at bounding box center [675, 314] width 735 height 506
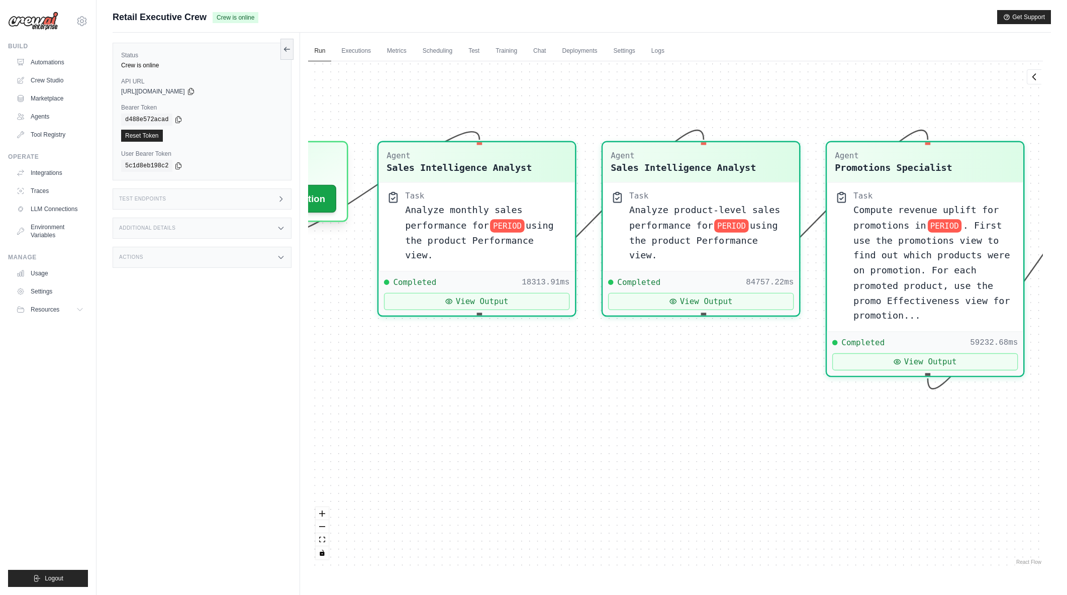
drag, startPoint x: 632, startPoint y: 473, endPoint x: 758, endPoint y: 462, distance: 126.6
click at [758, 462] on div "Agent Sales Intelligence Analyst Task Analyze monthly sales performance for PER…" at bounding box center [675, 314] width 735 height 506
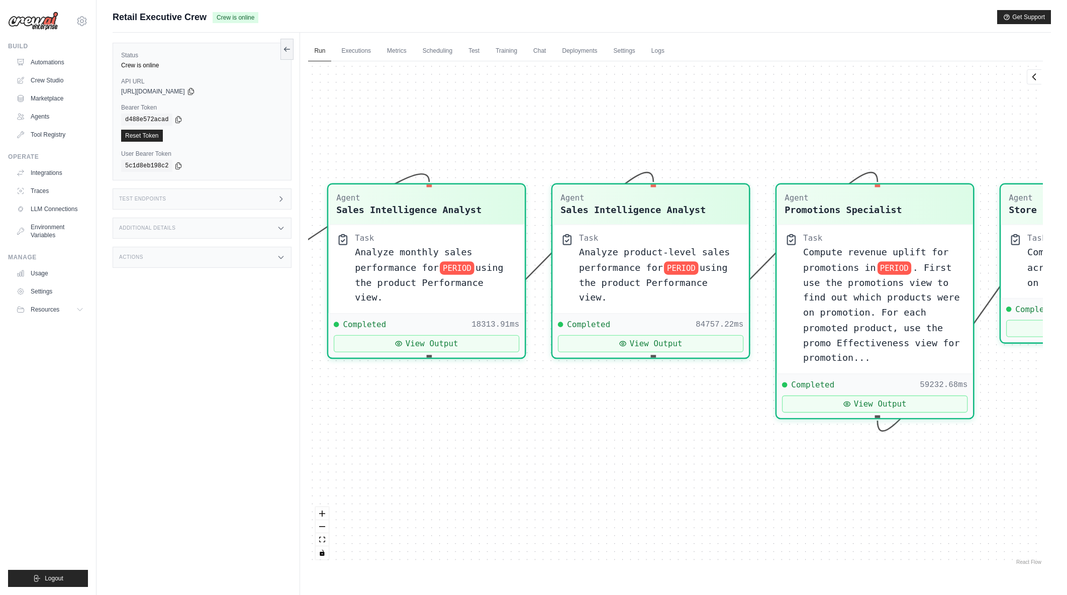
drag, startPoint x: 541, startPoint y: 430, endPoint x: 511, endPoint y: 471, distance: 50.8
click at [485, 471] on div "Agent Sales Intelligence Analyst Task Analyze monthly sales performance for PER…" at bounding box center [675, 314] width 735 height 506
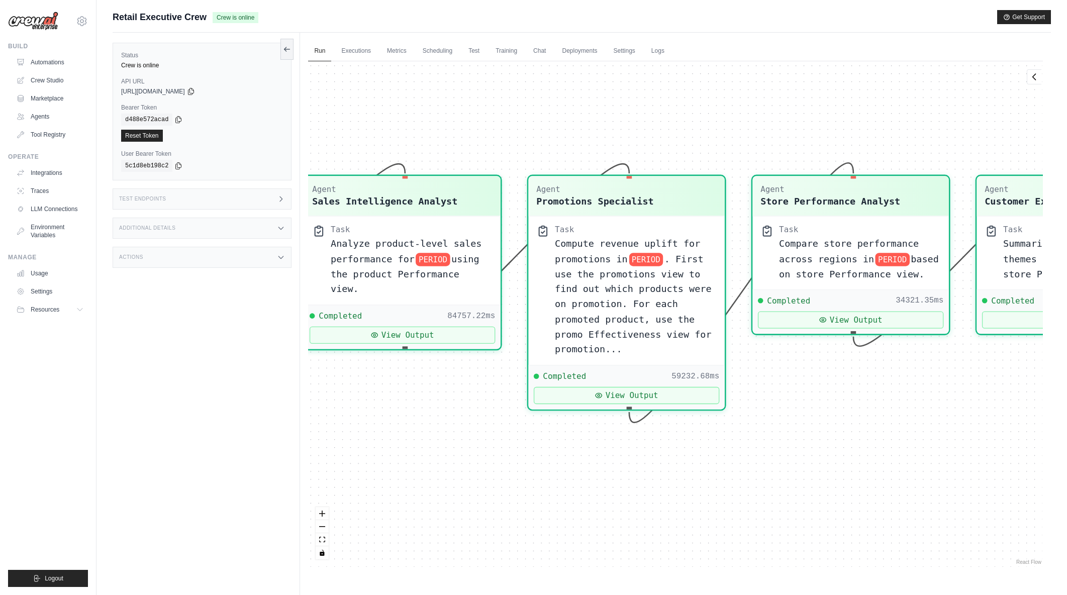
drag, startPoint x: 839, startPoint y: 491, endPoint x: 597, endPoint y: 485, distance: 242.9
click at [597, 485] on div "Agent Sales Intelligence Analyst Task Analyze monthly sales performance for PER…" at bounding box center [675, 314] width 735 height 506
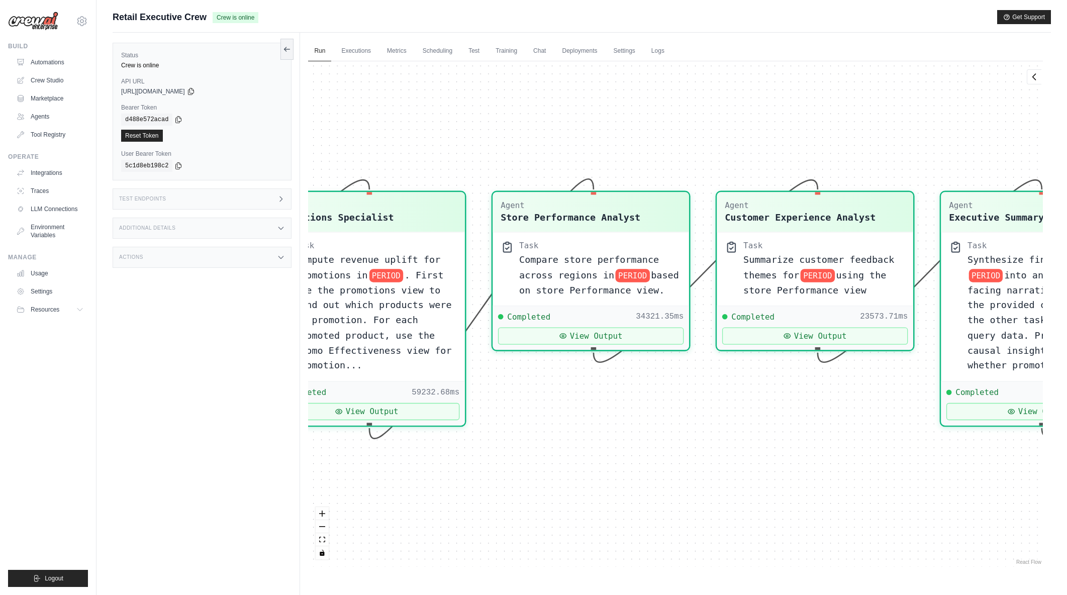
drag, startPoint x: 689, startPoint y: 510, endPoint x: 647, endPoint y: 511, distance: 41.2
click at [647, 511] on div "Agent Sales Intelligence Analyst Task Analyze monthly sales performance for PER…" at bounding box center [675, 314] width 735 height 506
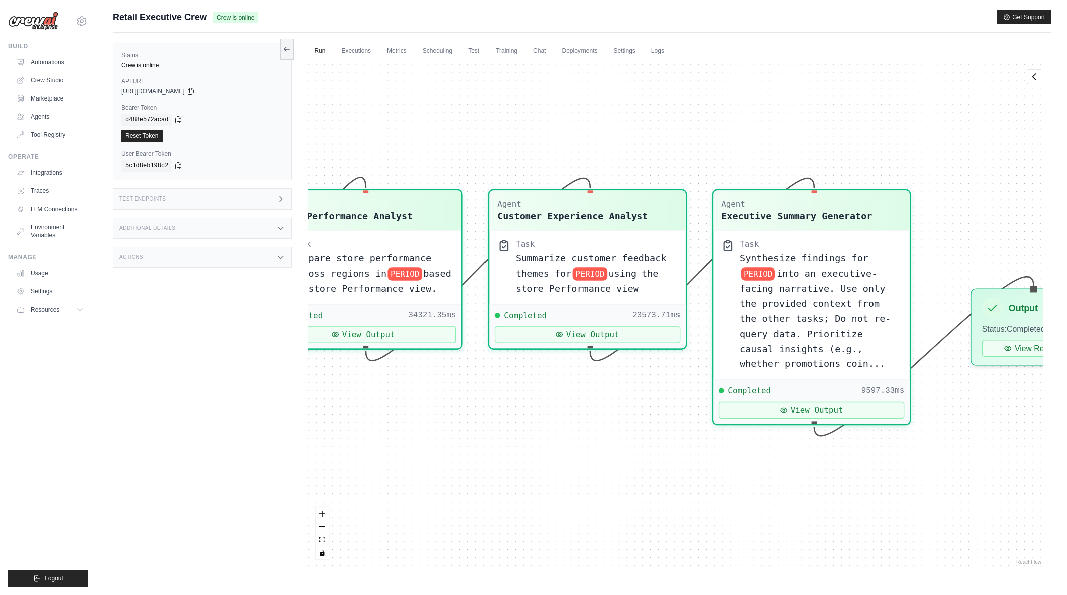
drag, startPoint x: 786, startPoint y: 495, endPoint x: 751, endPoint y: 496, distance: 34.7
click at [751, 496] on div "Agent Sales Intelligence Analyst Task Analyze monthly sales performance for PER…" at bounding box center [675, 314] width 735 height 506
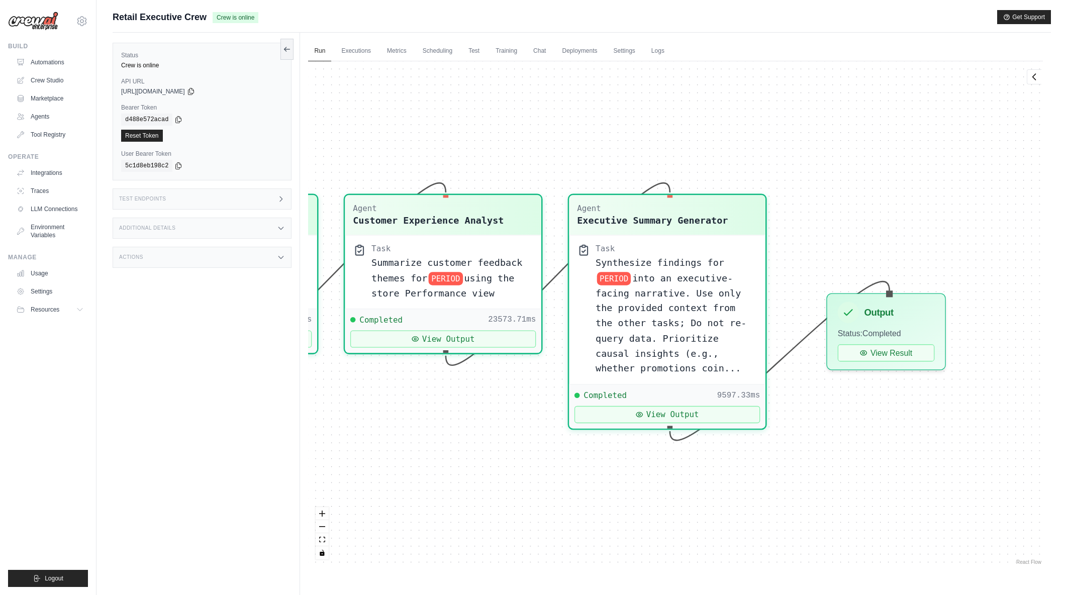
drag, startPoint x: 937, startPoint y: 491, endPoint x: 794, endPoint y: 495, distance: 142.8
click at [794, 495] on div "Agent Sales Intelligence Analyst Task Analyze monthly sales performance for PER…" at bounding box center [675, 314] width 735 height 506
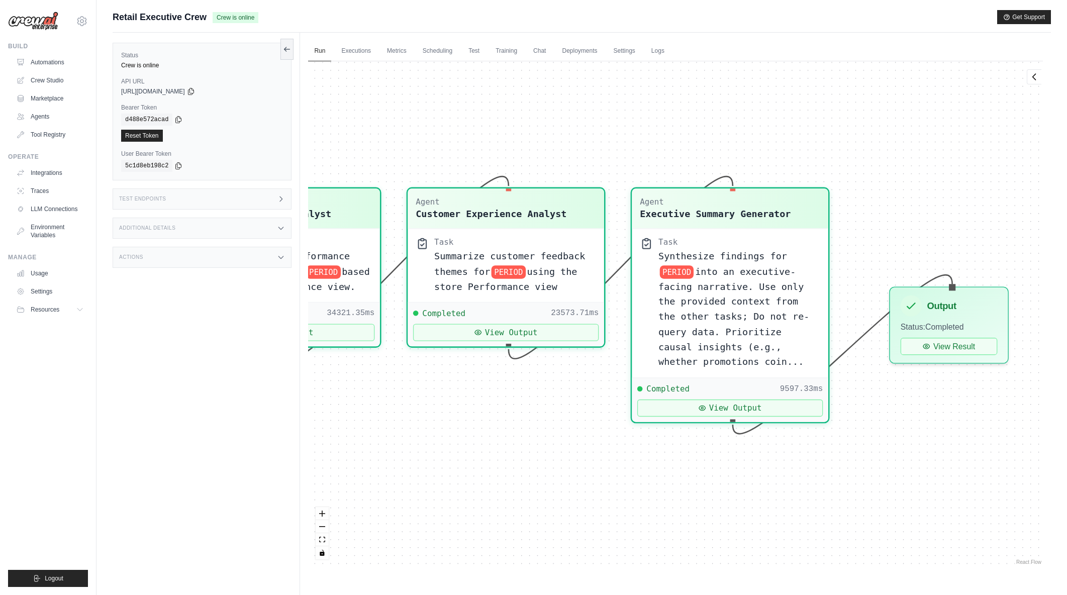
drag, startPoint x: 558, startPoint y: 509, endPoint x: 758, endPoint y: 494, distance: 199.6
click at [758, 494] on div "Agent Sales Intelligence Analyst Task Analyze monthly sales performance for PER…" at bounding box center [675, 314] width 735 height 506
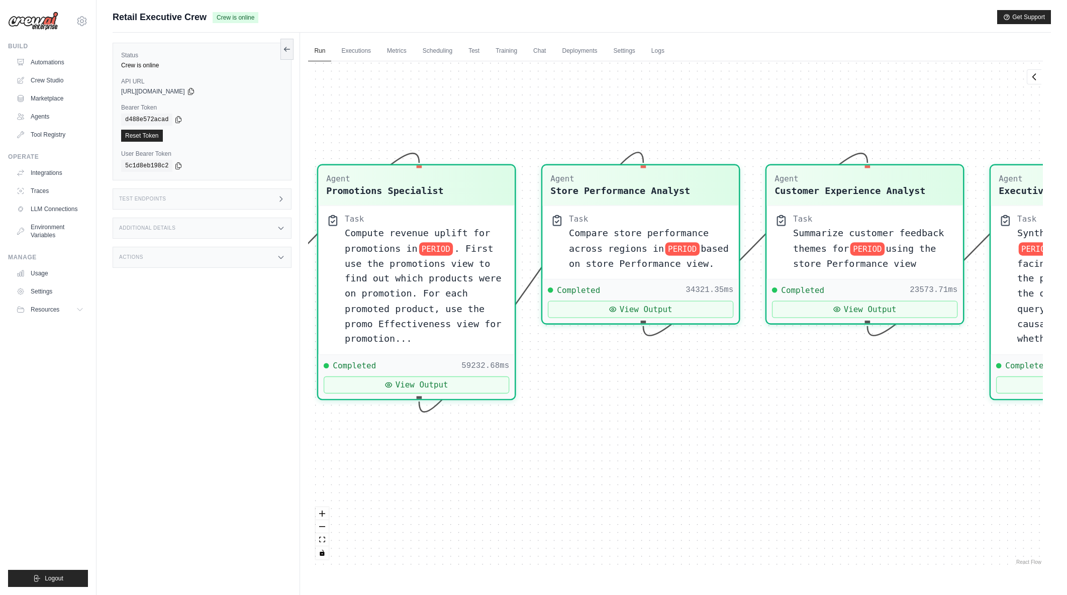
drag, startPoint x: 504, startPoint y: 505, endPoint x: 748, endPoint y: 493, distance: 244.1
click at [748, 493] on div "Agent Sales Intelligence Analyst Task Analyze monthly sales performance for PER…" at bounding box center [675, 314] width 735 height 506
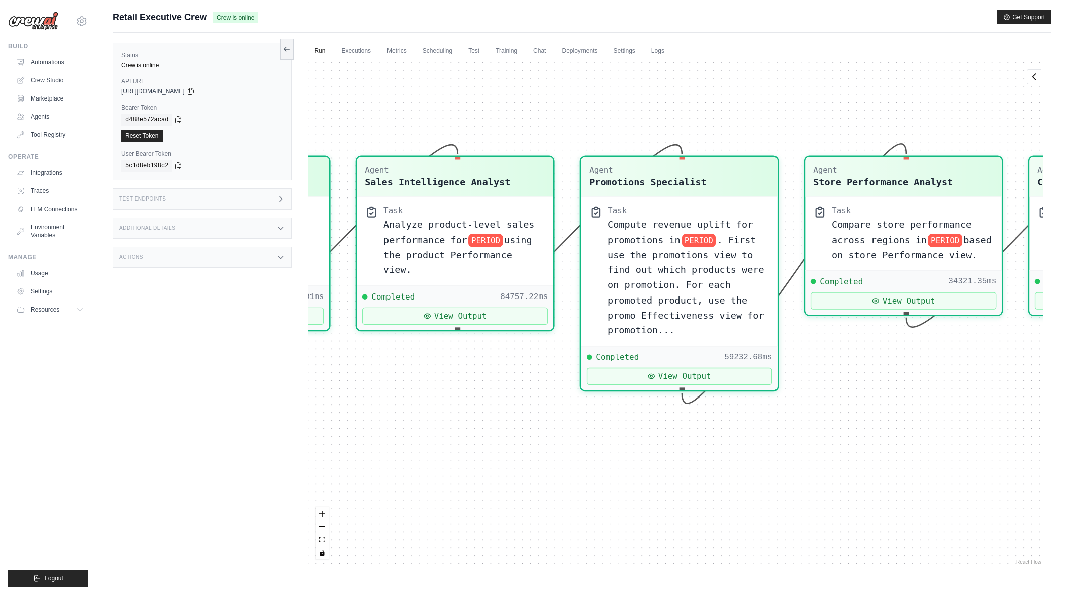
drag, startPoint x: 548, startPoint y: 490, endPoint x: 794, endPoint y: 479, distance: 246.1
click at [794, 479] on div "Agent Sales Intelligence Analyst Task Analyze monthly sales performance for PER…" at bounding box center [675, 314] width 735 height 506
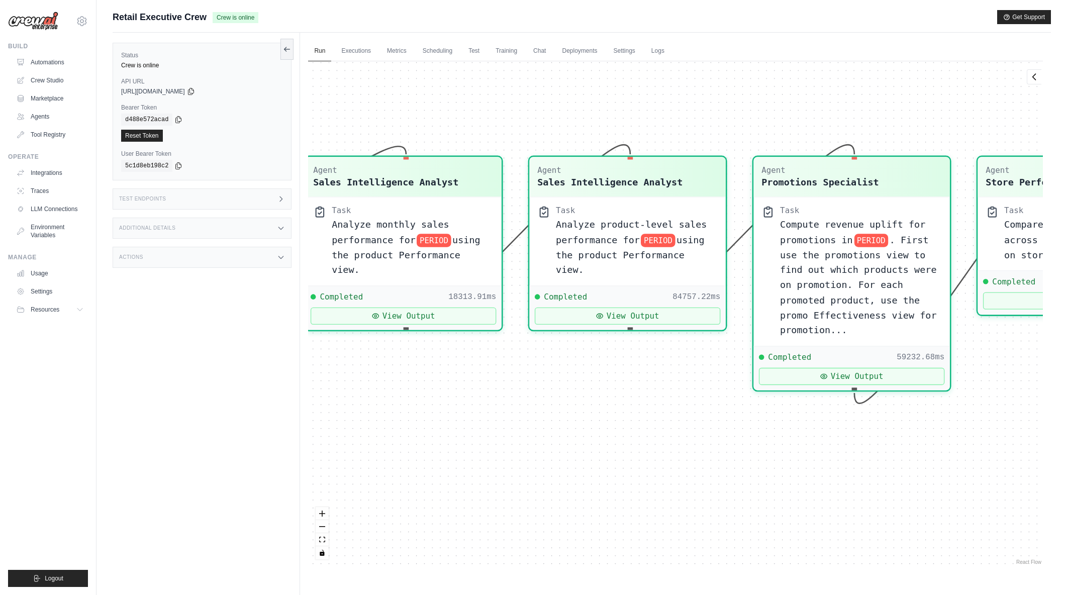
drag, startPoint x: 574, startPoint y: 486, endPoint x: 721, endPoint y: 487, distance: 147.8
click at [721, 487] on div "Agent Sales Intelligence Analyst Task Analyze monthly sales performance for PER…" at bounding box center [675, 314] width 735 height 506
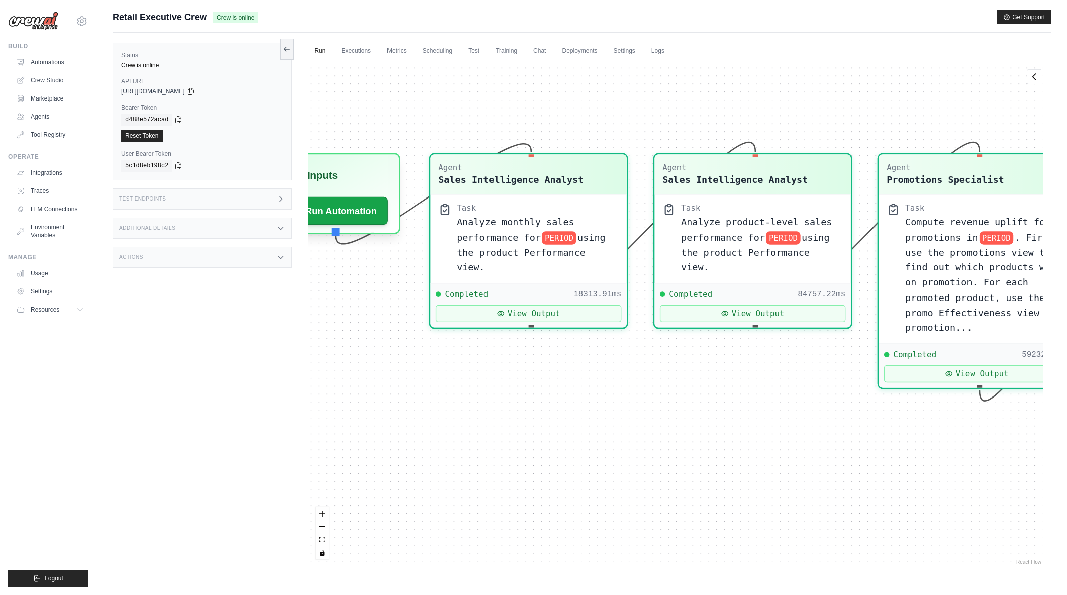
drag, startPoint x: 562, startPoint y: 483, endPoint x: 688, endPoint y: 480, distance: 125.2
click at [688, 480] on div "Agent Sales Intelligence Analyst Task Analyze monthly sales performance for PER…" at bounding box center [675, 314] width 735 height 506
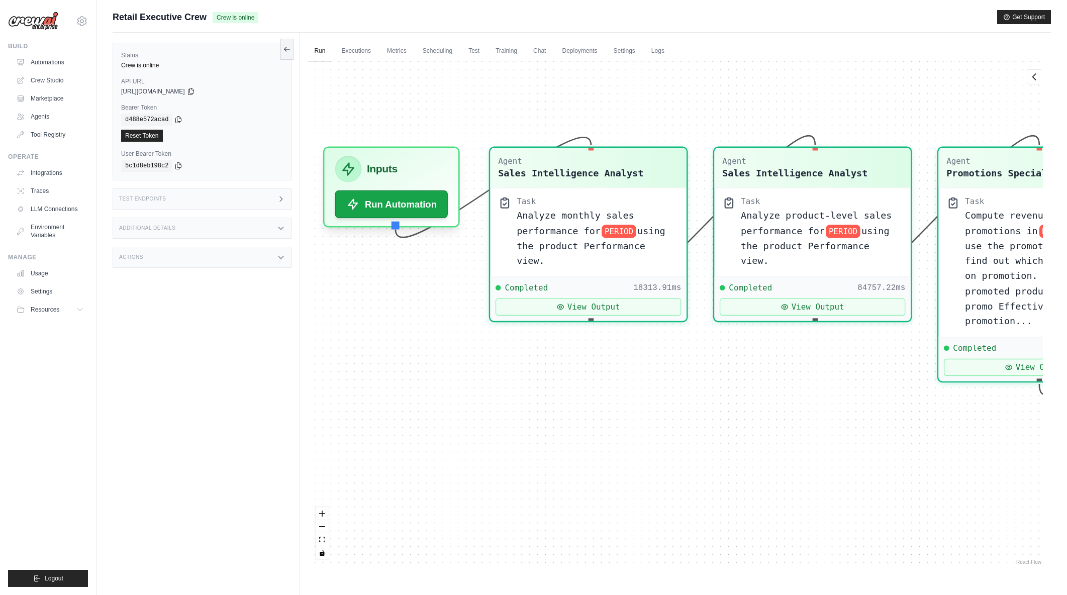
drag, startPoint x: 569, startPoint y: 474, endPoint x: 628, endPoint y: 467, distance: 60.2
click at [628, 467] on div "Agent Sales Intelligence Analyst Task Analyze monthly sales performance for PER…" at bounding box center [675, 314] width 735 height 506
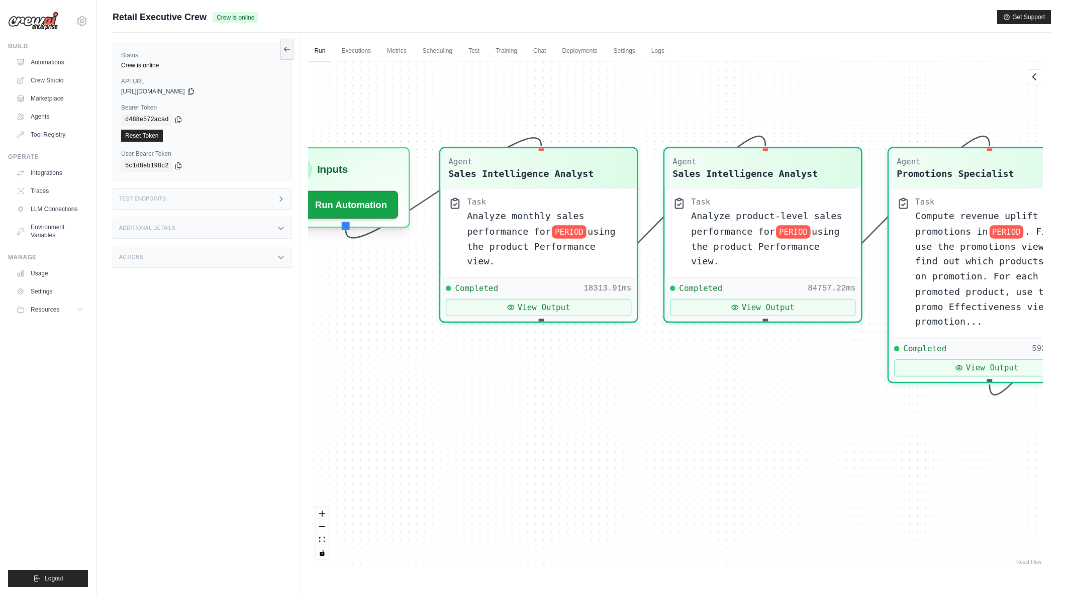
click at [744, 453] on div "Agent Sales Intelligence Analyst Task Analyze monthly sales performance for PER…" at bounding box center [675, 314] width 735 height 506
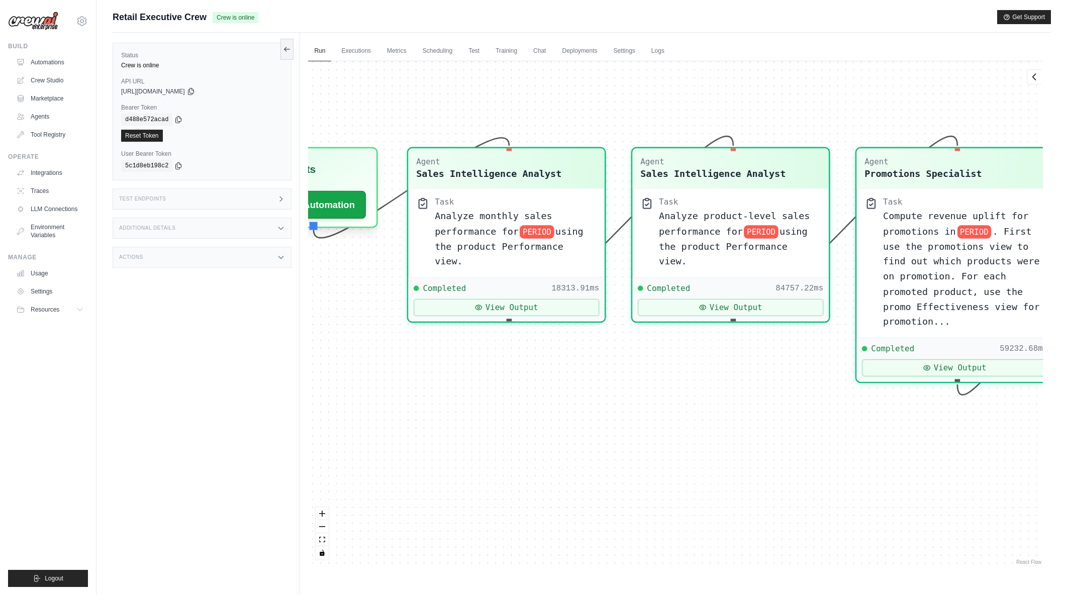
drag, startPoint x: 885, startPoint y: 457, endPoint x: 659, endPoint y: 460, distance: 226.2
click at [659, 460] on div "Agent Sales Intelligence Analyst Task Analyze monthly sales performance for PER…" at bounding box center [675, 314] width 735 height 506
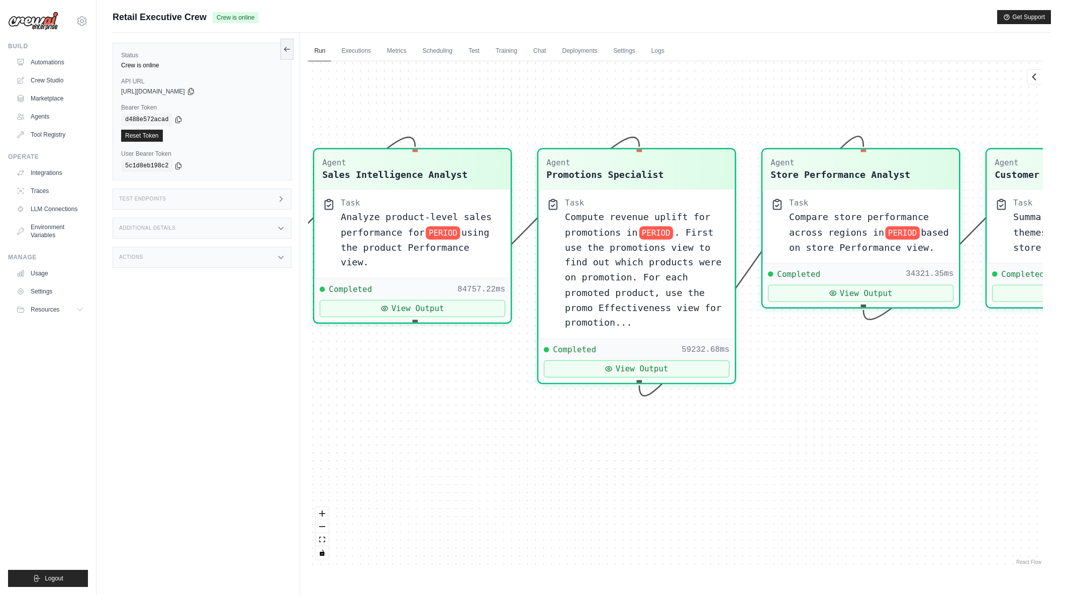
drag, startPoint x: 916, startPoint y: 471, endPoint x: 795, endPoint y: 468, distance: 121.7
click at [795, 468] on div "Agent Sales Intelligence Analyst Task Analyze monthly sales performance for PER…" at bounding box center [675, 314] width 735 height 506
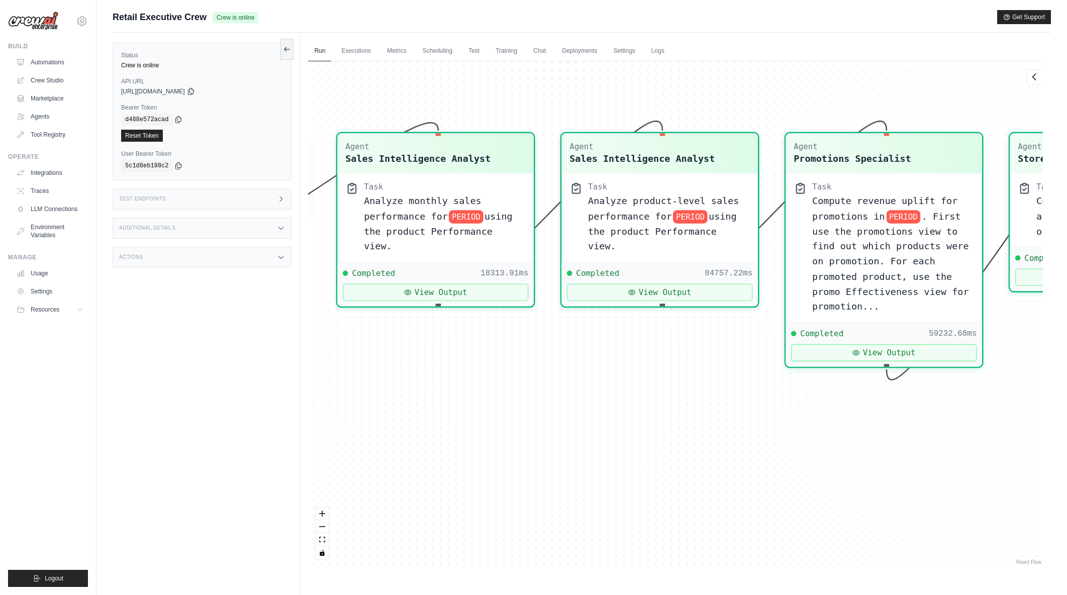
drag, startPoint x: 663, startPoint y: 490, endPoint x: 835, endPoint y: 487, distance: 173.0
click at [896, 477] on div "Agent Sales Intelligence Analyst Task Analyze monthly sales performance for PER…" at bounding box center [675, 314] width 735 height 506
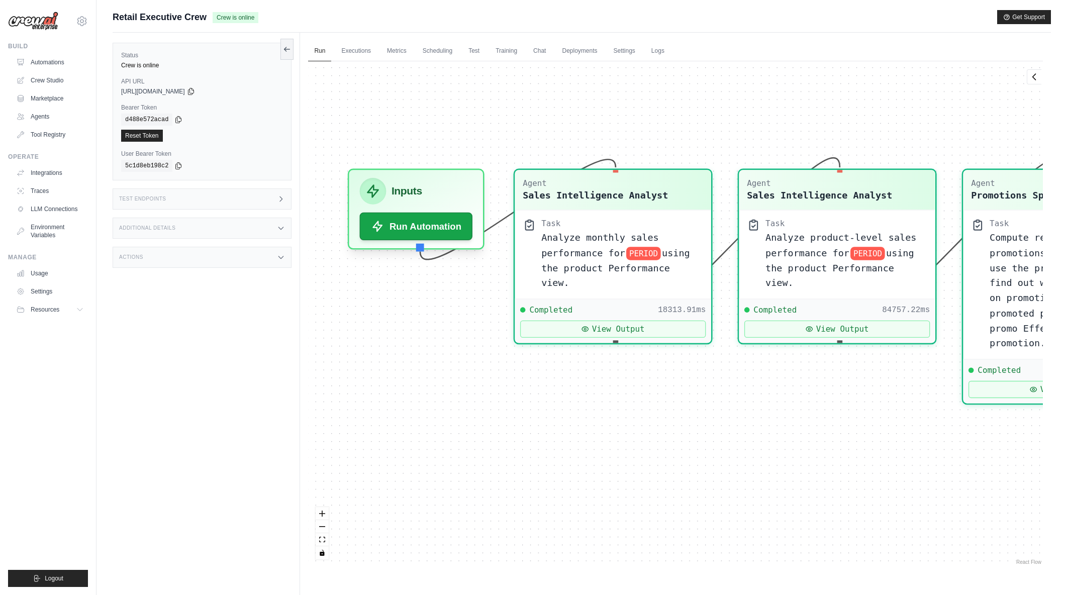
drag, startPoint x: 649, startPoint y: 467, endPoint x: 763, endPoint y: 486, distance: 115.2
click at [763, 486] on div "Agent Sales Intelligence Analyst Task Analyze monthly sales performance for PER…" at bounding box center [675, 314] width 735 height 506
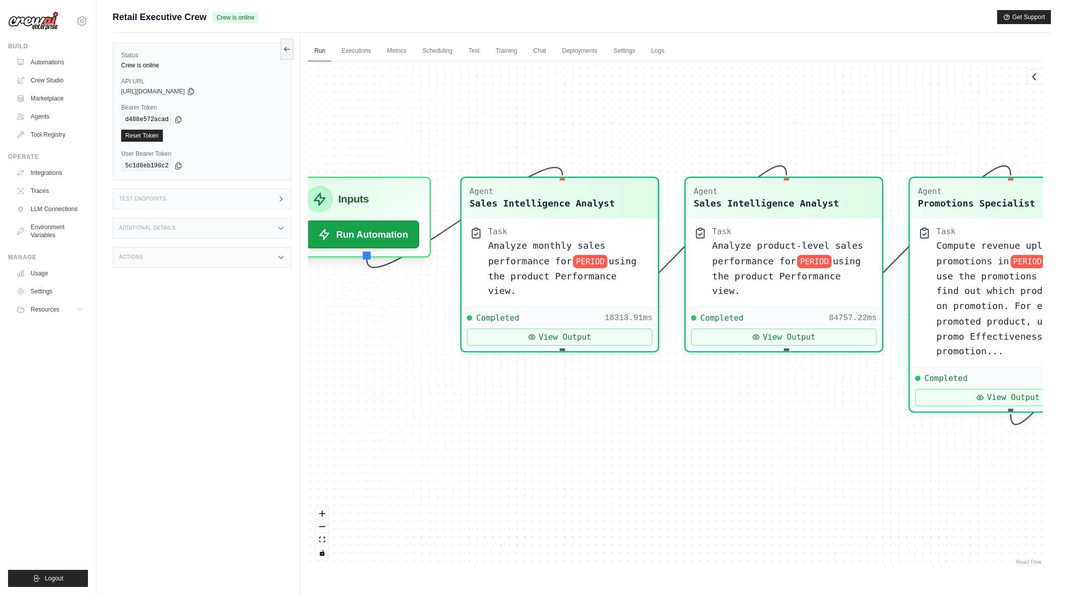
drag, startPoint x: 776, startPoint y: 479, endPoint x: 671, endPoint y: 479, distance: 105.6
click at [671, 479] on div "Agent Sales Intelligence Analyst Task Analyze monthly sales performance for PER…" at bounding box center [675, 314] width 735 height 506
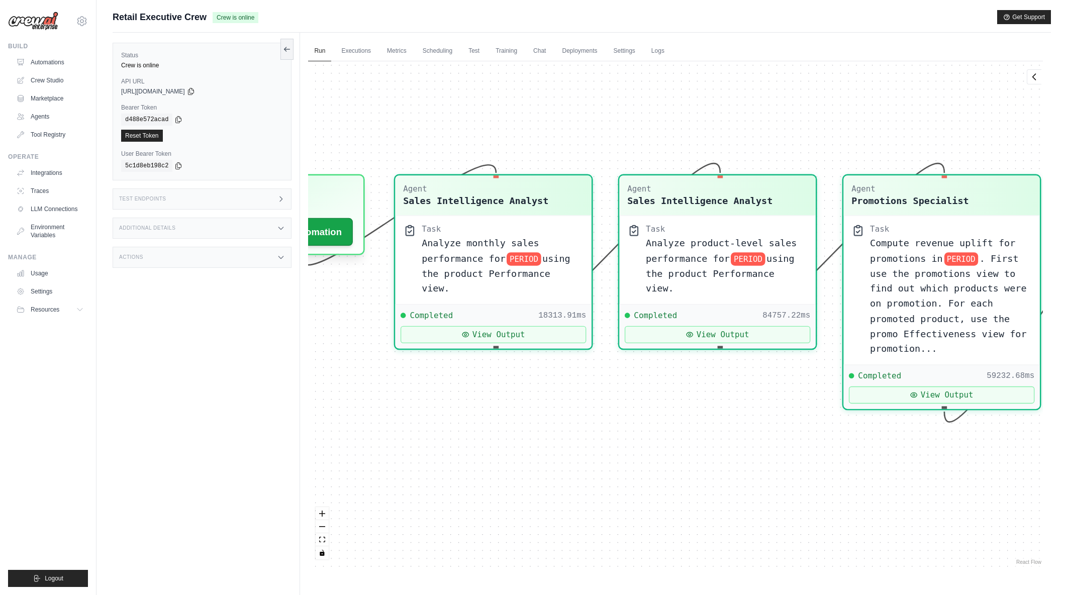
drag, startPoint x: 731, startPoint y: 472, endPoint x: 665, endPoint y: 468, distance: 65.9
click at [665, 468] on div "Agent Sales Intelligence Analyst Task Analyze monthly sales performance for PER…" at bounding box center [675, 314] width 735 height 506
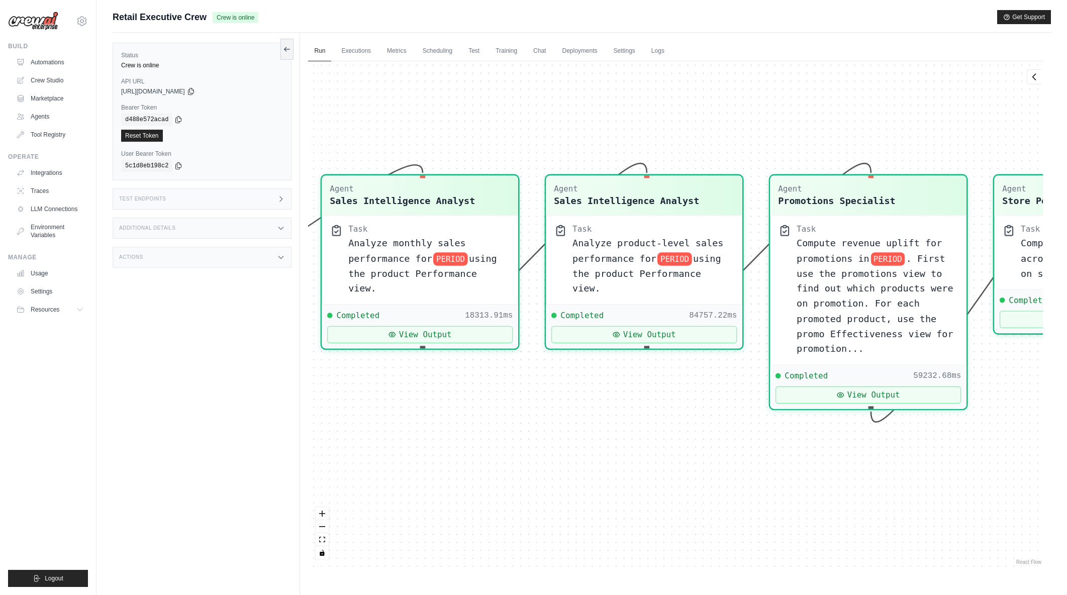
drag, startPoint x: 793, startPoint y: 469, endPoint x: 715, endPoint y: 469, distance: 77.9
click at [715, 469] on div "Agent Sales Intelligence Analyst Task Analyze monthly sales performance for PER…" at bounding box center [675, 314] width 735 height 506
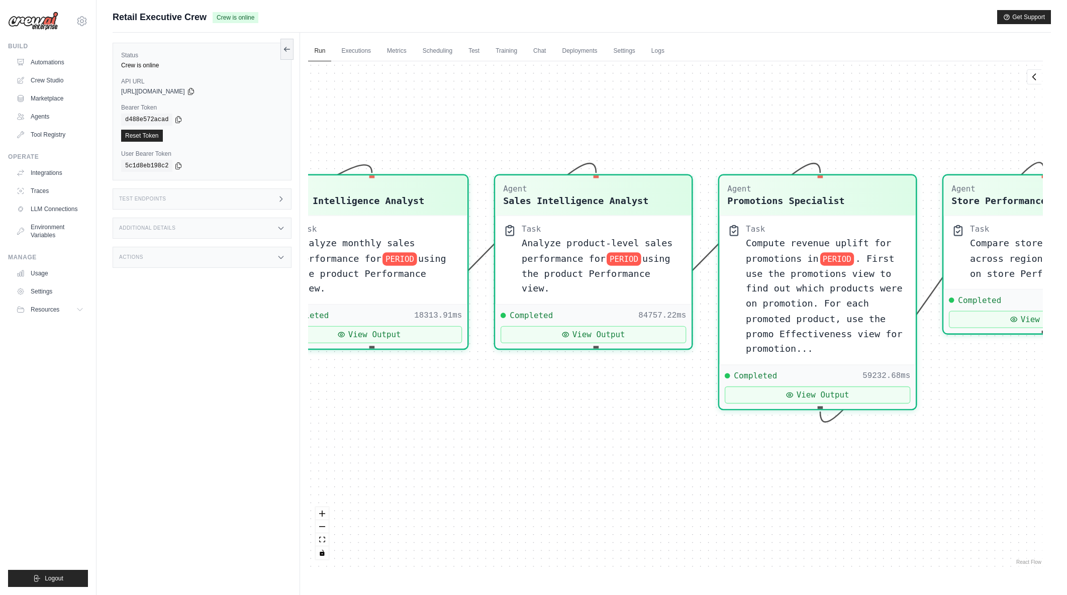
drag, startPoint x: 873, startPoint y: 471, endPoint x: 775, endPoint y: 471, distance: 98.0
click at [775, 471] on div "Agent Sales Intelligence Analyst Task Analyze monthly sales performance for PER…" at bounding box center [675, 314] width 735 height 506
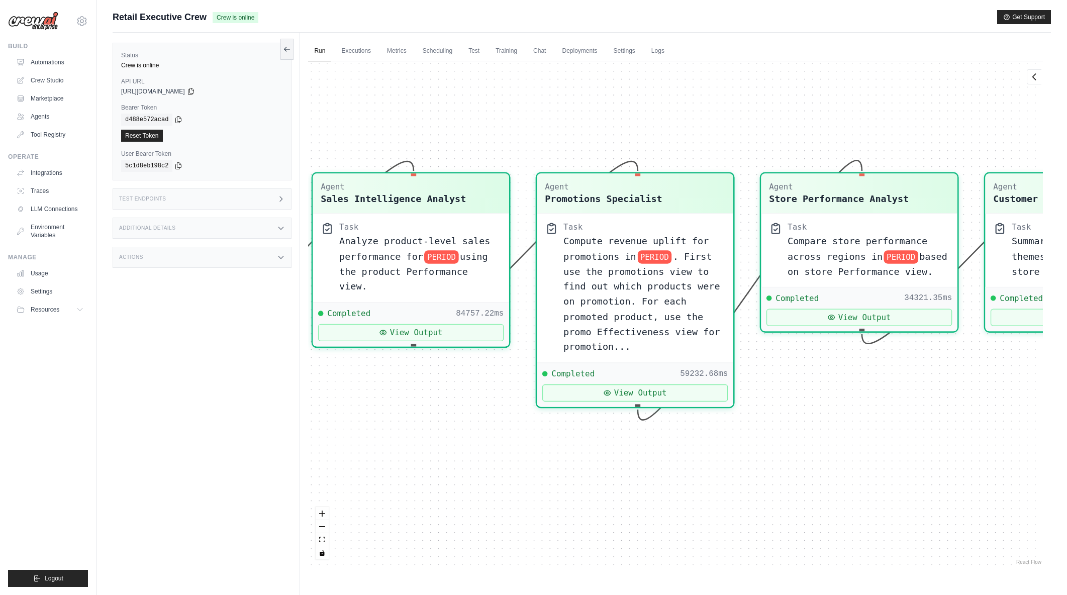
drag, startPoint x: 947, startPoint y: 471, endPoint x: 722, endPoint y: 469, distance: 224.7
click at [715, 470] on div "Agent Sales Intelligence Analyst Task Analyze monthly sales performance for PER…" at bounding box center [675, 314] width 735 height 506
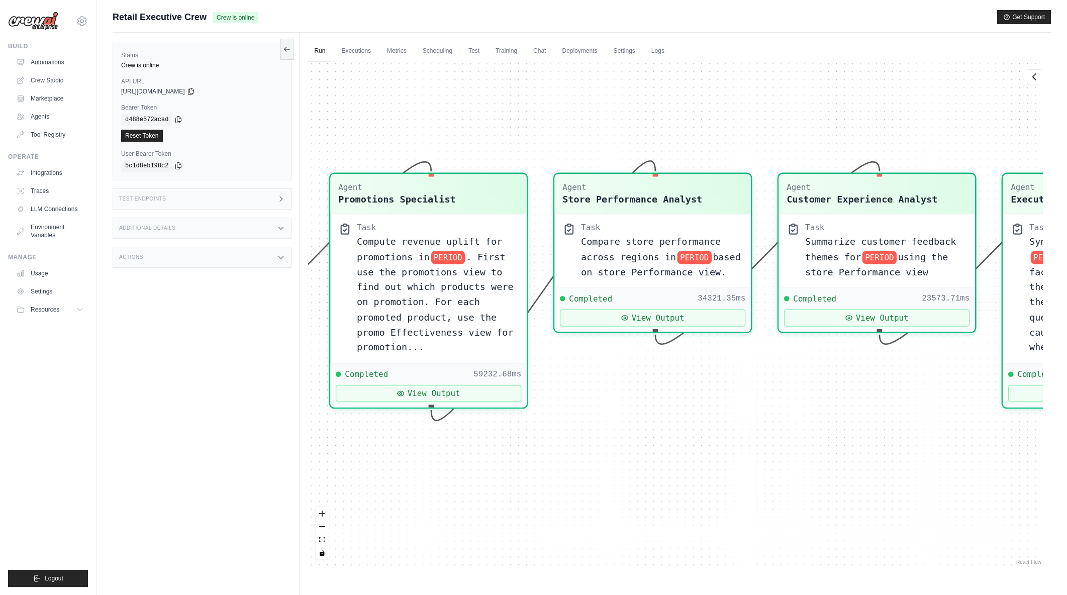
drag, startPoint x: 907, startPoint y: 467, endPoint x: 823, endPoint y: 467, distance: 83.4
click at [823, 467] on div "Agent Sales Intelligence Analyst Task Analyze monthly sales performance for PER…" at bounding box center [675, 314] width 735 height 506
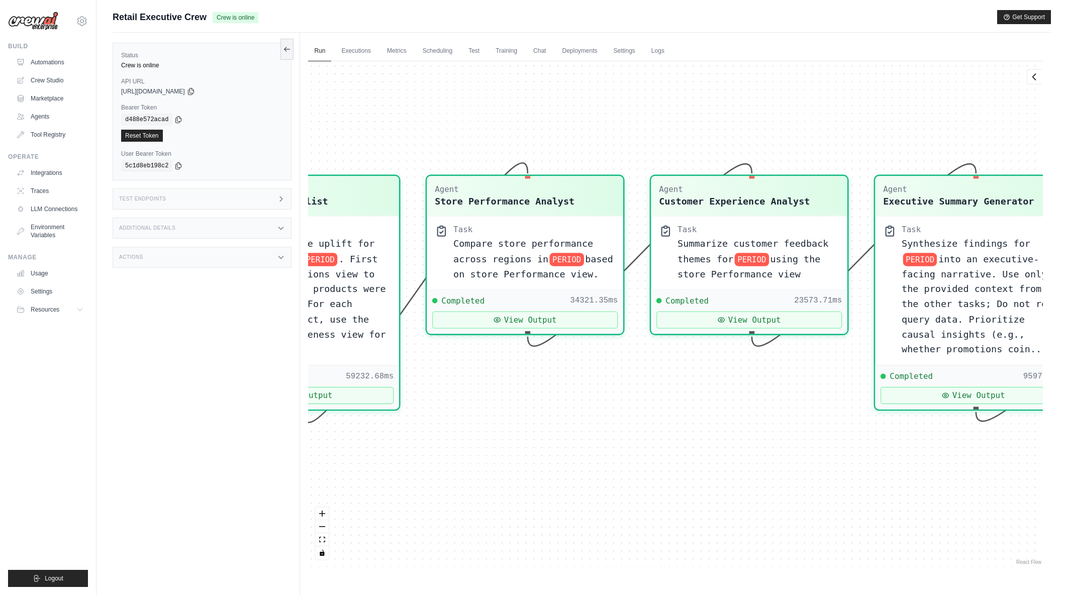
drag, startPoint x: 883, startPoint y: 446, endPoint x: 755, endPoint y: 448, distance: 127.7
click at [755, 448] on div "Agent Sales Intelligence Analyst Task Analyze monthly sales performance for PER…" at bounding box center [675, 314] width 735 height 506
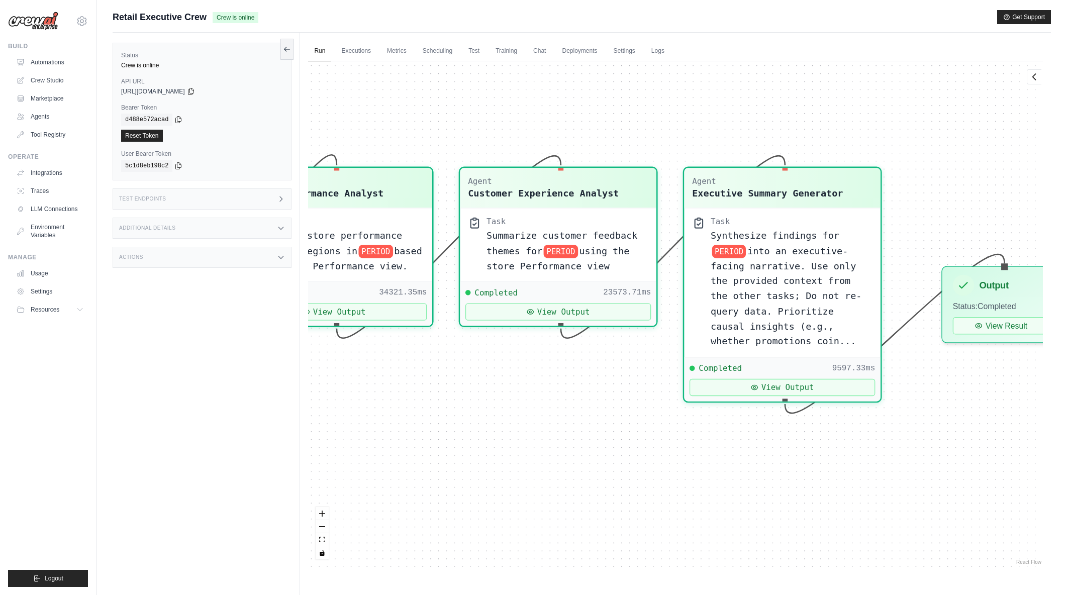
drag, startPoint x: 902, startPoint y: 479, endPoint x: 711, endPoint y: 471, distance: 191.2
click at [711, 471] on div "Agent Sales Intelligence Analyst Task Analyze monthly sales performance for PER…" at bounding box center [675, 314] width 735 height 506
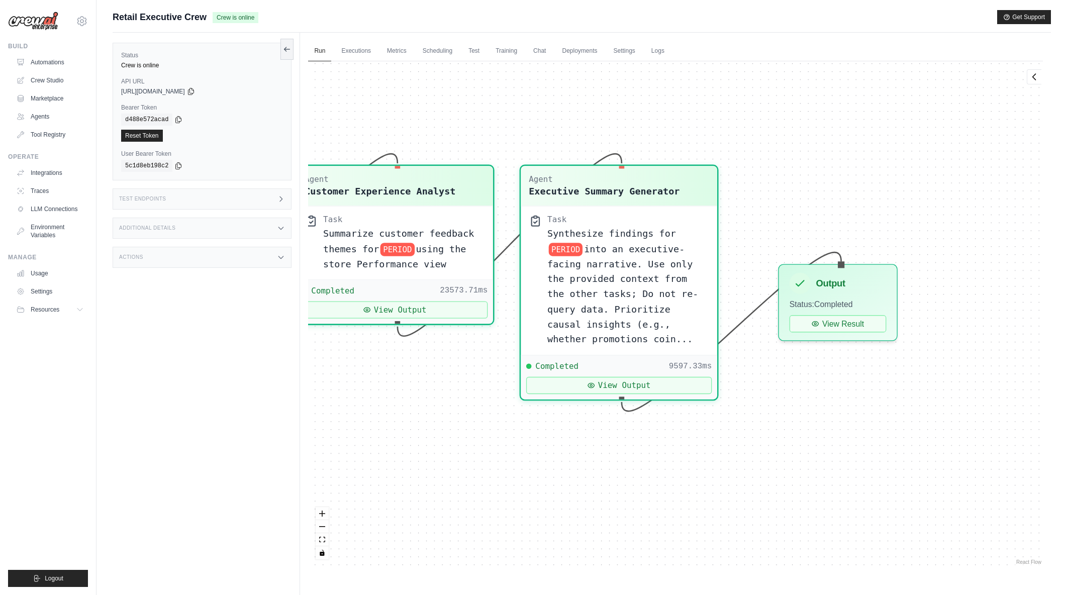
drag, startPoint x: 899, startPoint y: 482, endPoint x: 736, endPoint y: 480, distance: 163.4
click at [736, 480] on div "Agent Sales Intelligence Analyst Task Analyze monthly sales performance for PER…" at bounding box center [675, 314] width 735 height 506
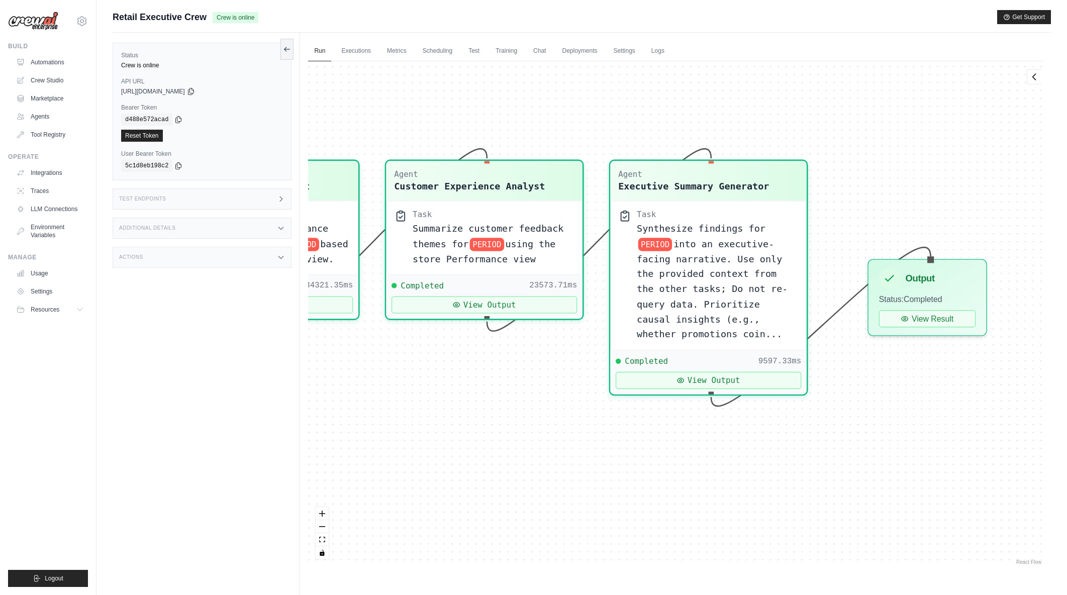
drag, startPoint x: 583, startPoint y: 485, endPoint x: 796, endPoint y: 480, distance: 212.7
click at [796, 480] on div "Agent Sales Intelligence Analyst Task Analyze monthly sales performance for PER…" at bounding box center [675, 314] width 735 height 506
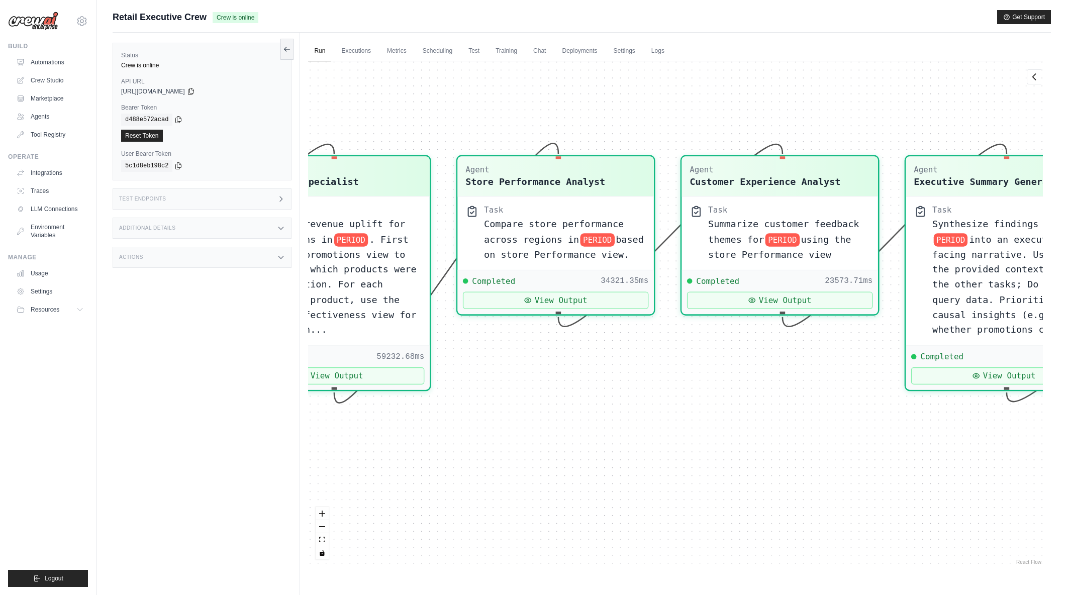
drag, startPoint x: 634, startPoint y: 484, endPoint x: 843, endPoint y: 486, distance: 209.1
click at [843, 486] on div "Agent Sales Intelligence Analyst Task Analyze monthly sales performance for PER…" at bounding box center [675, 314] width 735 height 506
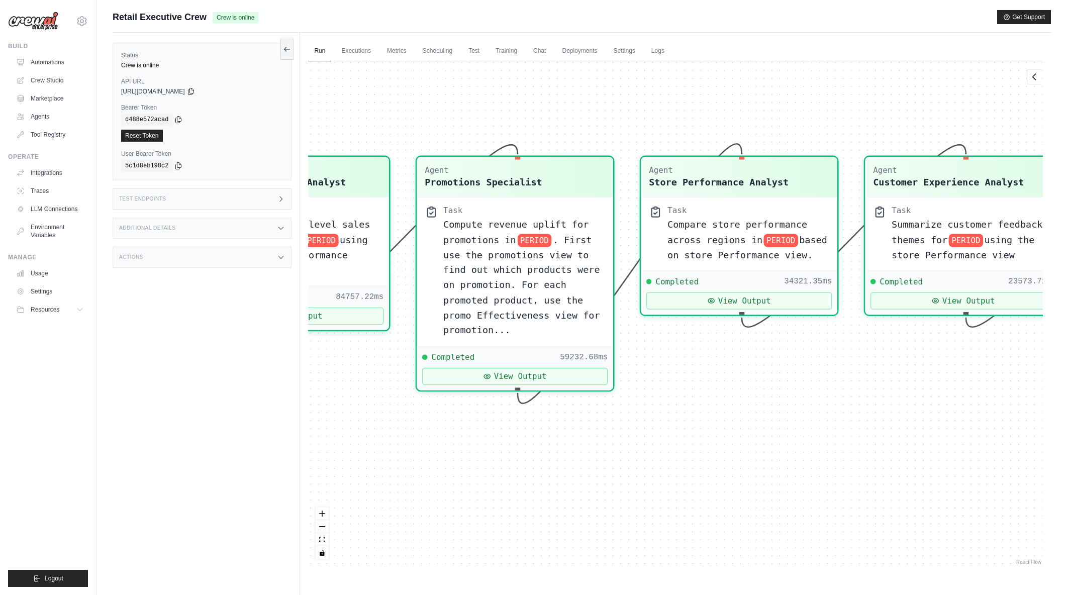
drag, startPoint x: 758, startPoint y: 482, endPoint x: 764, endPoint y: 482, distance: 5.5
click at [764, 482] on div "Agent Sales Intelligence Analyst Task Analyze monthly sales performance for PER…" at bounding box center [675, 314] width 735 height 506
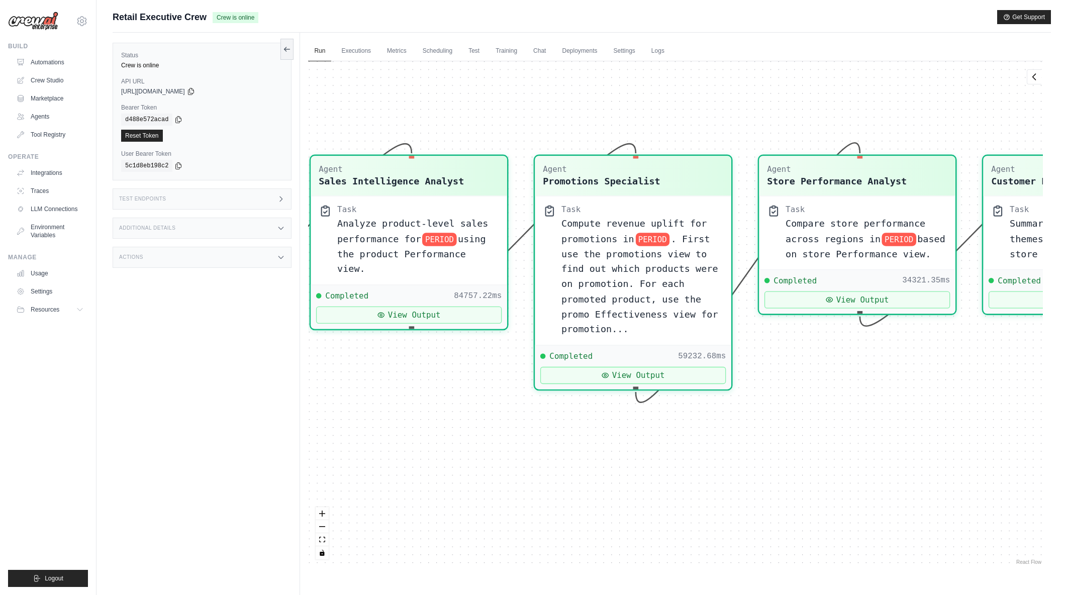
drag, startPoint x: 668, startPoint y: 485, endPoint x: 786, endPoint y: 484, distance: 118.1
click at [786, 484] on div "Agent Sales Intelligence Analyst Task Analyze monthly sales performance for PER…" at bounding box center [675, 314] width 735 height 506
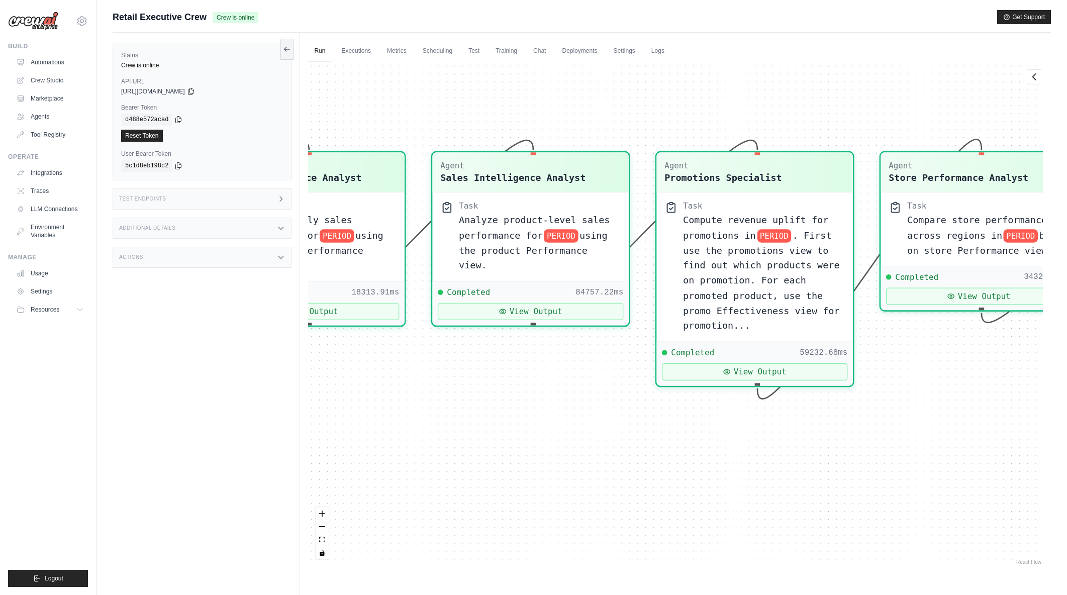
drag, startPoint x: 586, startPoint y: 487, endPoint x: 675, endPoint y: 486, distance: 89.5
click at [675, 486] on div "Agent Sales Intelligence Analyst Task Analyze monthly sales performance for PER…" at bounding box center [675, 314] width 735 height 506
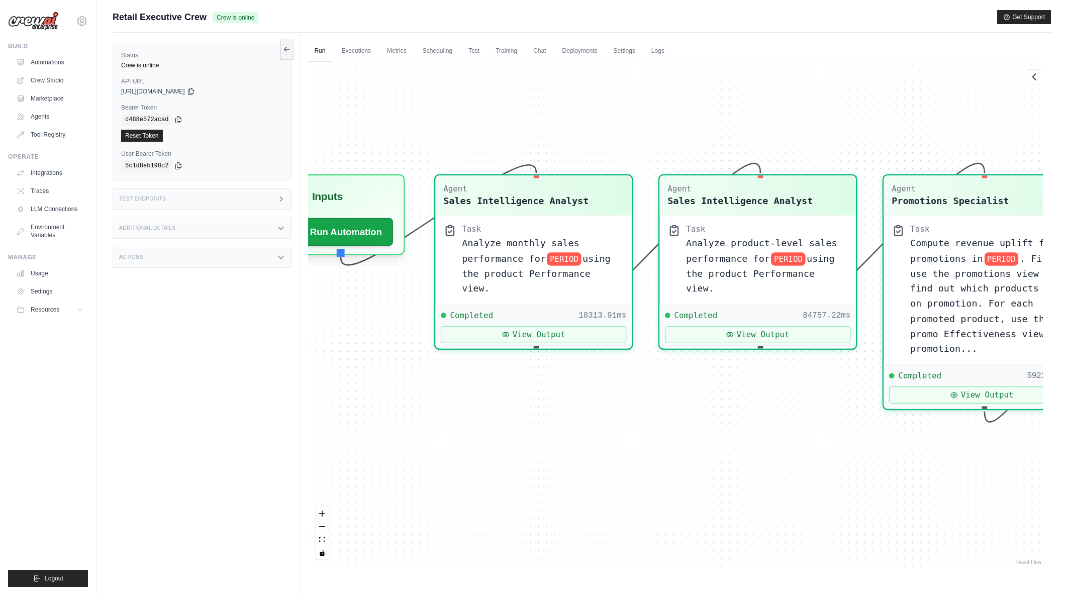
drag, startPoint x: 485, startPoint y: 462, endPoint x: 712, endPoint y: 485, distance: 228.4
click at [712, 485] on div "Agent Sales Intelligence Analyst Task Analyze monthly sales performance for PER…" at bounding box center [675, 314] width 735 height 506
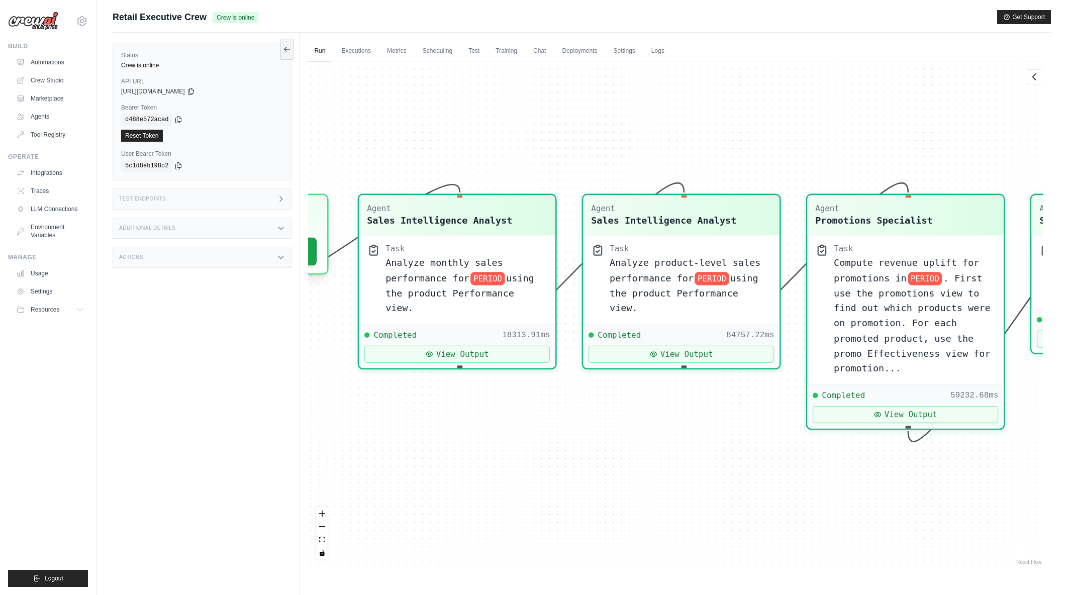
drag, startPoint x: 578, startPoint y: 434, endPoint x: 543, endPoint y: 455, distance: 40.6
click at [502, 453] on div "Agent Sales Intelligence Analyst Task Analyze monthly sales performance for PER…" at bounding box center [675, 314] width 735 height 506
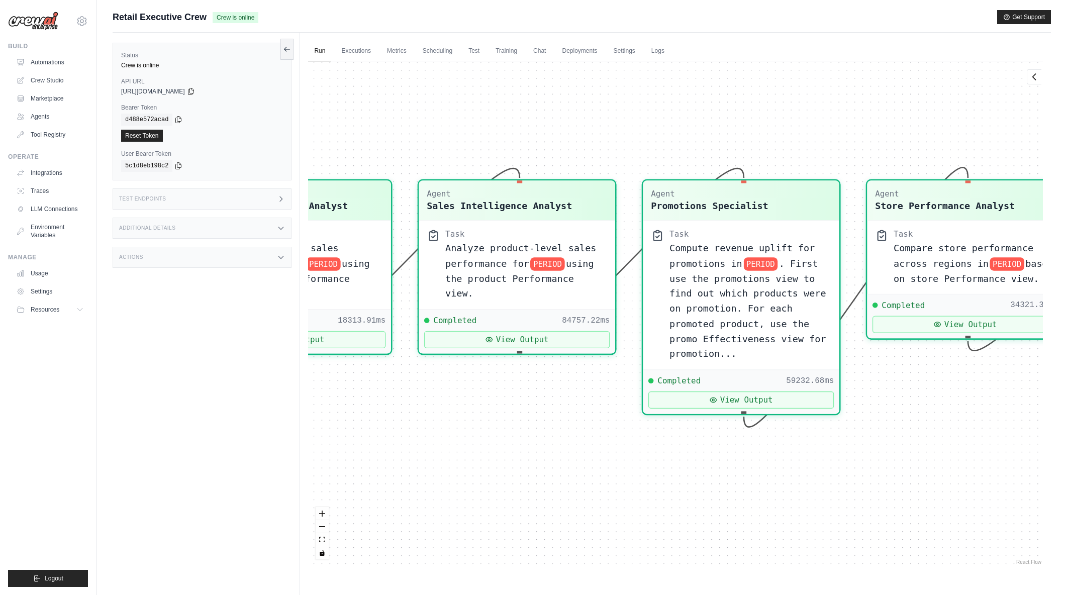
drag, startPoint x: 686, startPoint y: 470, endPoint x: 606, endPoint y: 468, distance: 80.5
click at [605, 468] on div "Agent Sales Intelligence Analyst Task Analyze monthly sales performance for PER…" at bounding box center [675, 314] width 735 height 506
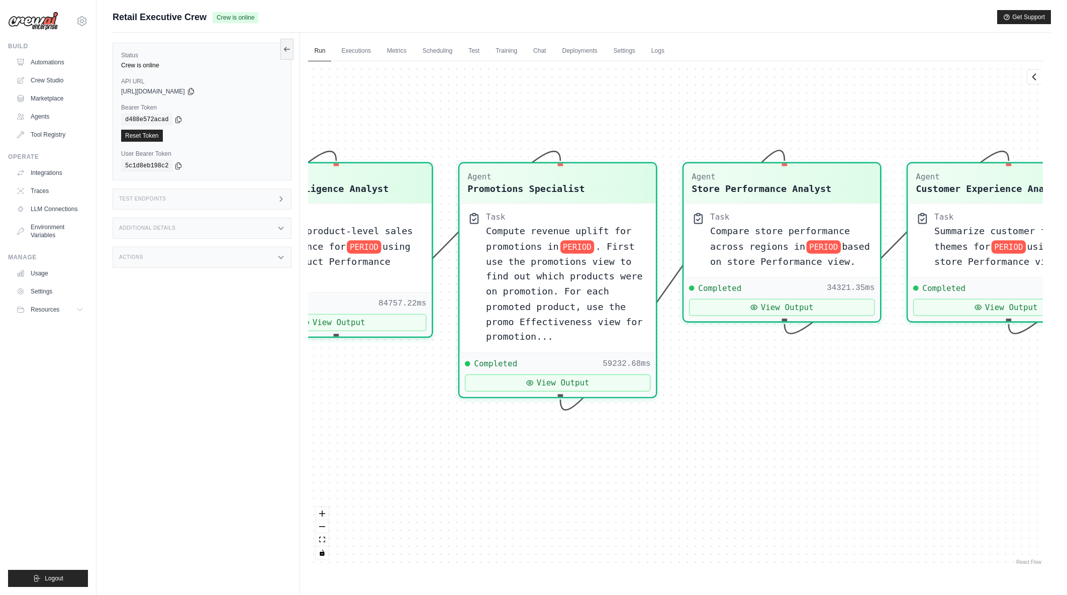
drag
click at [731, 475] on div "Agent Sales Intelligence Analyst Task Analyze monthly sales performance for PER…" at bounding box center [675, 314] width 735 height 506
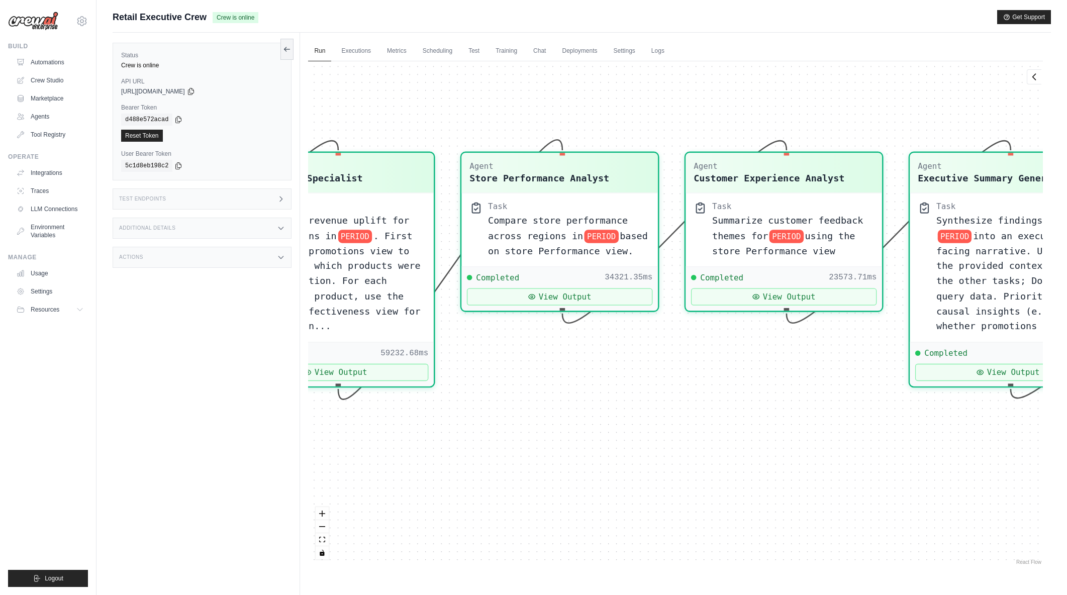
click at [685, 469] on div "Agent Sales Intelligence Analyst Task Analyze monthly sales performance for PER…" at bounding box center [675, 314] width 735 height 506
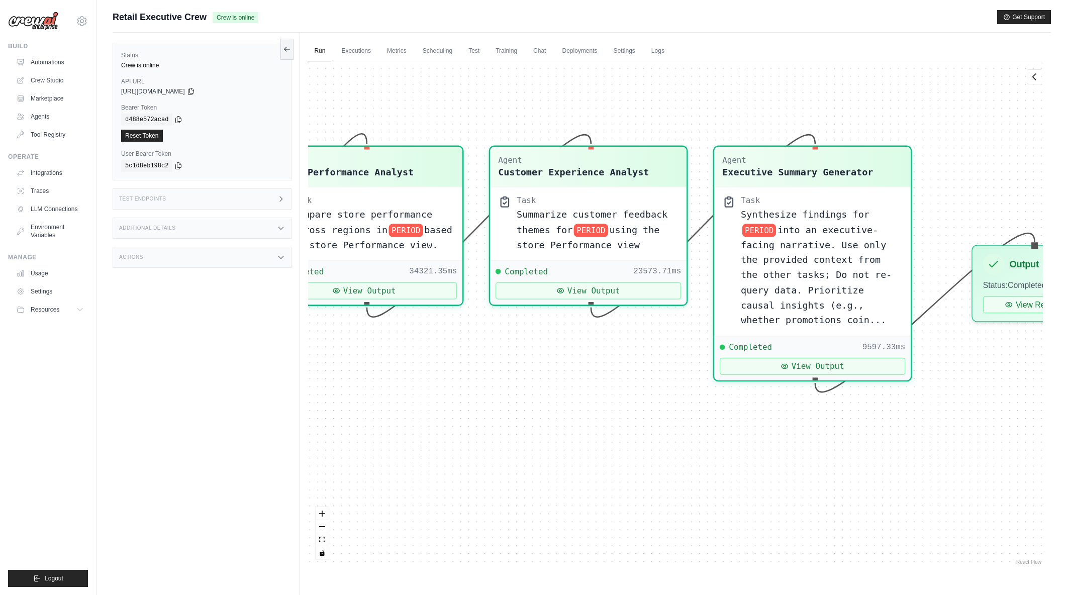
click at [702, 470] on div "Agent Sales Intelligence Analyst Task Analyze monthly sales performance for PER…" at bounding box center [675, 314] width 735 height 506
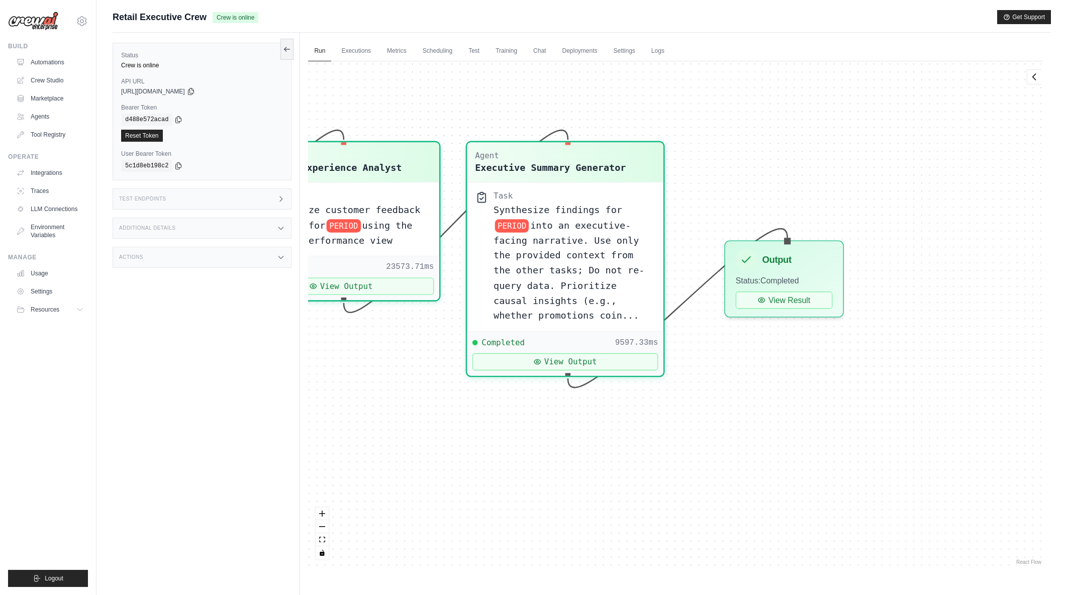
click at [633, 474] on div "Agent Sales Intelligence Analyst Task Analyze monthly sales performance for PER…" at bounding box center [675, 314] width 735 height 506
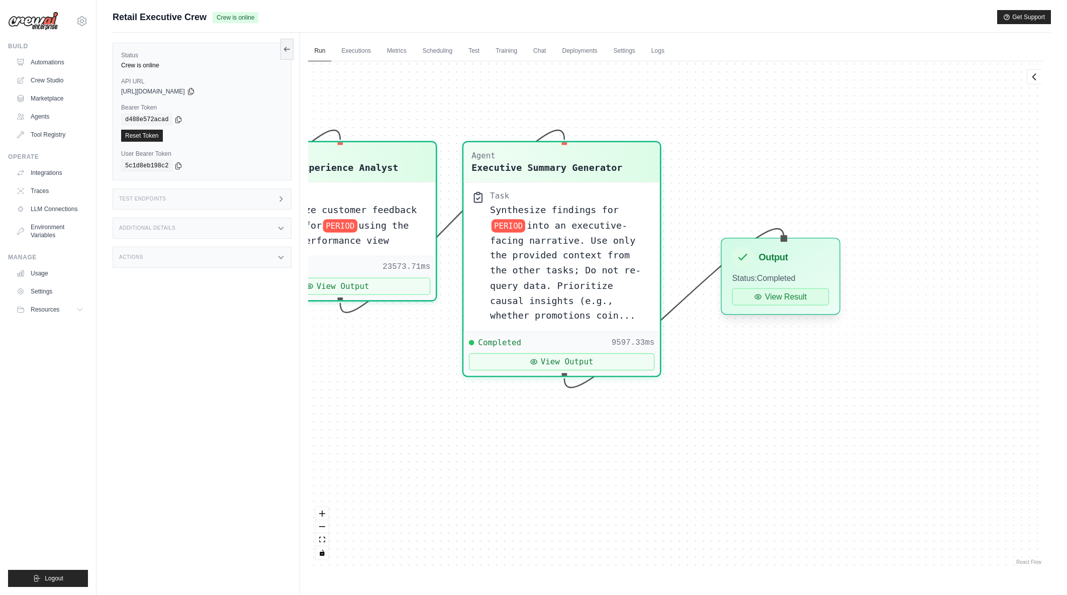
click at [799, 299] on button "View Result" at bounding box center [780, 297] width 97 height 17
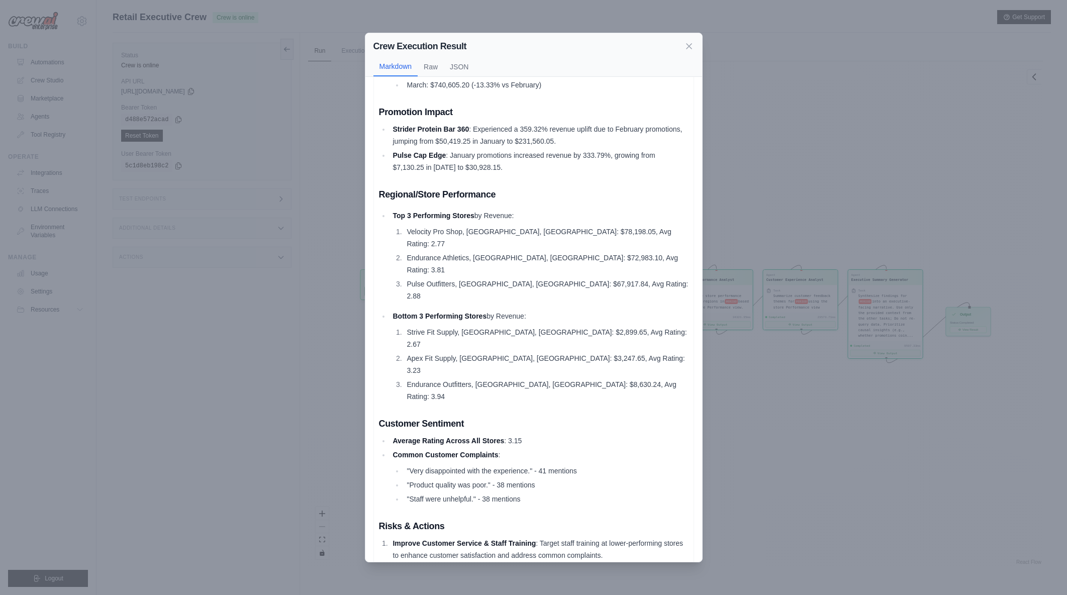
scroll to position [225, 0]
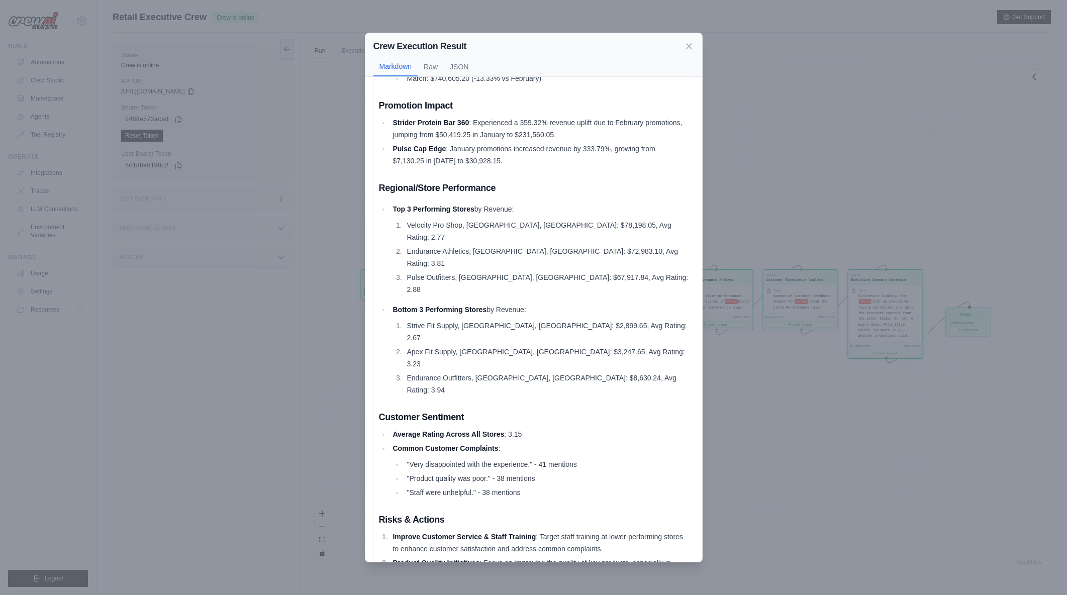
click at [812, 177] on div "Crew Execution Result Markdown Raw JSON Executive Summary for Q1 2024 TL;DR Pro…" at bounding box center [533, 297] width 1067 height 595
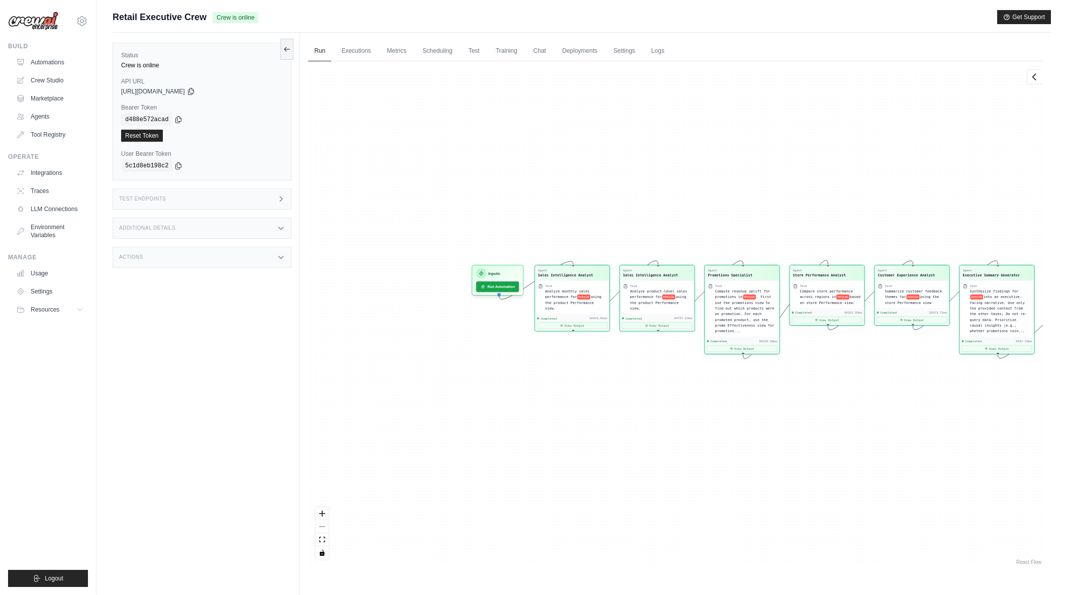
click at [779, 442] on div "Agent Sales Intelligence Analyst Task Analyze monthly sales performance for PER…" at bounding box center [675, 314] width 735 height 506
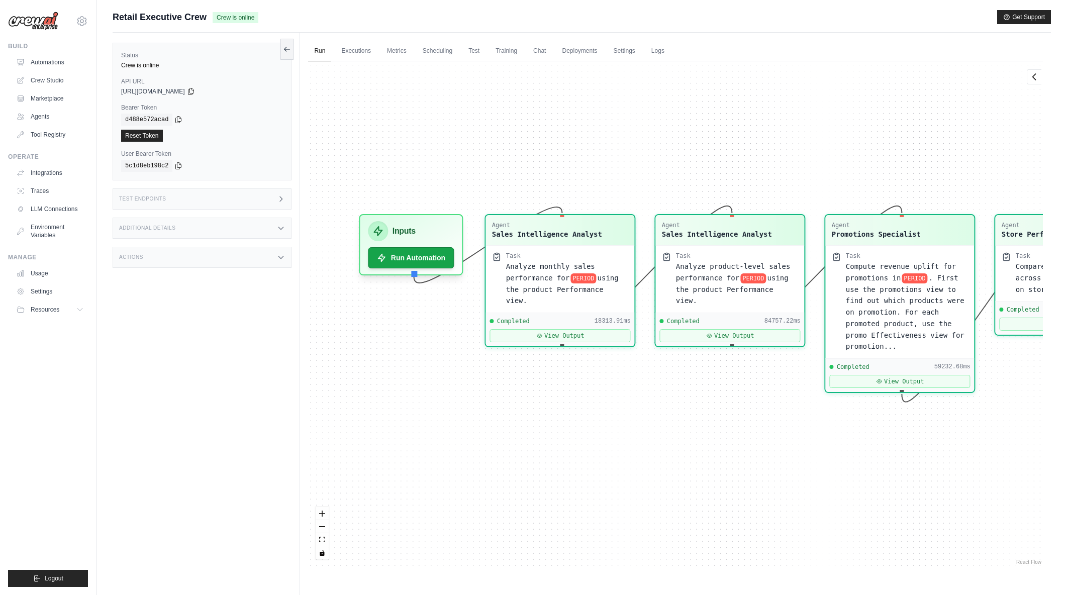
drag, startPoint x: 569, startPoint y: 302, endPoint x: 649, endPoint y: 416, distance: 139.3
click at [649, 416] on div "Agent Sales Intelligence Analyst Task Analyze monthly sales performance for PER…" at bounding box center [675, 314] width 735 height 506
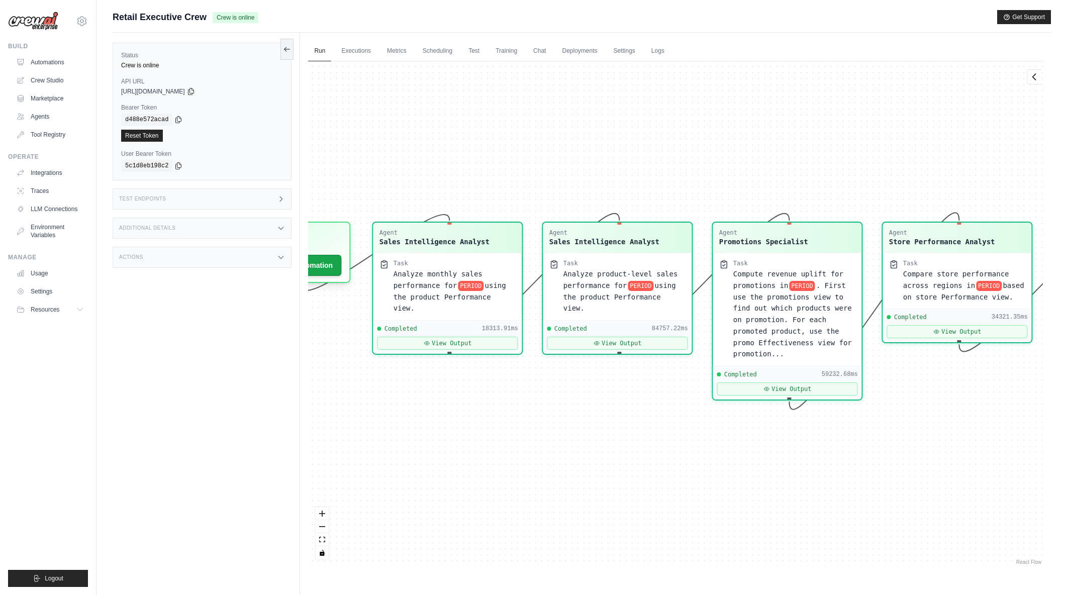
drag, startPoint x: 712, startPoint y: 420, endPoint x: 600, endPoint y: 427, distance: 112.9
click at [600, 427] on div "Agent Sales Intelligence Analyst Task Analyze monthly sales performance for PER…" at bounding box center [675, 314] width 735 height 506
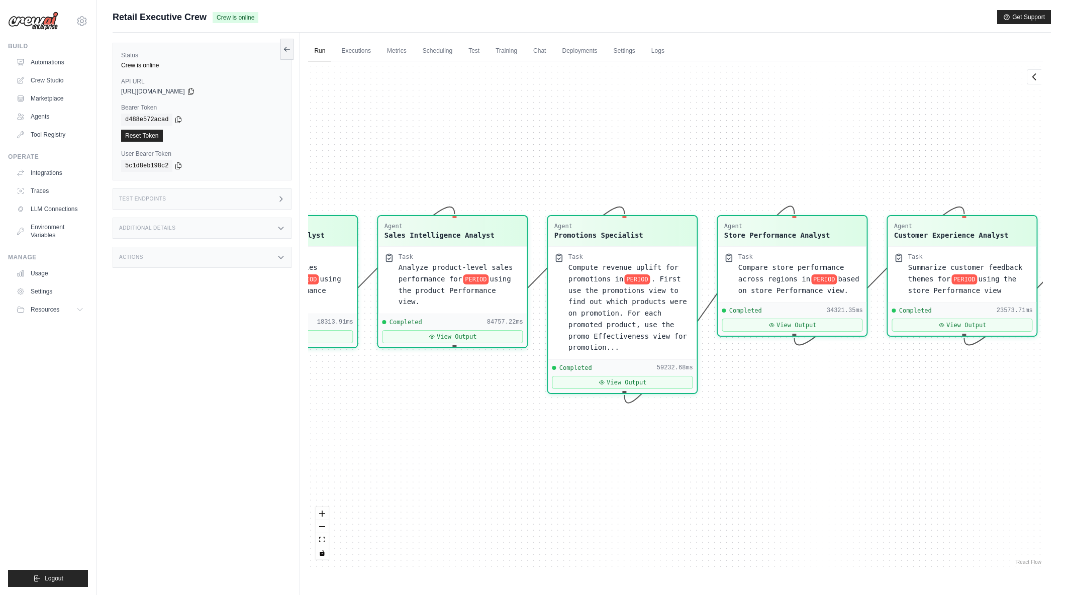
click at [753, 478] on div "Agent Sales Intelligence Analyst Task Analyze monthly sales performance for PER…" at bounding box center [675, 314] width 735 height 506
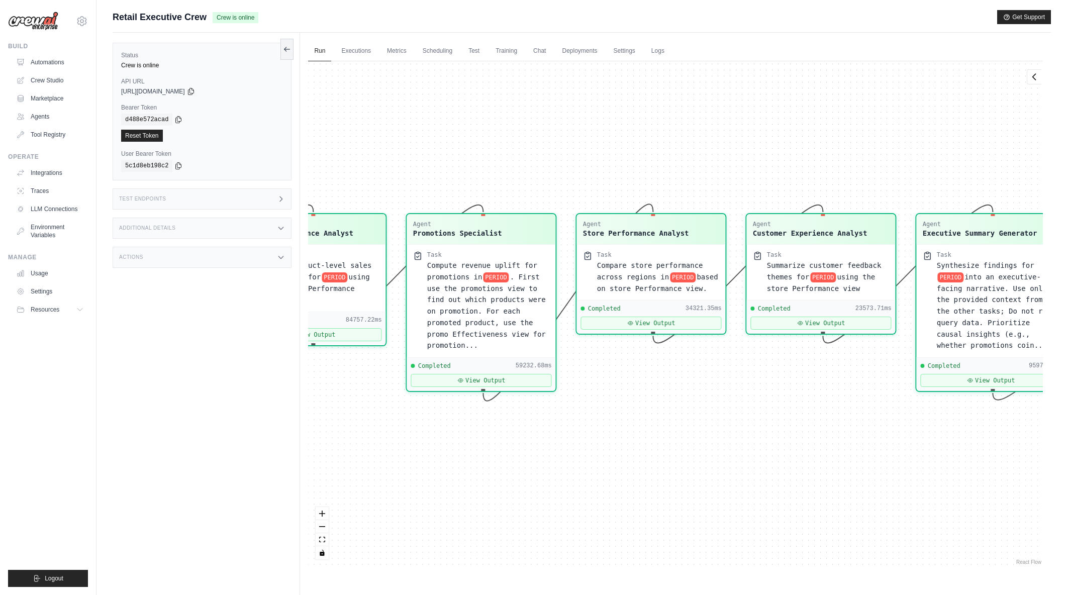
drag, startPoint x: 846, startPoint y: 481, endPoint x: 807, endPoint y: 480, distance: 39.2
click at [807, 480] on div "Agent Sales Intelligence Analyst Task Analyze monthly sales performance for PER…" at bounding box center [675, 314] width 735 height 506
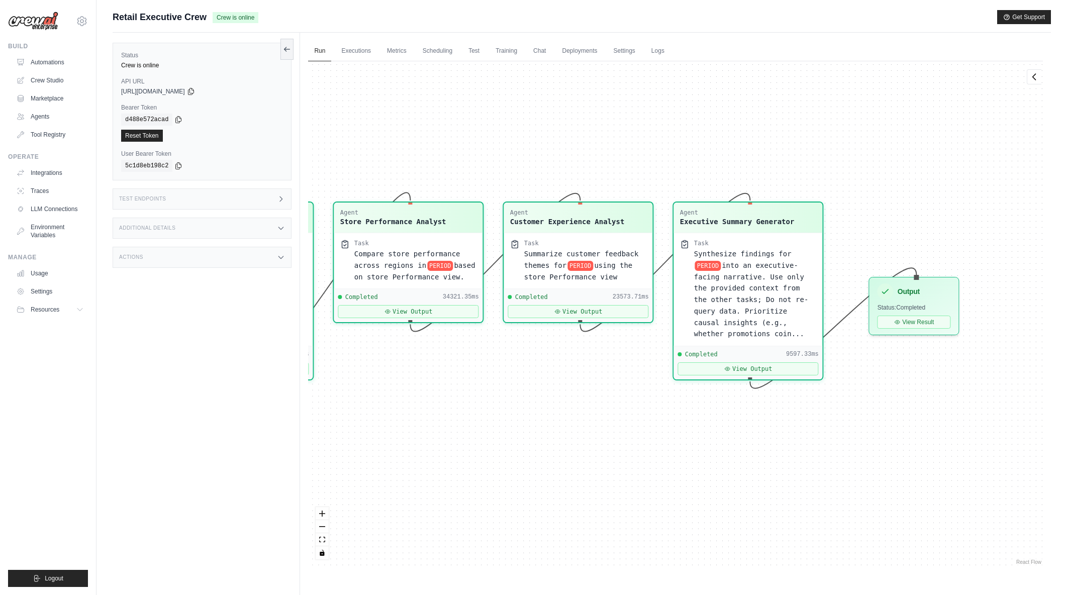
drag, startPoint x: 690, startPoint y: 462, endPoint x: 676, endPoint y: 461, distance: 14.1
click at [676, 461] on div "Agent Sales Intelligence Analyst Task Analyze monthly sales performance for PER…" at bounding box center [675, 314] width 735 height 506
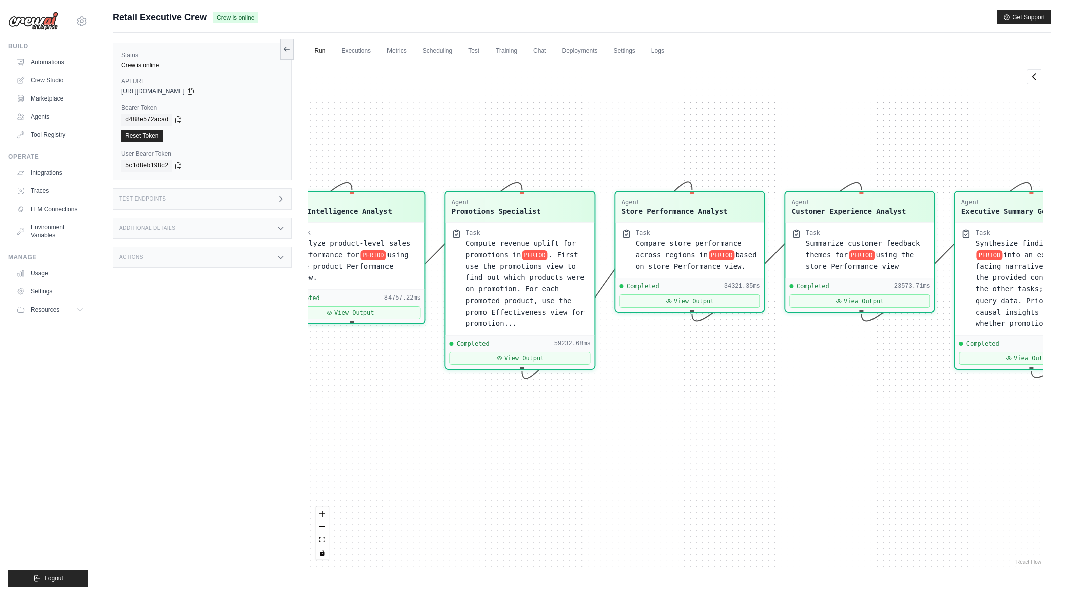
drag, startPoint x: 570, startPoint y: 469, endPoint x: 852, endPoint y: 459, distance: 281.7
click at [852, 459] on div "Agent Sales Intelligence Analyst Task Analyze monthly sales performance for PER…" at bounding box center [675, 314] width 735 height 506
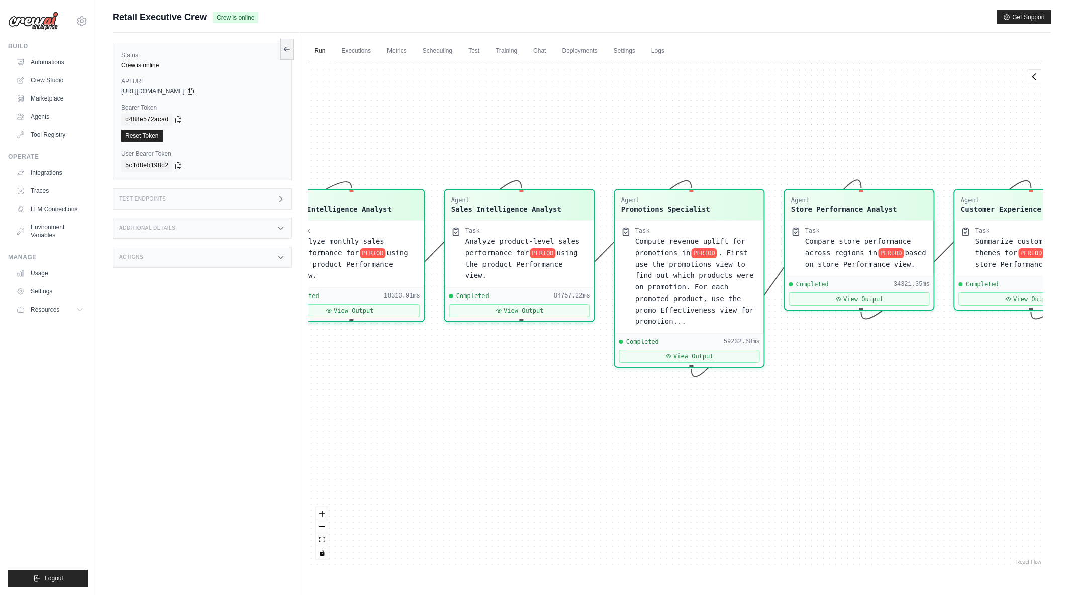
drag, startPoint x: 567, startPoint y: 468, endPoint x: 737, endPoint y: 467, distance: 170.4
click at [737, 467] on div "Agent Sales Intelligence Analyst Task Analyze monthly sales performance for PER…" at bounding box center [675, 314] width 735 height 506
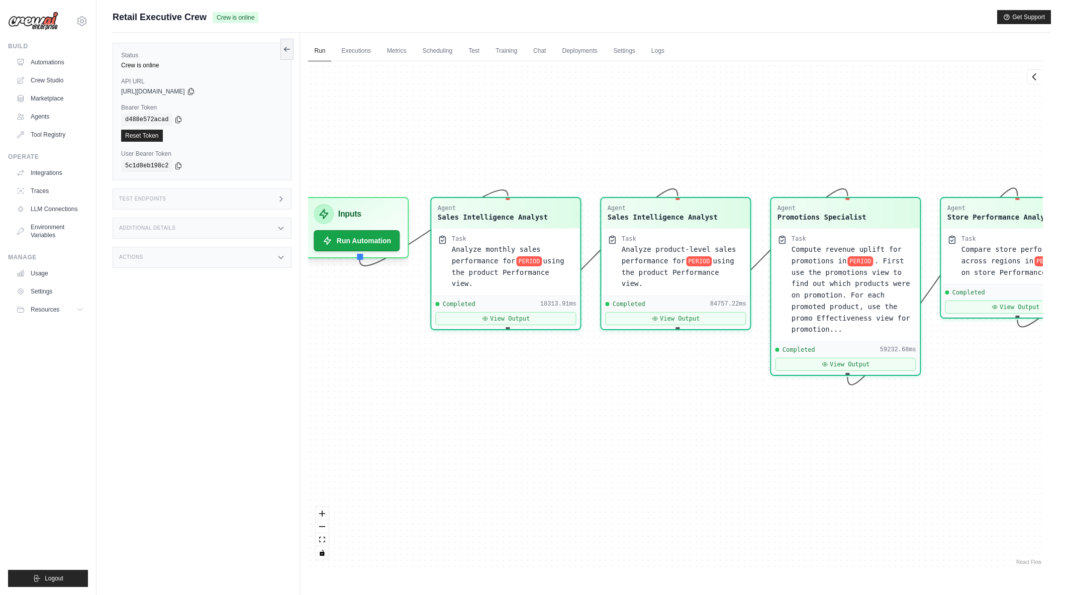
drag, startPoint x: 576, startPoint y: 472, endPoint x: 731, endPoint y: 479, distance: 155.5
click at [731, 479] on div "Agent Sales Intelligence Analyst Task Analyze monthly sales performance for PER…" at bounding box center [675, 314] width 735 height 506
